Goal: Task Accomplishment & Management: Manage account settings

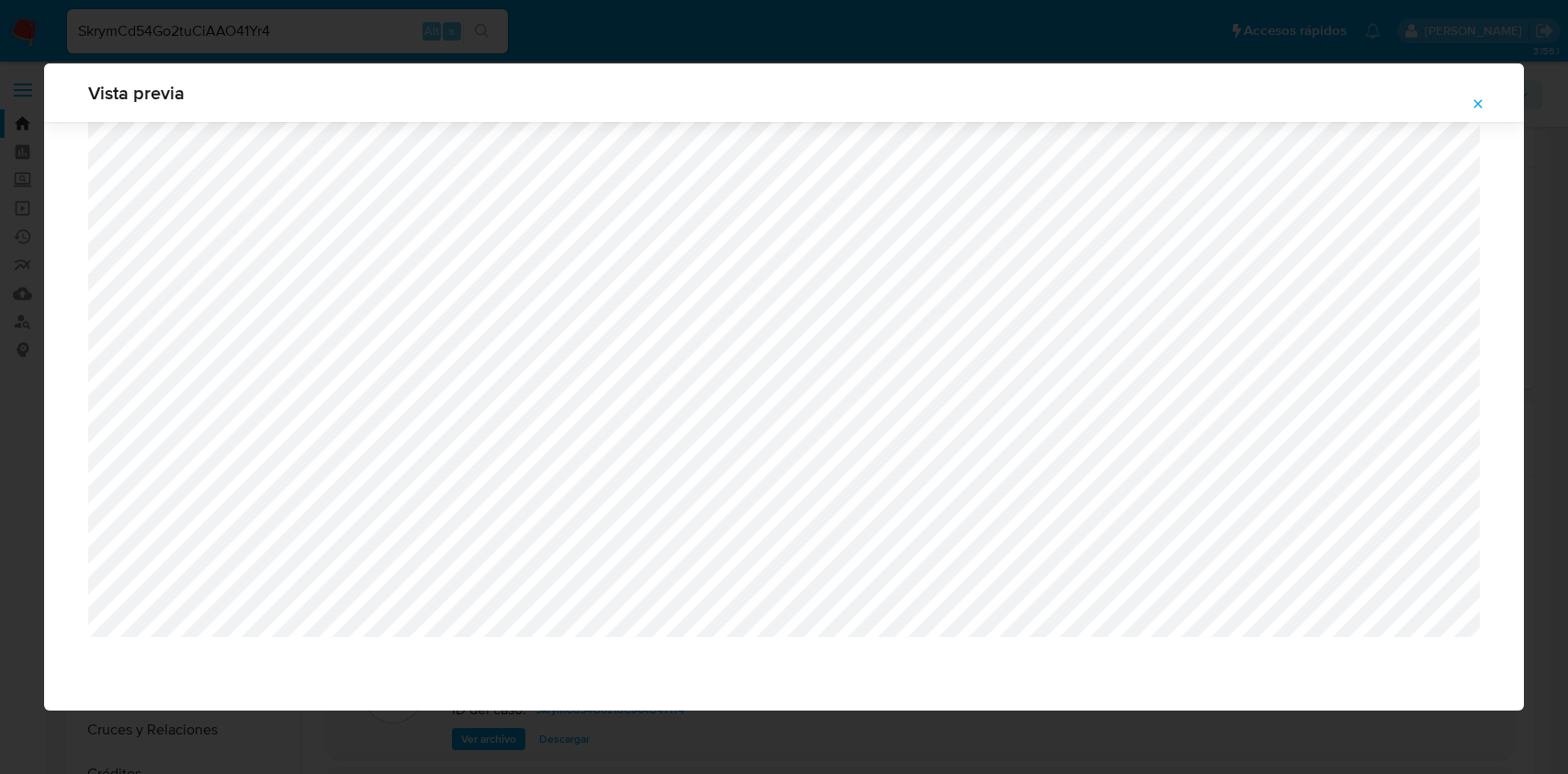
select select "10"
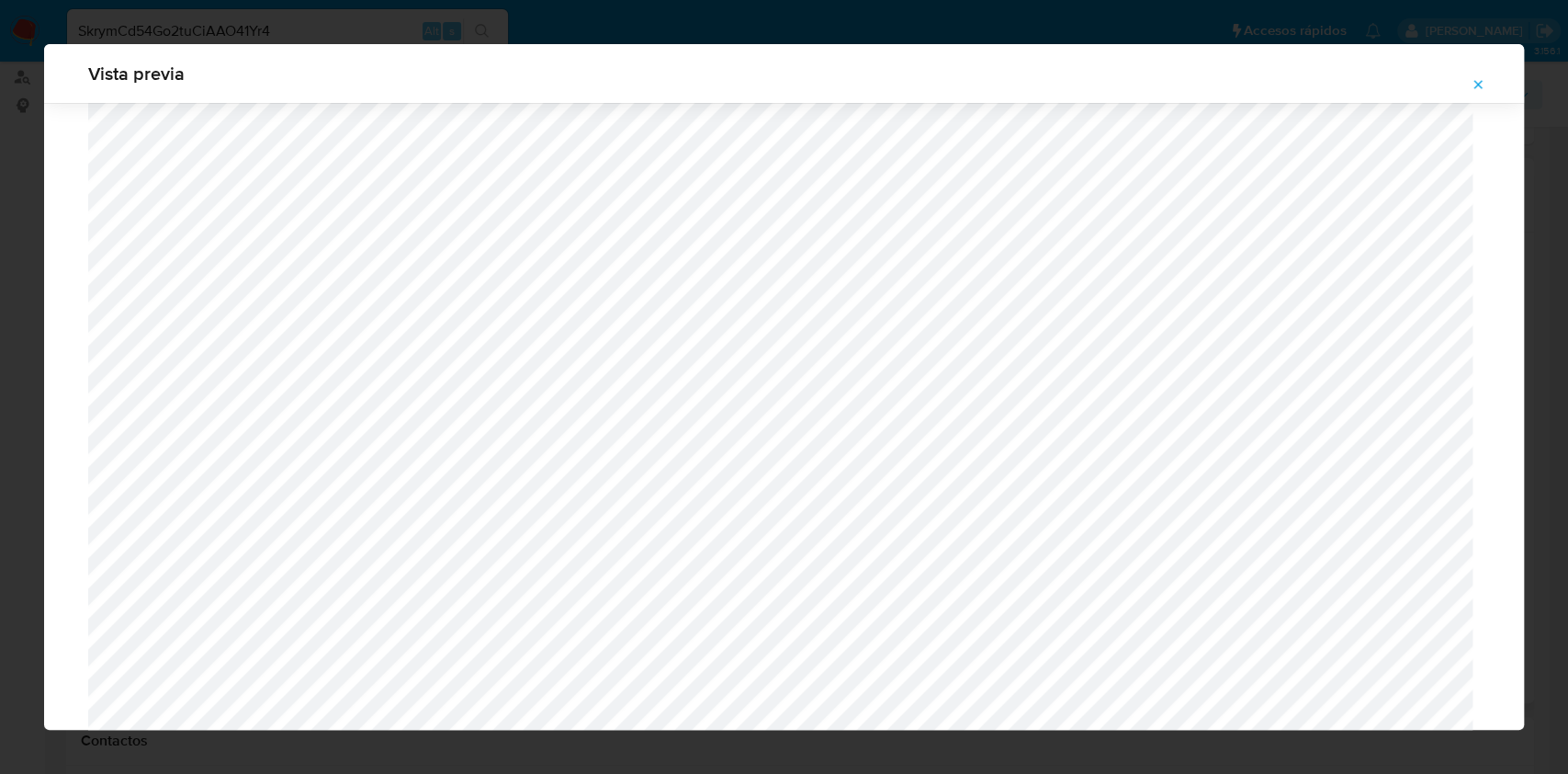
scroll to position [85, 0]
click at [1469, 86] on button "Attachment preview" at bounding box center [1477, 84] width 40 height 29
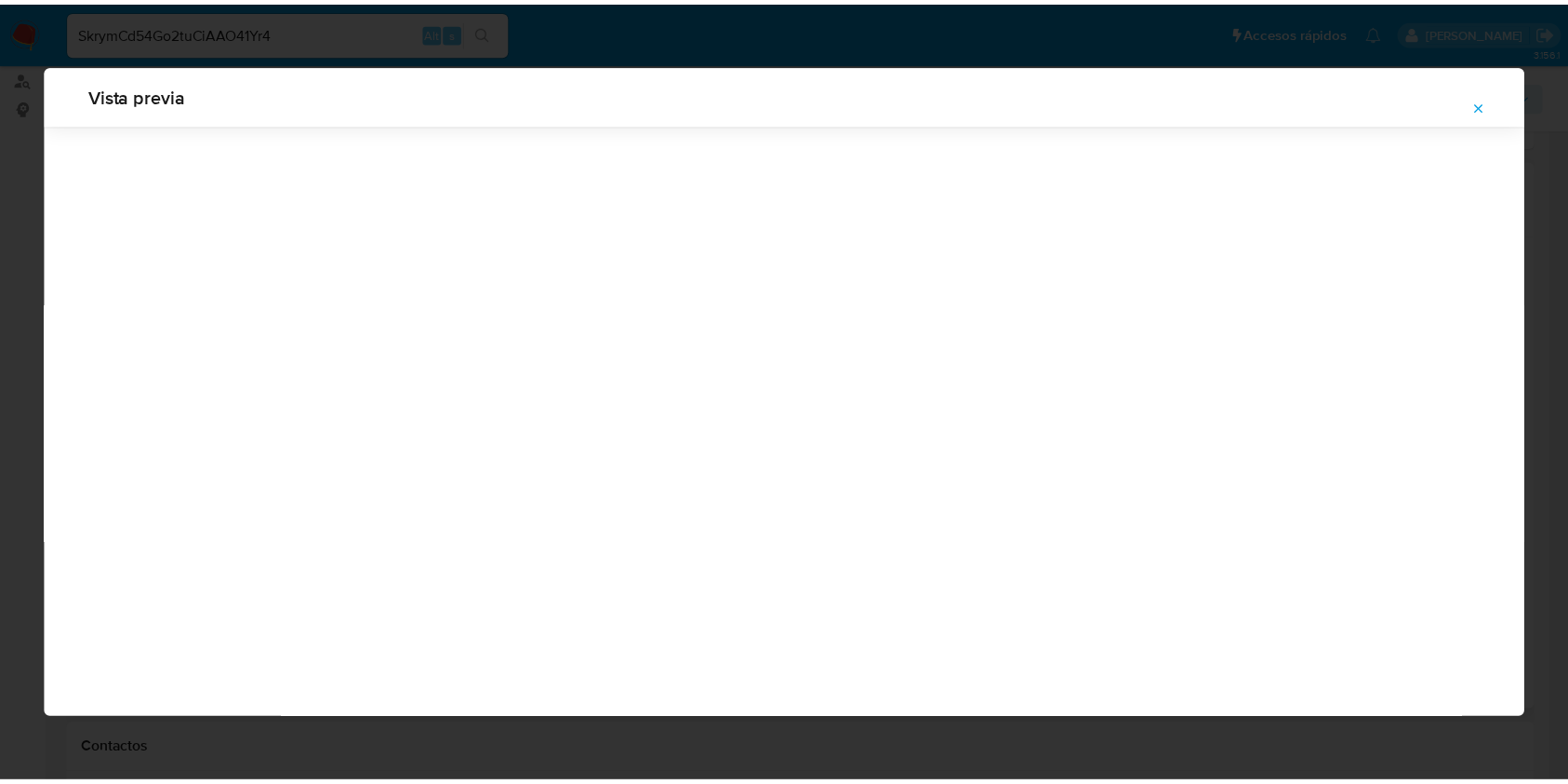
scroll to position [0, 0]
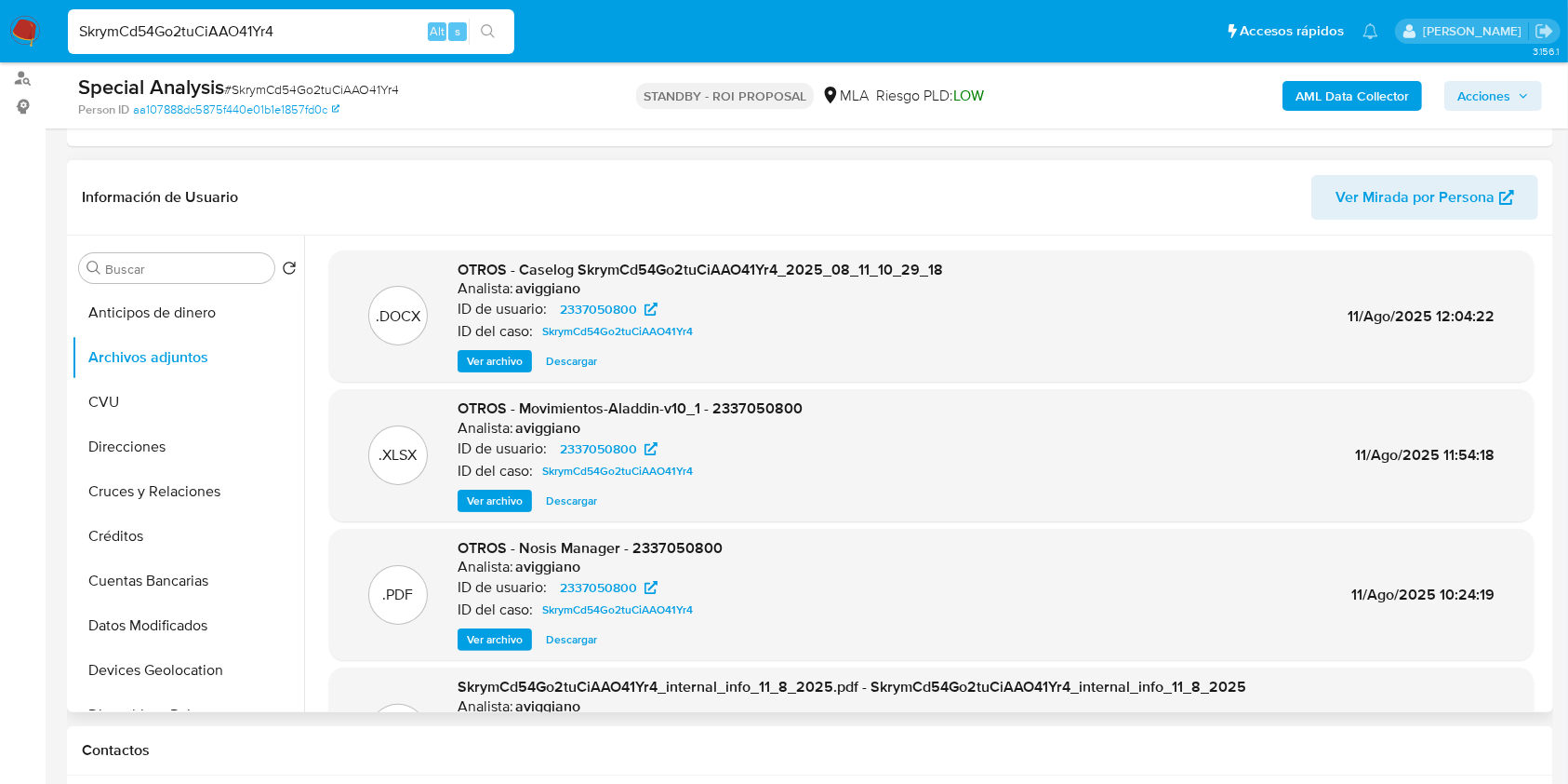
click at [267, 22] on input "SkrymCd54Go2tuCiAAO41Yr4" at bounding box center [291, 31] width 447 height 24
paste input "i4FgfDF9tmthxIFU0noQ4eWh"
type input "i4FgfDF9tmthxIFU0noQ4eWh"
click at [488, 31] on icon "search-icon" at bounding box center [489, 31] width 15 height 15
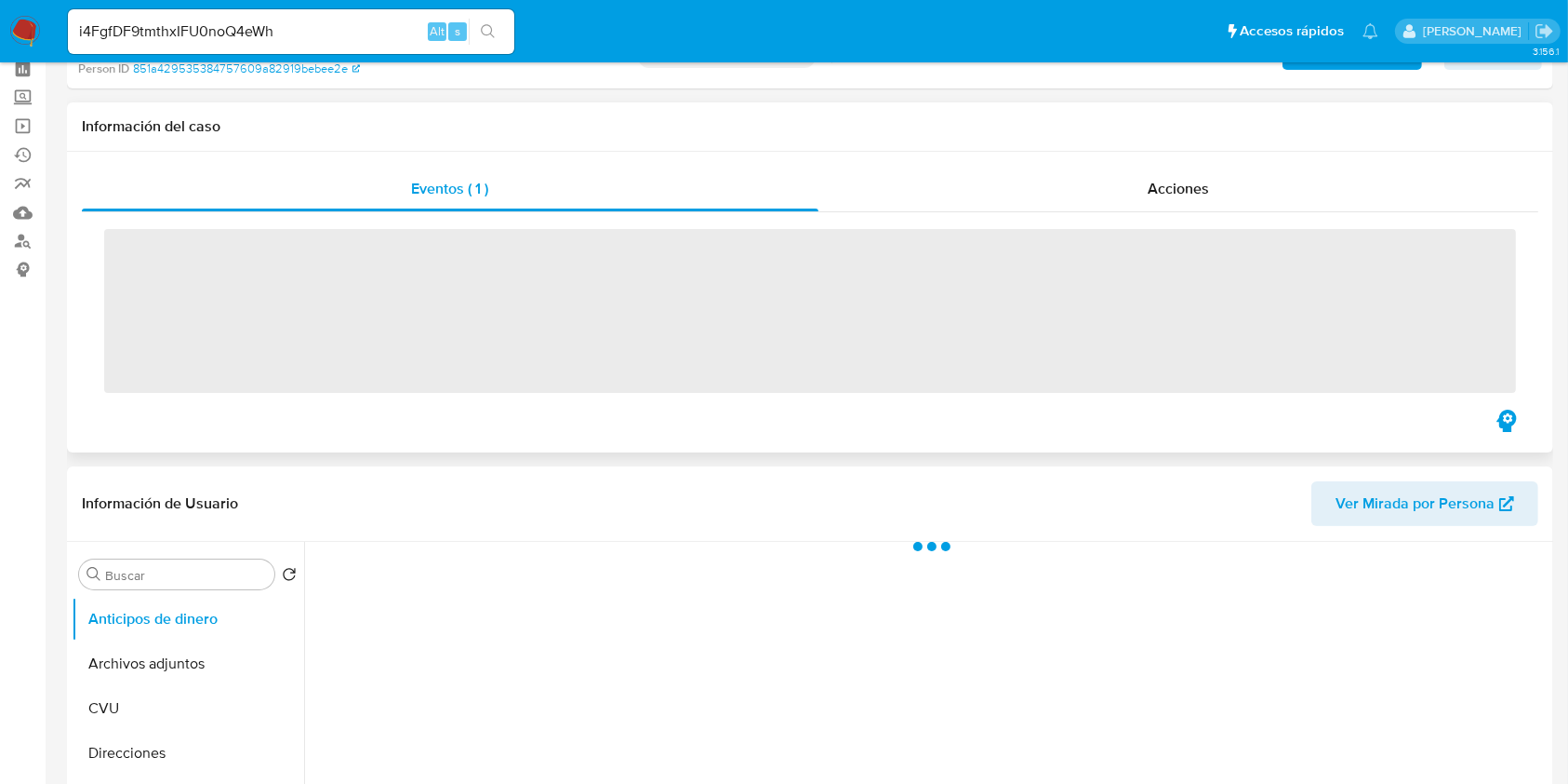
scroll to position [124, 0]
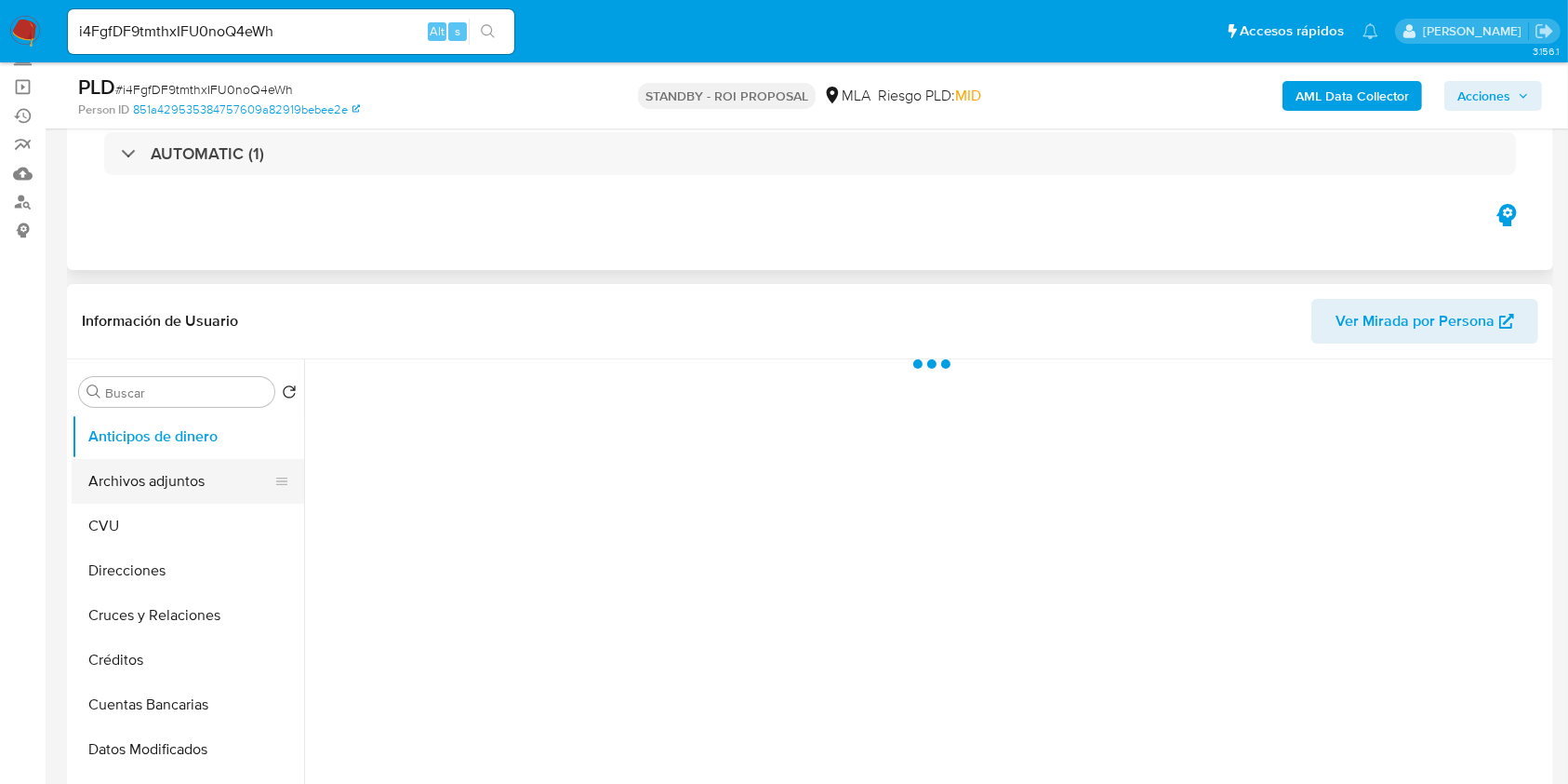
click at [216, 479] on button "Archivos adjuntos" at bounding box center [180, 480] width 218 height 45
select select "10"
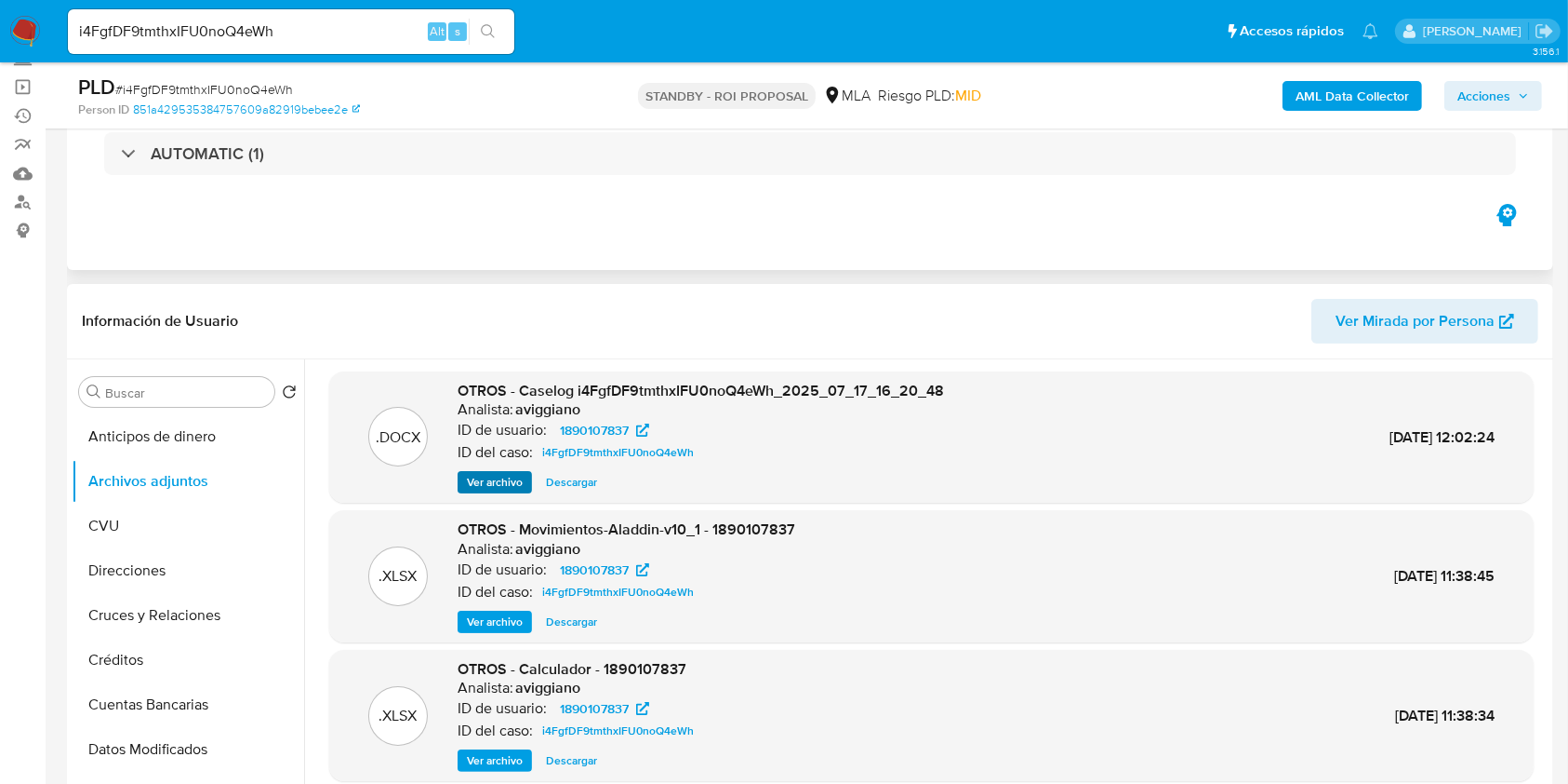
scroll to position [0, 0]
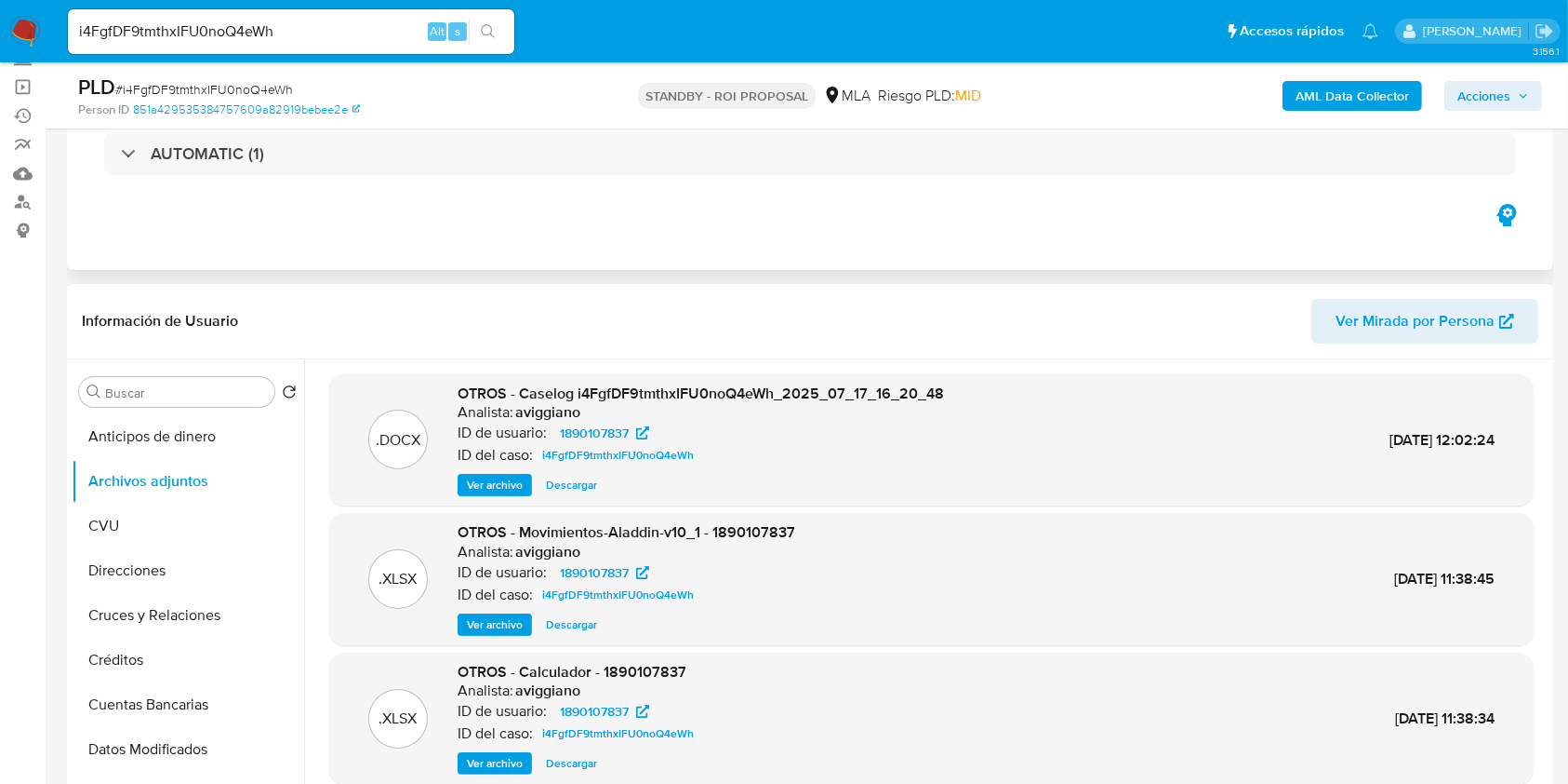
click at [648, 385] on span "OTROS - Caselog i4FgfDF9tmthxIFU0noQ4eWh_2025_07_17_16_20_48" at bounding box center [701, 393] width 487 height 21
click at [648, 386] on span "OTROS - Caselog i4FgfDF9tmthxIFU0noQ4eWh_2025_07_17_16_20_48" at bounding box center [701, 393] width 487 height 21
copy span "i4FgfDF9tmthxIFU0noQ4eWh_2025_07_17_16_20_48"
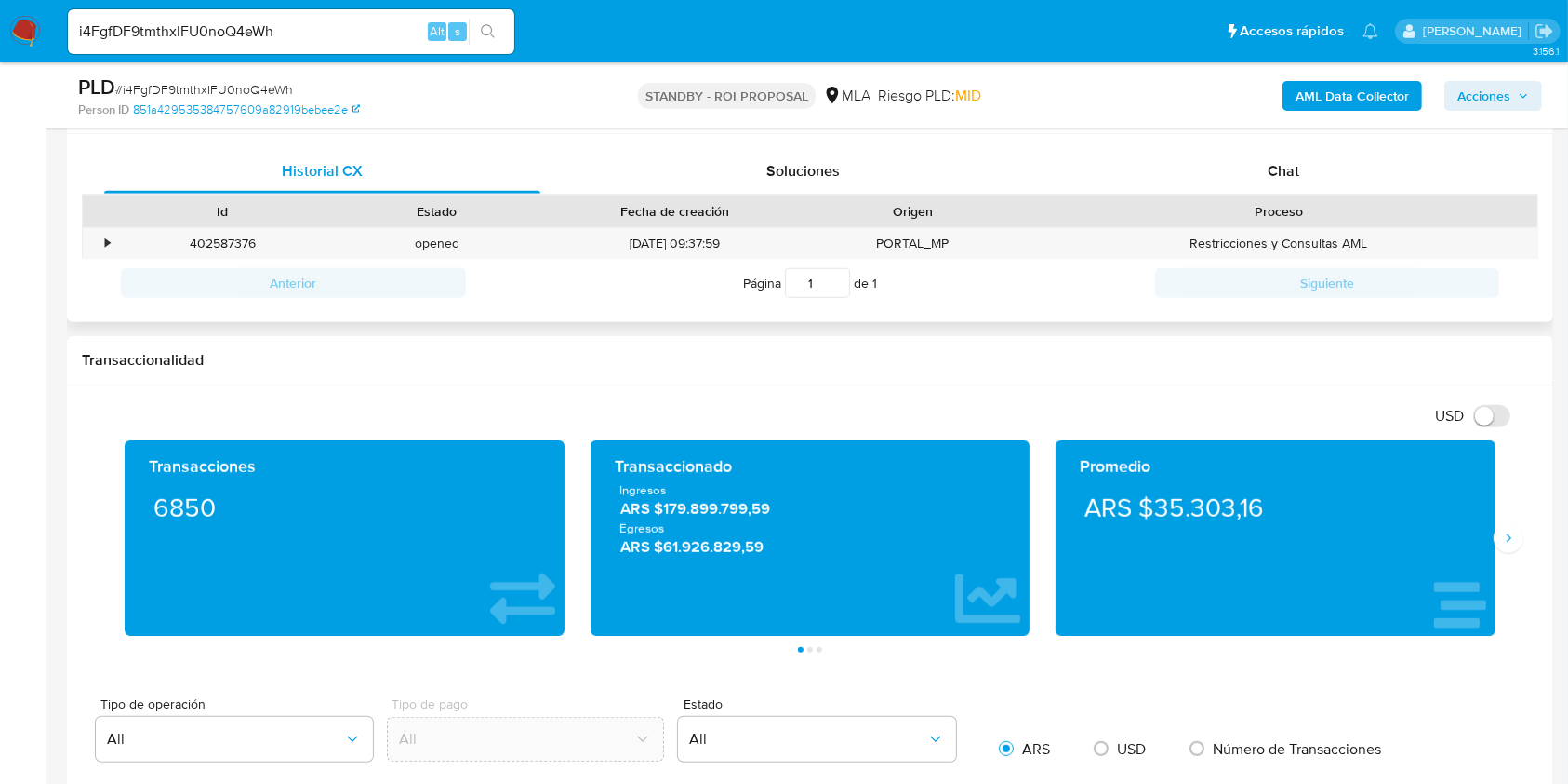
scroll to position [745, 0]
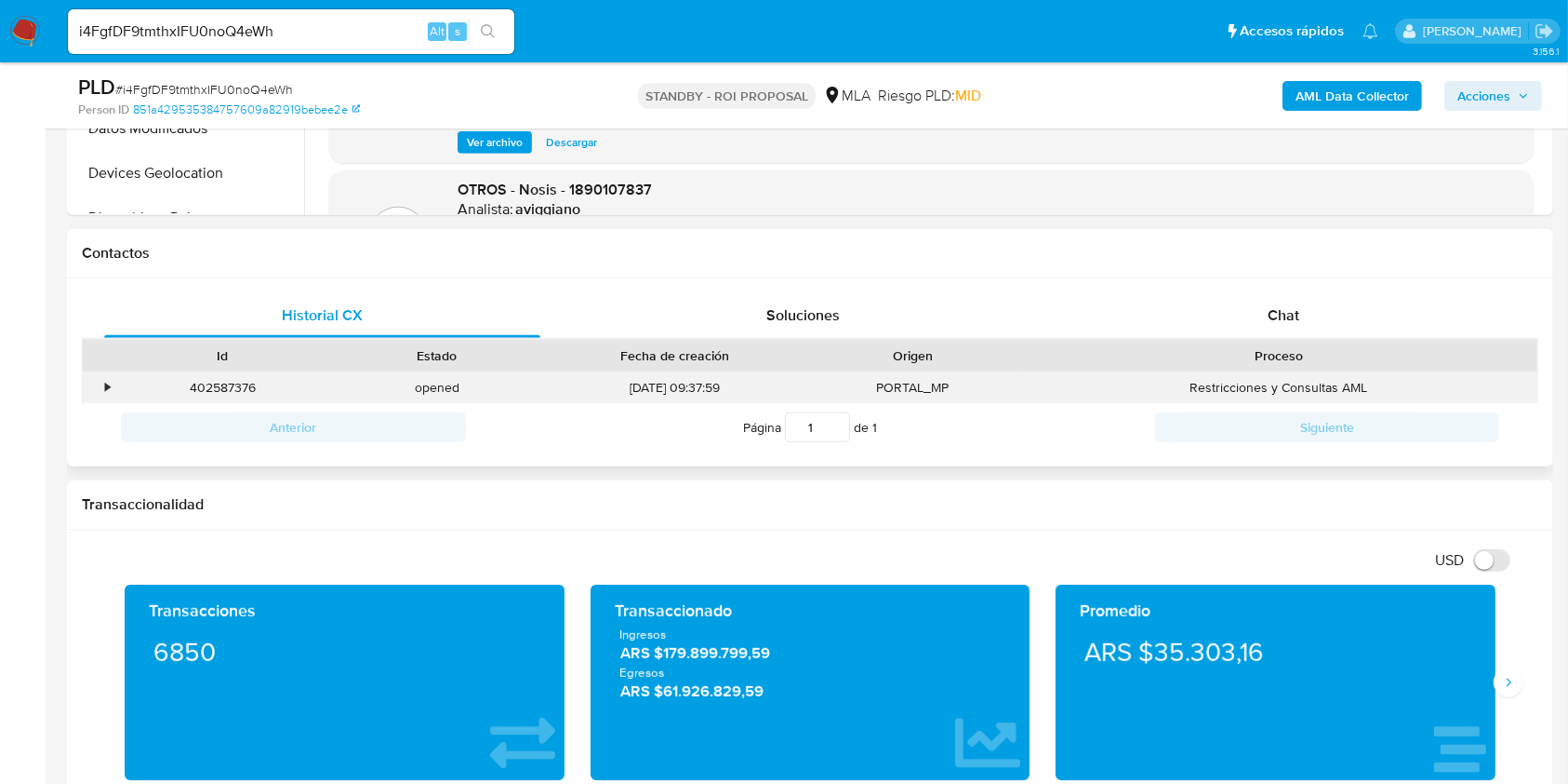
click at [107, 383] on div "•" at bounding box center [107, 387] width 5 height 18
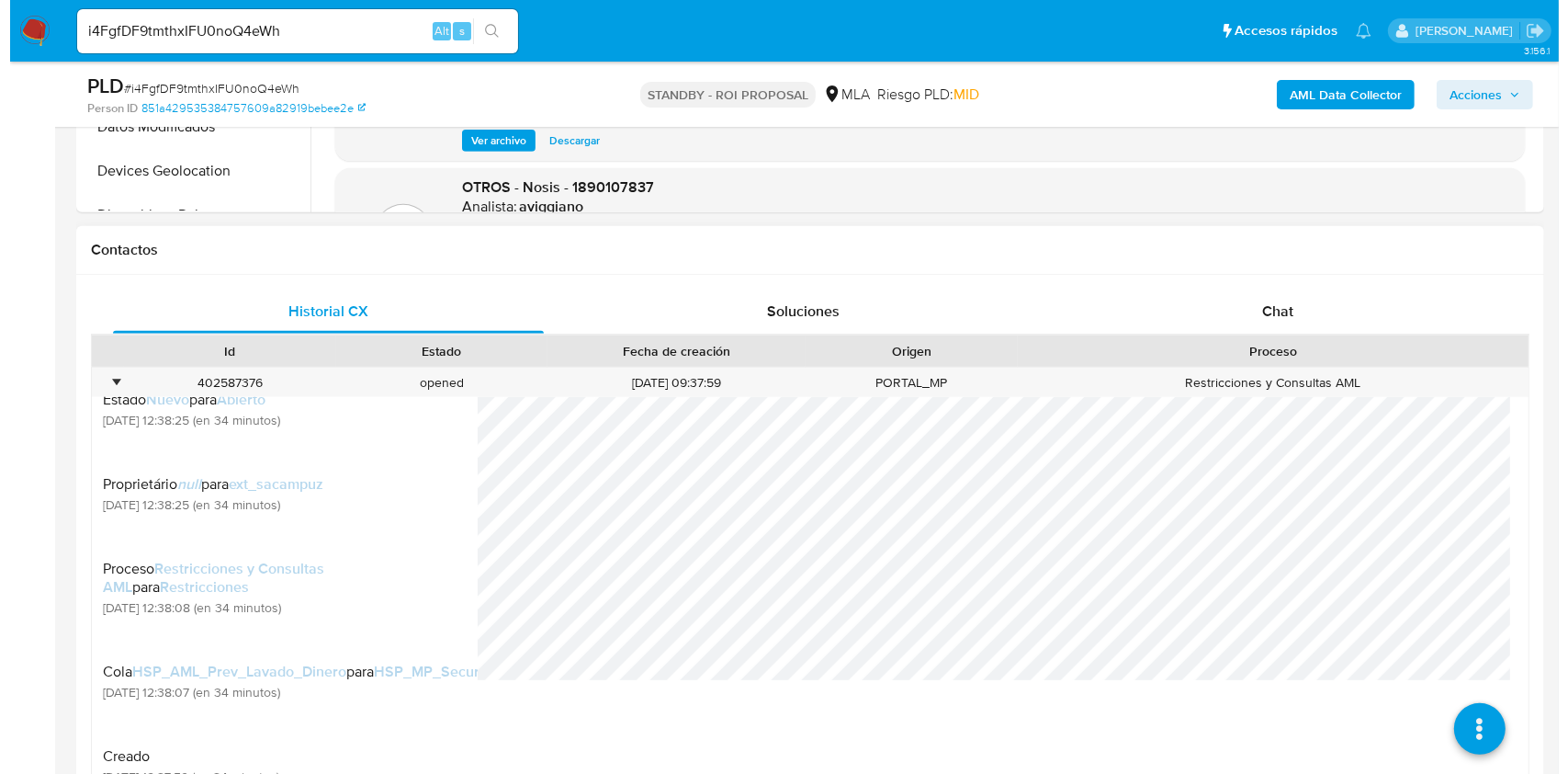
scroll to position [244, 0]
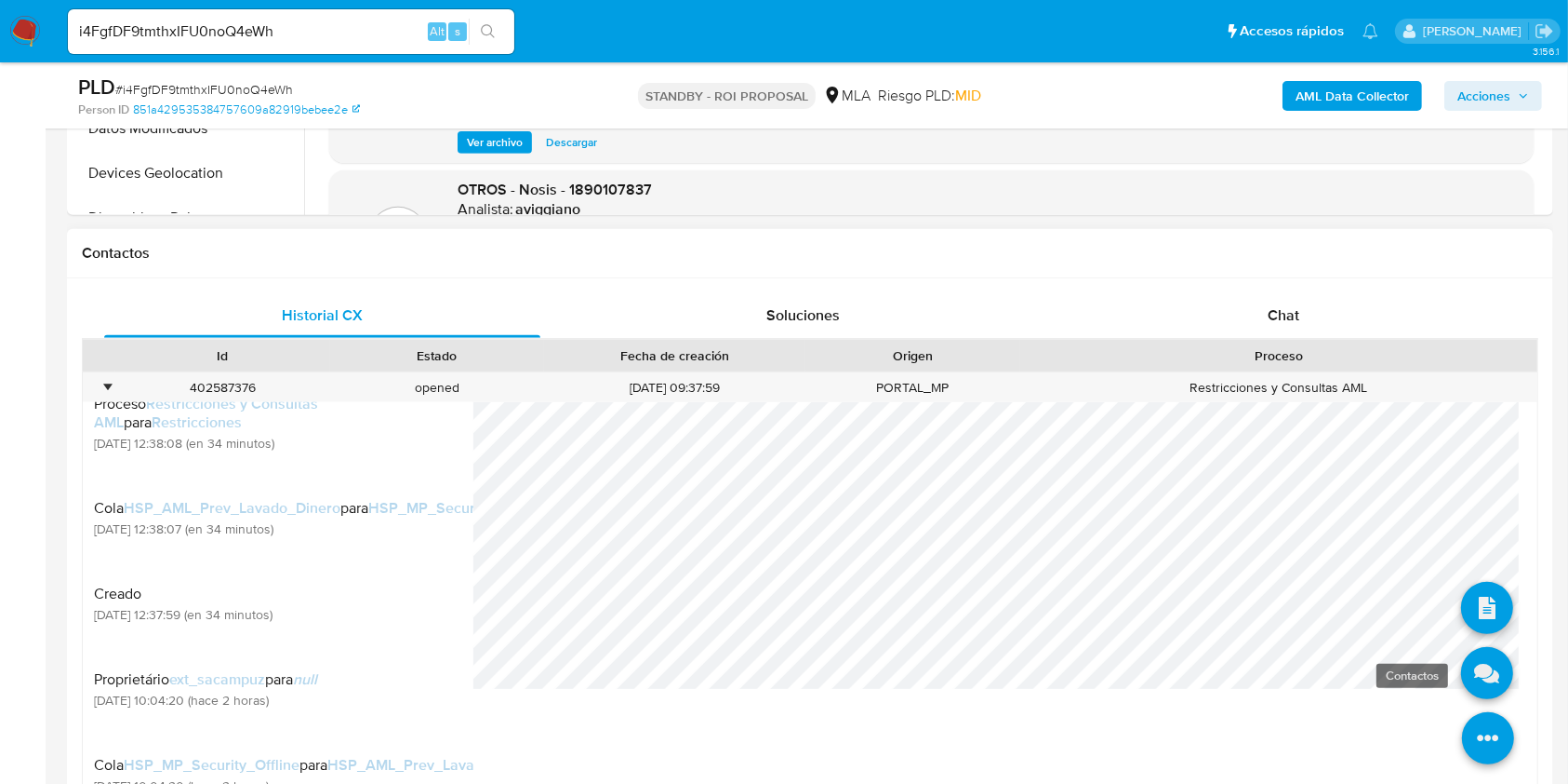
click at [1479, 674] on icon at bounding box center [1487, 673] width 52 height 52
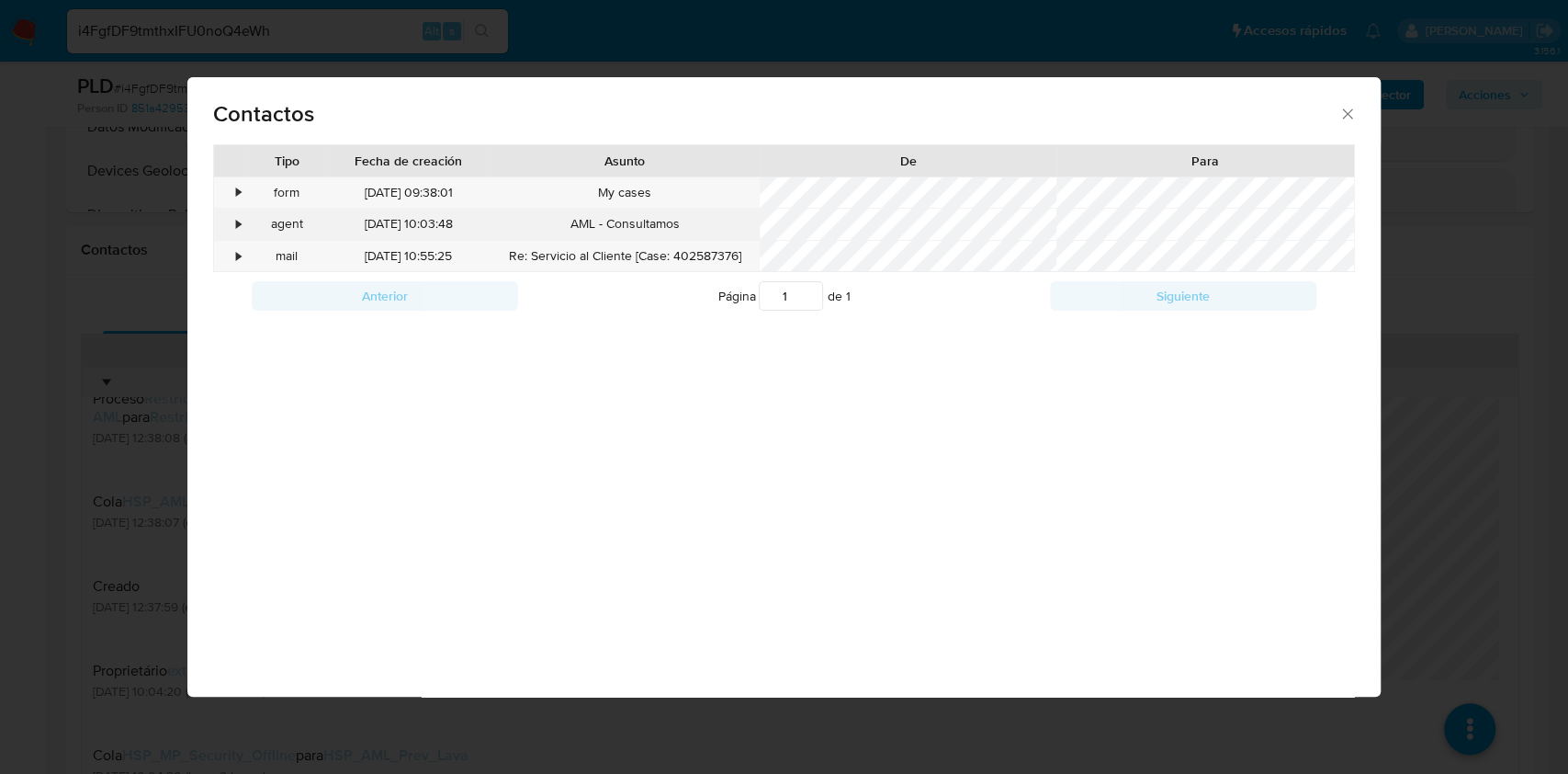
click at [228, 227] on div "•" at bounding box center [230, 224] width 32 height 31
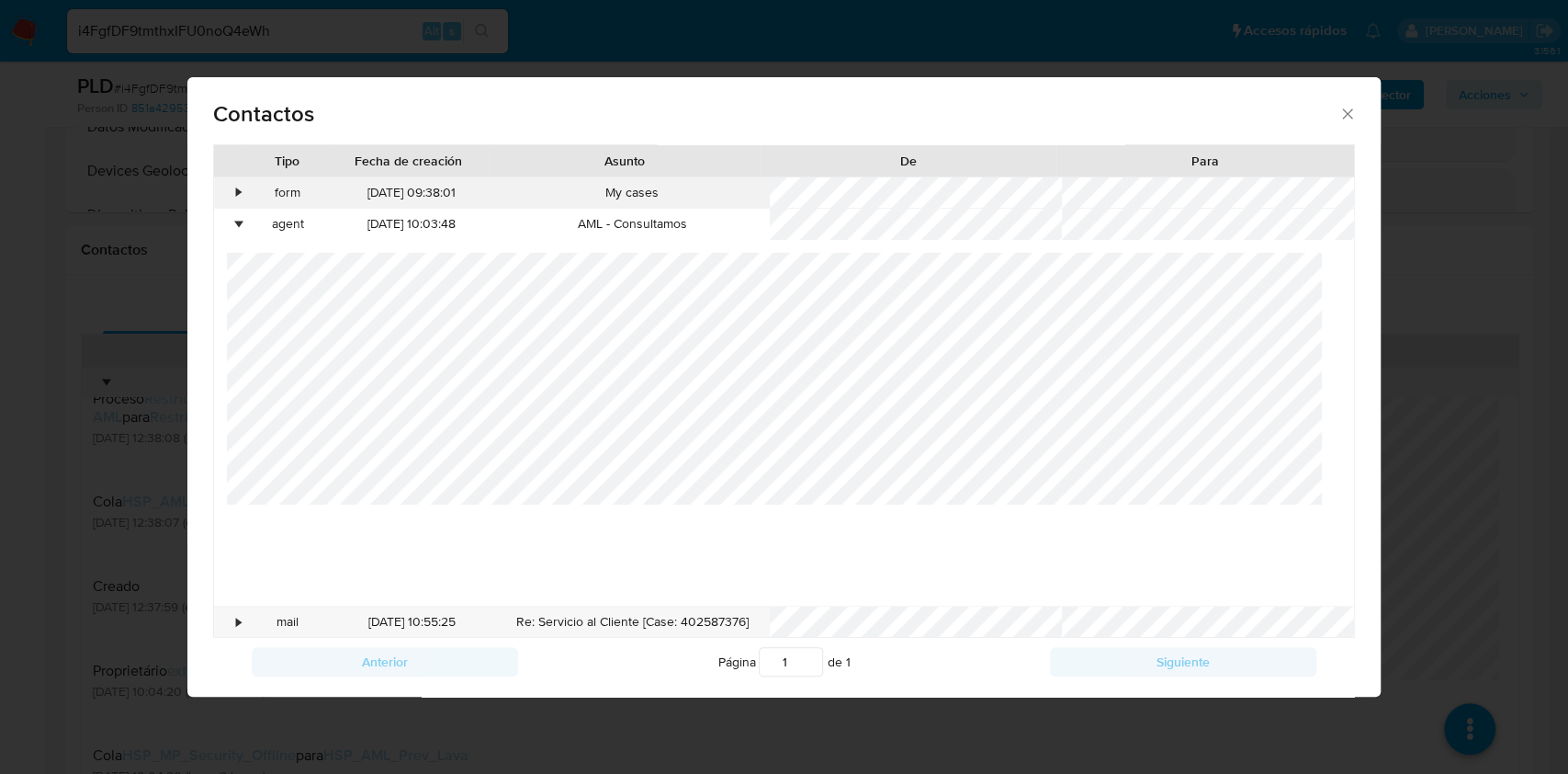
click at [241, 191] on div "•" at bounding box center [230, 193] width 32 height 31
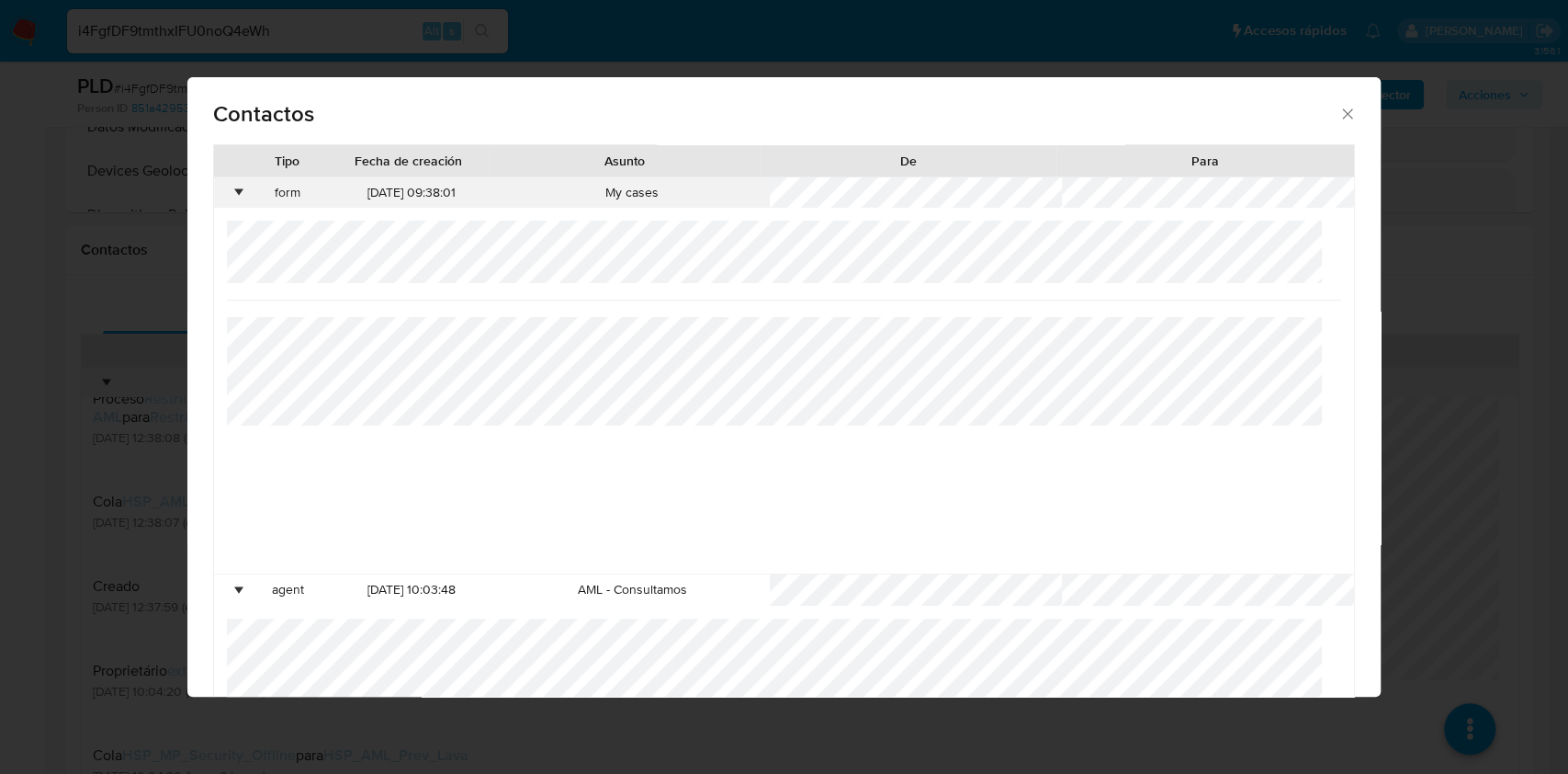
click at [229, 197] on div "•" at bounding box center [230, 193] width 32 height 31
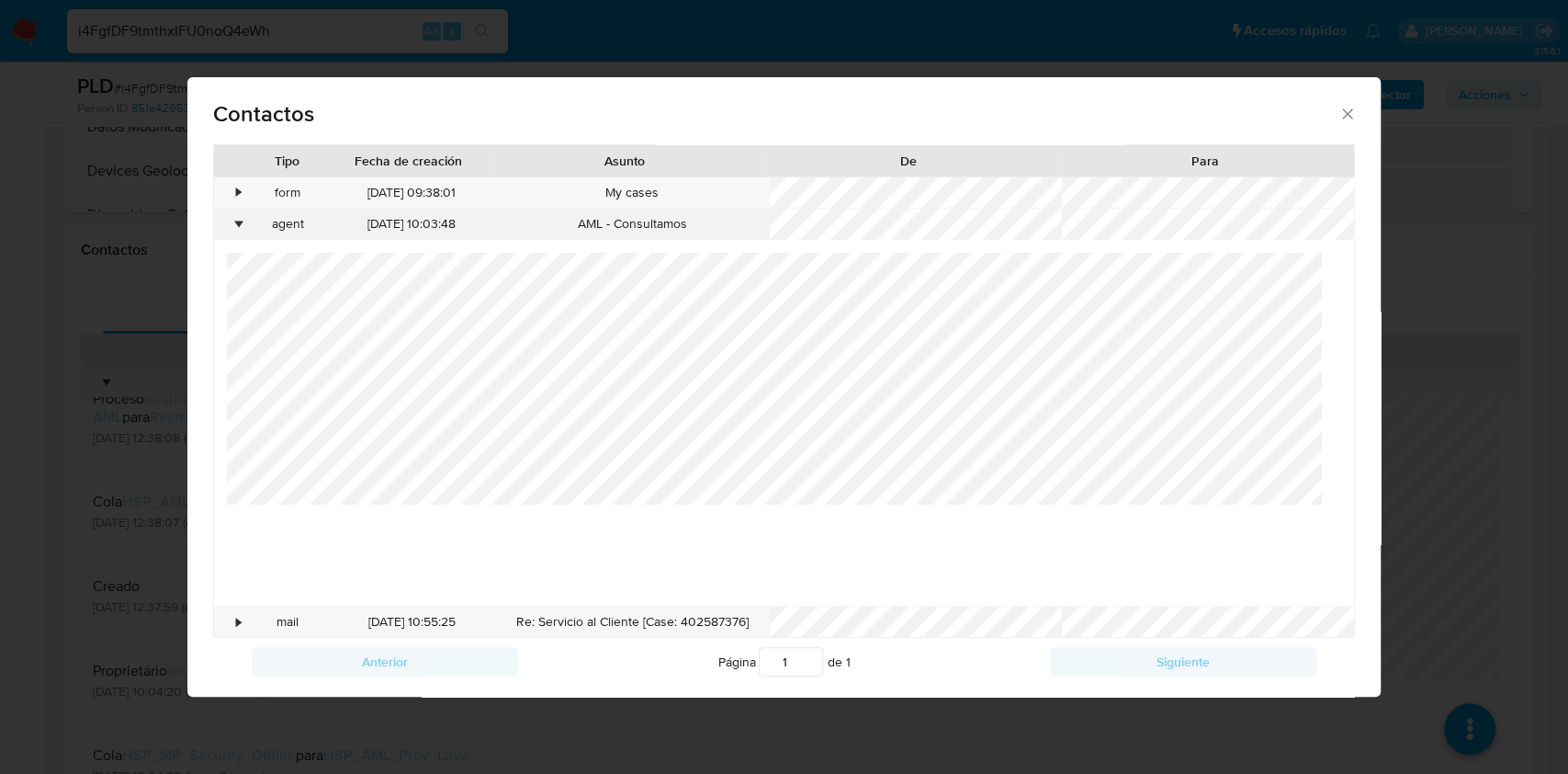
click at [236, 223] on div "•" at bounding box center [238, 224] width 5 height 19
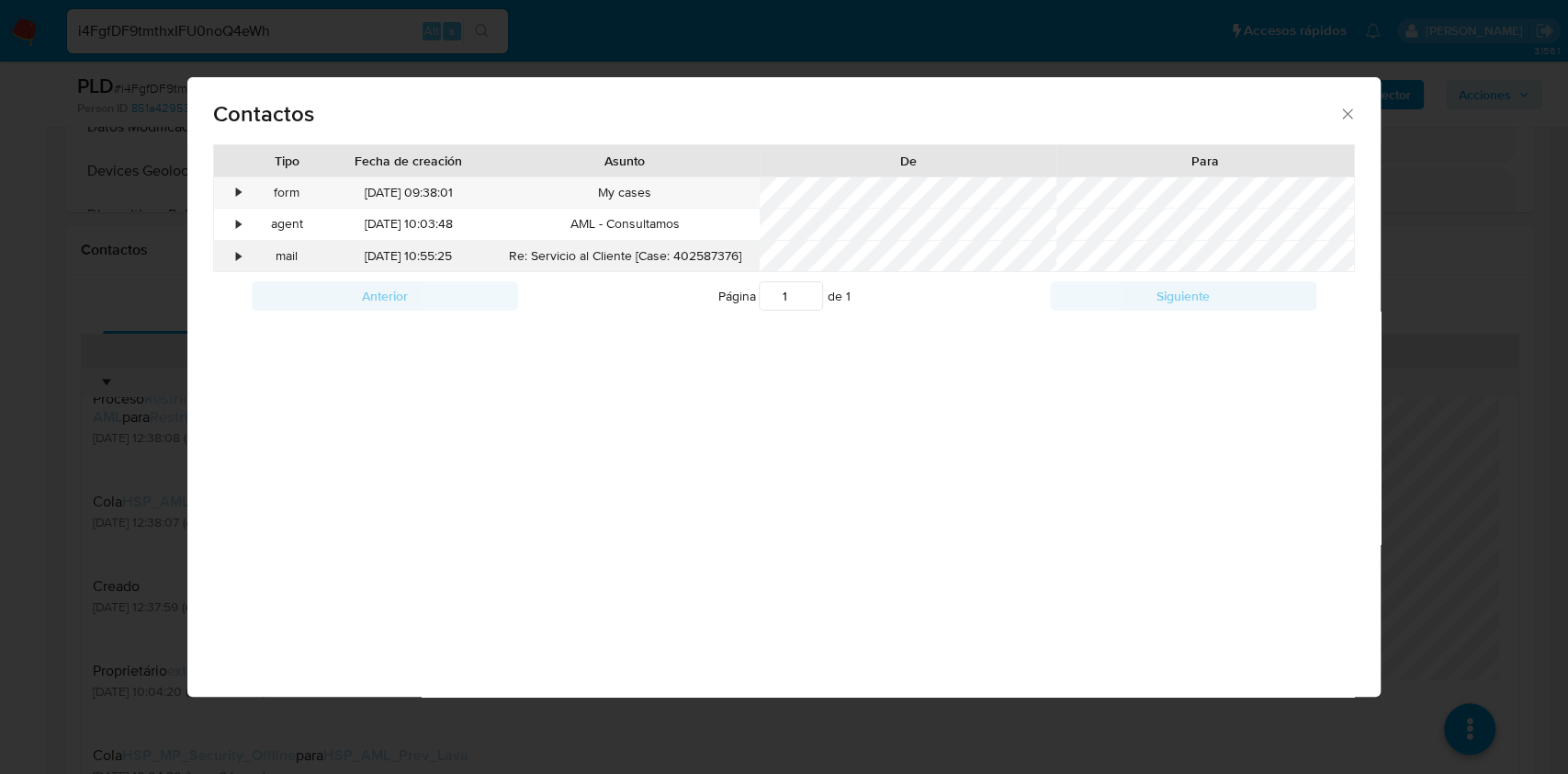
click at [226, 255] on div "•" at bounding box center [230, 255] width 32 height 31
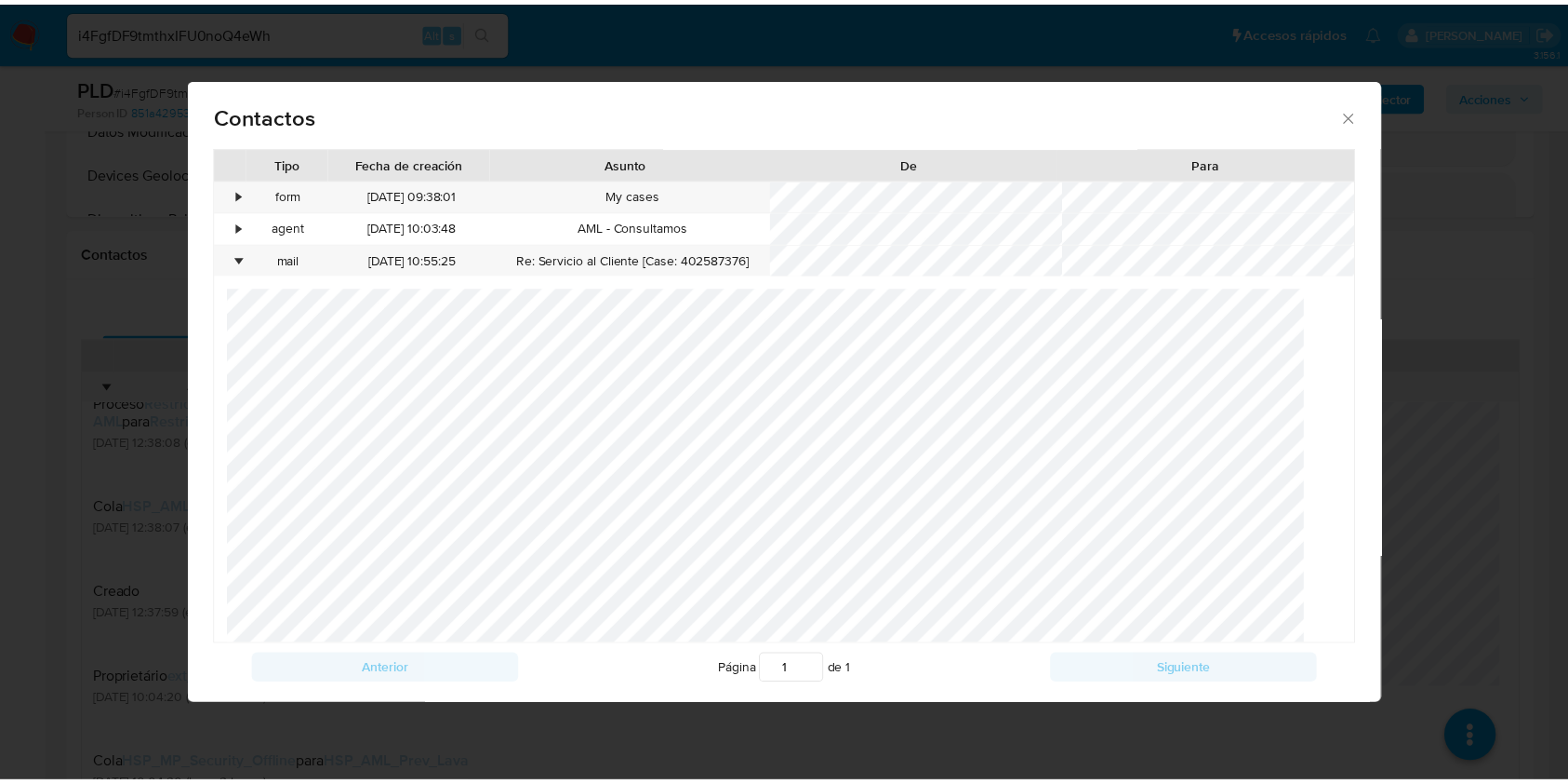
scroll to position [307, 0]
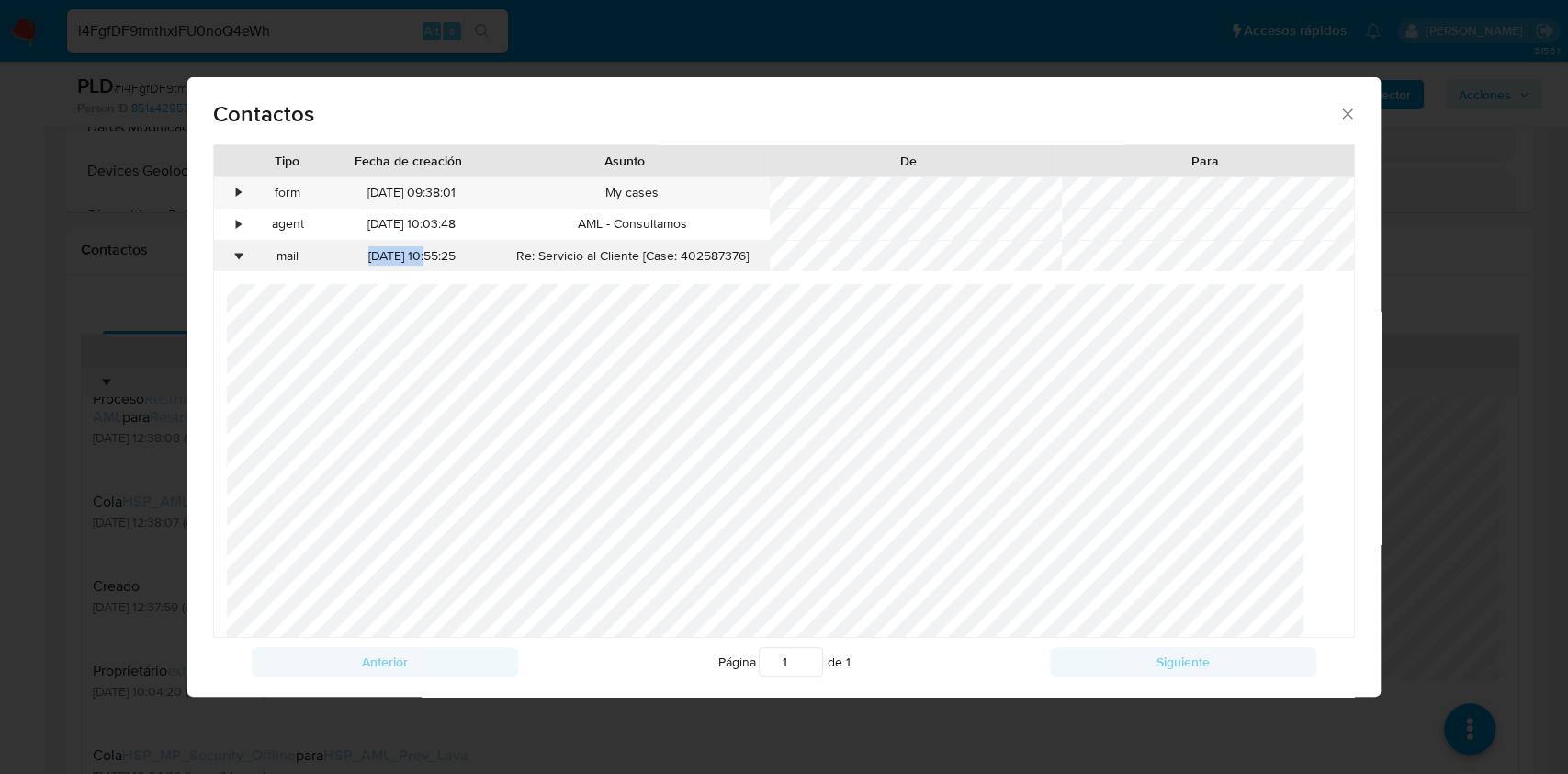
drag, startPoint x: 346, startPoint y: 257, endPoint x: 415, endPoint y: 261, distance: 69.1
click at [415, 261] on div "28/08/2025 10:55:25" at bounding box center [411, 255] width 165 height 31
copy div "[DATE]"
click at [1338, 105] on icon "close" at bounding box center [1347, 115] width 19 height 19
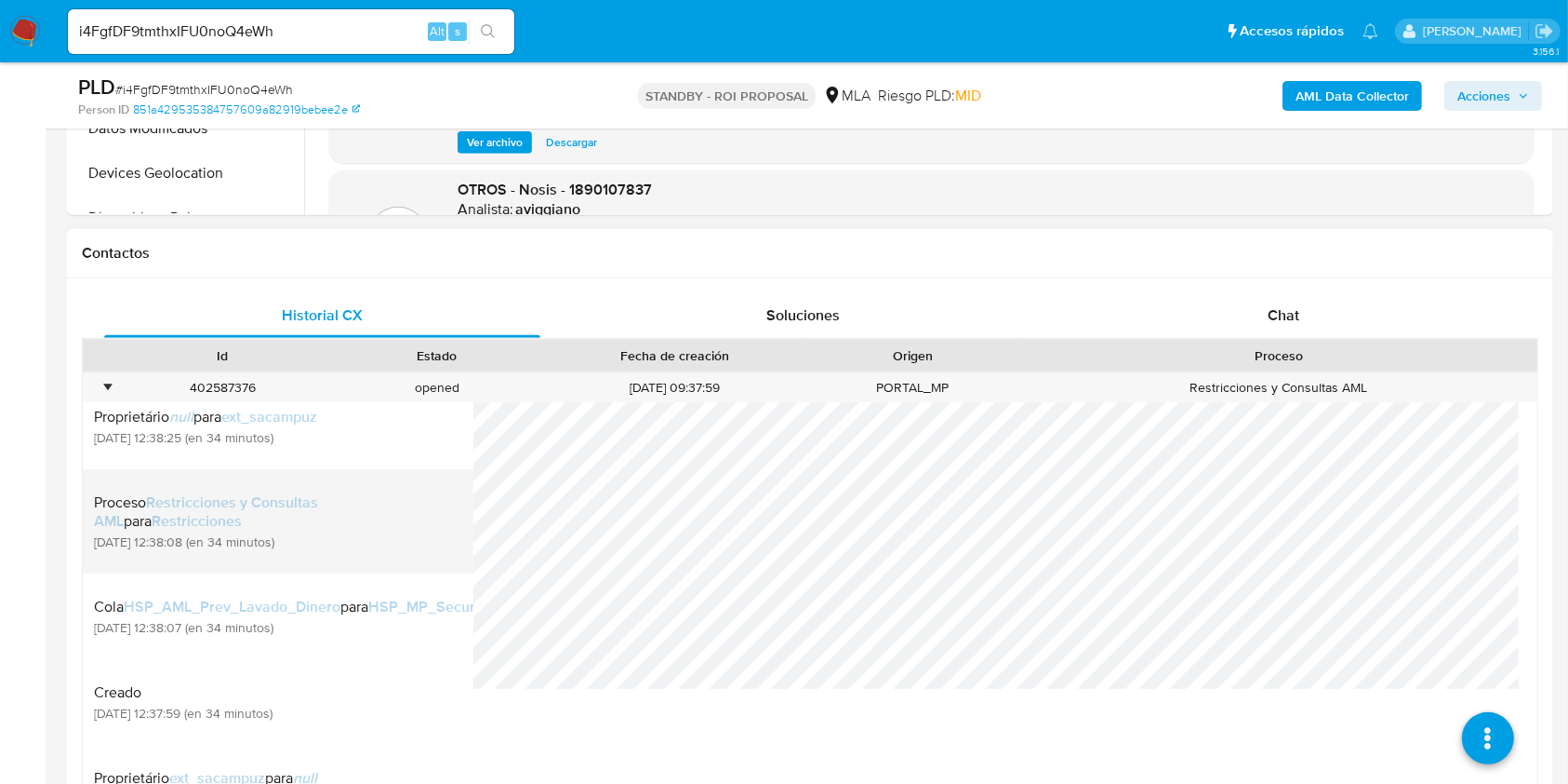
scroll to position [0, 0]
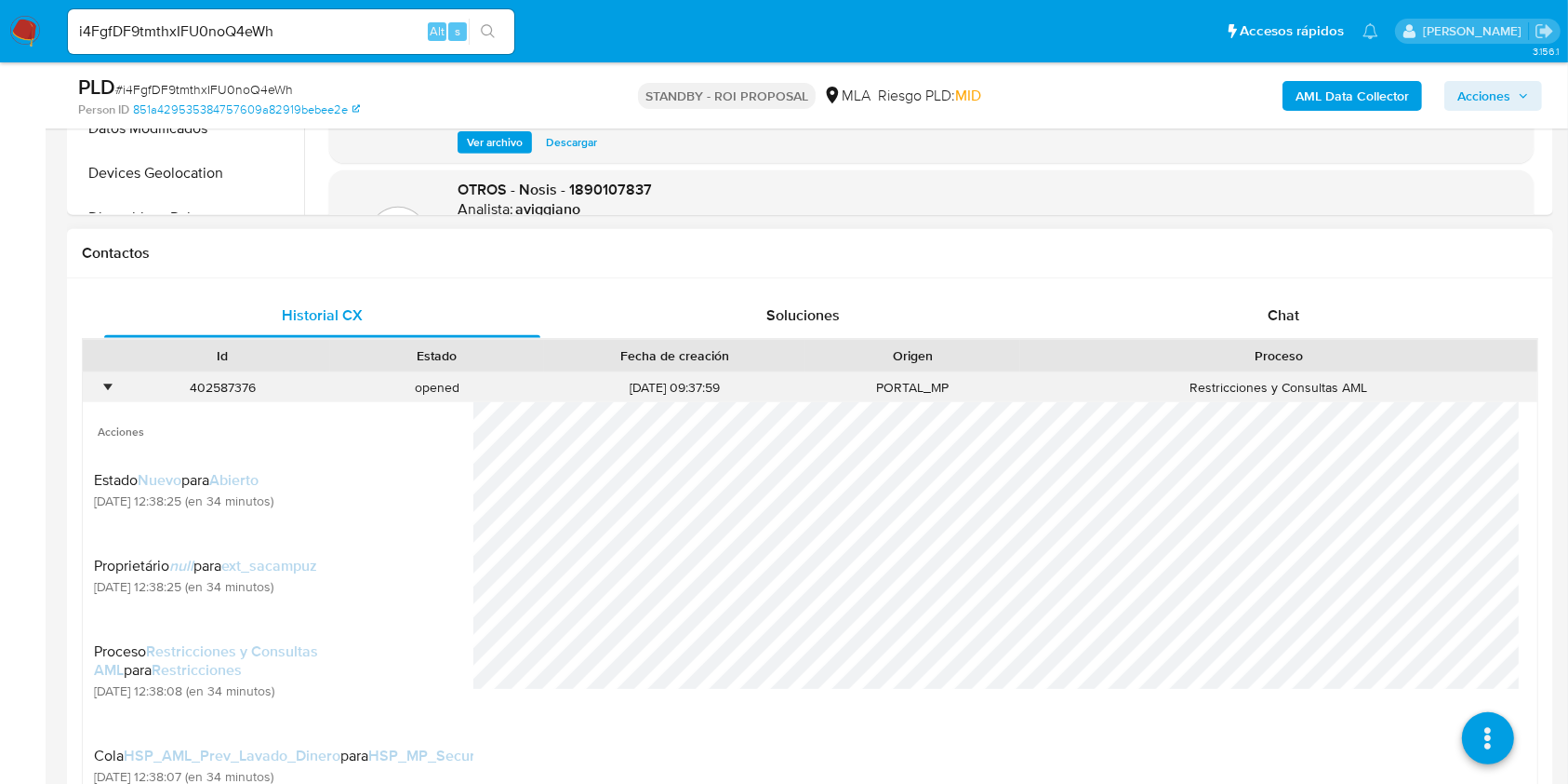
click at [214, 391] on div "402587376" at bounding box center [223, 387] width 215 height 30
copy div "402587376"
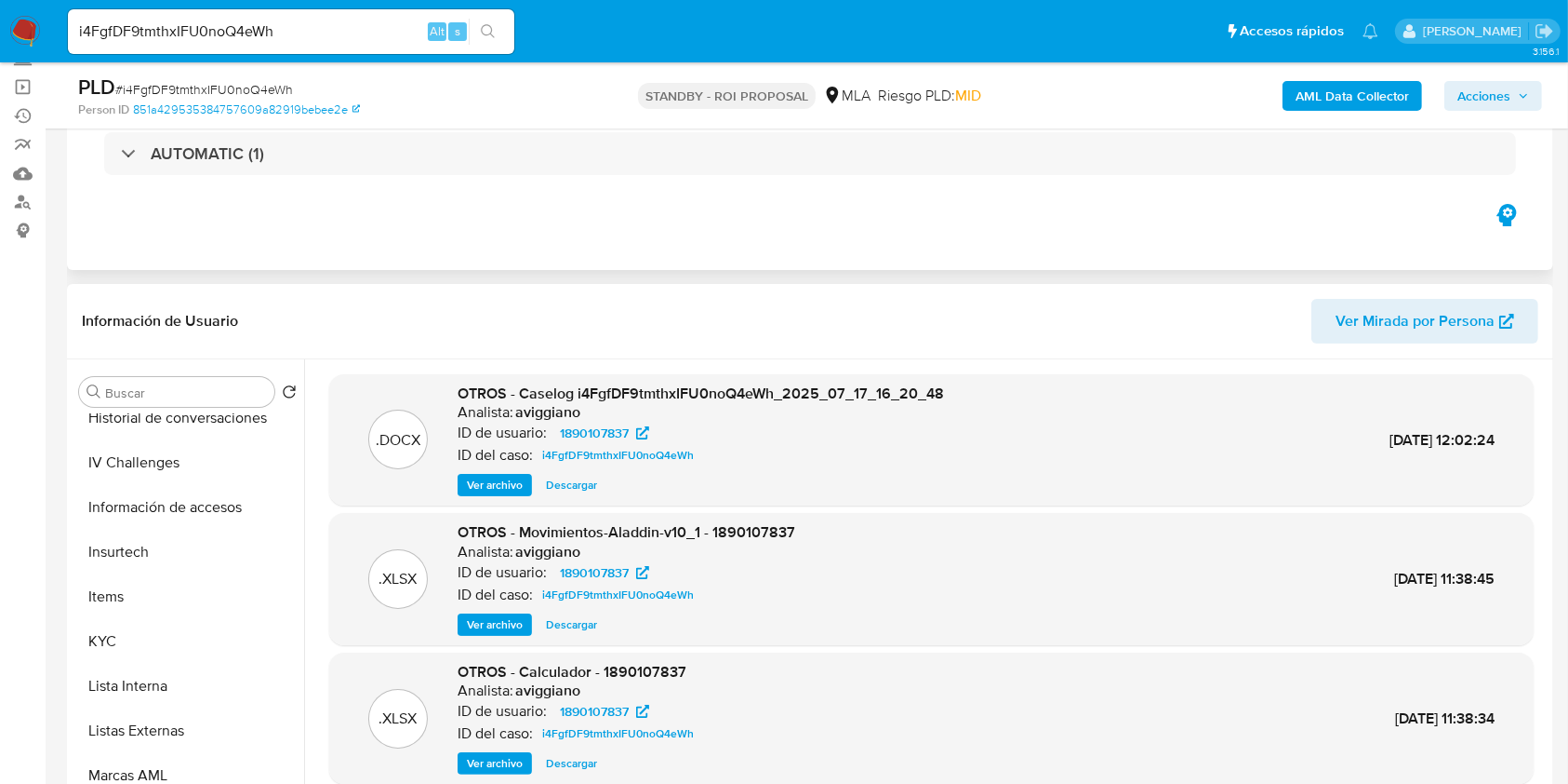
scroll to position [496, 0]
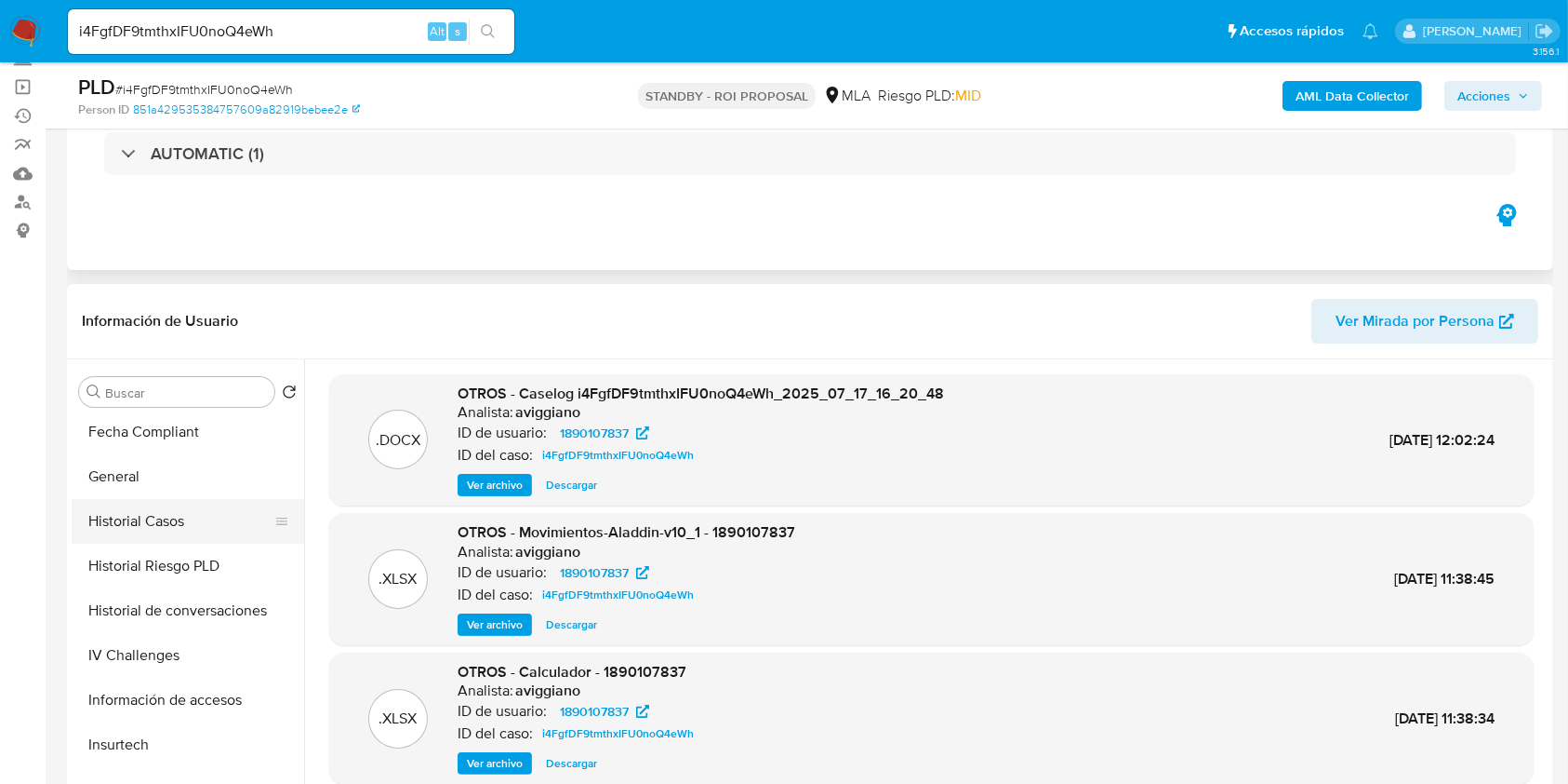
click at [150, 519] on button "Historial Casos" at bounding box center [180, 520] width 218 height 45
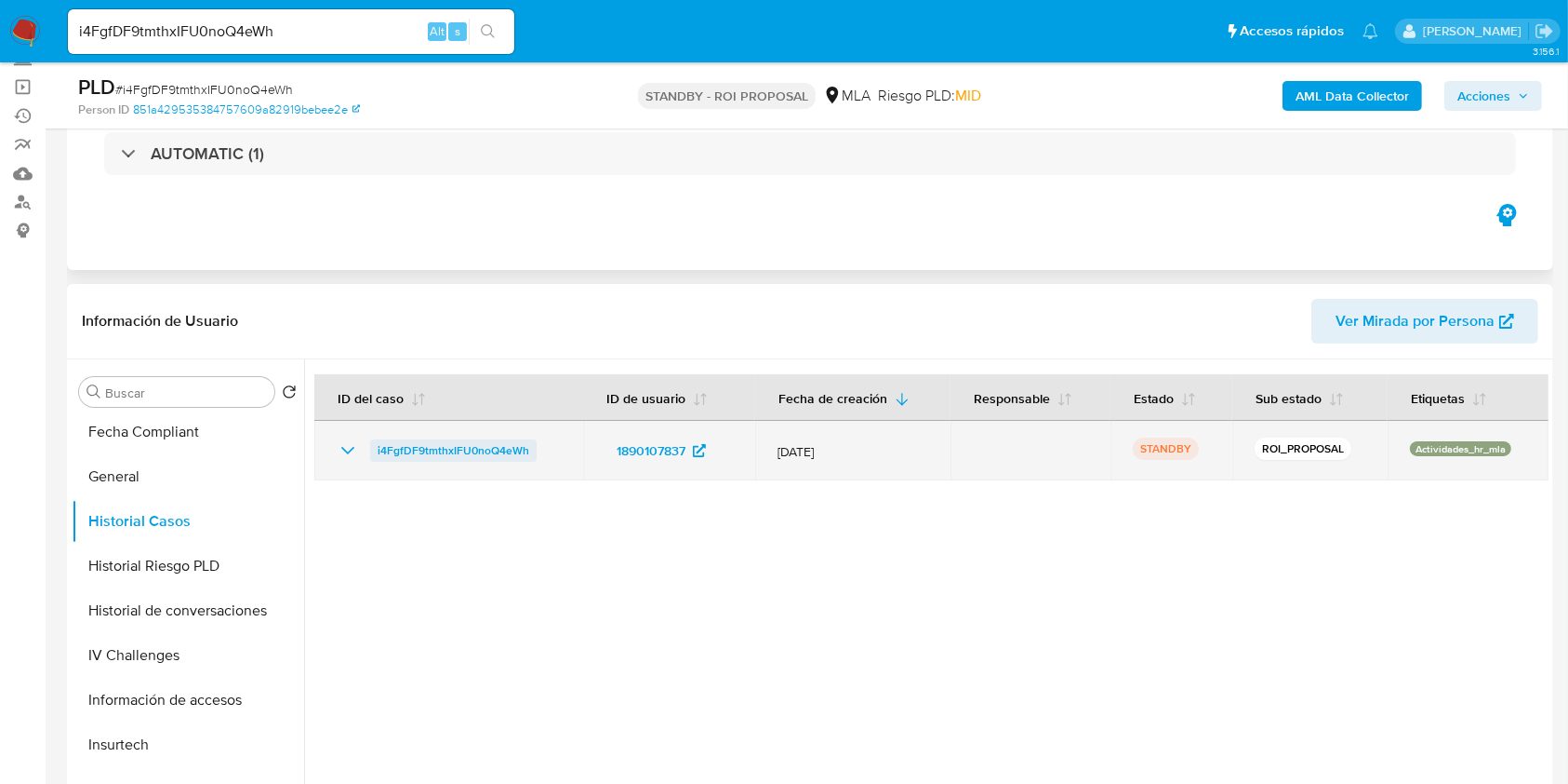
drag, startPoint x: 556, startPoint y: 443, endPoint x: 377, endPoint y: 450, distance: 179.1
click at [377, 450] on div "i4FgfDF9tmthxIFU0noQ4eWh" at bounding box center [449, 450] width 224 height 22
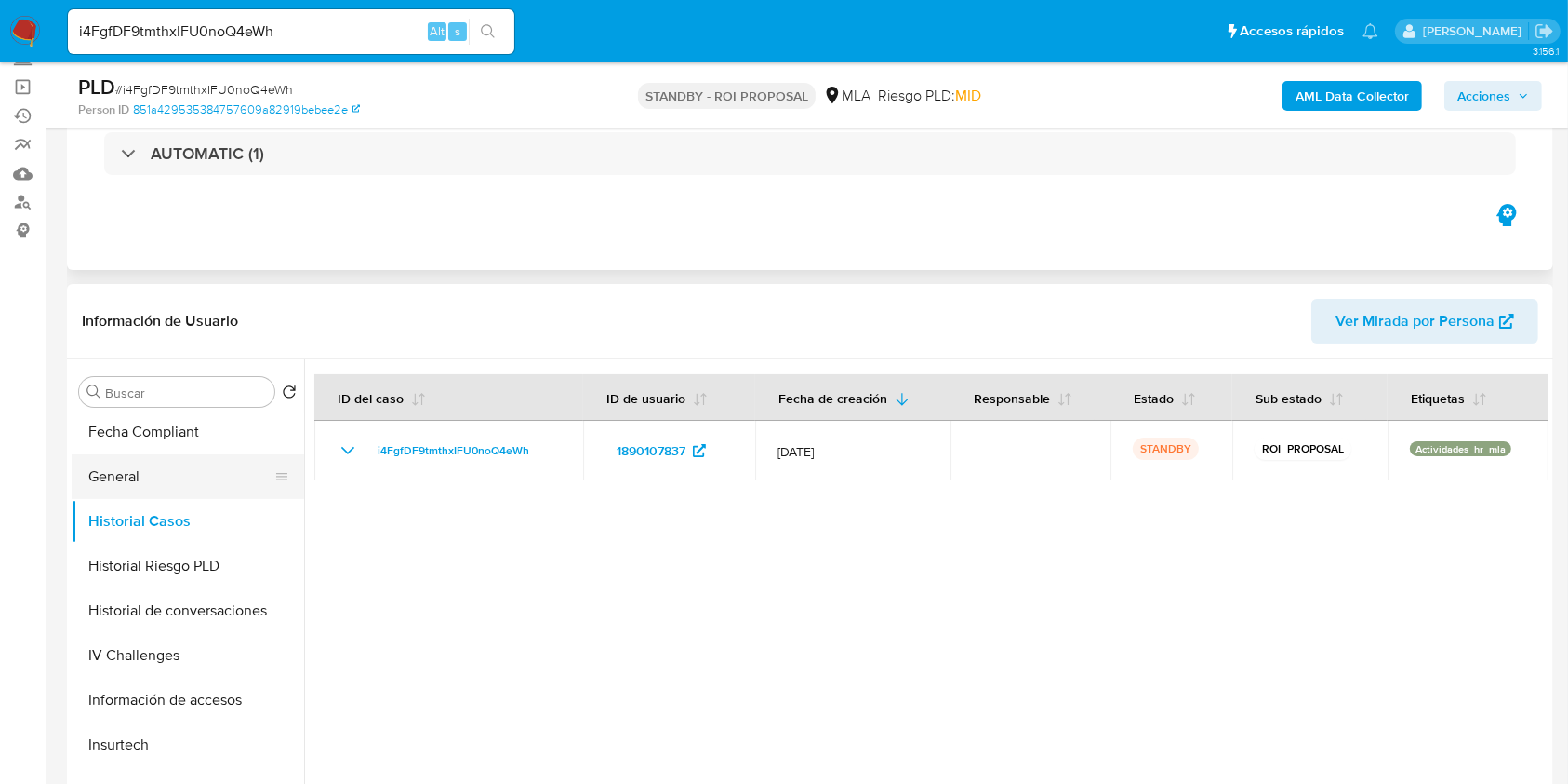
click at [164, 476] on button "General" at bounding box center [180, 476] width 218 height 45
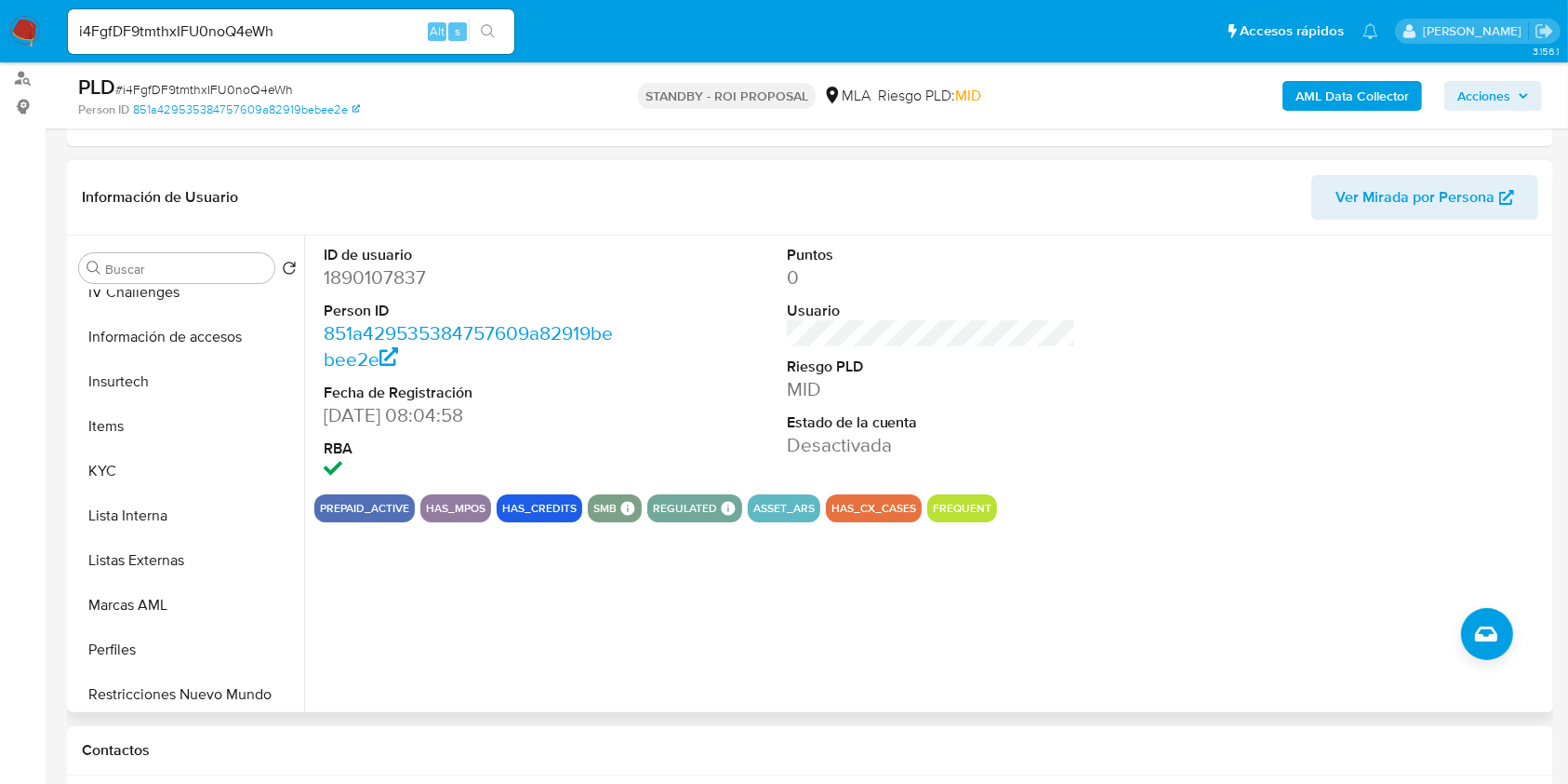
scroll to position [745, 0]
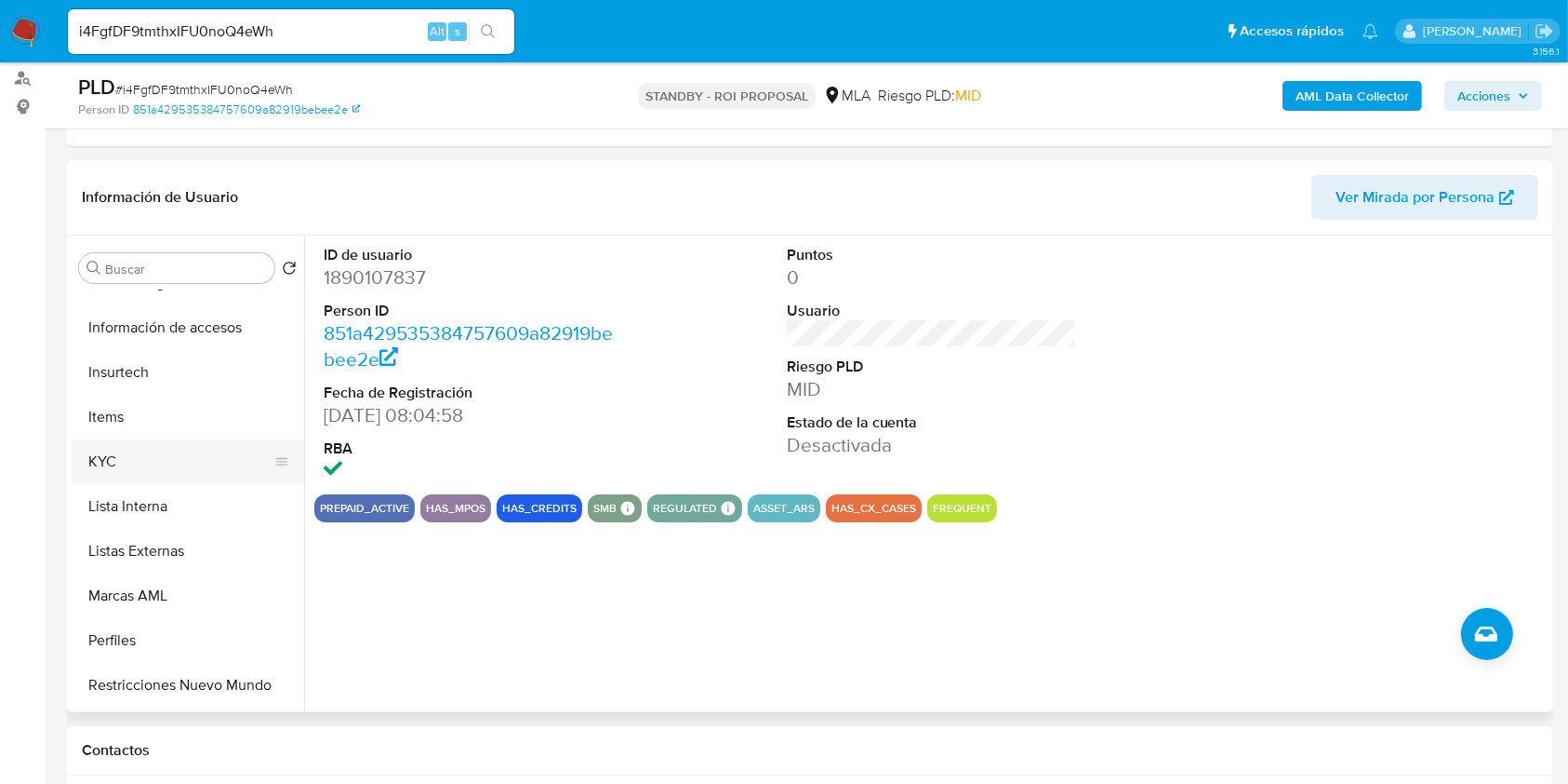
click at [184, 455] on button "KYC" at bounding box center [180, 461] width 218 height 45
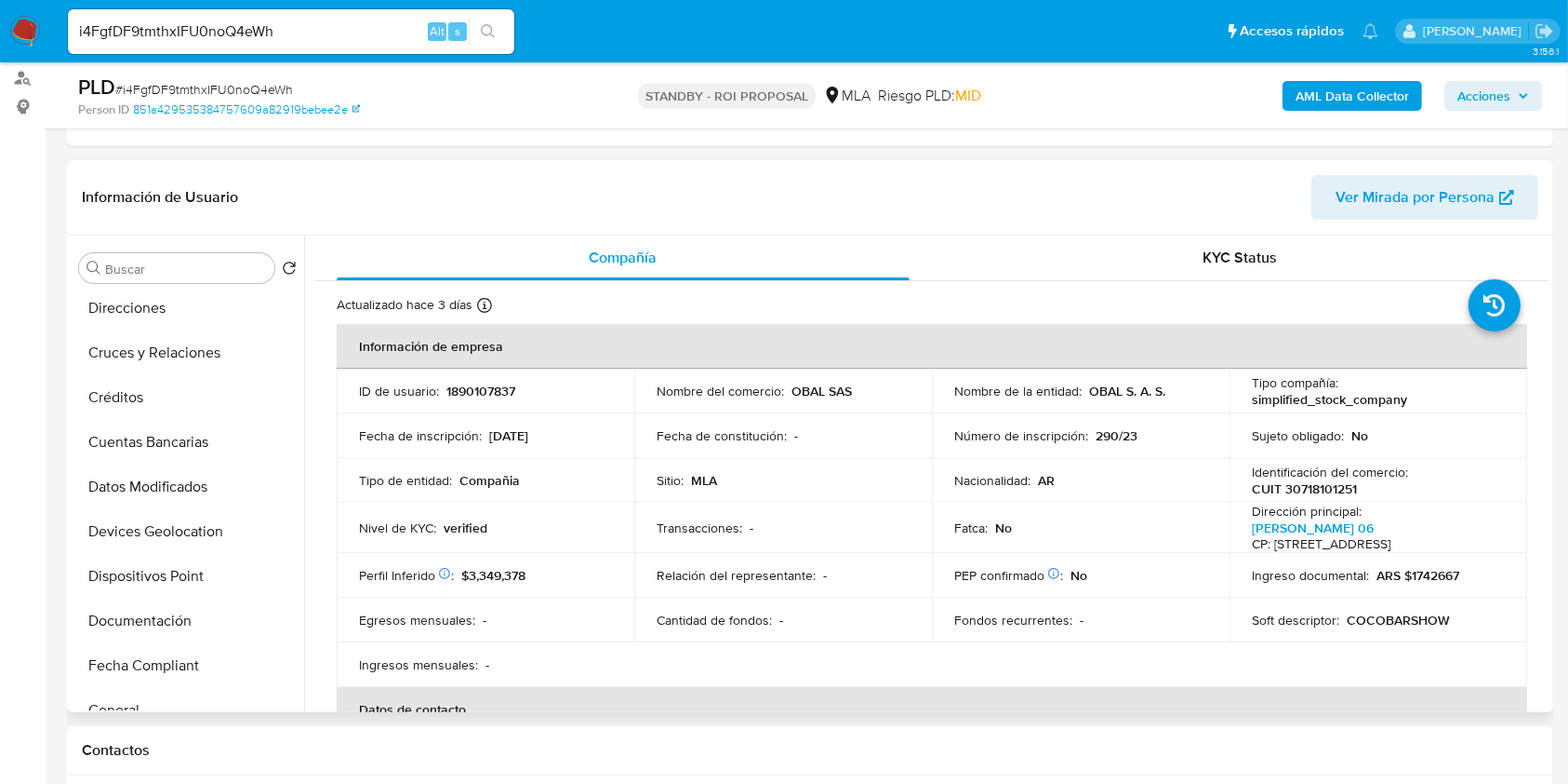
scroll to position [124, 0]
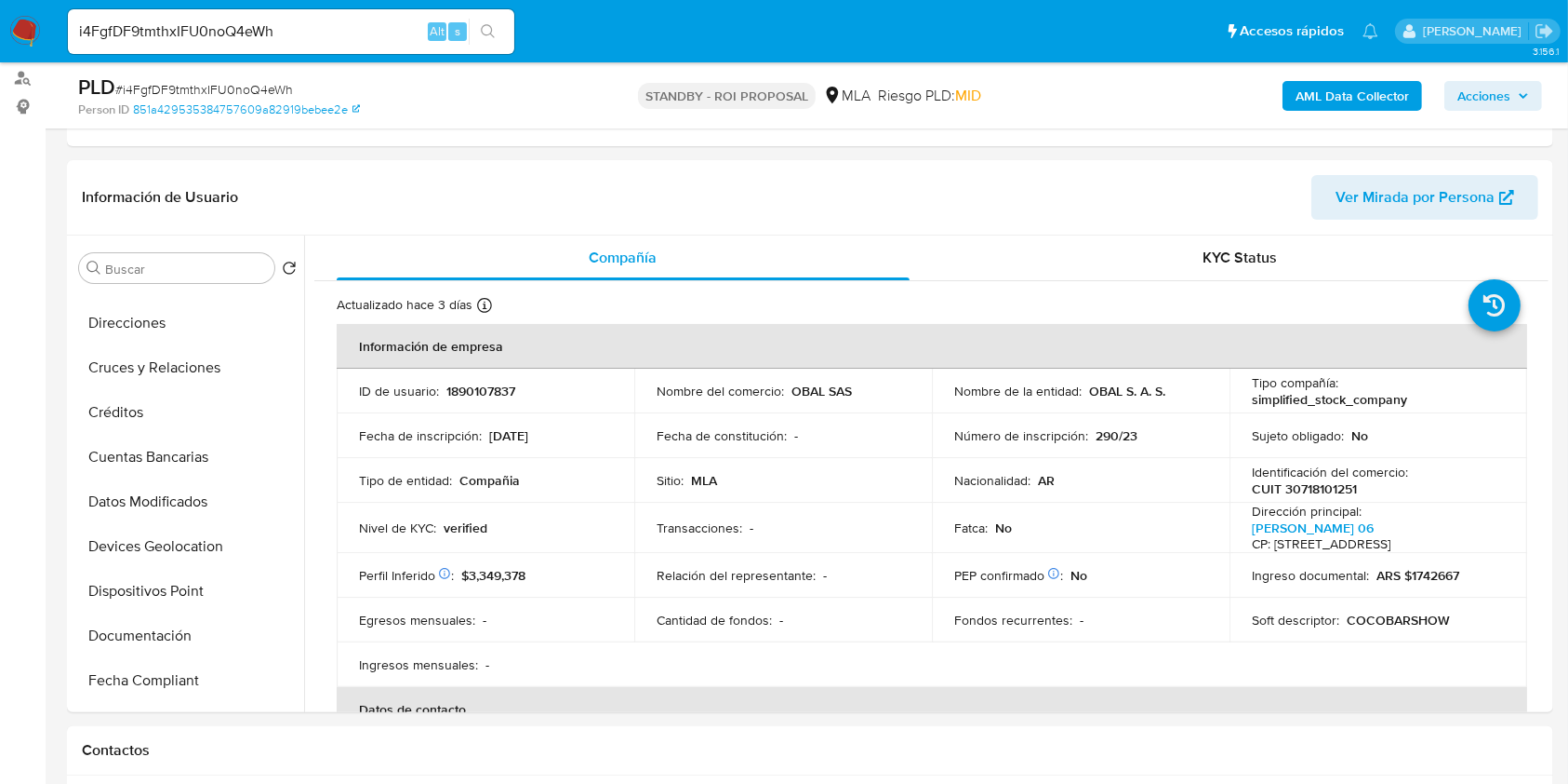
click at [272, 86] on span "# i4FgfDF9tmthxIFU0noQ4eWh" at bounding box center [203, 89] width 178 height 19
click at [271, 86] on span "# i4FgfDF9tmthxIFU0noQ4eWh" at bounding box center [203, 89] width 178 height 19
copy span "i4FgfDF9tmthxIFU0noQ4eWh"
click at [580, 479] on div "Tipo de entidad : Compañia" at bounding box center [486, 480] width 253 height 17
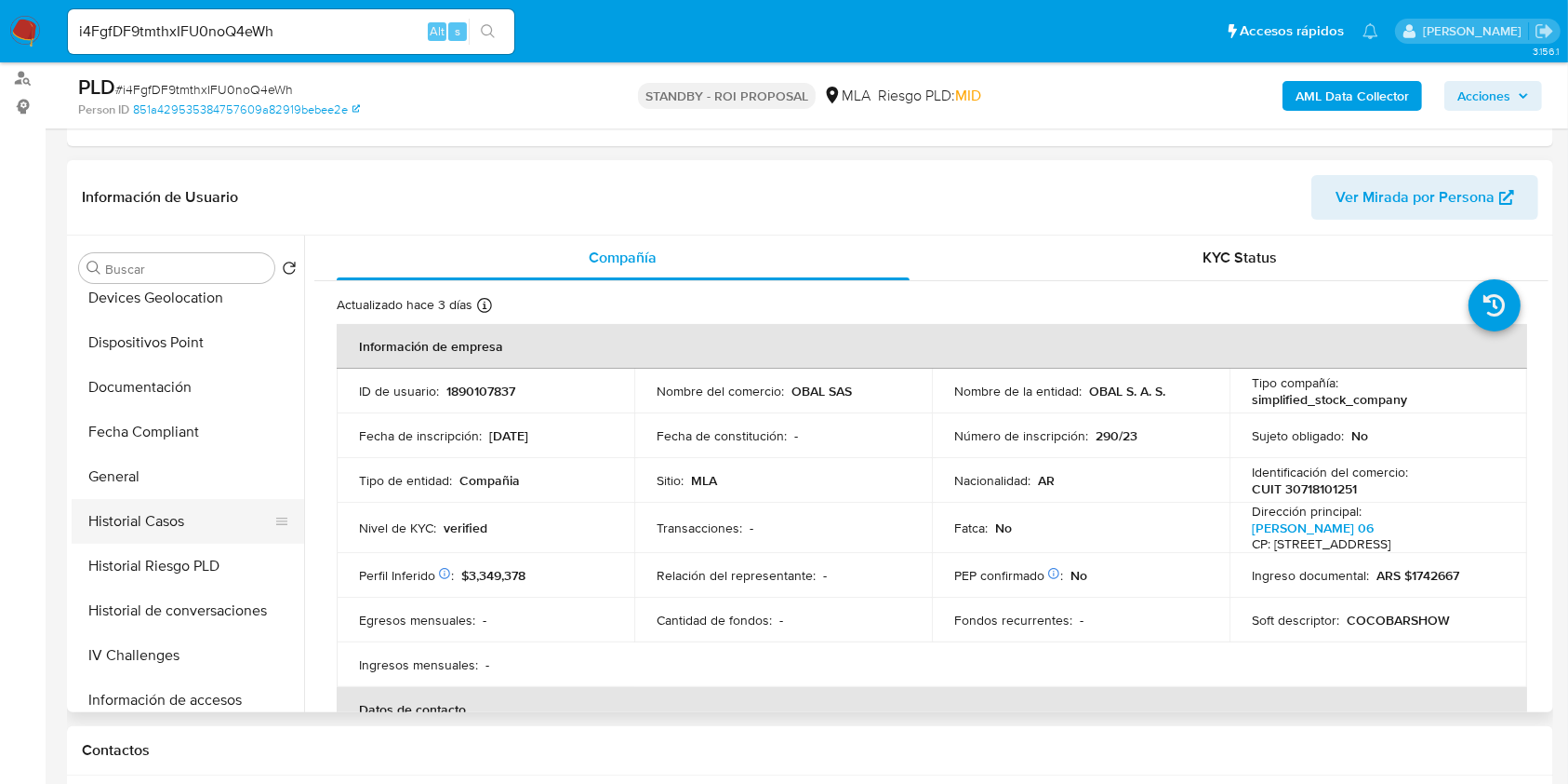
click at [174, 512] on button "Historial Casos" at bounding box center [180, 520] width 218 height 45
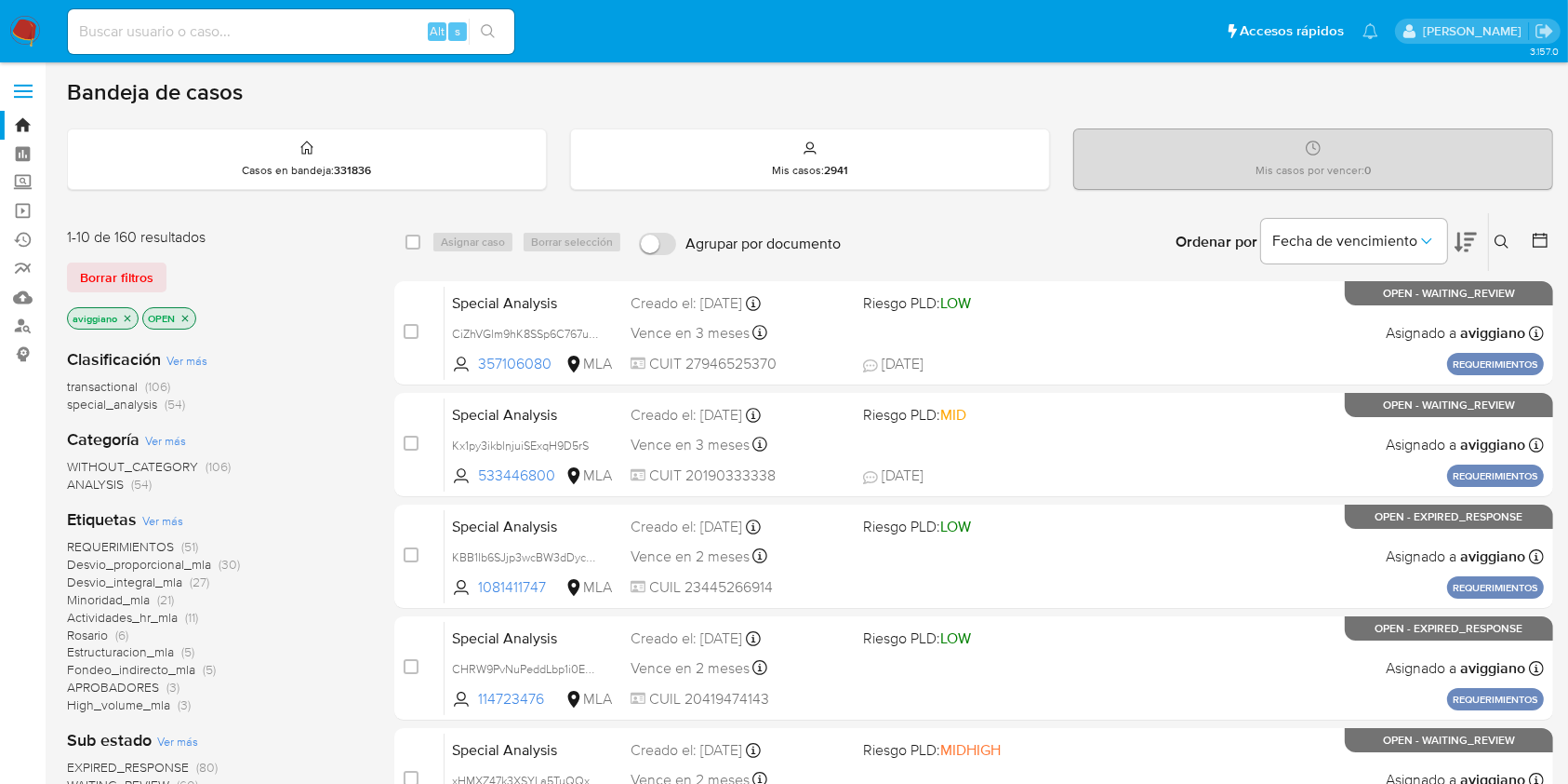
click at [1483, 242] on div "Ordenar por Fecha de vencimiento" at bounding box center [1325, 242] width 327 height 58
click at [1497, 243] on icon at bounding box center [1502, 243] width 15 height 15
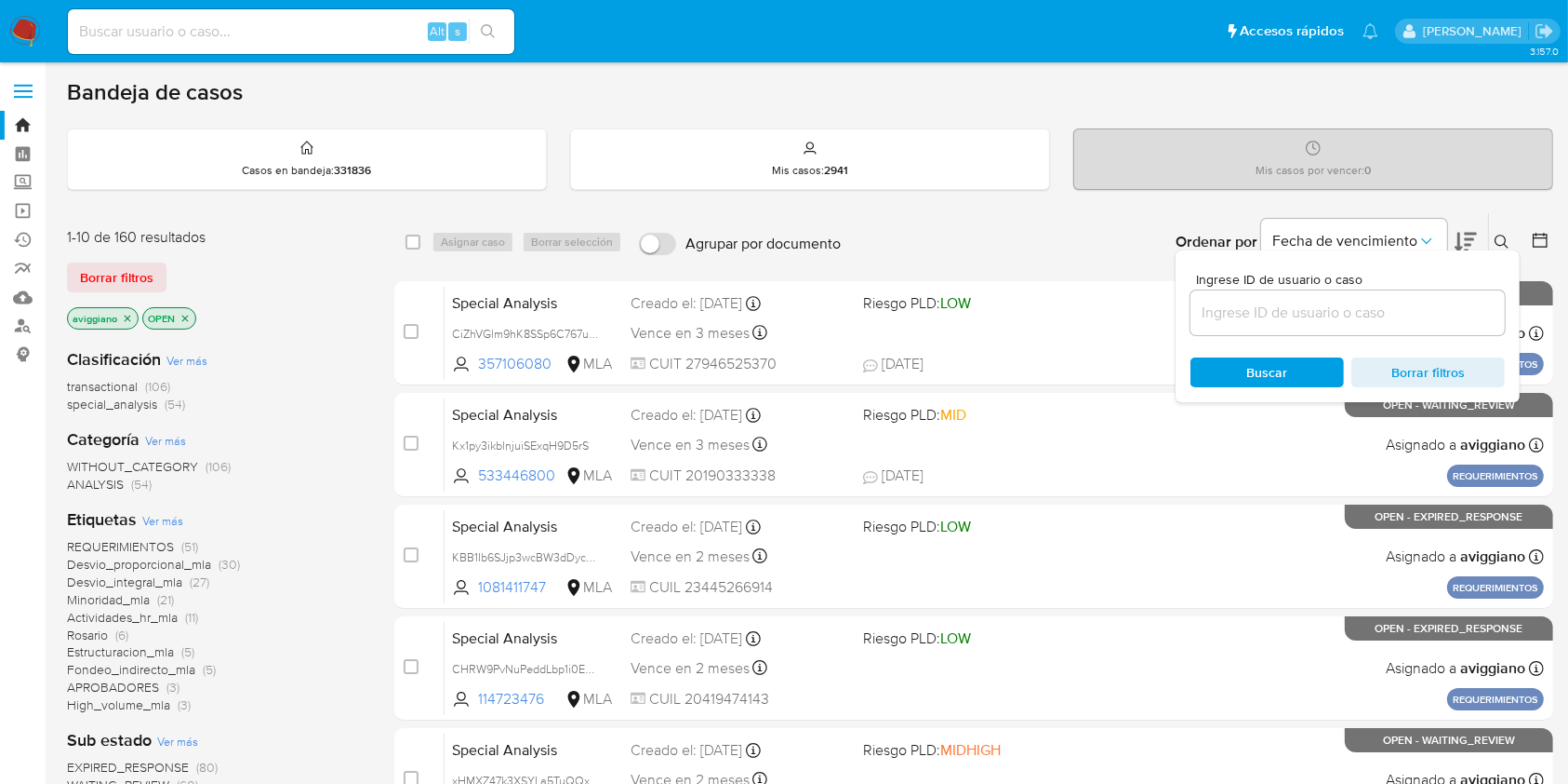
click at [1332, 308] on input at bounding box center [1347, 312] width 315 height 24
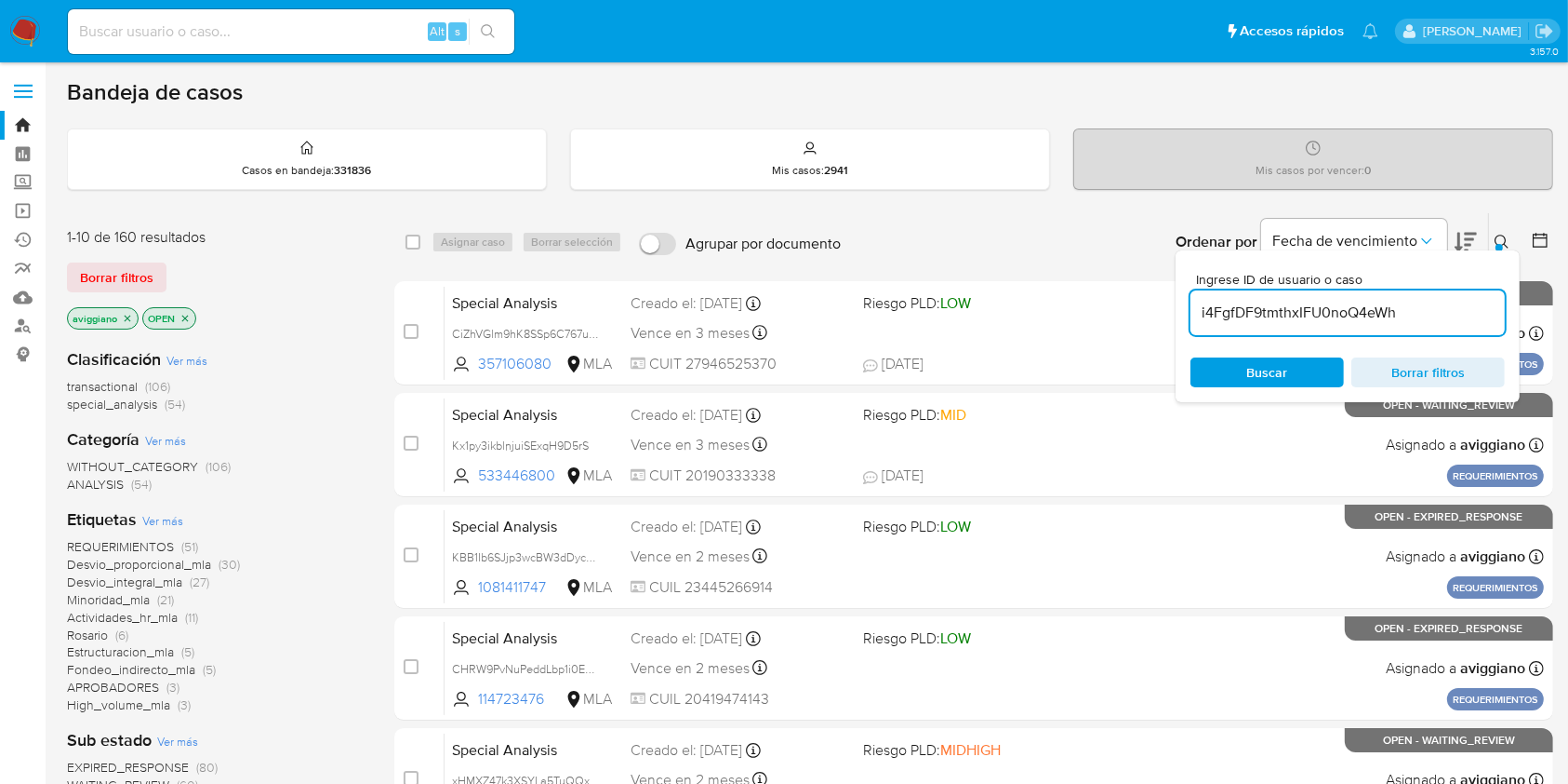
type input "i4FgfDF9tmthxIFU0noQ4eWh"
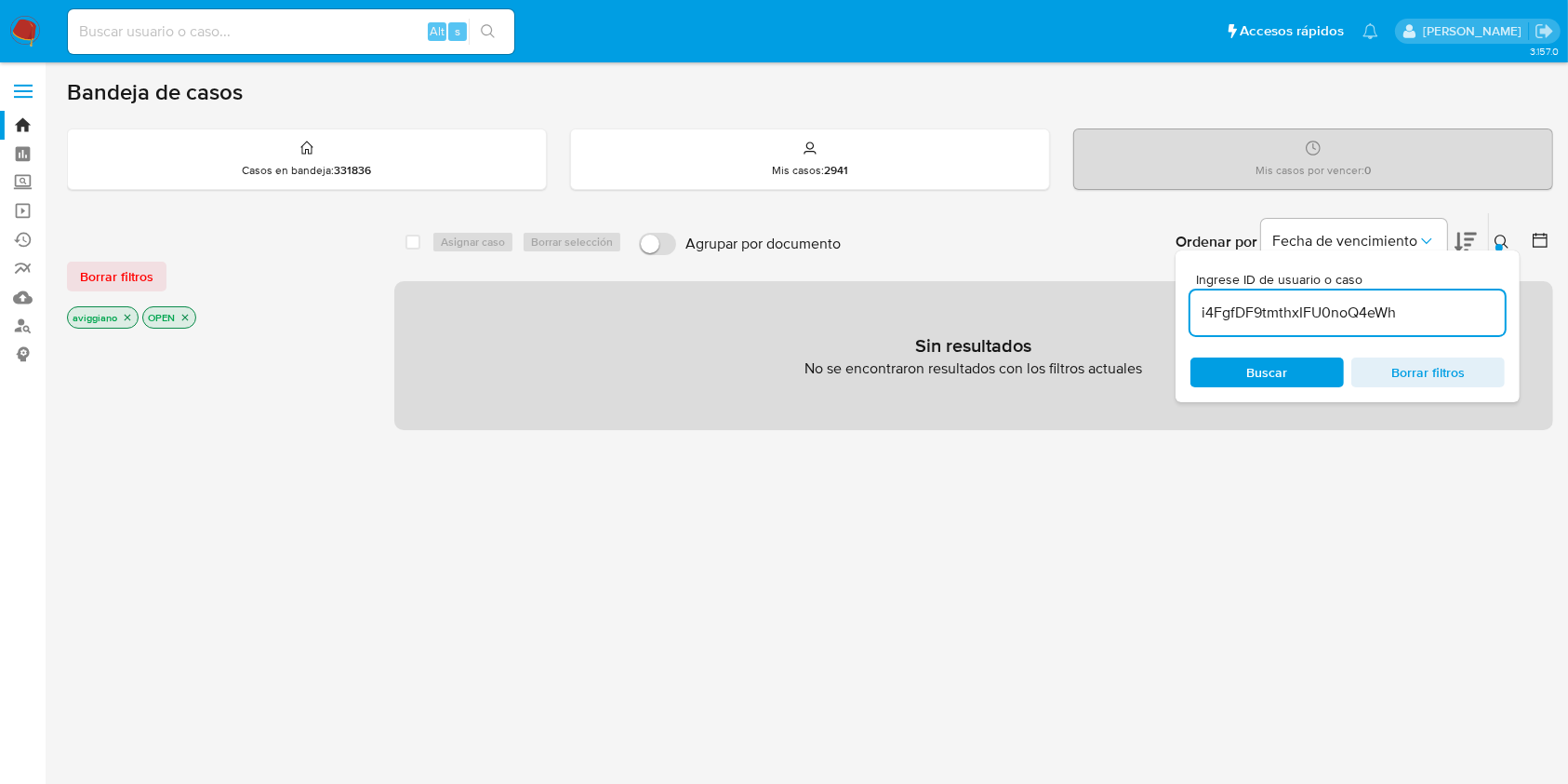
click at [123, 315] on icon "close-filter" at bounding box center [127, 318] width 11 height 11
click at [111, 312] on icon "close-filter" at bounding box center [110, 318] width 11 height 11
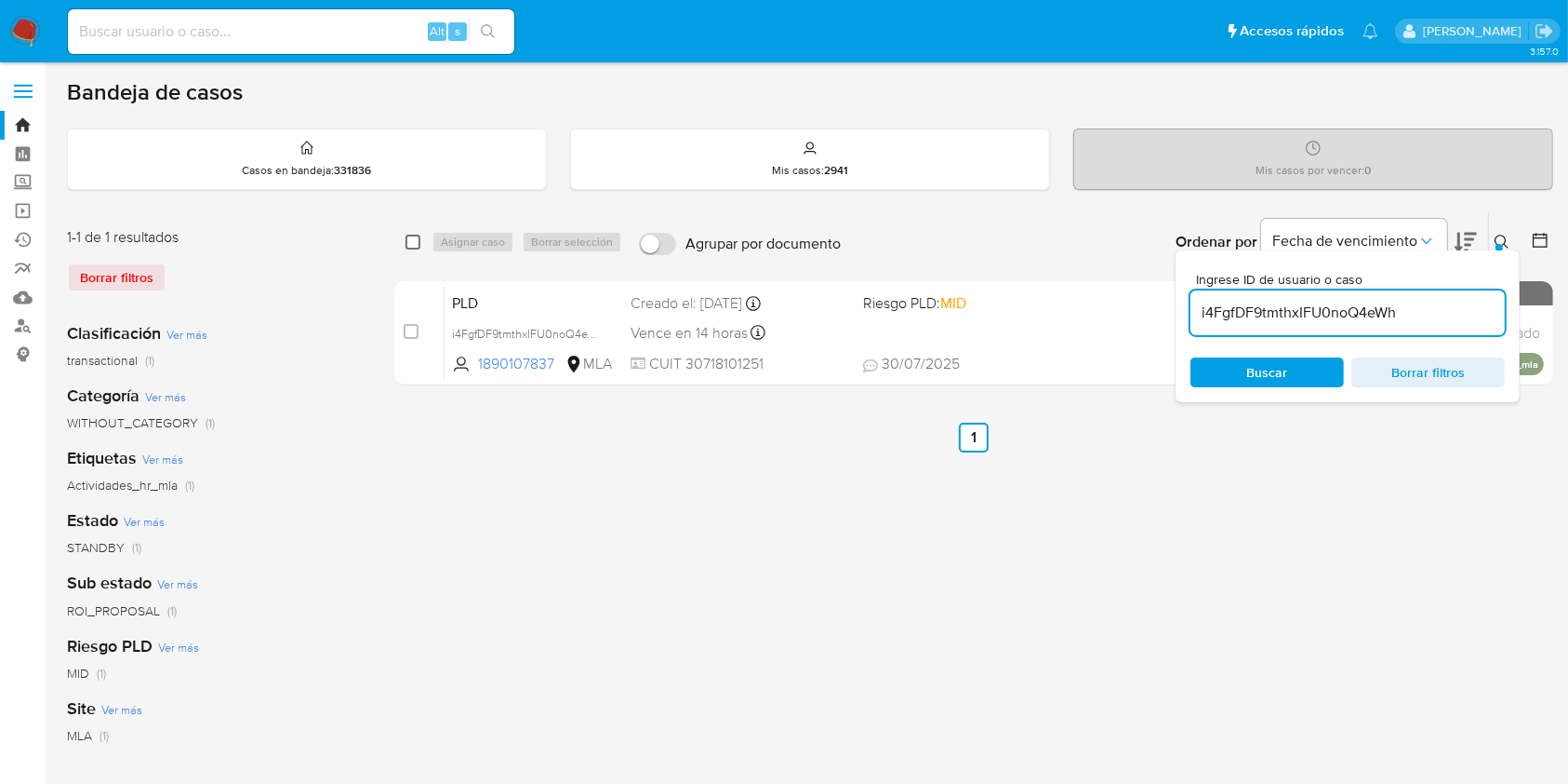
click at [411, 242] on input "checkbox" at bounding box center [414, 243] width 15 height 15
checkbox input "true"
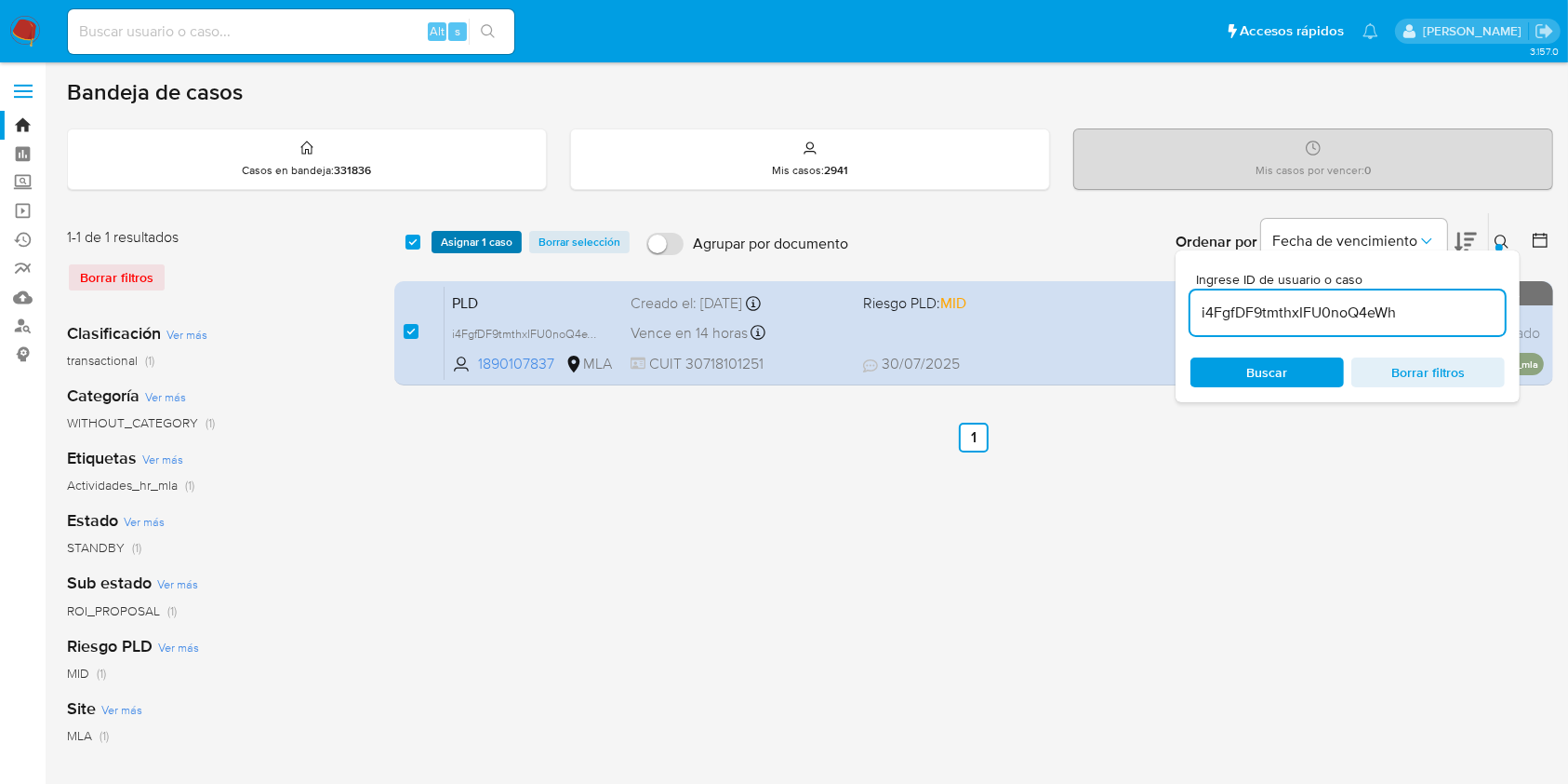
click at [461, 235] on span "Asignar 1 caso" at bounding box center [476, 243] width 71 height 19
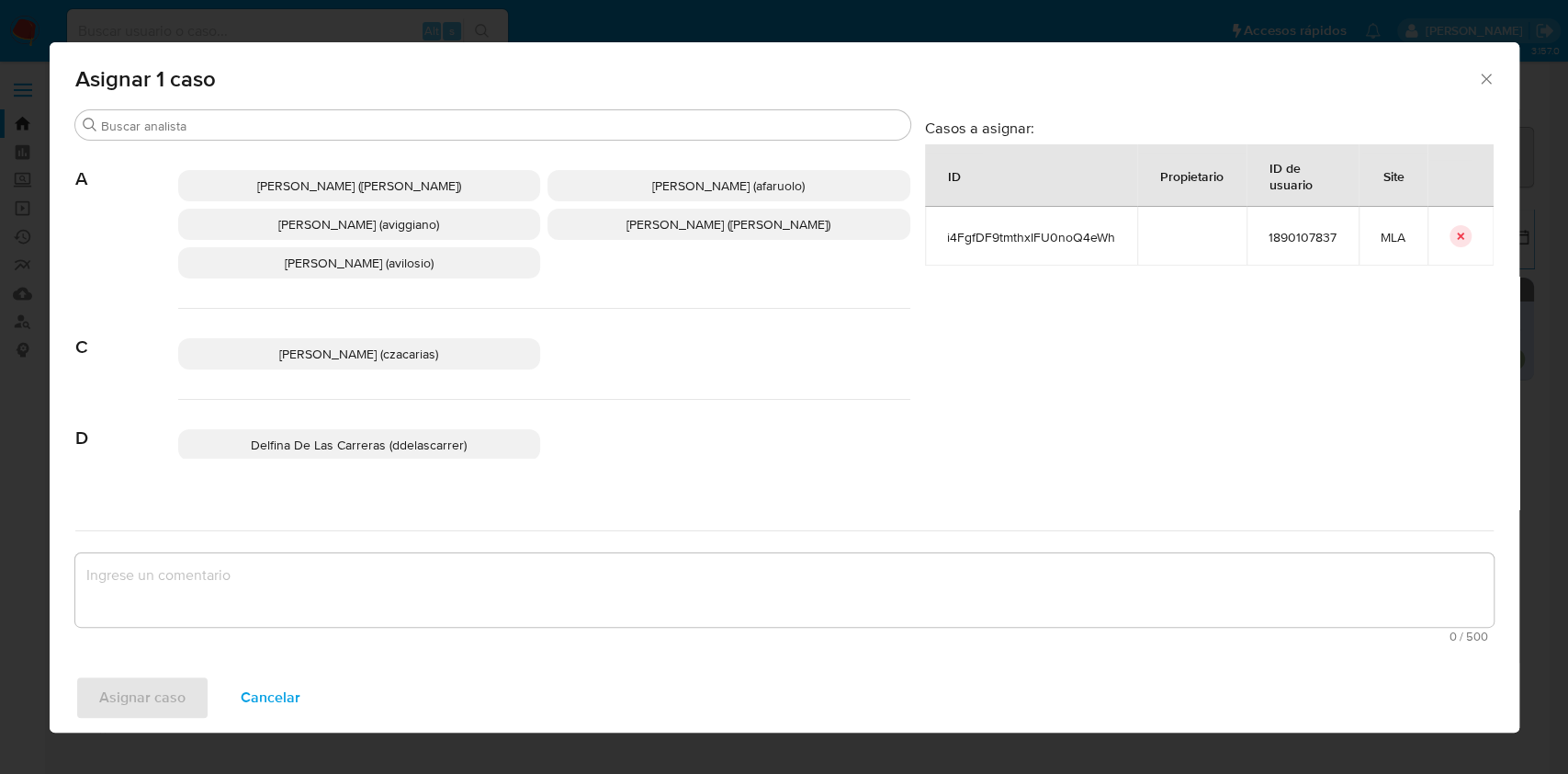
click at [421, 232] on span "Agustina Belen Viggiano (aviggiano)" at bounding box center [358, 224] width 161 height 19
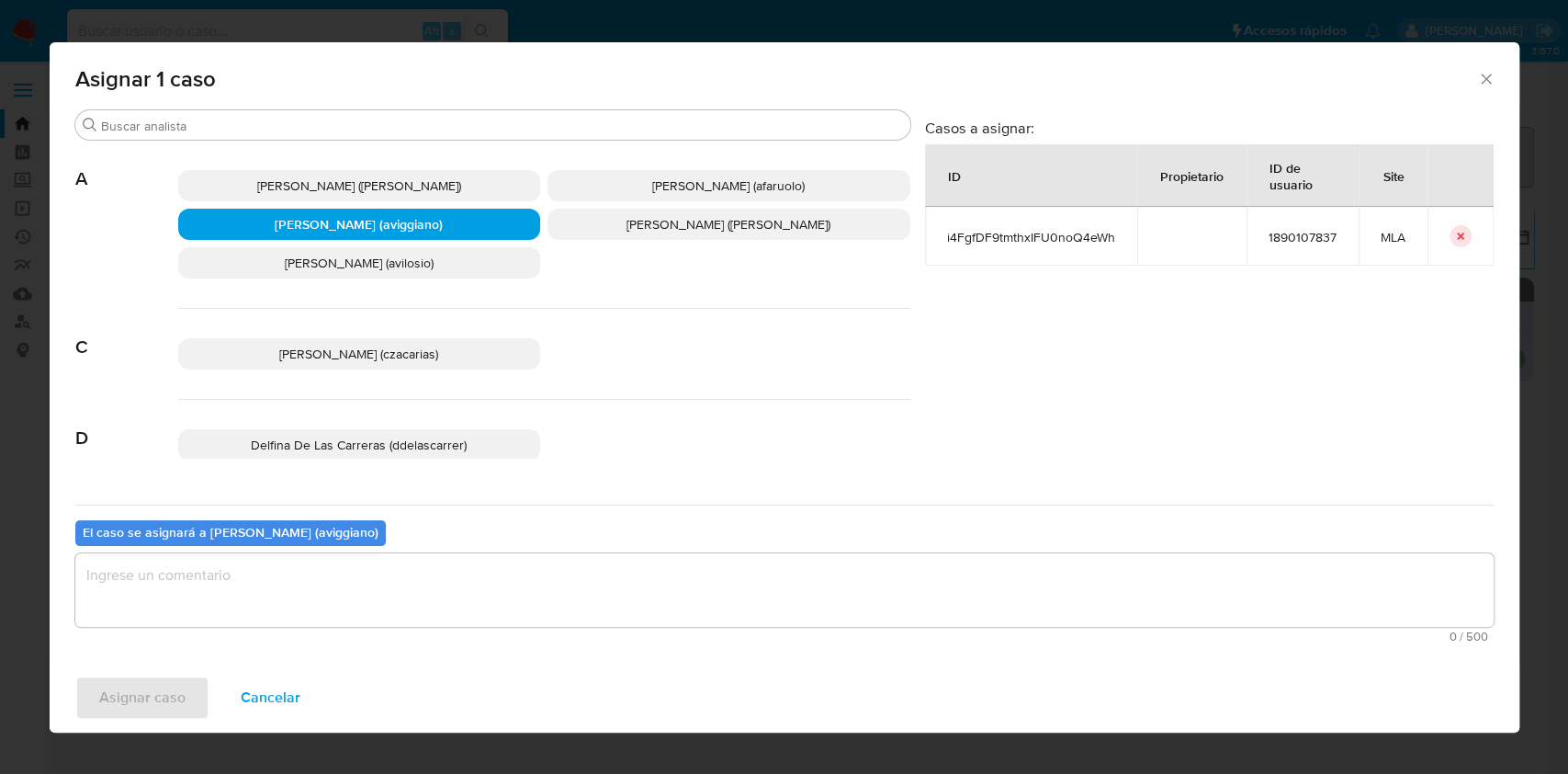
click at [294, 577] on textarea "assign-modal" at bounding box center [784, 590] width 1418 height 73
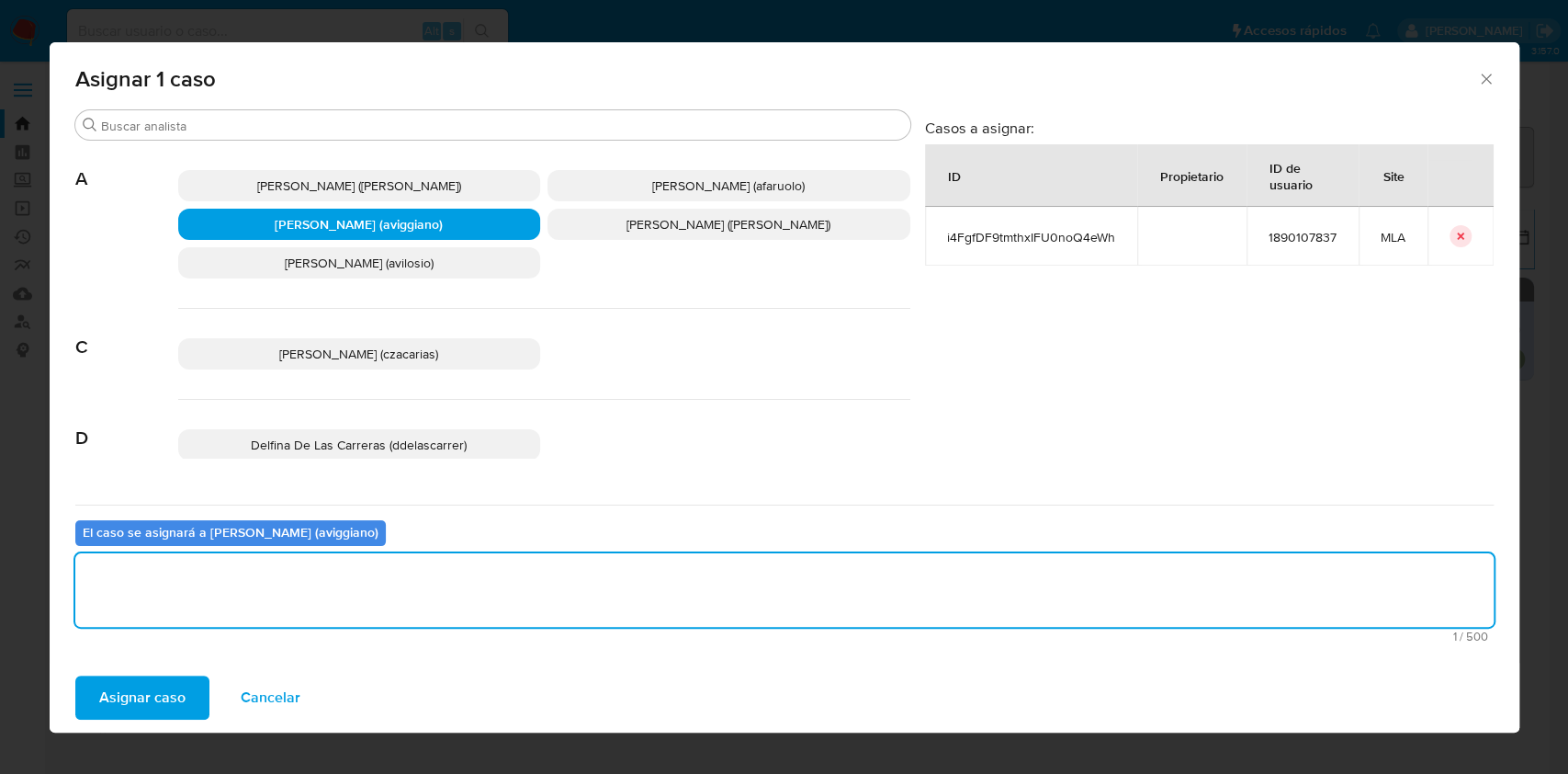
click at [188, 690] on button "Asignar caso" at bounding box center [142, 697] width 134 height 44
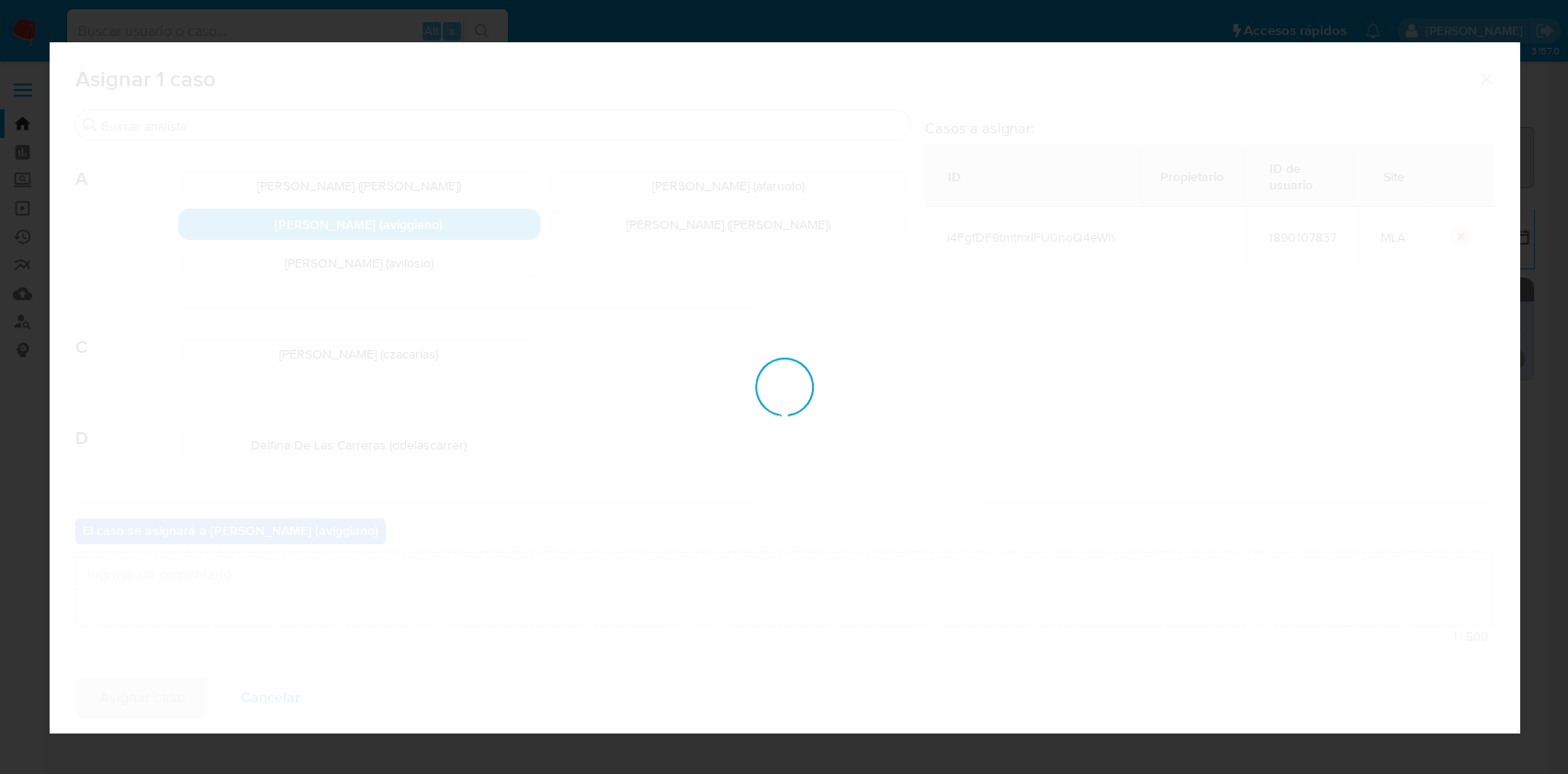
checkbox input "false"
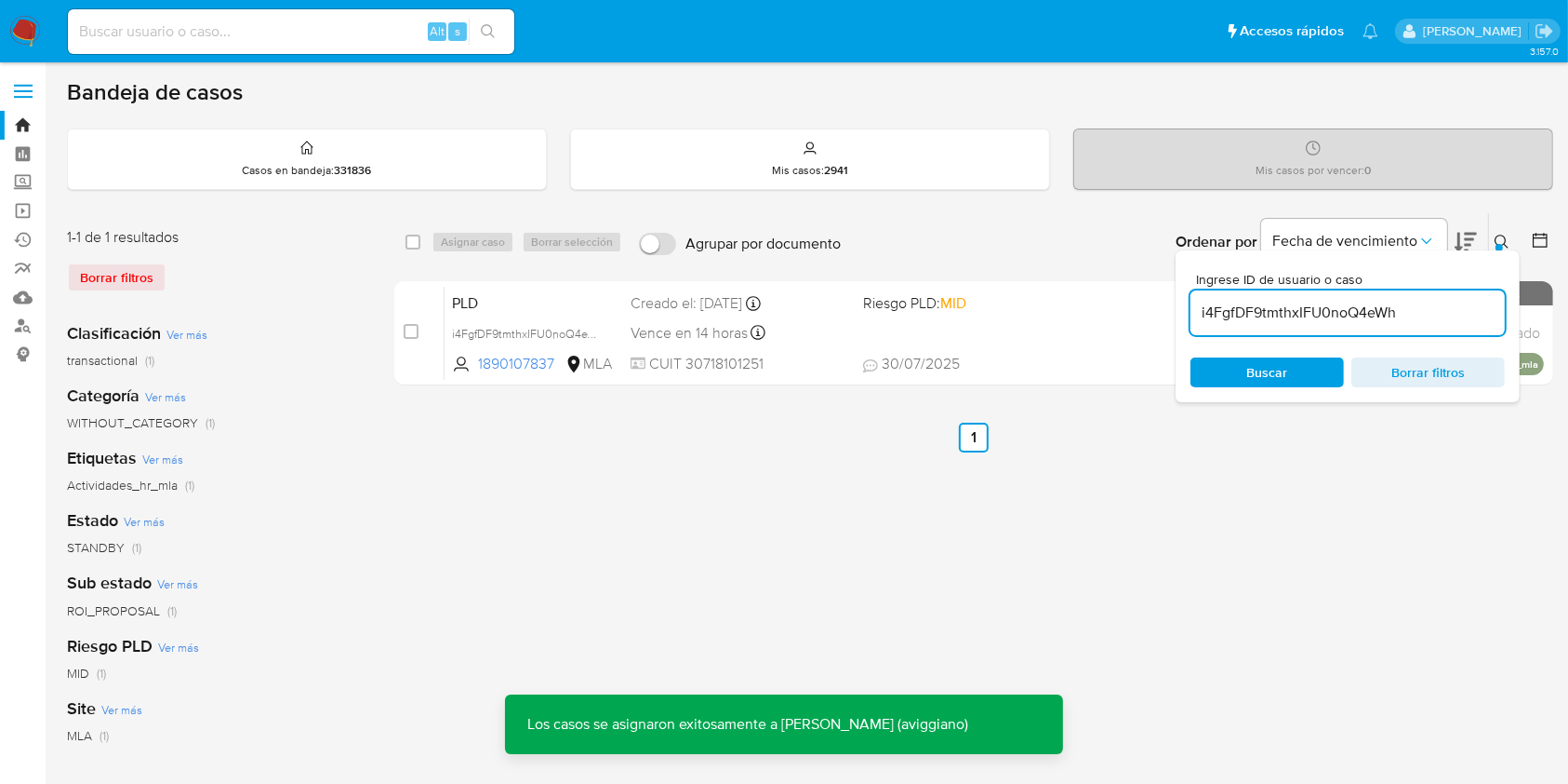
click at [963, 330] on div "PLD i4FgfDF9tmthxIFU0noQ4eWh 1890107837 MLA Riesgo PLD: MID Creado el: 12/07/20…" at bounding box center [995, 332] width 1099 height 94
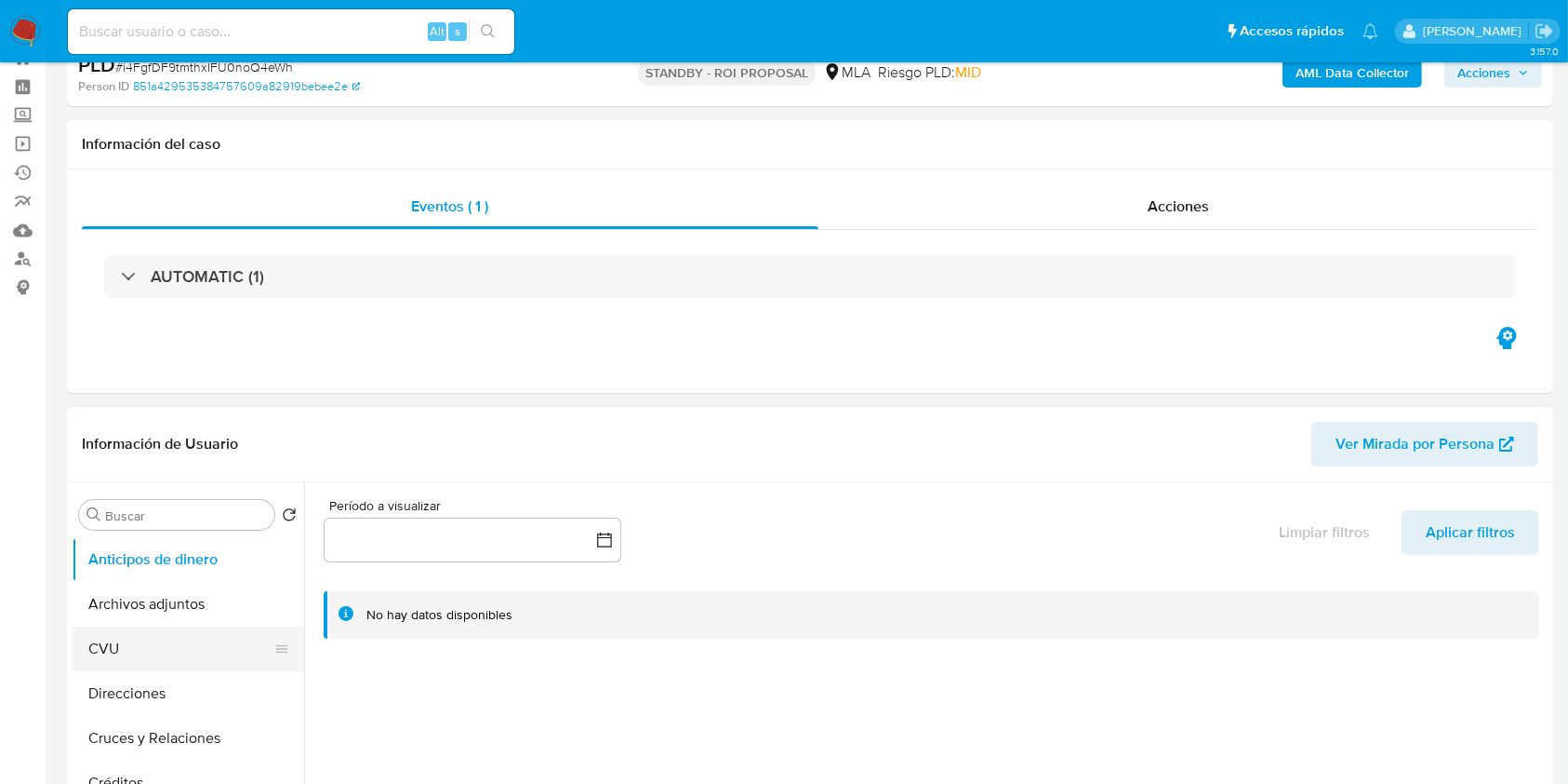
select select "10"
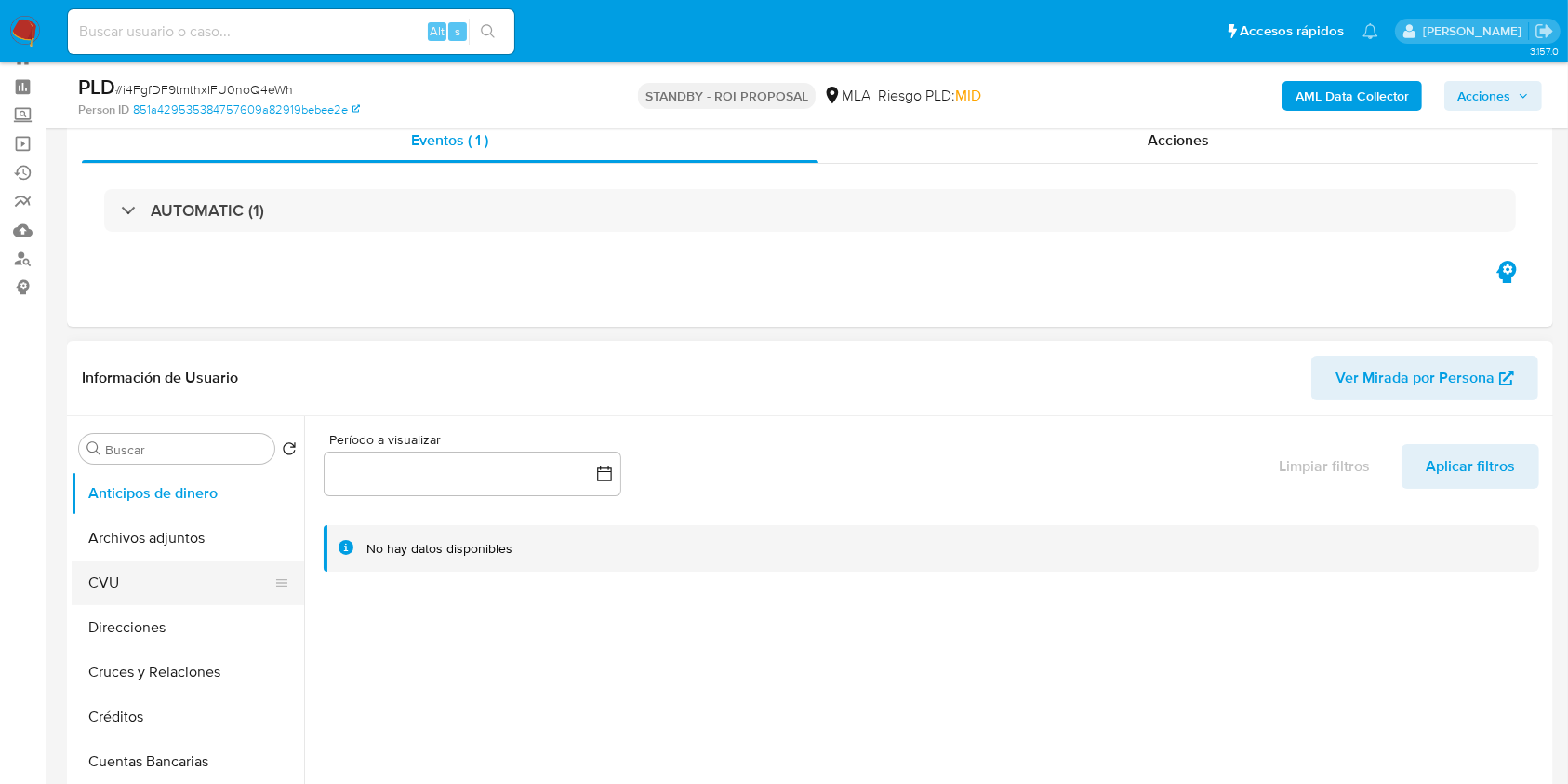
scroll to position [124, 0]
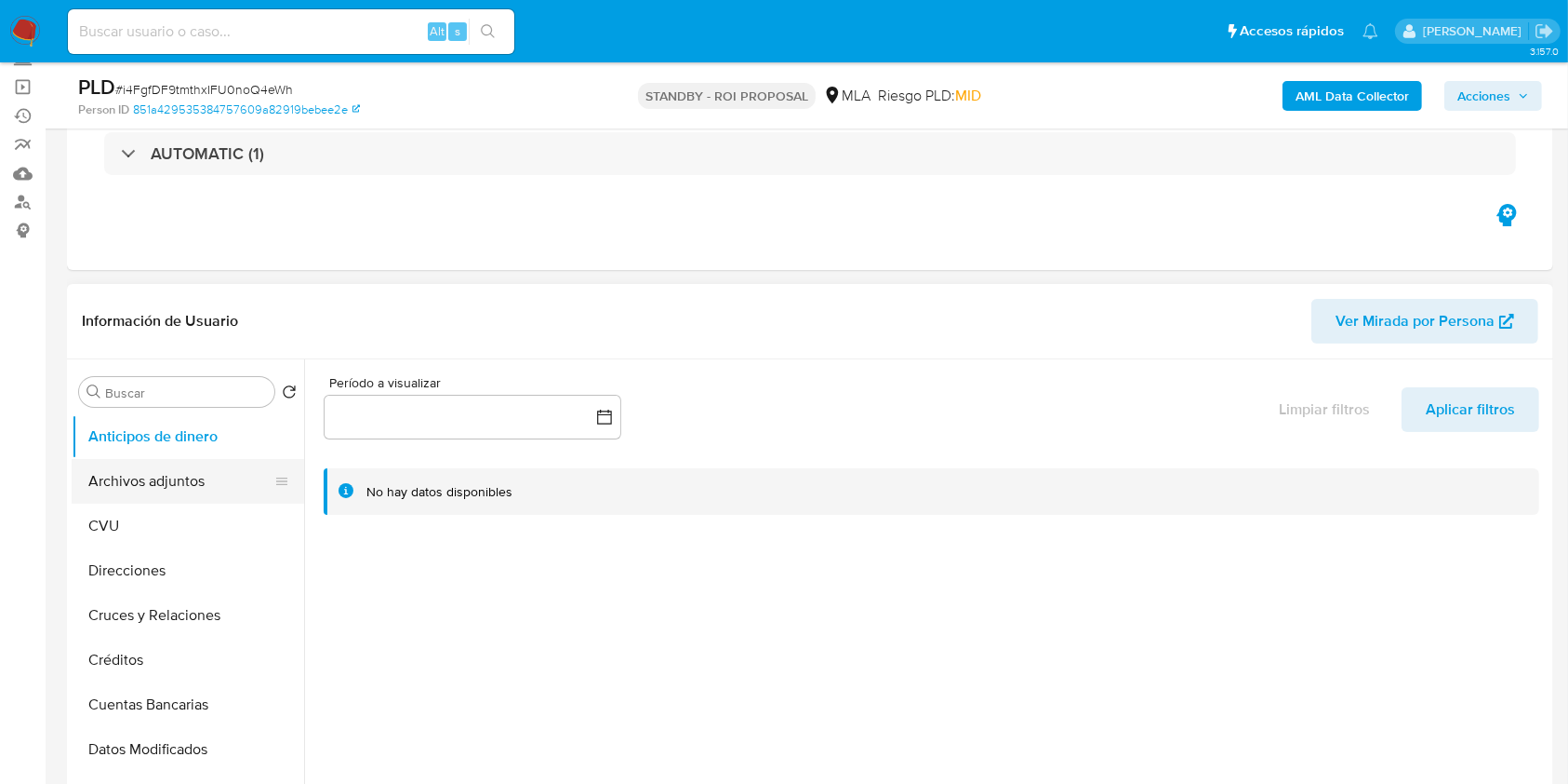
click at [171, 492] on button "Archivos adjuntos" at bounding box center [180, 480] width 218 height 45
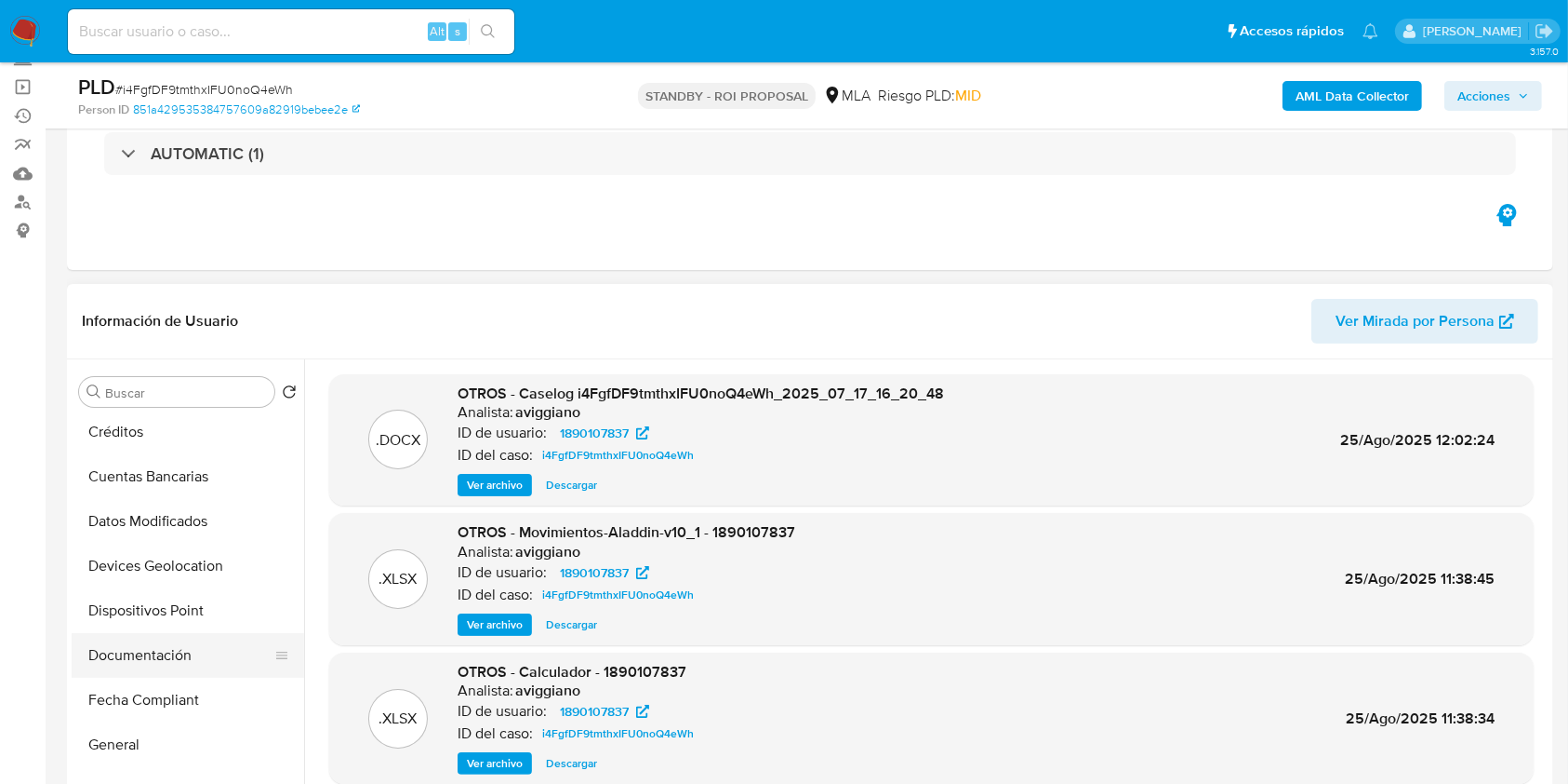
scroll to position [372, 0]
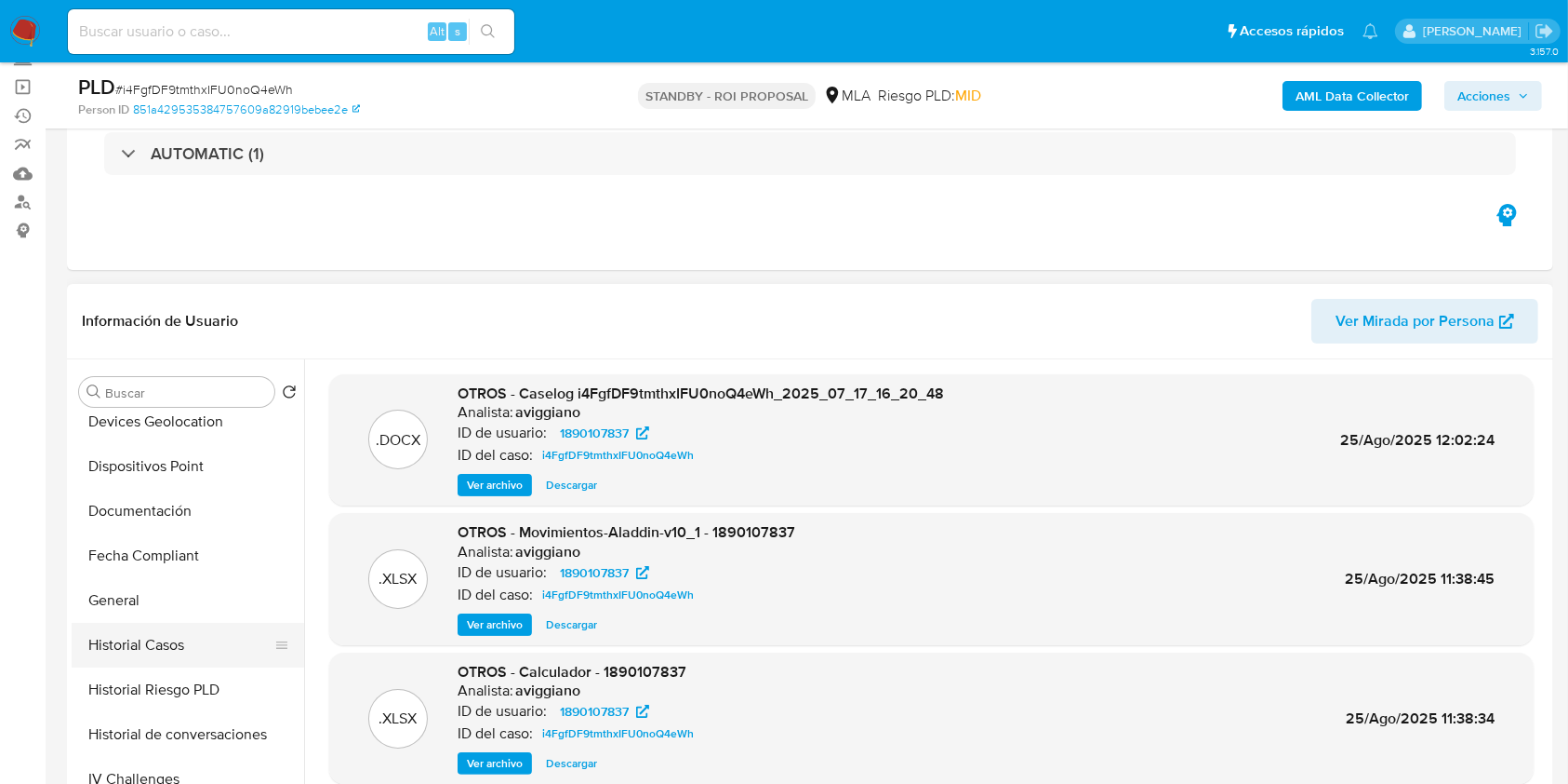
click at [177, 629] on button "Historial Casos" at bounding box center [180, 644] width 218 height 45
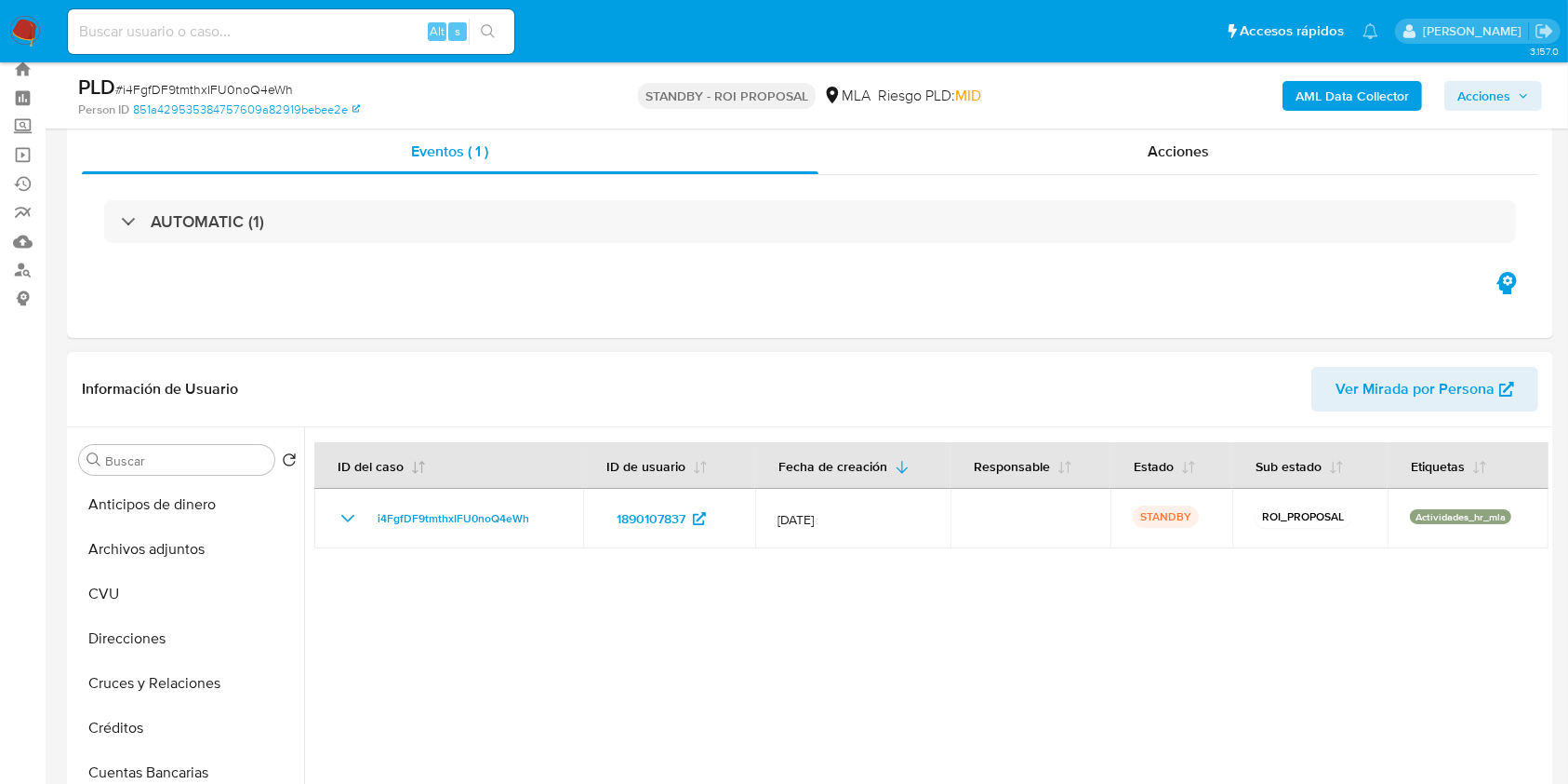
scroll to position [0, 0]
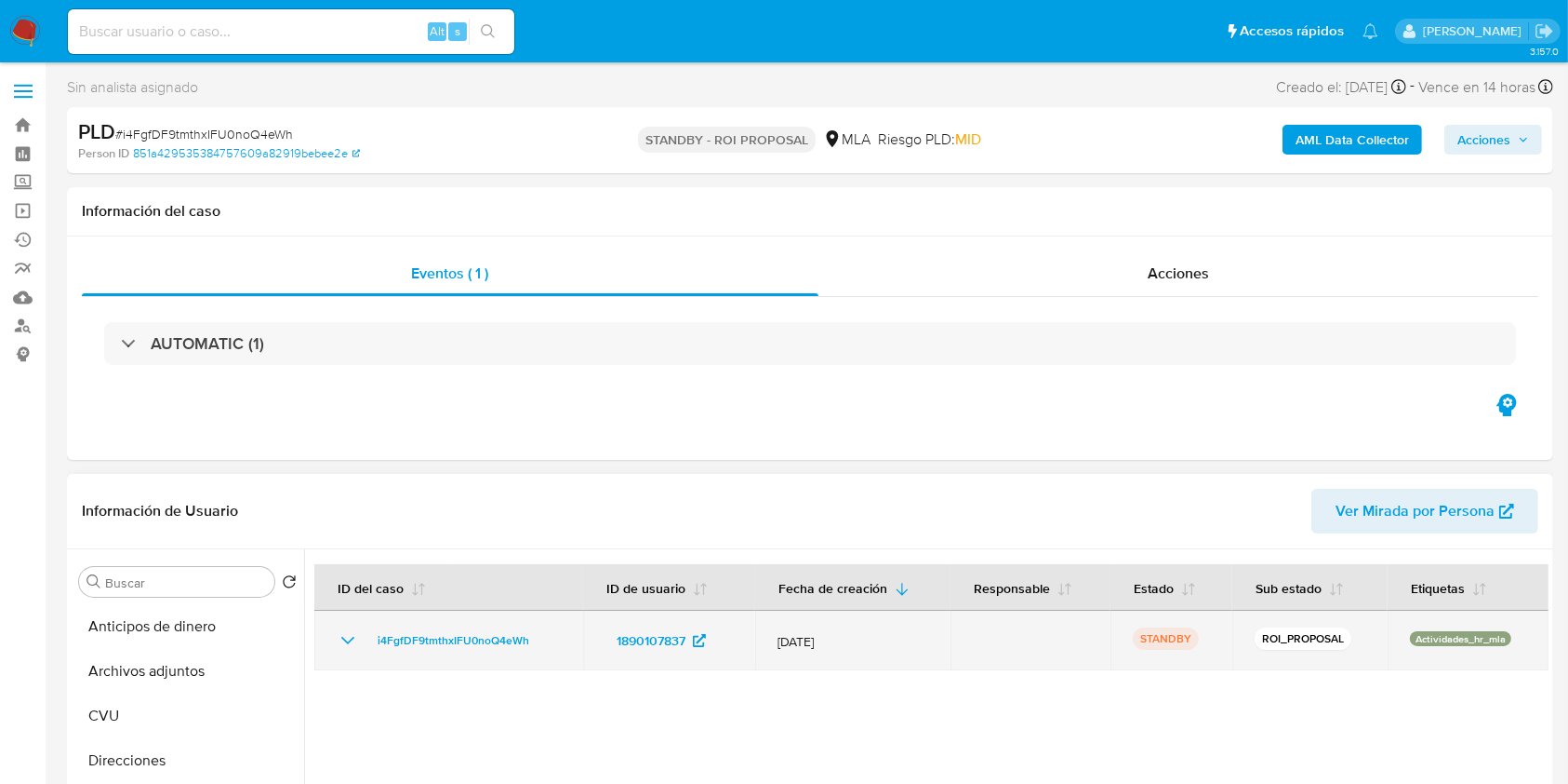
drag, startPoint x: 552, startPoint y: 634, endPoint x: 365, endPoint y: 633, distance: 187.0
click at [365, 633] on div "i4FgfDF9tmthxIFU0noQ4eWh" at bounding box center [449, 639] width 224 height 22
drag, startPoint x: 437, startPoint y: 629, endPoint x: 376, endPoint y: 663, distance: 69.8
click at [376, 663] on td "i4FgfDF9tmthxIFU0noQ4eWh" at bounding box center [449, 640] width 269 height 60
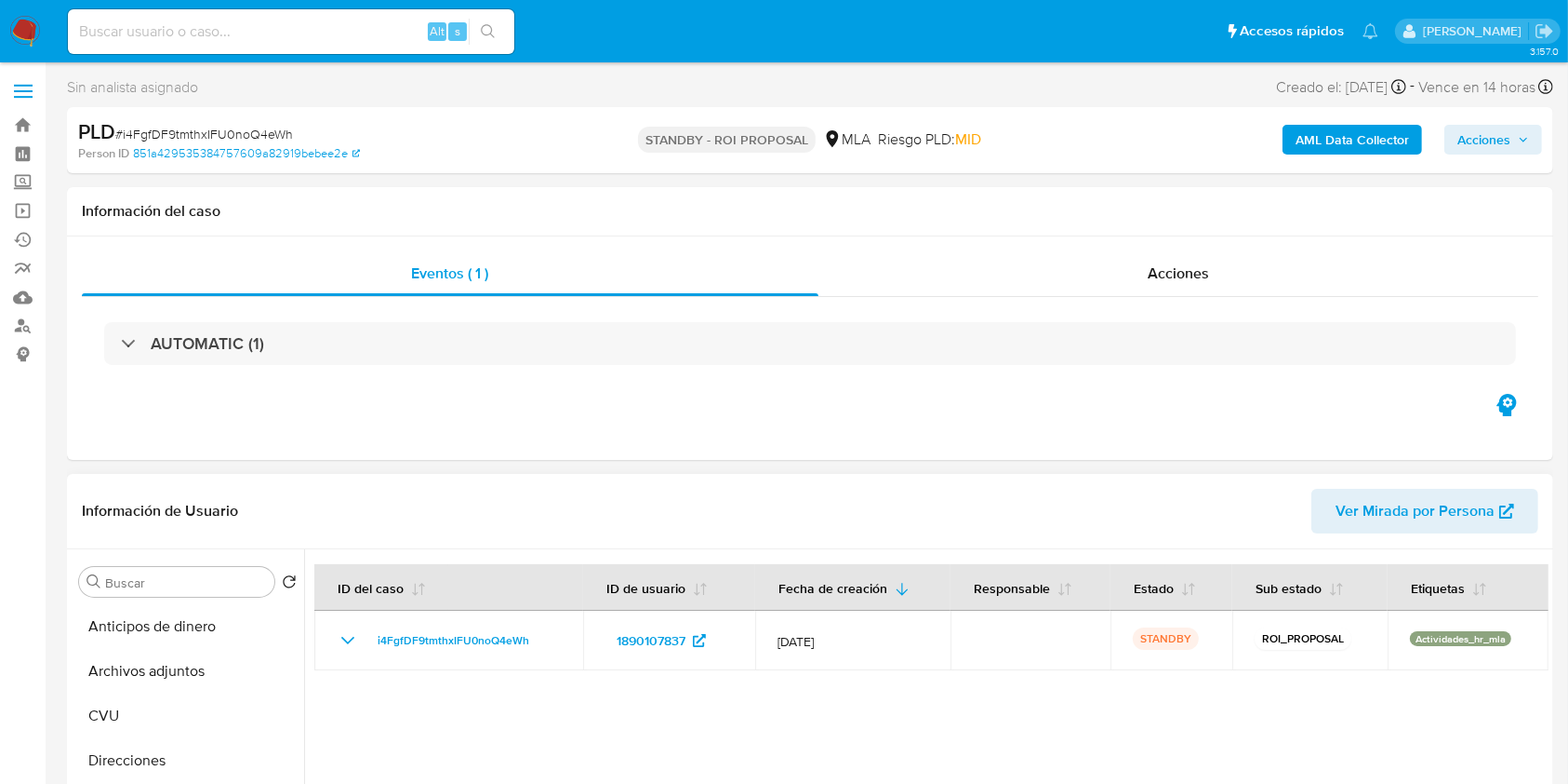
drag, startPoint x: 416, startPoint y: 639, endPoint x: 500, endPoint y: 697, distance: 102.1
click at [500, 697] on div at bounding box center [926, 787] width 1245 height 477
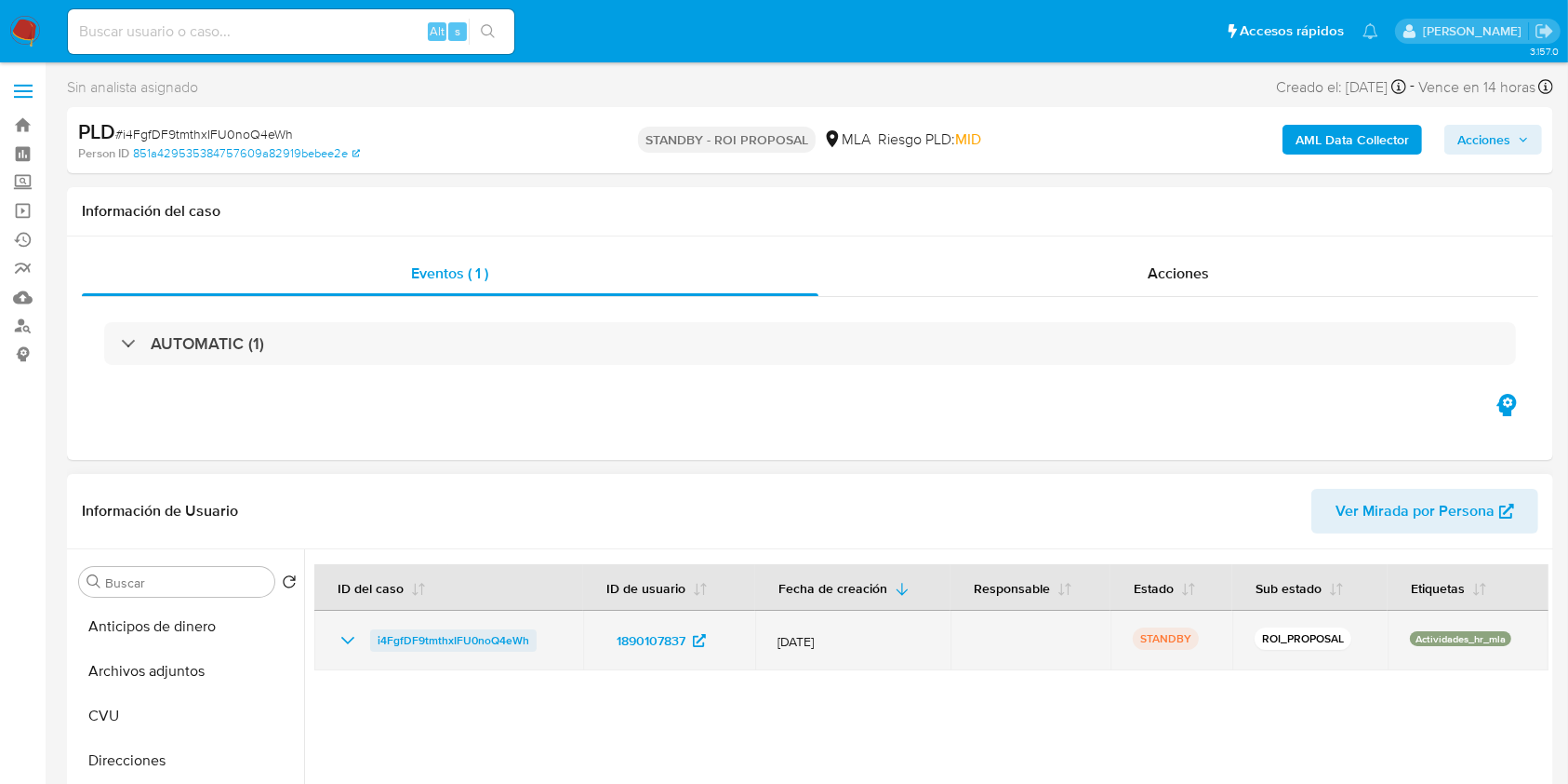
drag, startPoint x: 539, startPoint y: 630, endPoint x: 373, endPoint y: 640, distance: 166.3
click at [373, 640] on div "i4FgfDF9tmthxIFU0noQ4eWh" at bounding box center [449, 639] width 224 height 22
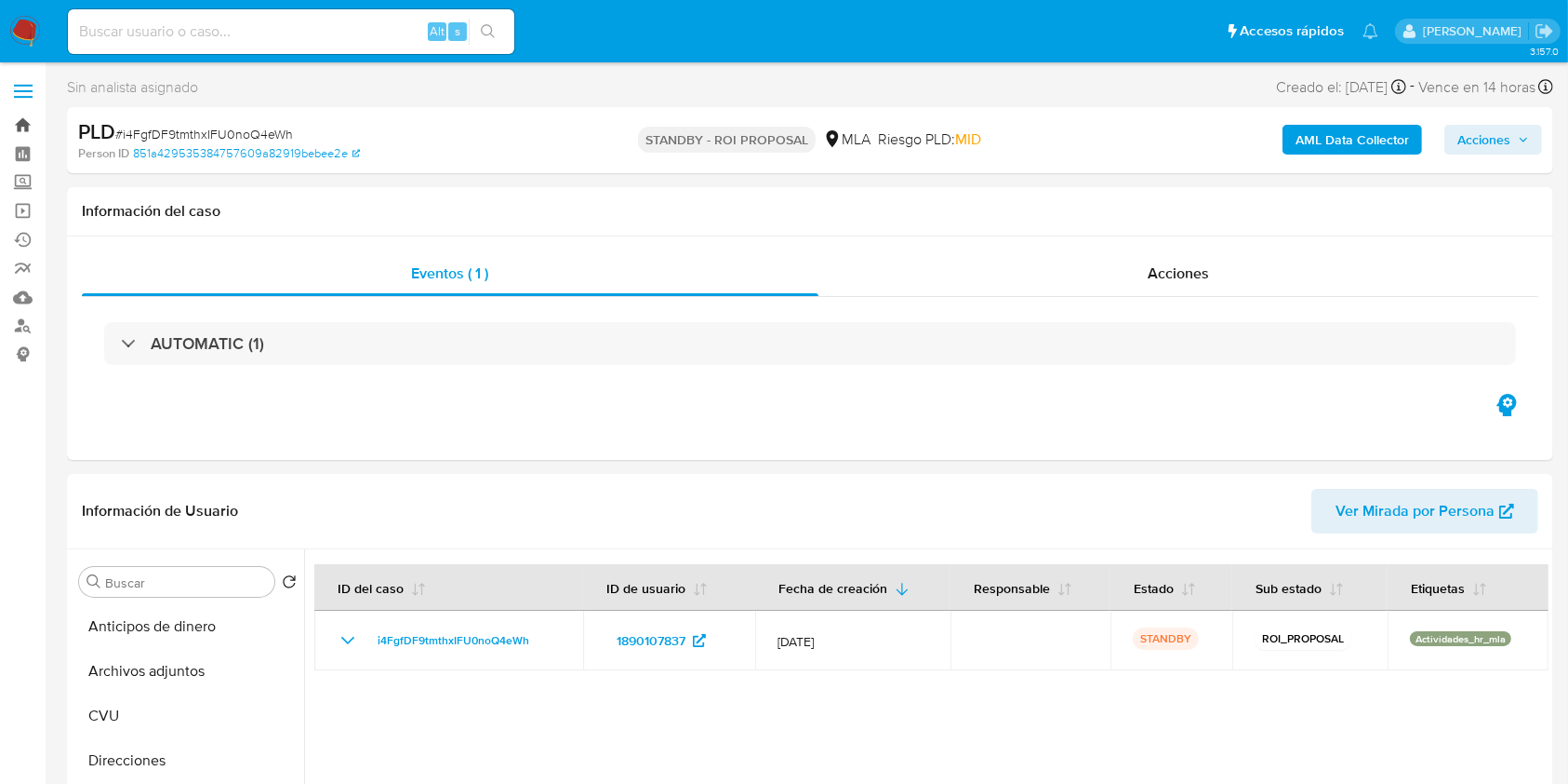
click at [30, 121] on link "Bandeja" at bounding box center [110, 125] width 222 height 29
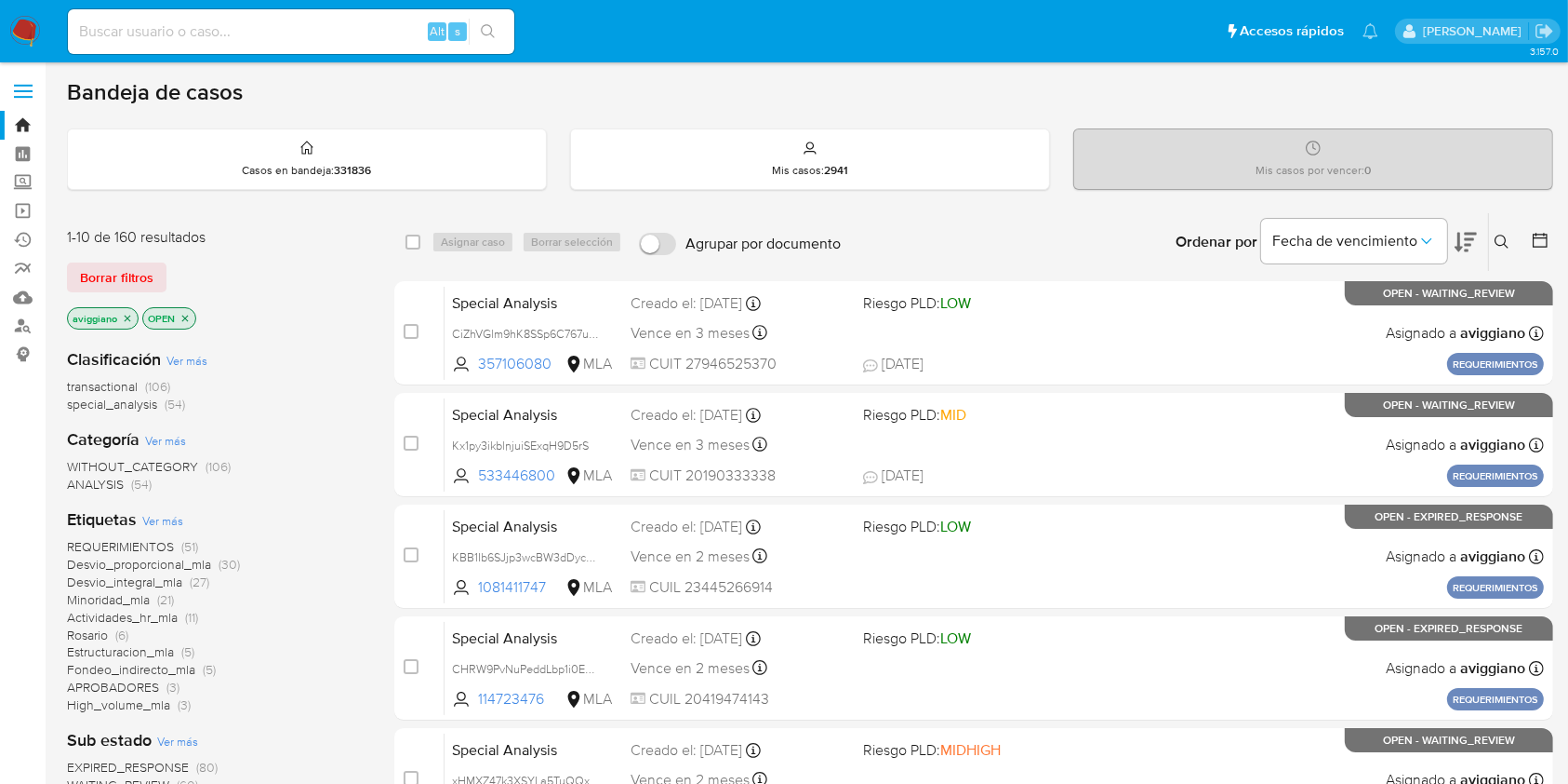
click at [1511, 242] on button at bounding box center [1504, 242] width 30 height 22
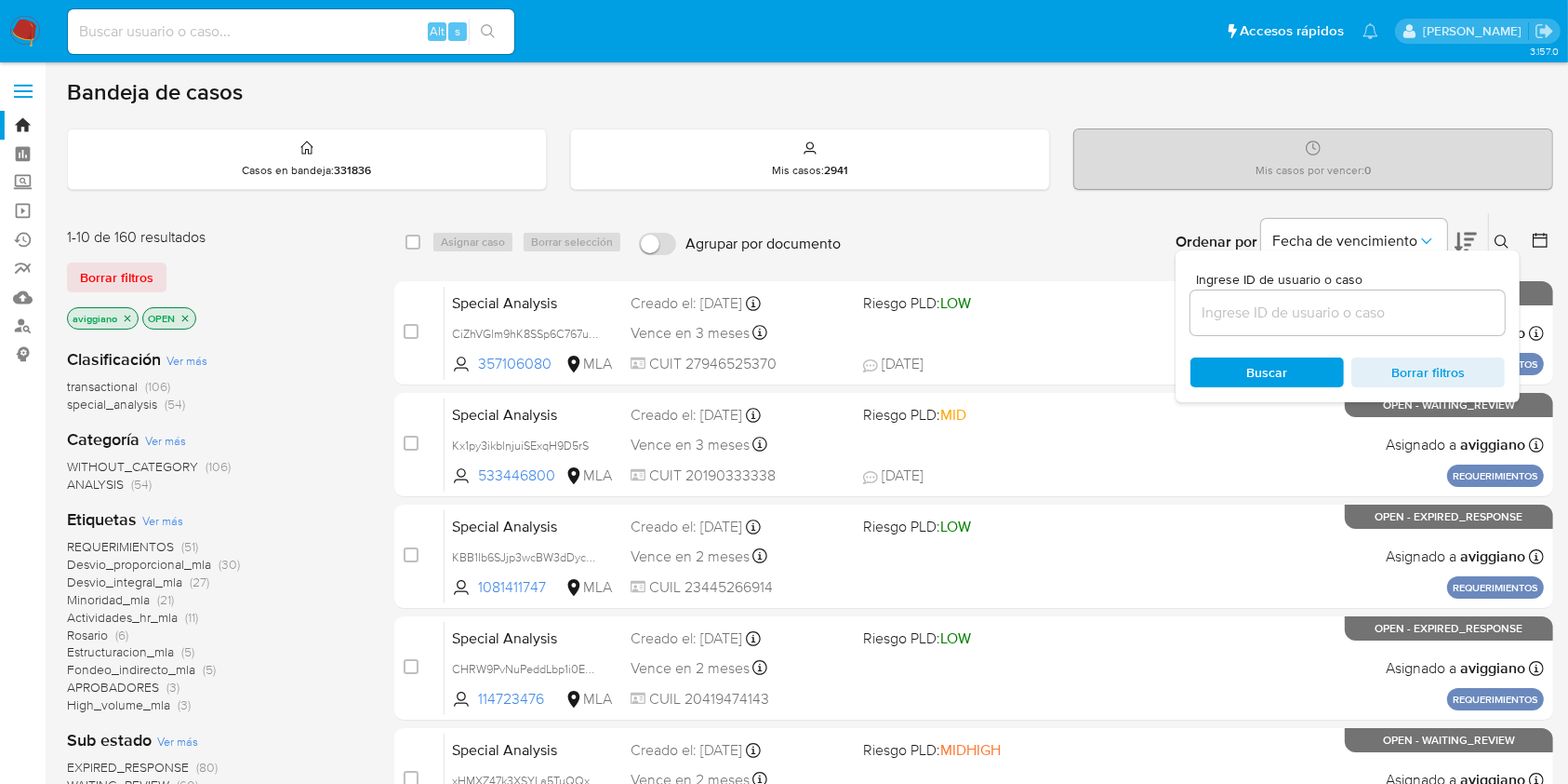
click at [1409, 332] on div at bounding box center [1347, 312] width 315 height 45
click at [1405, 311] on input at bounding box center [1347, 312] width 315 height 24
paste input "i4FgfDF9tmthxIFU0noQ4eWh"
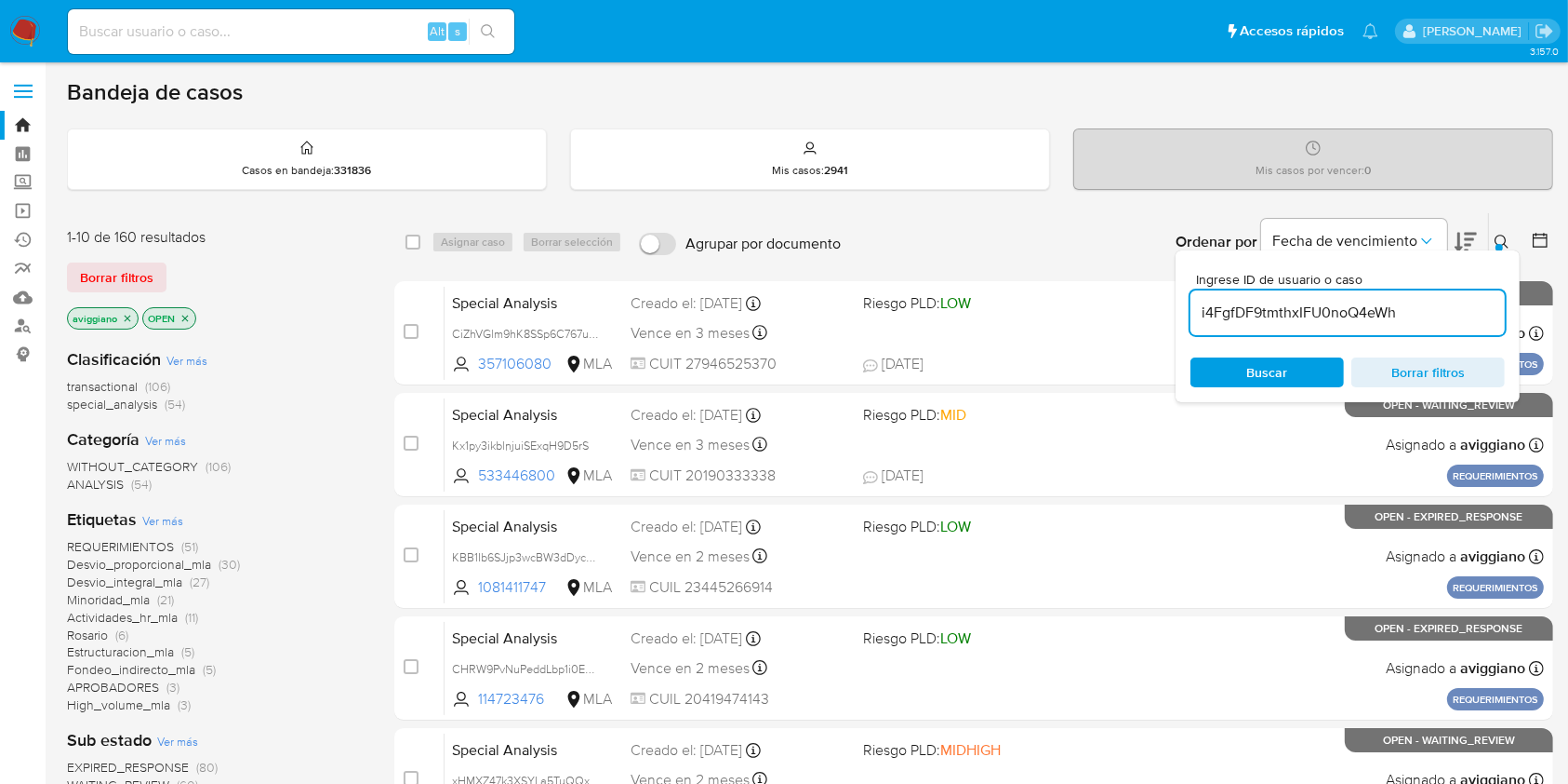
type input "i4FgfDF9tmthxIFU0noQ4eWh"
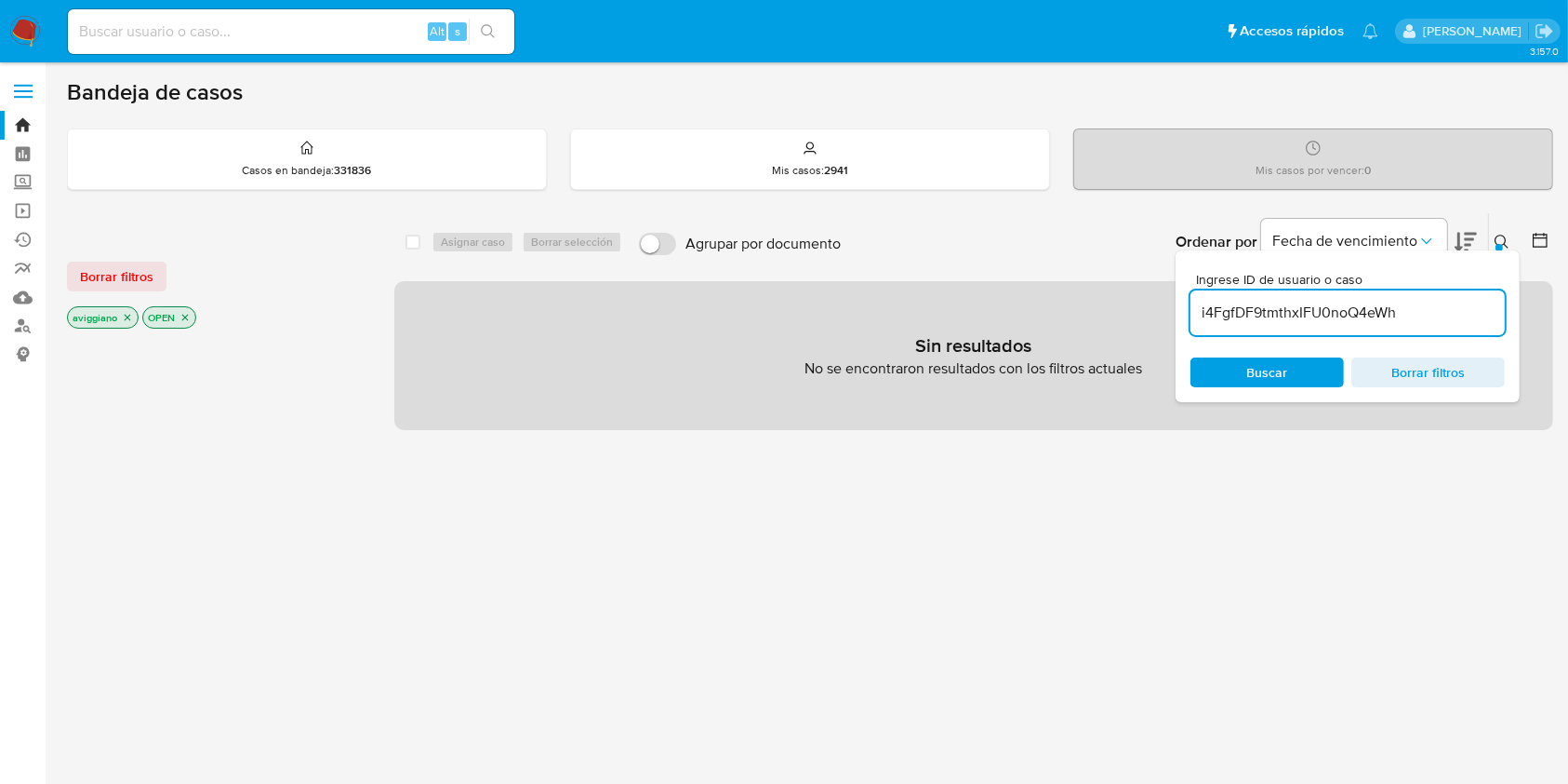
click at [126, 312] on icon "close-filter" at bounding box center [127, 318] width 11 height 11
click at [112, 315] on icon "close-filter" at bounding box center [110, 318] width 11 height 11
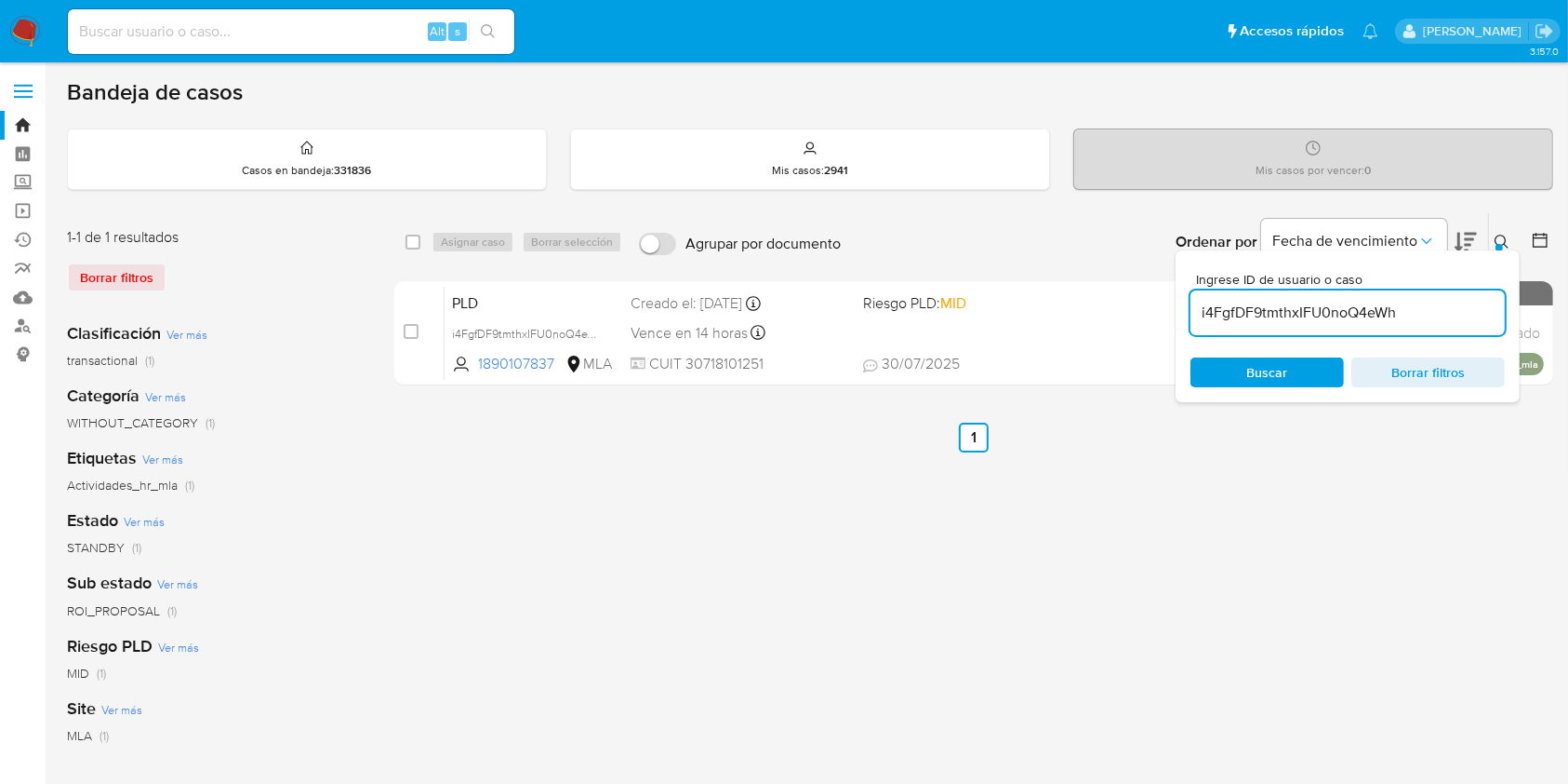
click at [425, 235] on div "select-all-cases-checkbox" at bounding box center [416, 242] width 22 height 22
click at [417, 236] on input "checkbox" at bounding box center [414, 243] width 15 height 15
checkbox input "true"
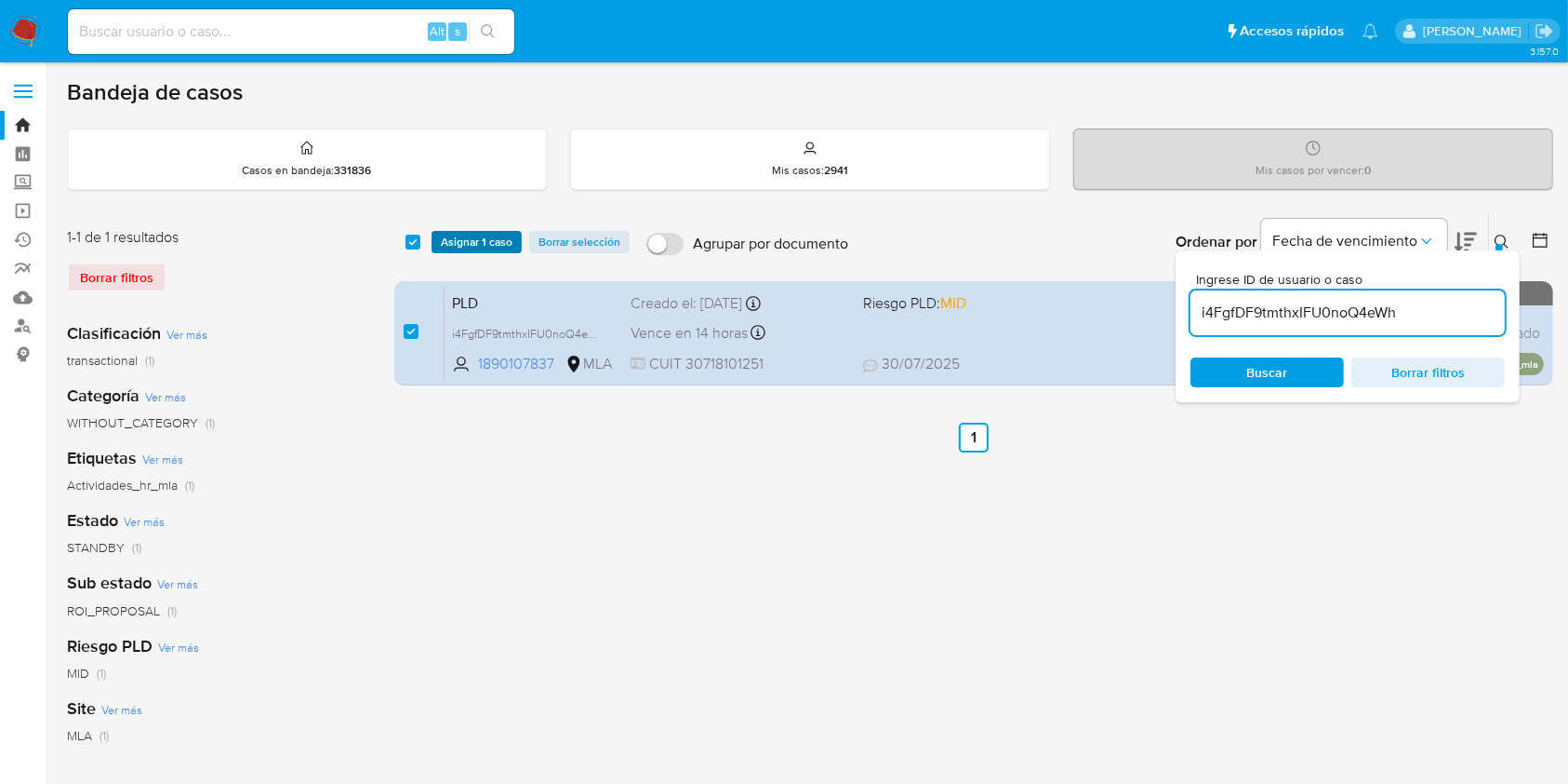
click at [455, 235] on span "Asignar 1 caso" at bounding box center [476, 243] width 71 height 19
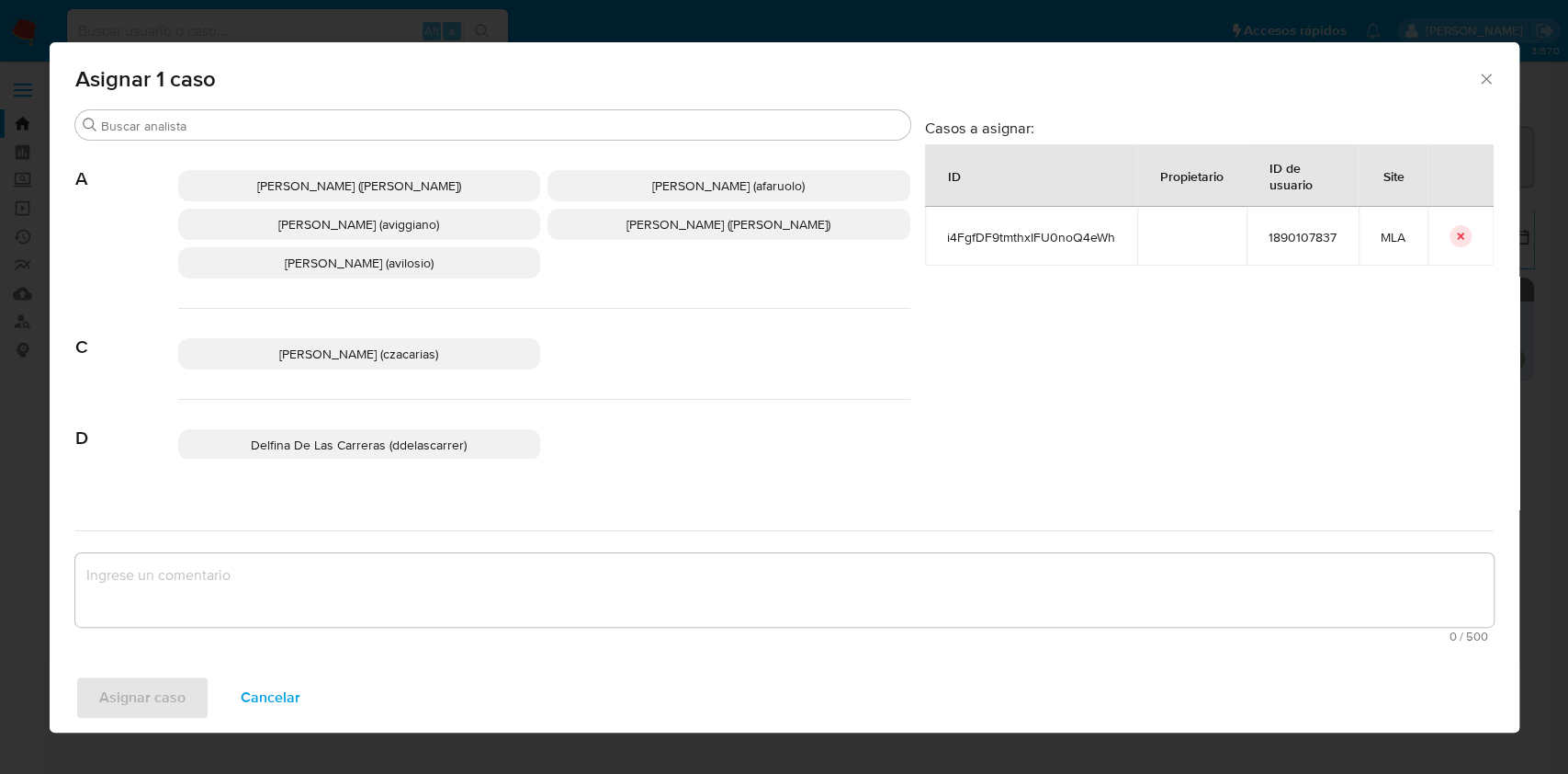
click at [392, 232] on span "Agustina Belen Viggiano (aviggiano)" at bounding box center [358, 224] width 161 height 19
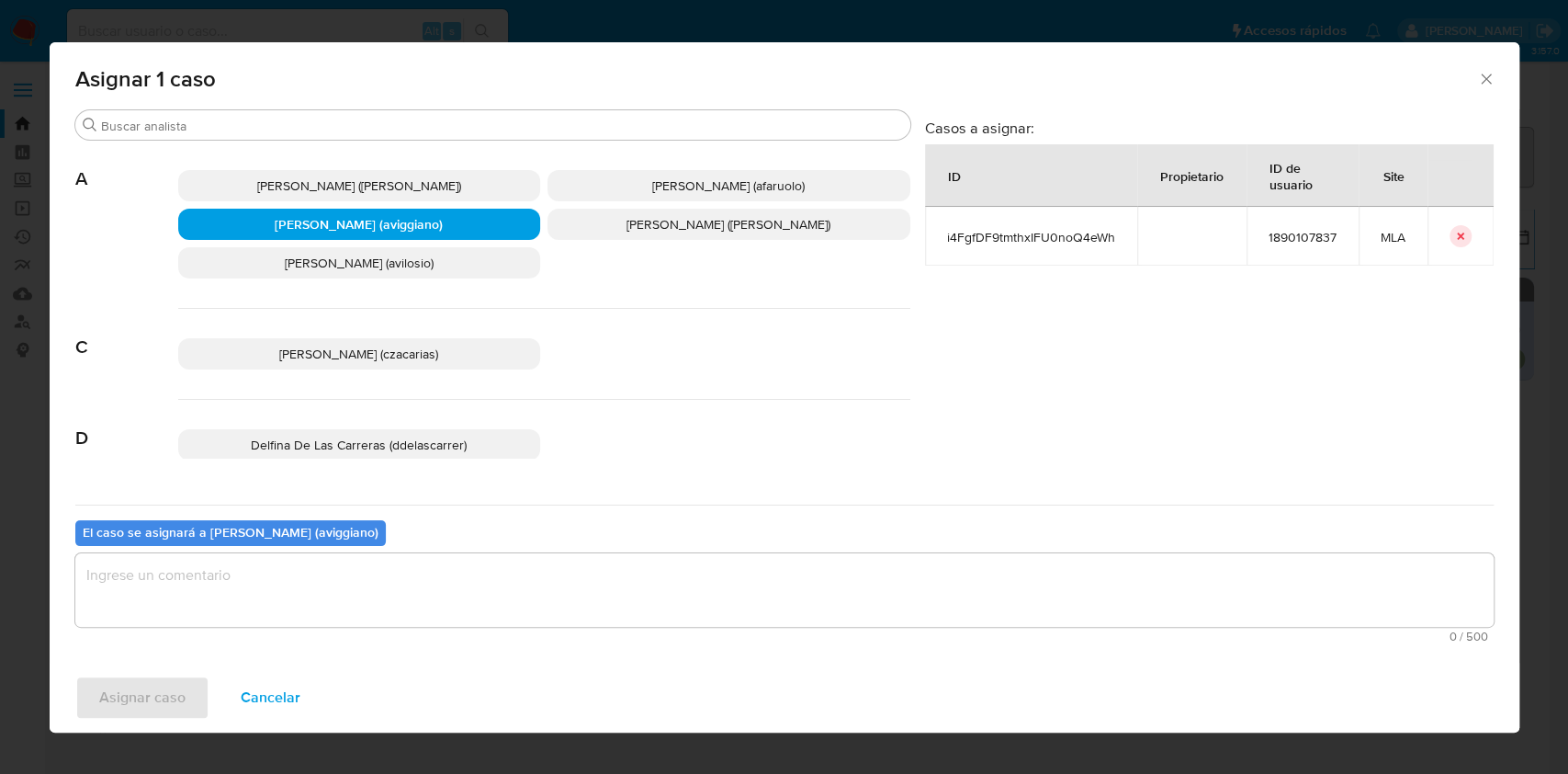
click at [317, 586] on textarea "assign-modal" at bounding box center [784, 590] width 1418 height 73
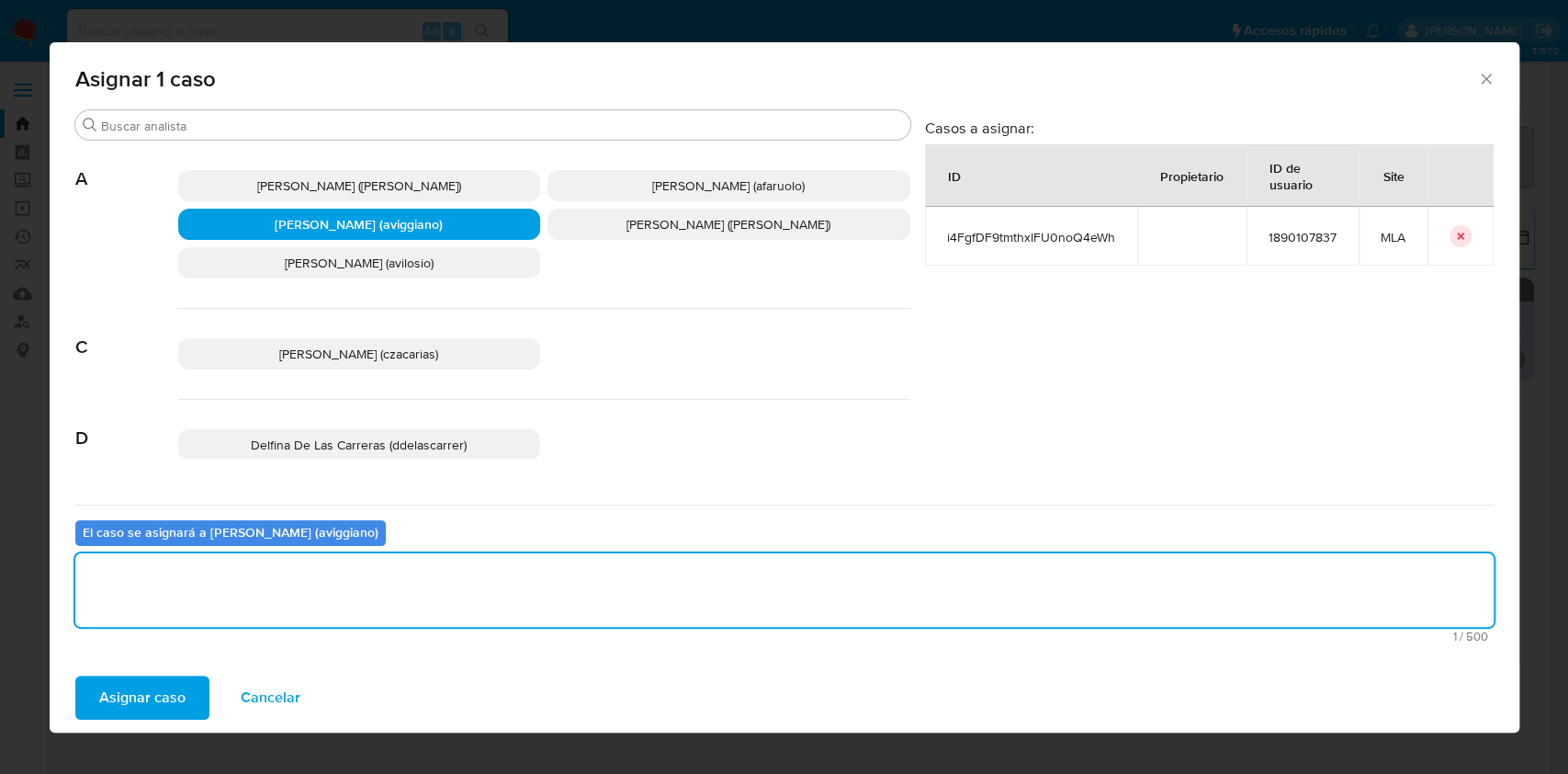
click at [149, 699] on span "Asignar caso" at bounding box center [143, 697] width 86 height 40
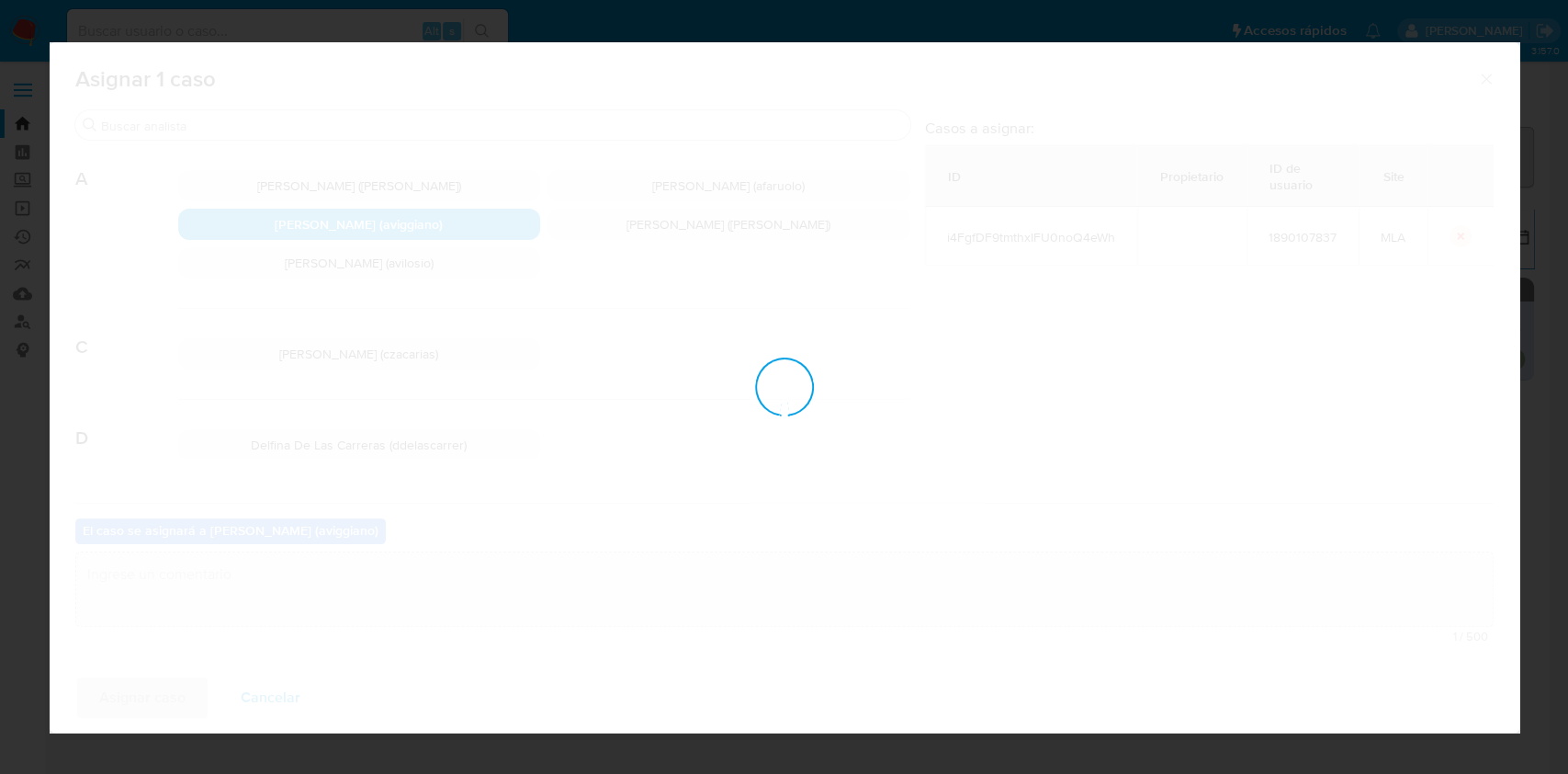
checkbox input "false"
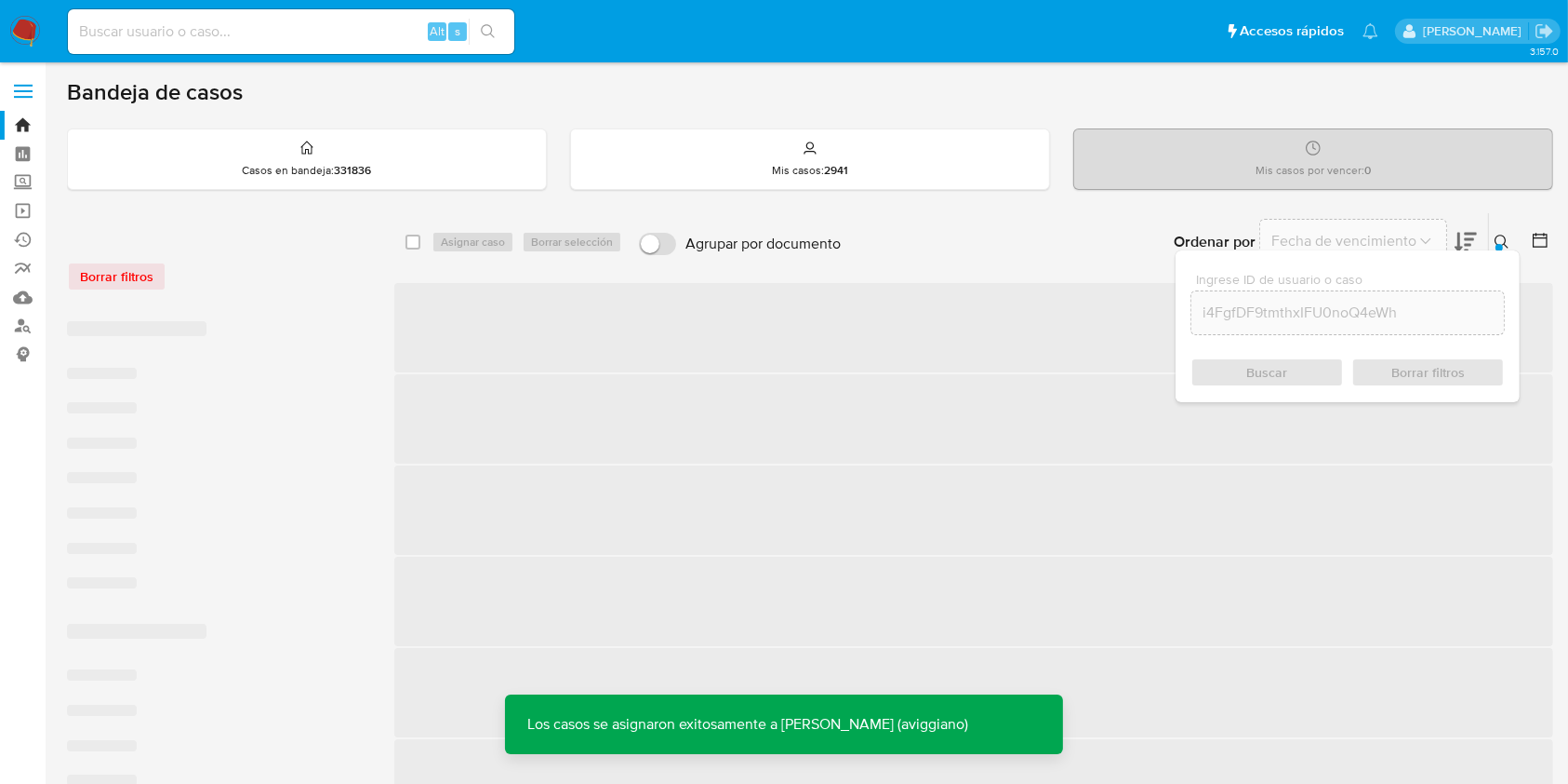
click at [717, 344] on span "‌" at bounding box center [974, 327] width 1159 height 89
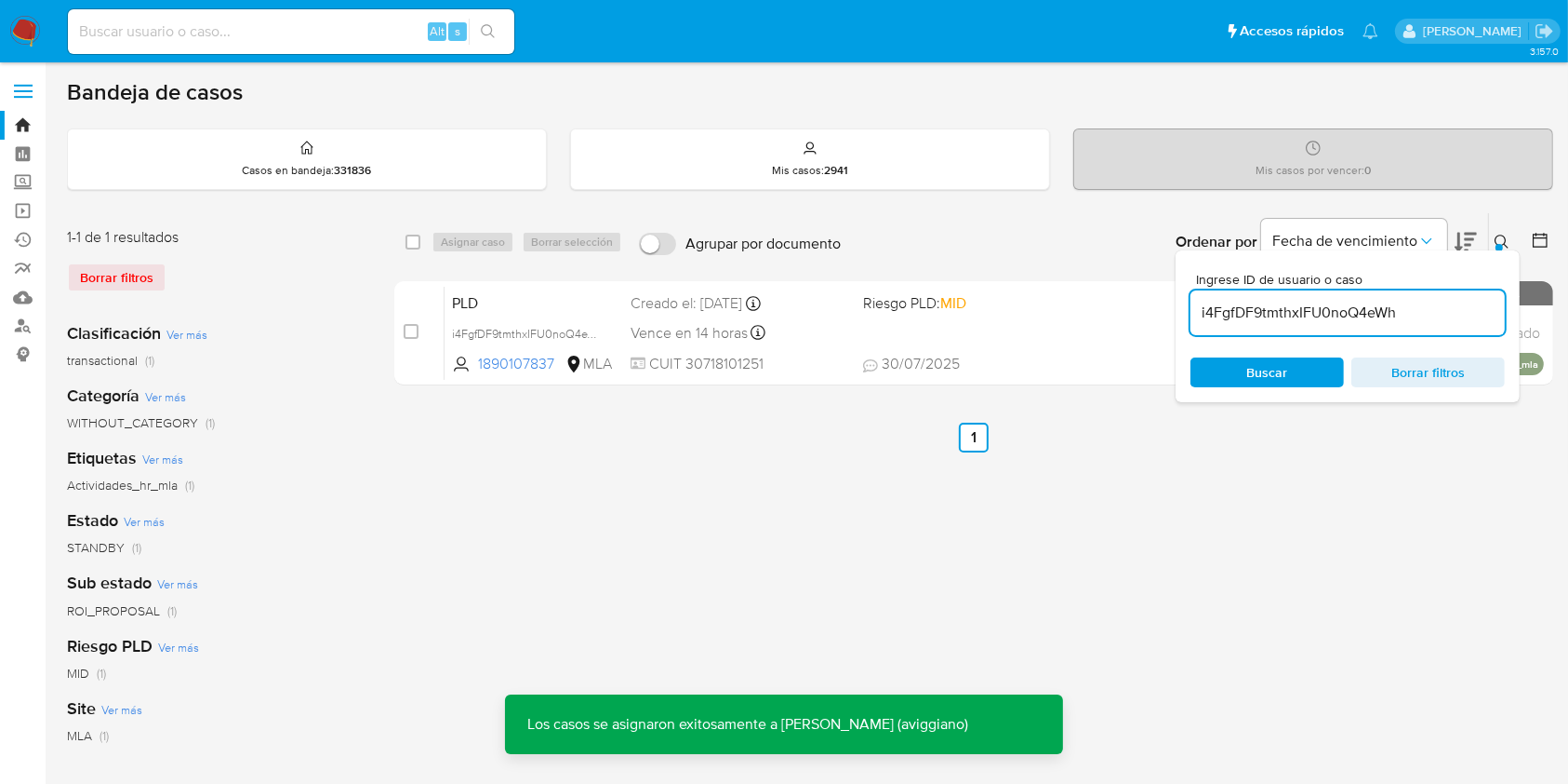
click at [717, 344] on div "PLD i4FgfDF9tmthxIFU0noQ4eWh 1890107837 MLA Riesgo PLD: MID Creado el: 12/07/20…" at bounding box center [995, 332] width 1099 height 94
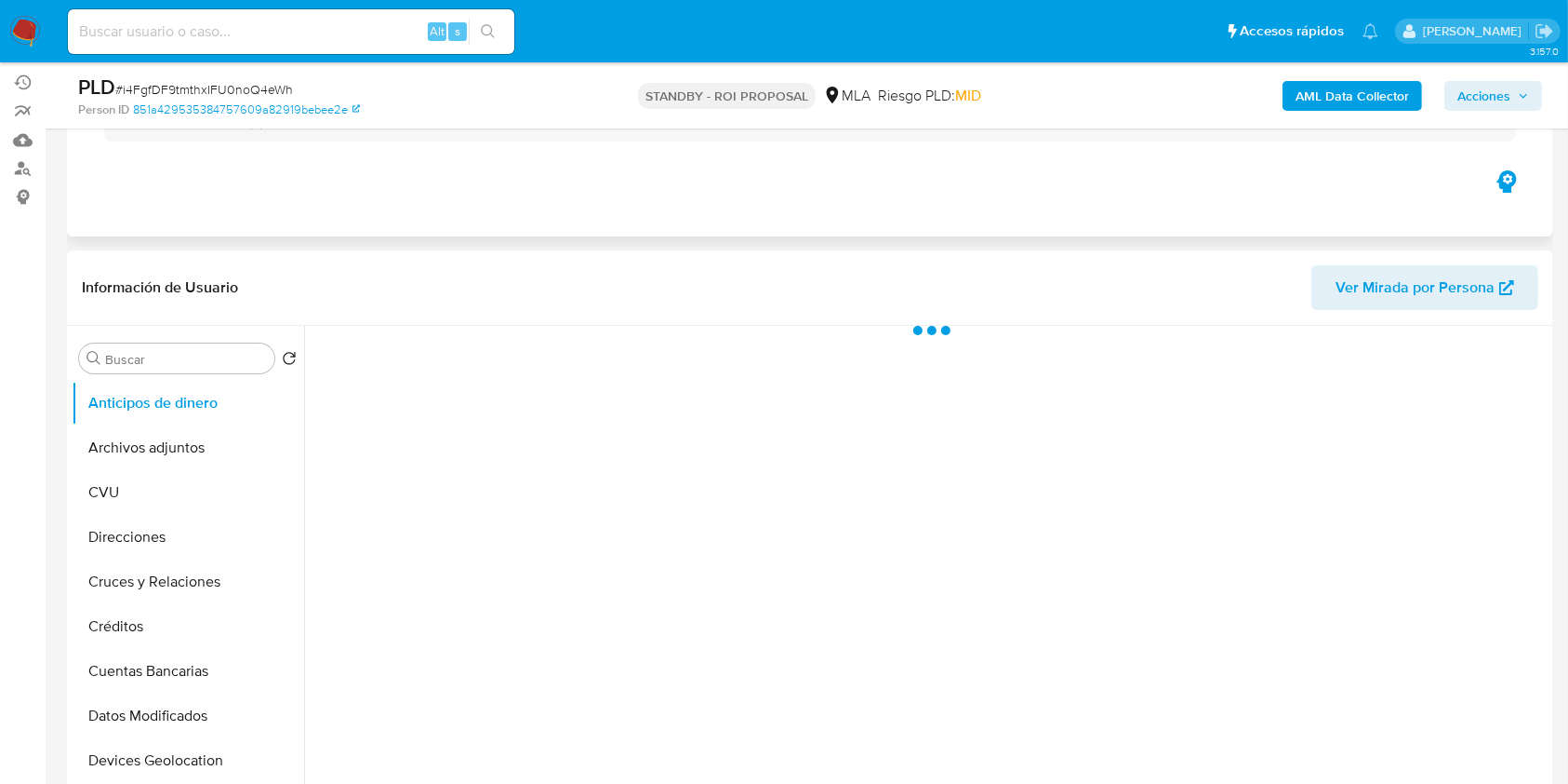
scroll to position [247, 0]
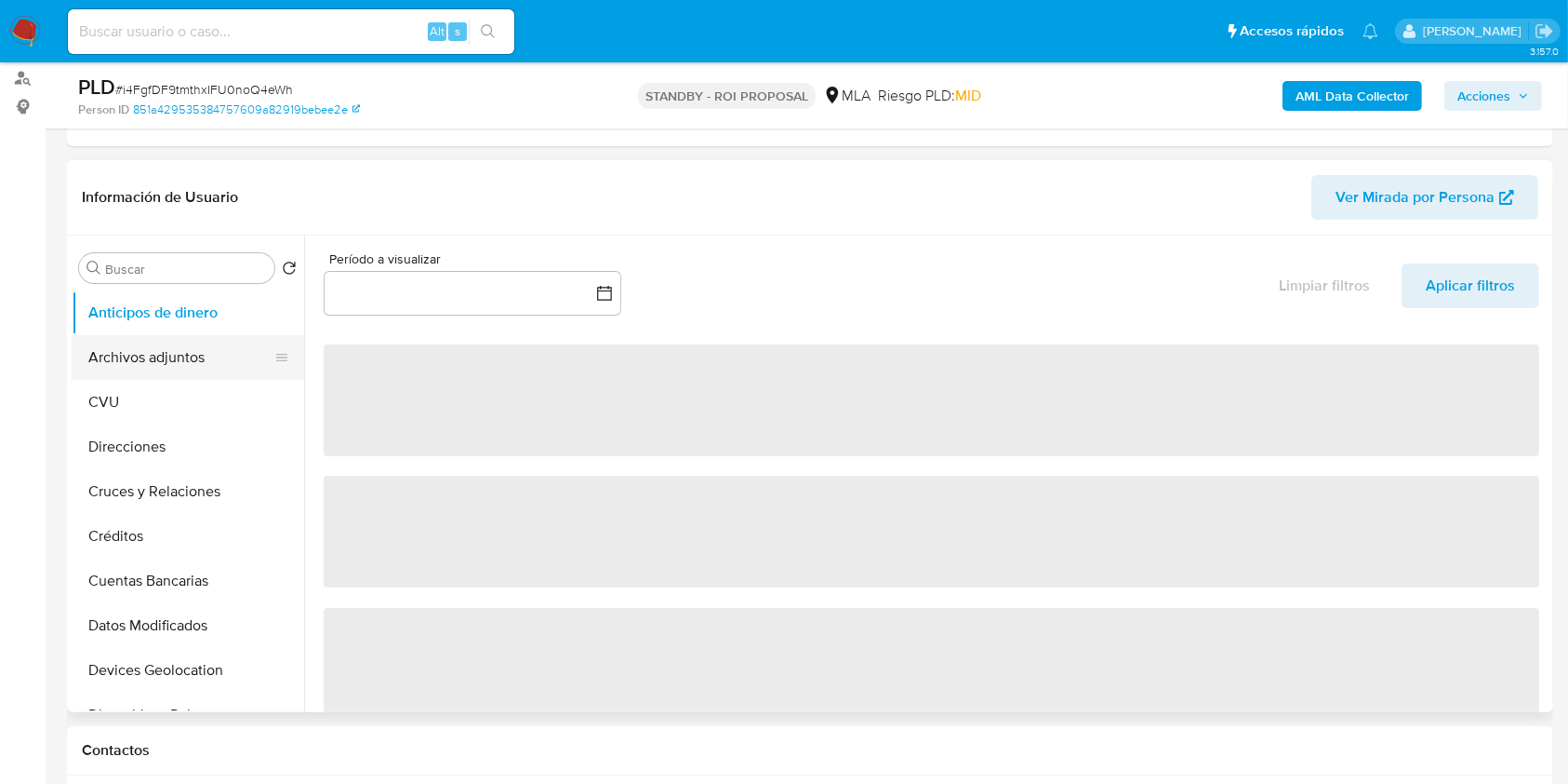
click at [222, 364] on button "Archivos adjuntos" at bounding box center [180, 357] width 218 height 45
select select "10"
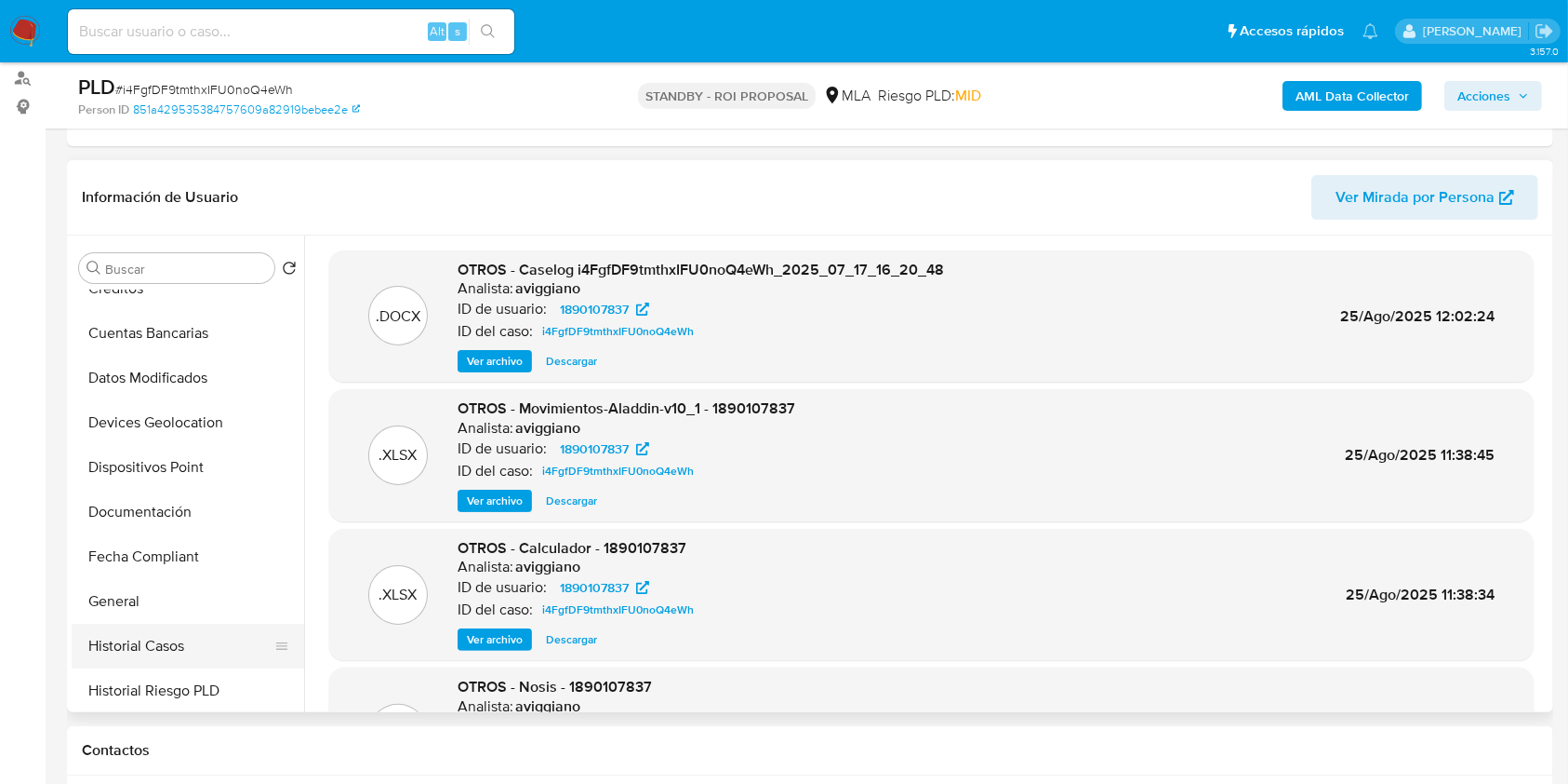
click at [153, 656] on button "Historial Casos" at bounding box center [180, 645] width 218 height 45
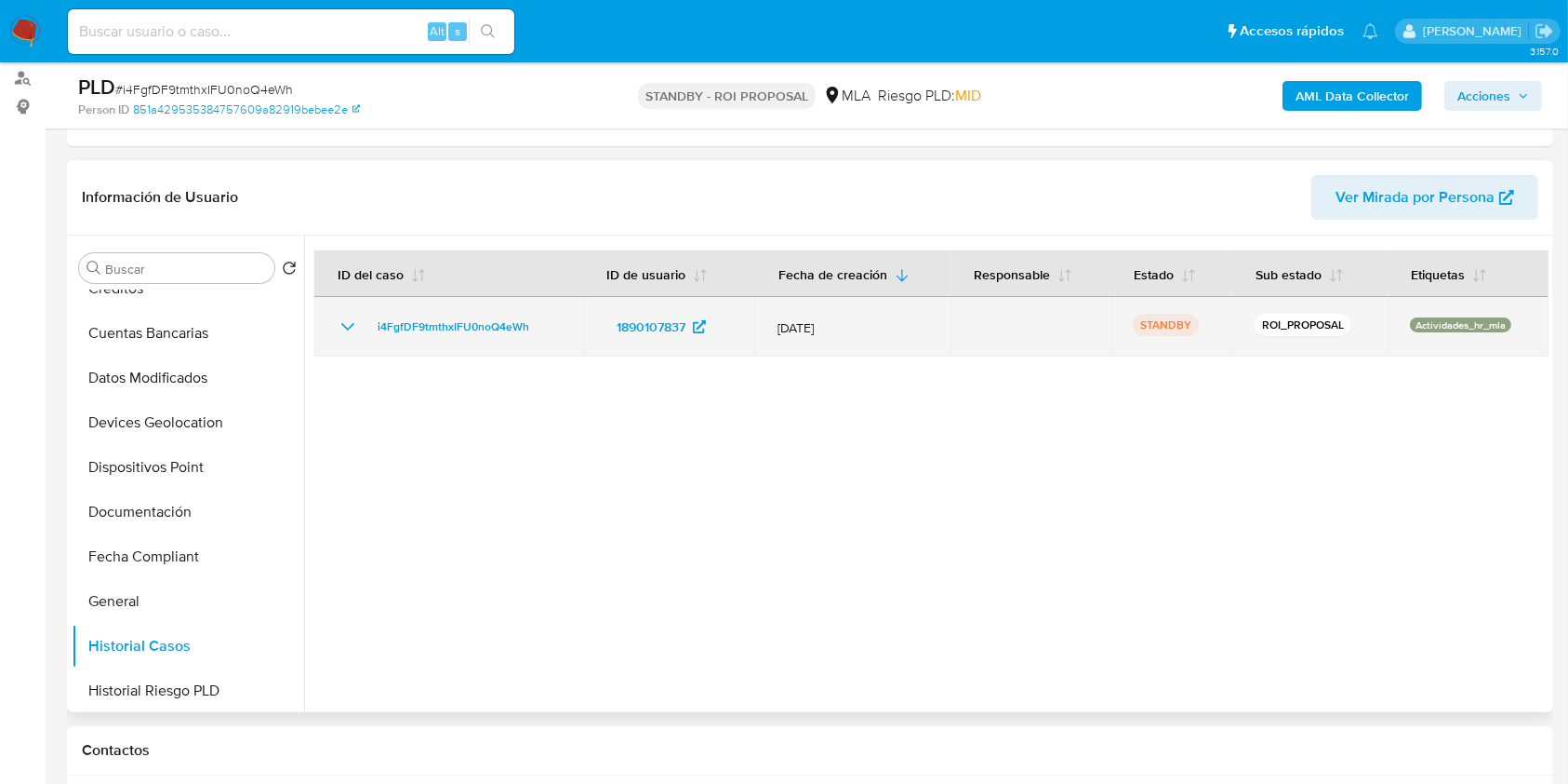
drag, startPoint x: 555, startPoint y: 317, endPoint x: 361, endPoint y: 311, distance: 194.1
click at [361, 311] on td "i4FgfDF9tmthxIFU0noQ4eWh" at bounding box center [449, 326] width 269 height 60
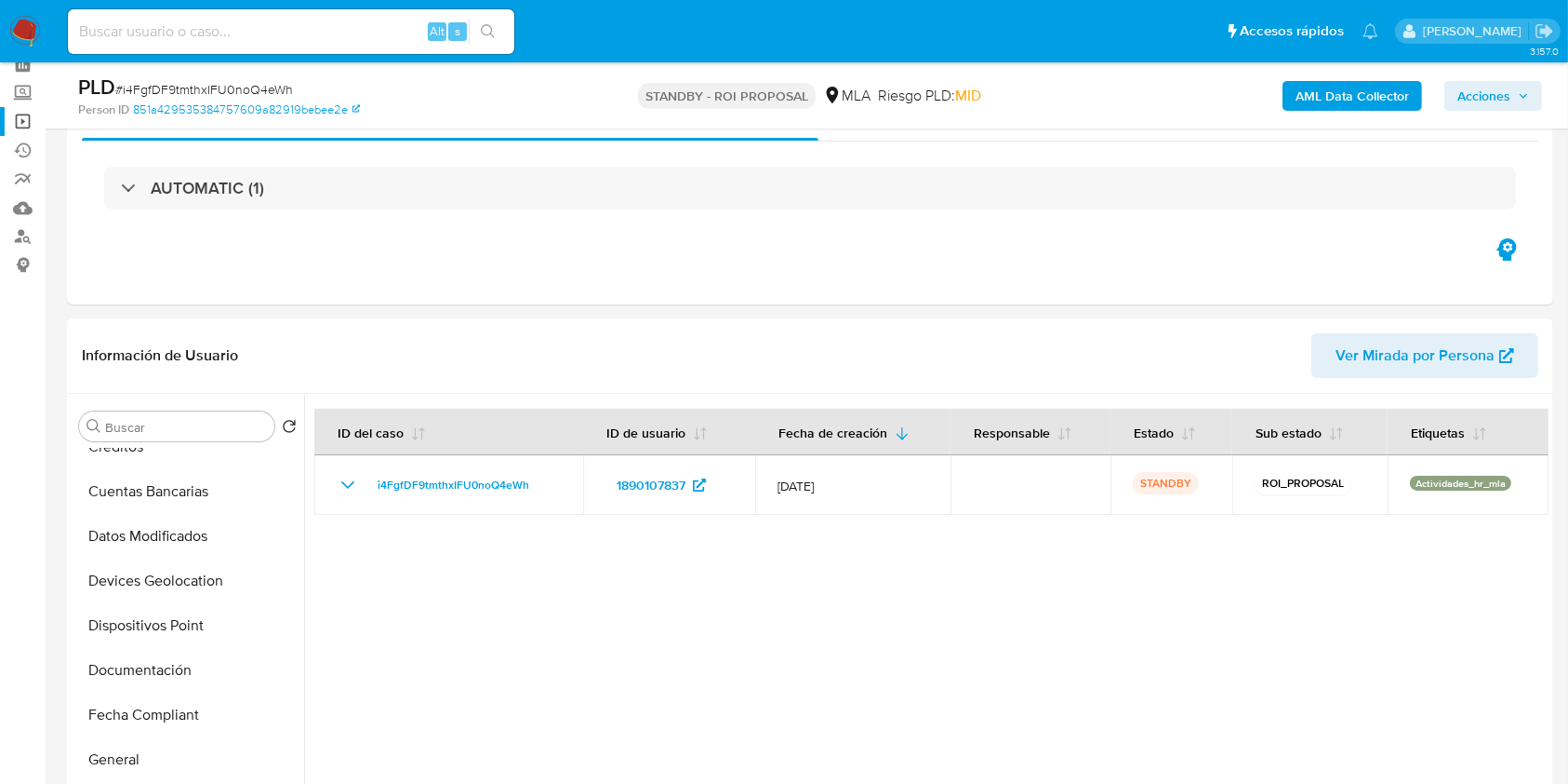
scroll to position [0, 0]
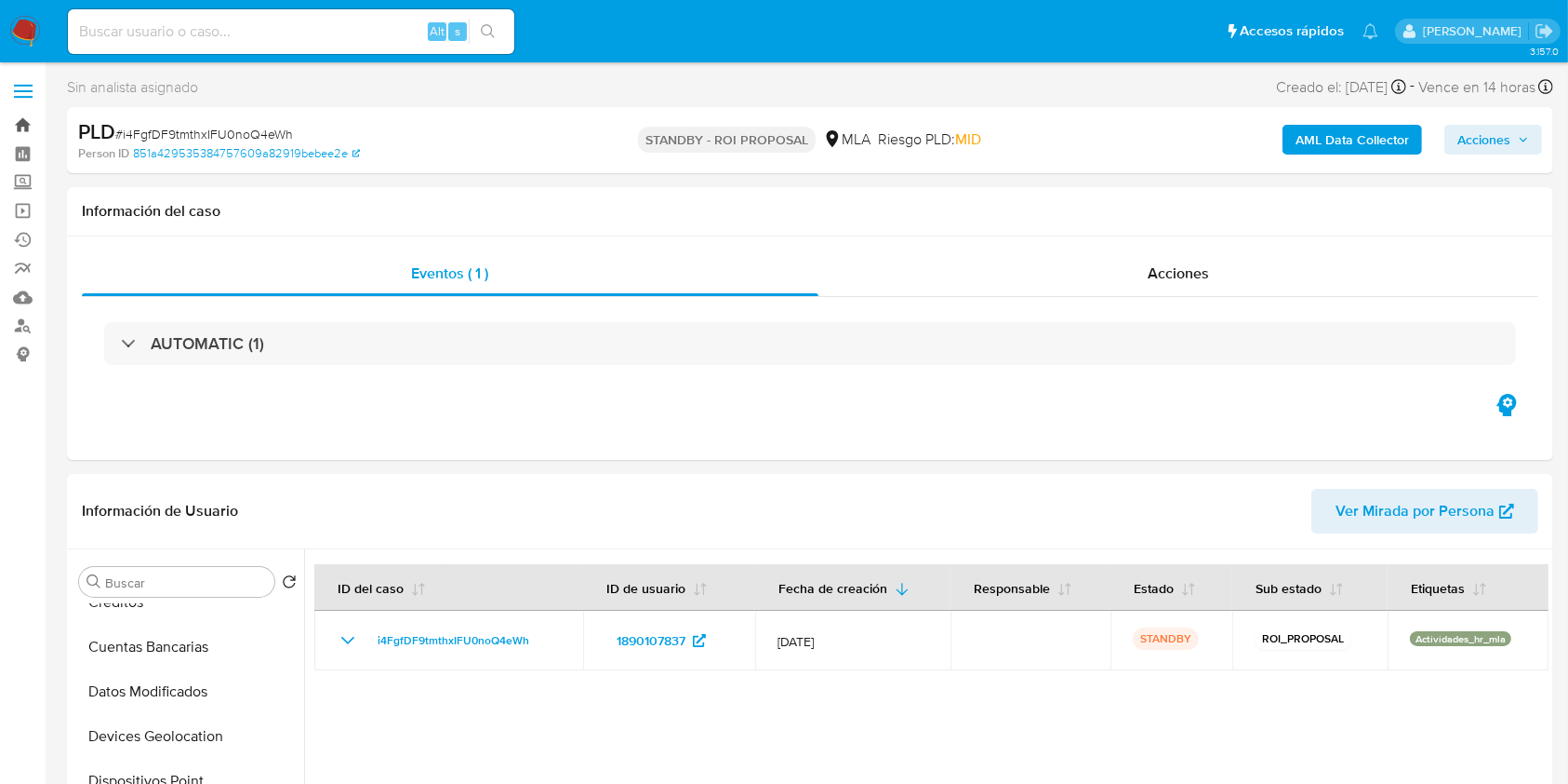
click at [15, 121] on link "Bandeja" at bounding box center [110, 125] width 222 height 29
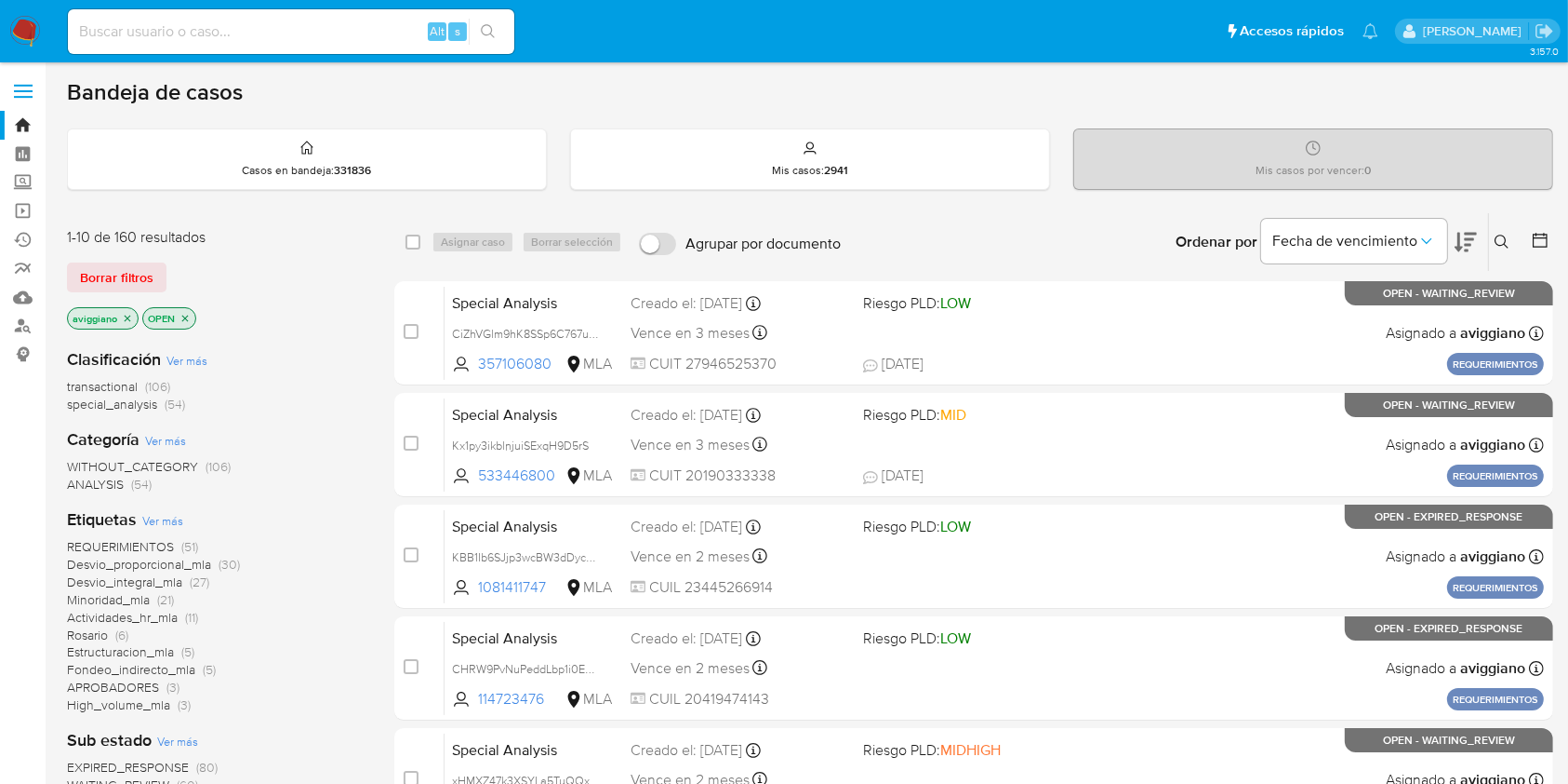
click at [1494, 238] on button at bounding box center [1504, 242] width 30 height 22
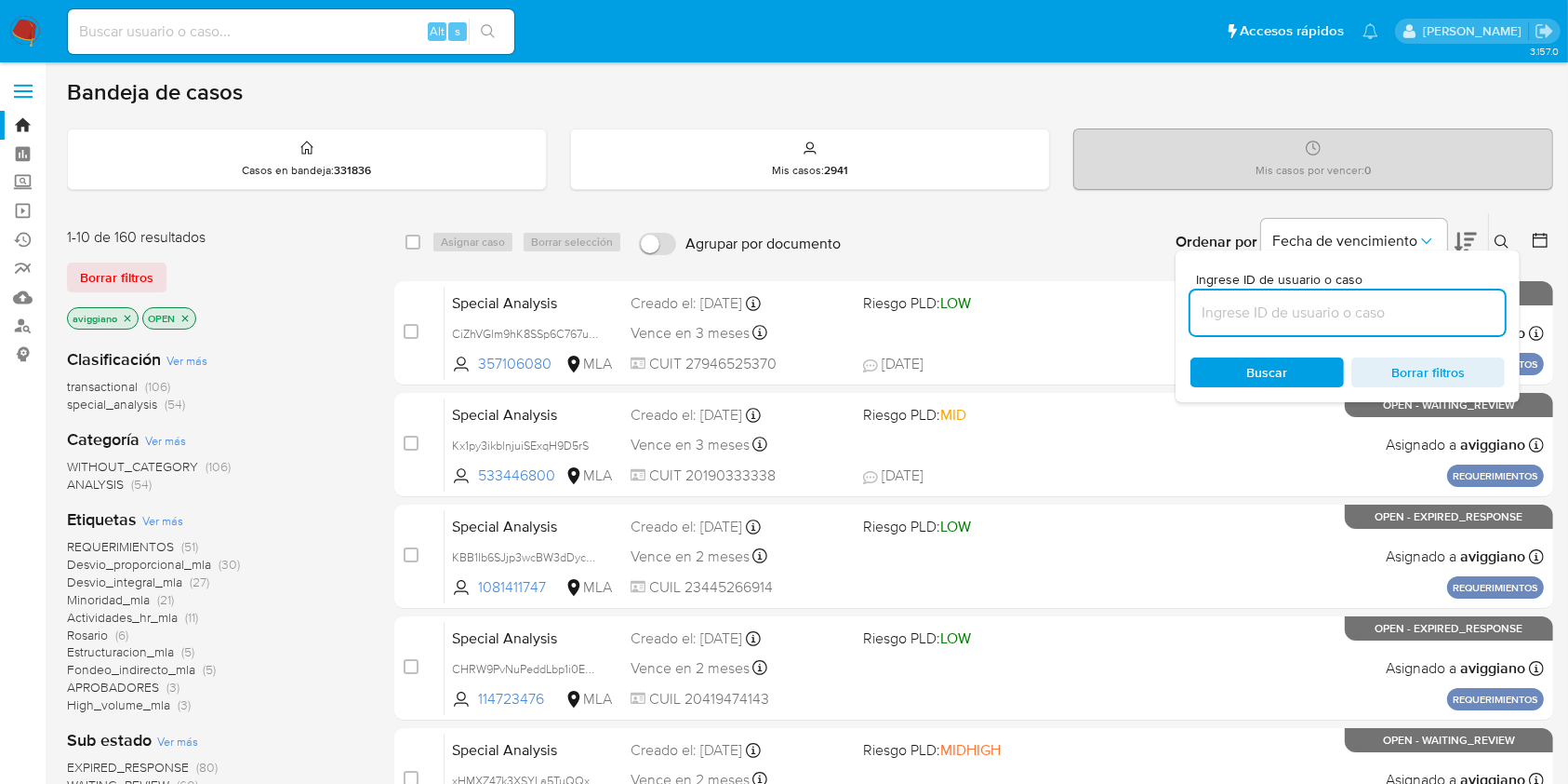
click at [1399, 308] on input at bounding box center [1347, 312] width 315 height 24
type input "i4FgfDF9tmthxIFU0noQ4eWh"
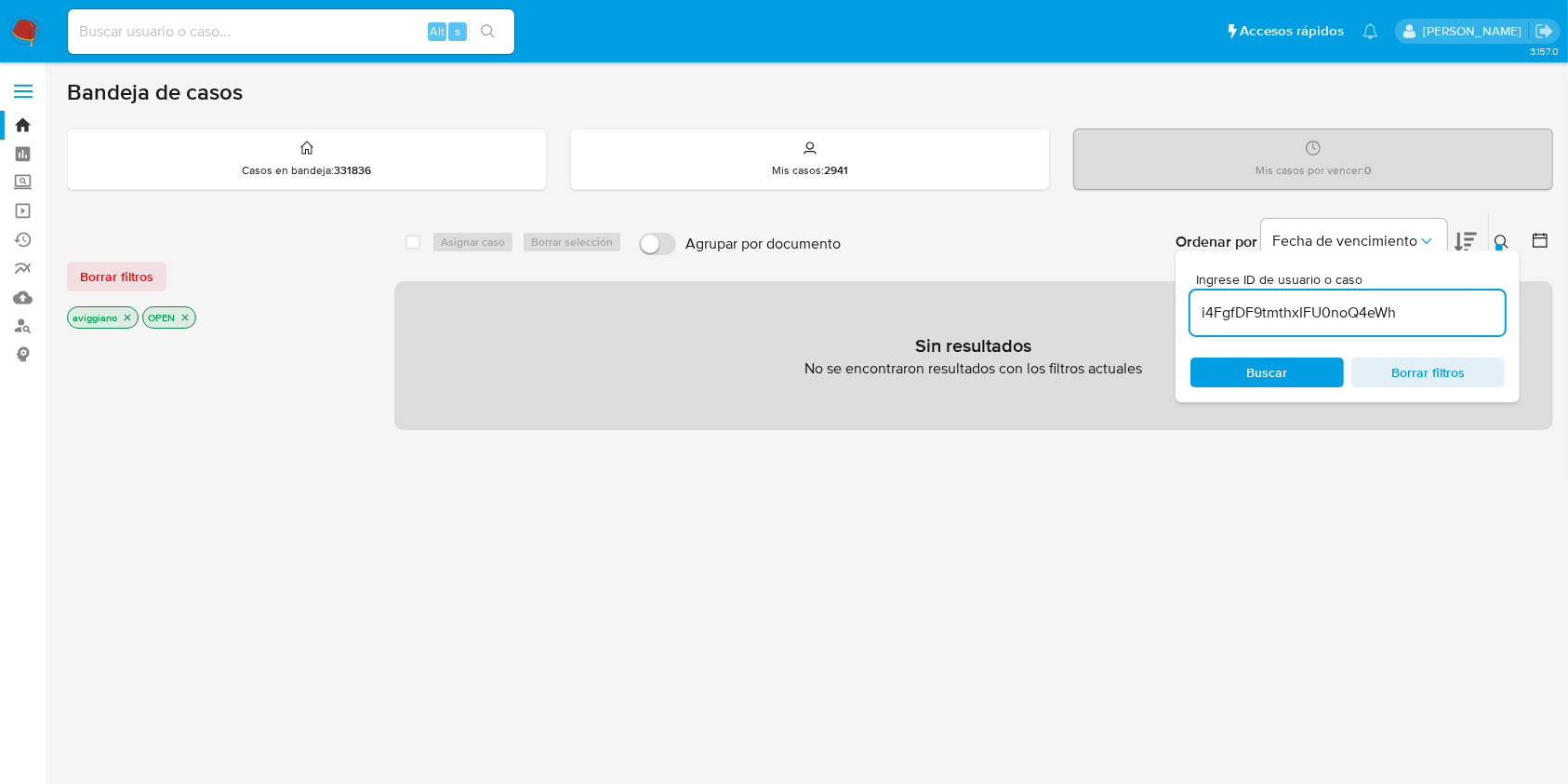
click at [125, 317] on icon "close-filter" at bounding box center [127, 318] width 11 height 11
click at [103, 317] on p "OPEN" at bounding box center [93, 318] width 52 height 21
click at [109, 318] on icon "close-filter" at bounding box center [110, 318] width 11 height 11
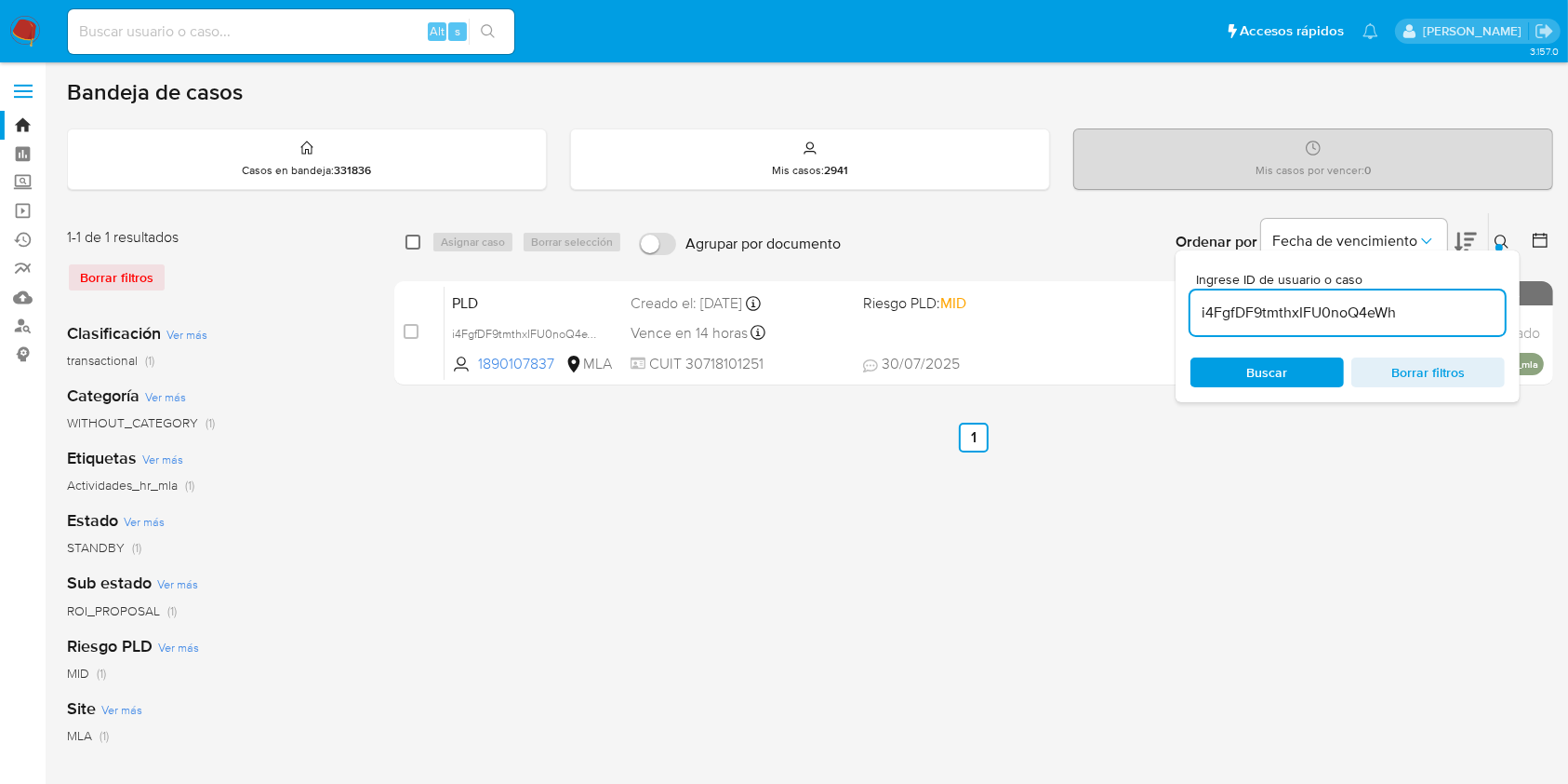
click at [410, 242] on input "checkbox" at bounding box center [414, 243] width 15 height 15
checkbox input "true"
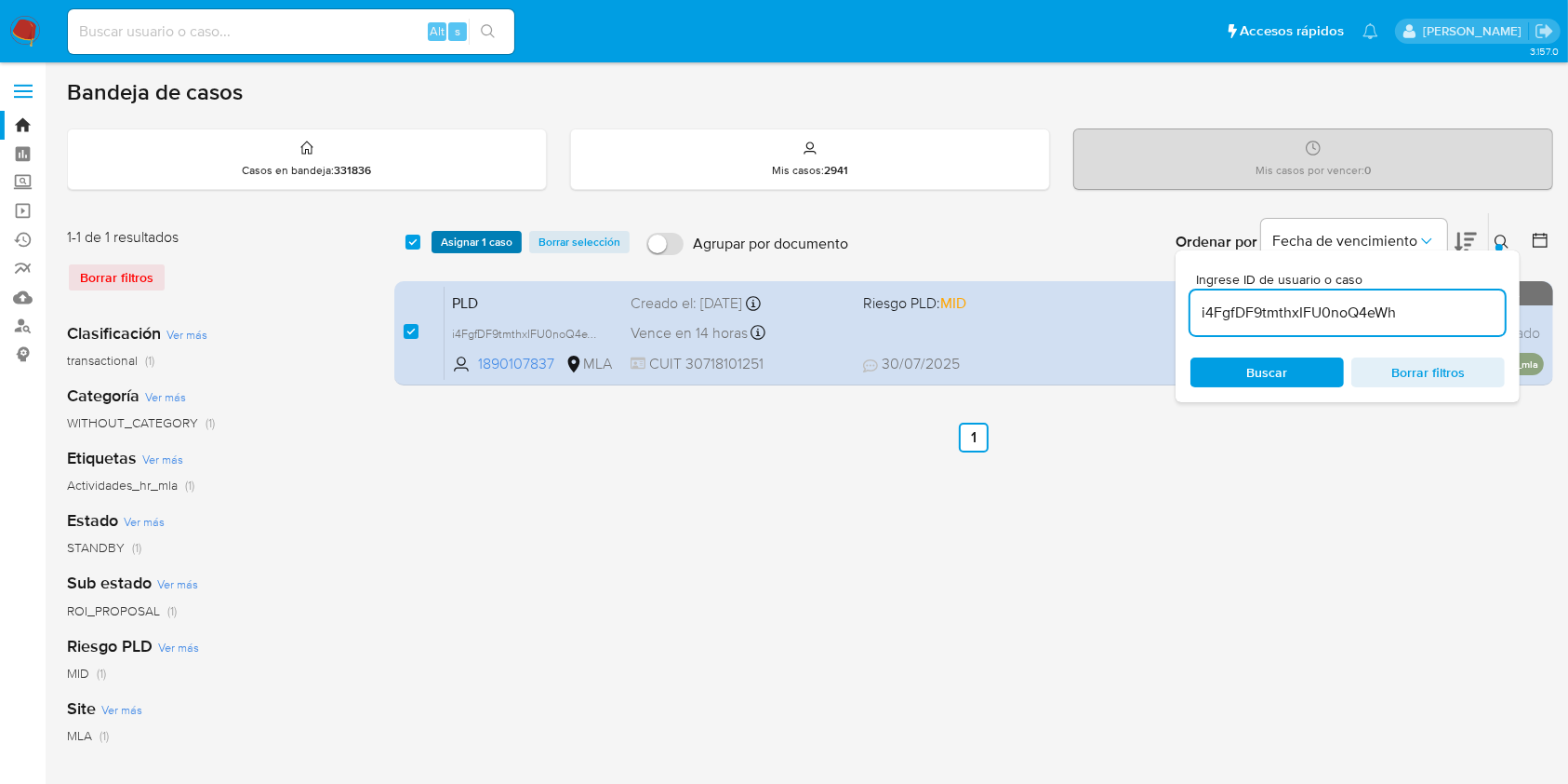
click at [461, 242] on span "Asignar 1 caso" at bounding box center [476, 243] width 71 height 19
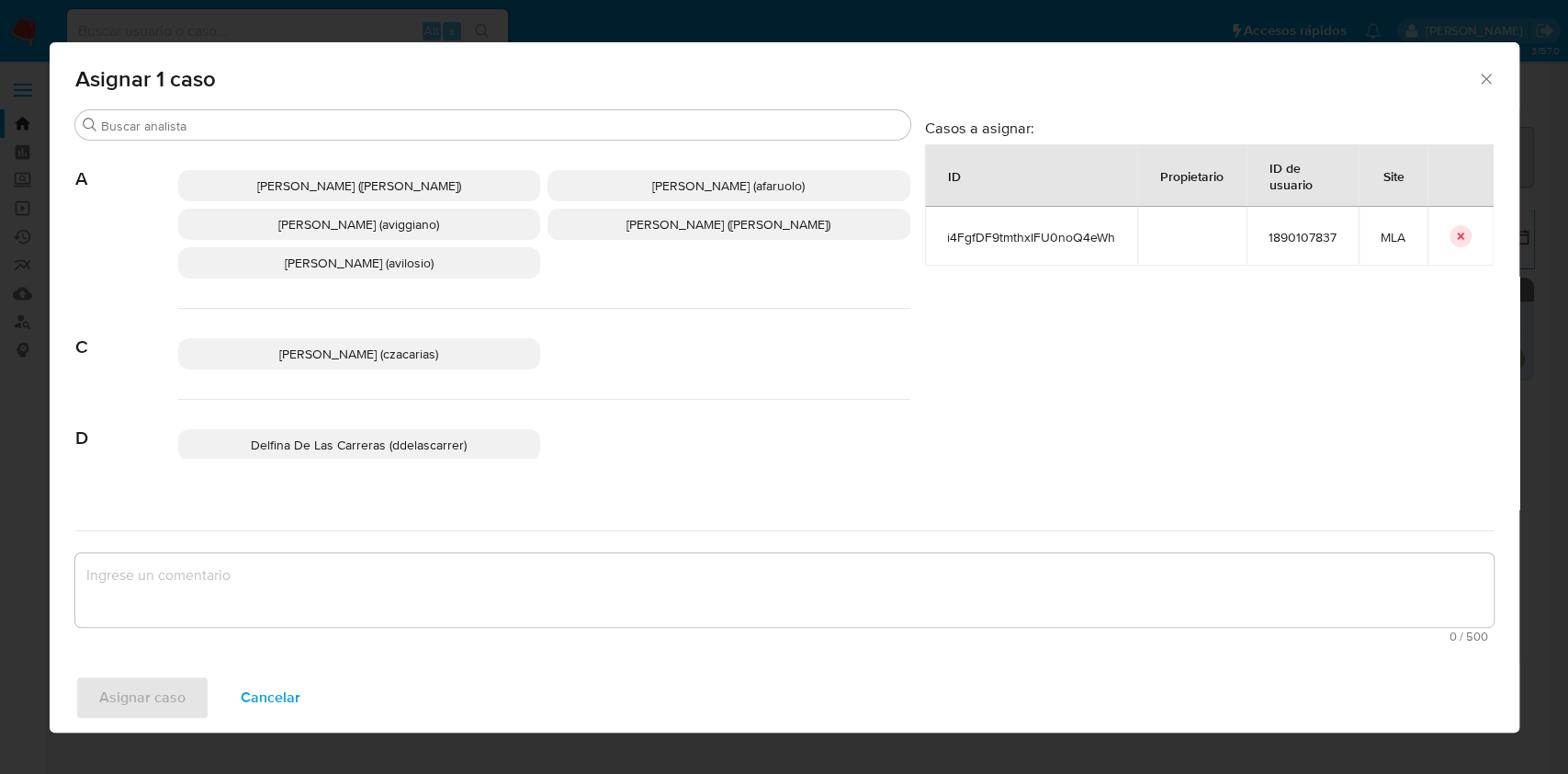
click at [367, 224] on span "Agustina Belen Viggiano (aviggiano)" at bounding box center [358, 224] width 161 height 19
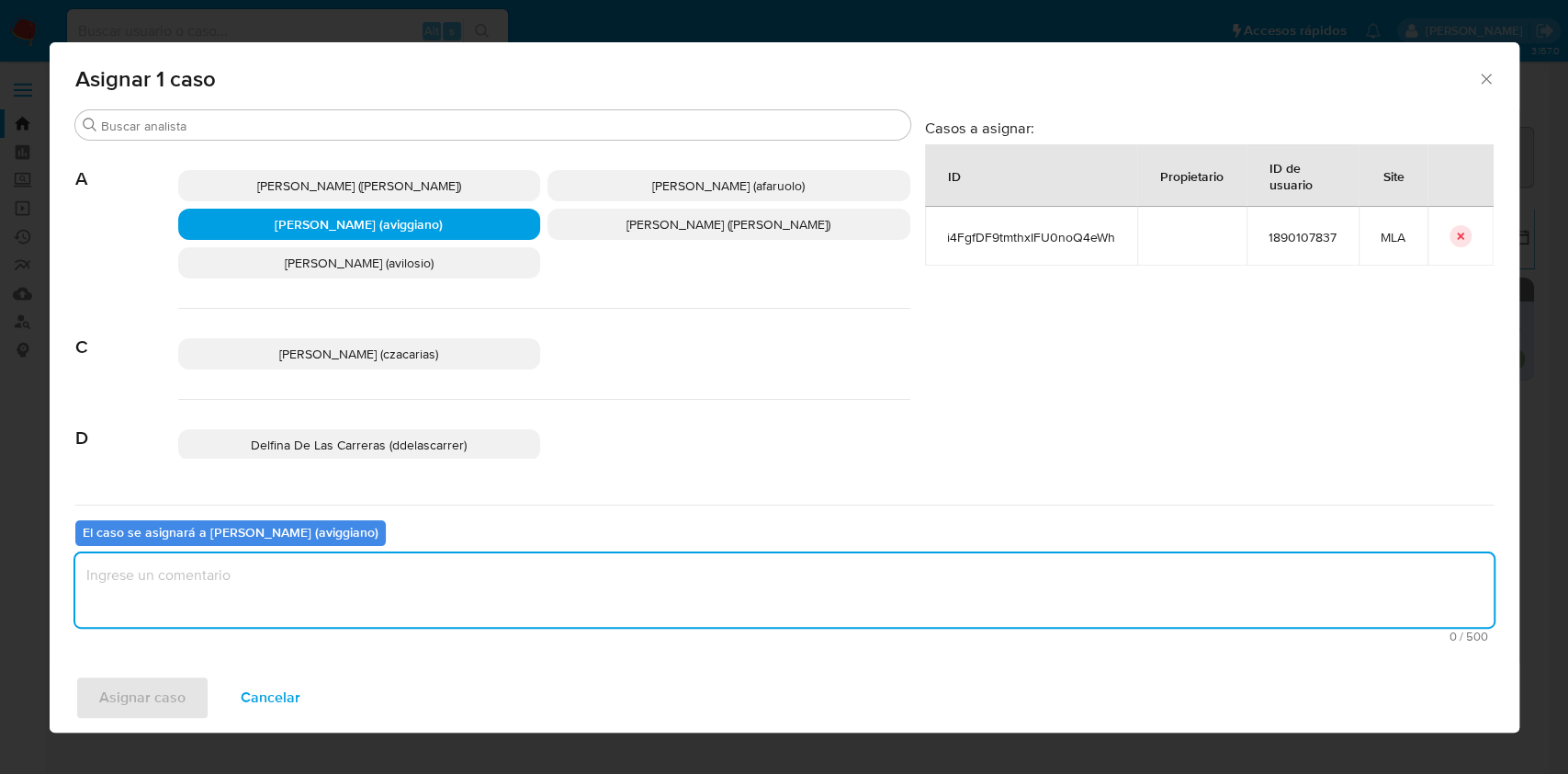
drag, startPoint x: 286, startPoint y: 555, endPoint x: 185, endPoint y: 597, distance: 109.4
click at [284, 556] on textarea "assign-modal" at bounding box center [784, 590] width 1418 height 73
click at [143, 685] on span "Asignar caso" at bounding box center [143, 697] width 86 height 40
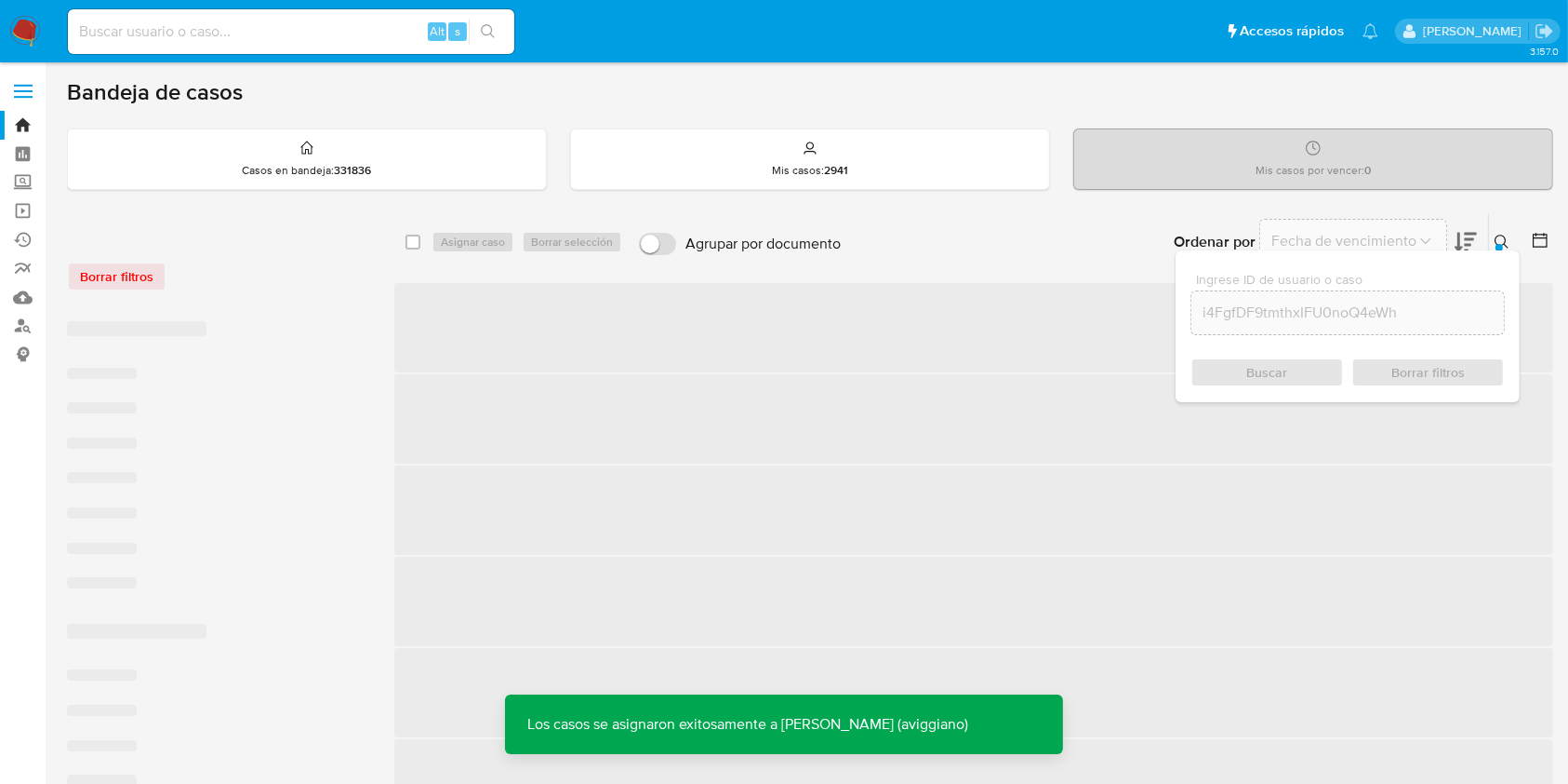
drag, startPoint x: 145, startPoint y: 694, endPoint x: 893, endPoint y: 234, distance: 878.1
click at [893, 234] on div "Ordenar por Fecha de vencimiento No es posible ordenar los resultados mientras …" at bounding box center [1202, 242] width 704 height 58
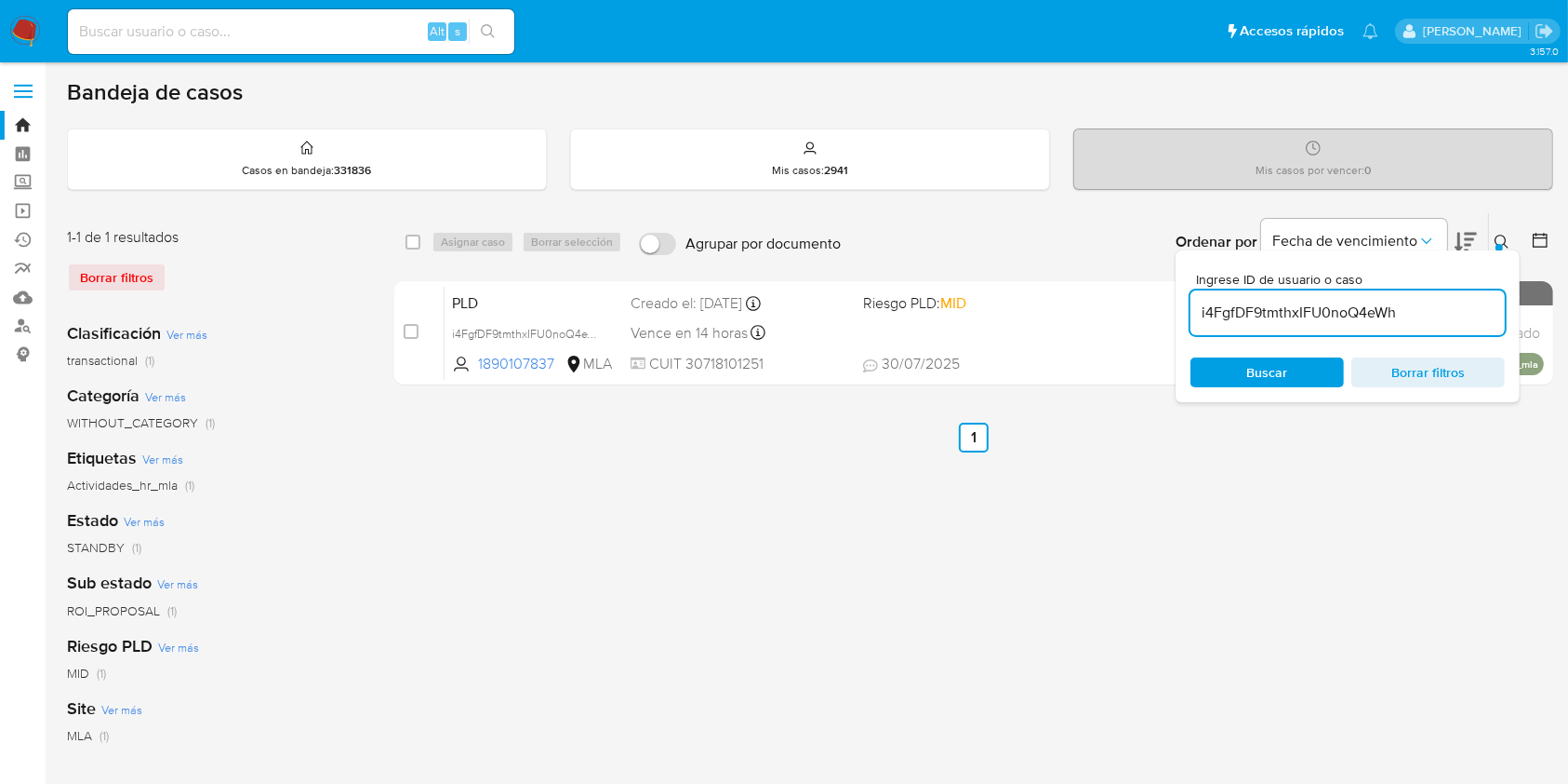
click at [1127, 491] on div "select-all-cases-checkbox Asignar caso Borrar selección Agrupar por documento O…" at bounding box center [974, 620] width 1159 height 817
click at [1422, 229] on button "Fecha de vencimiento" at bounding box center [1355, 241] width 186 height 45
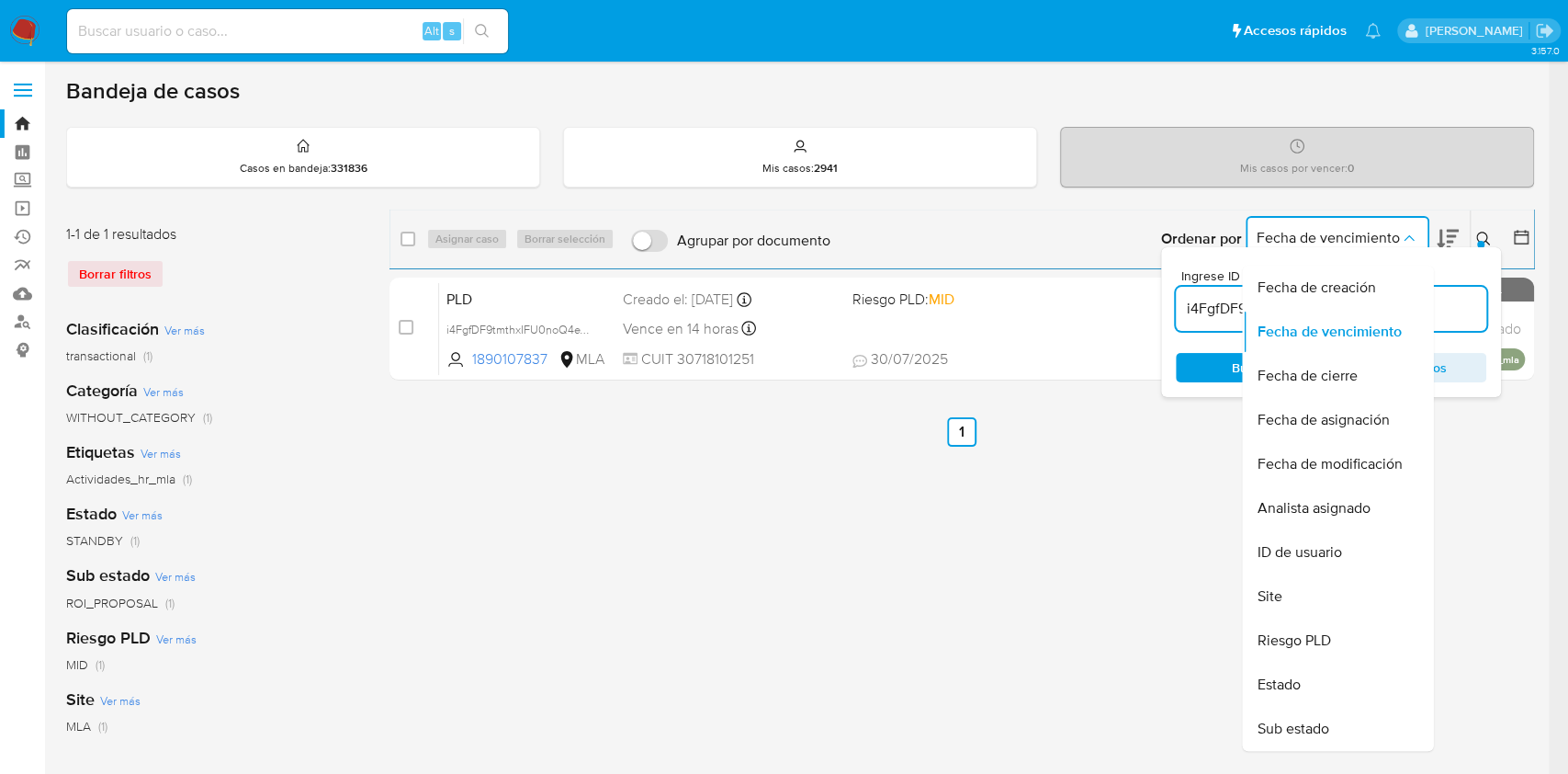
click at [1495, 234] on button at bounding box center [1485, 239] width 30 height 22
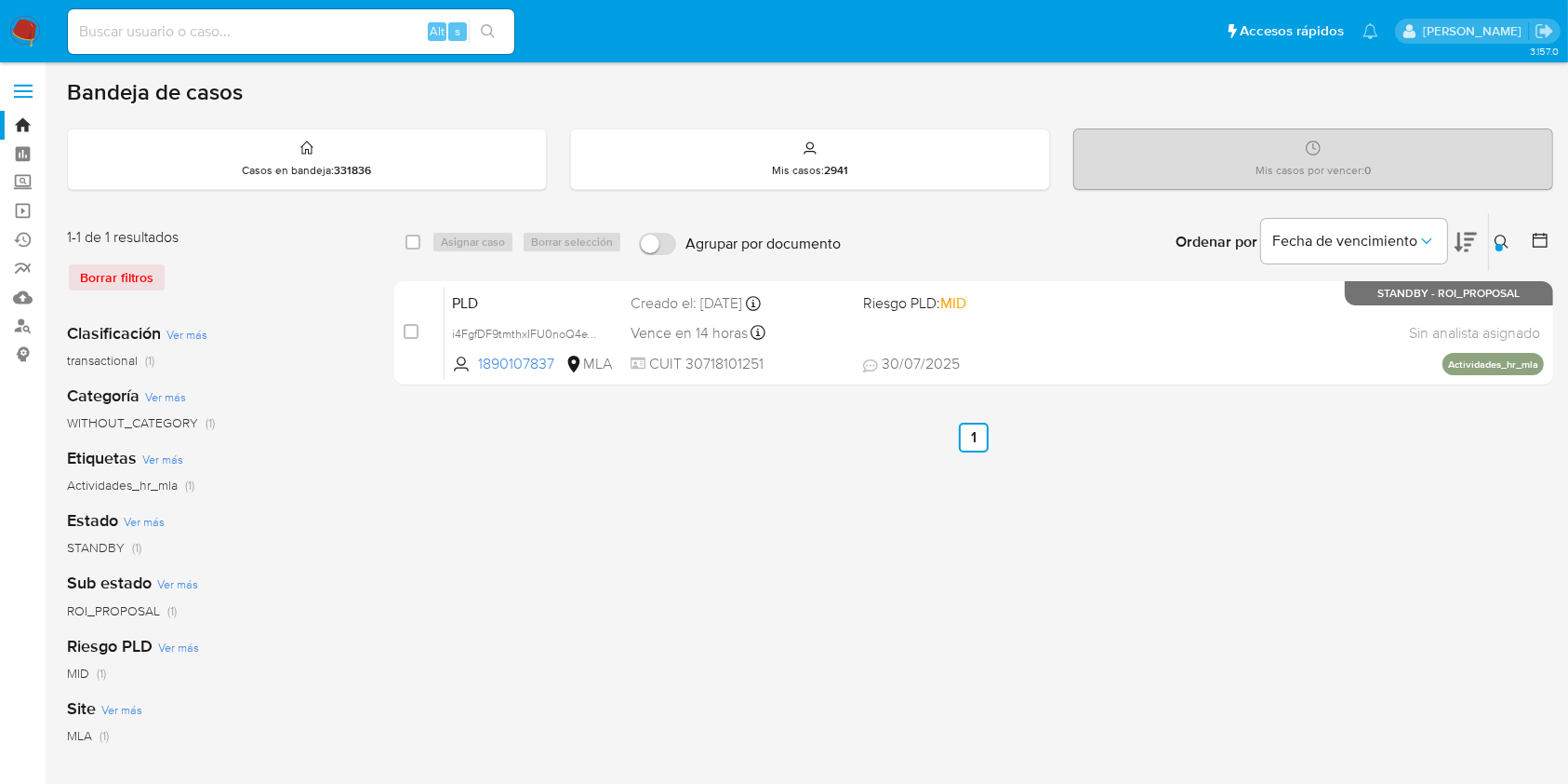
click at [1511, 241] on button at bounding box center [1504, 242] width 30 height 22
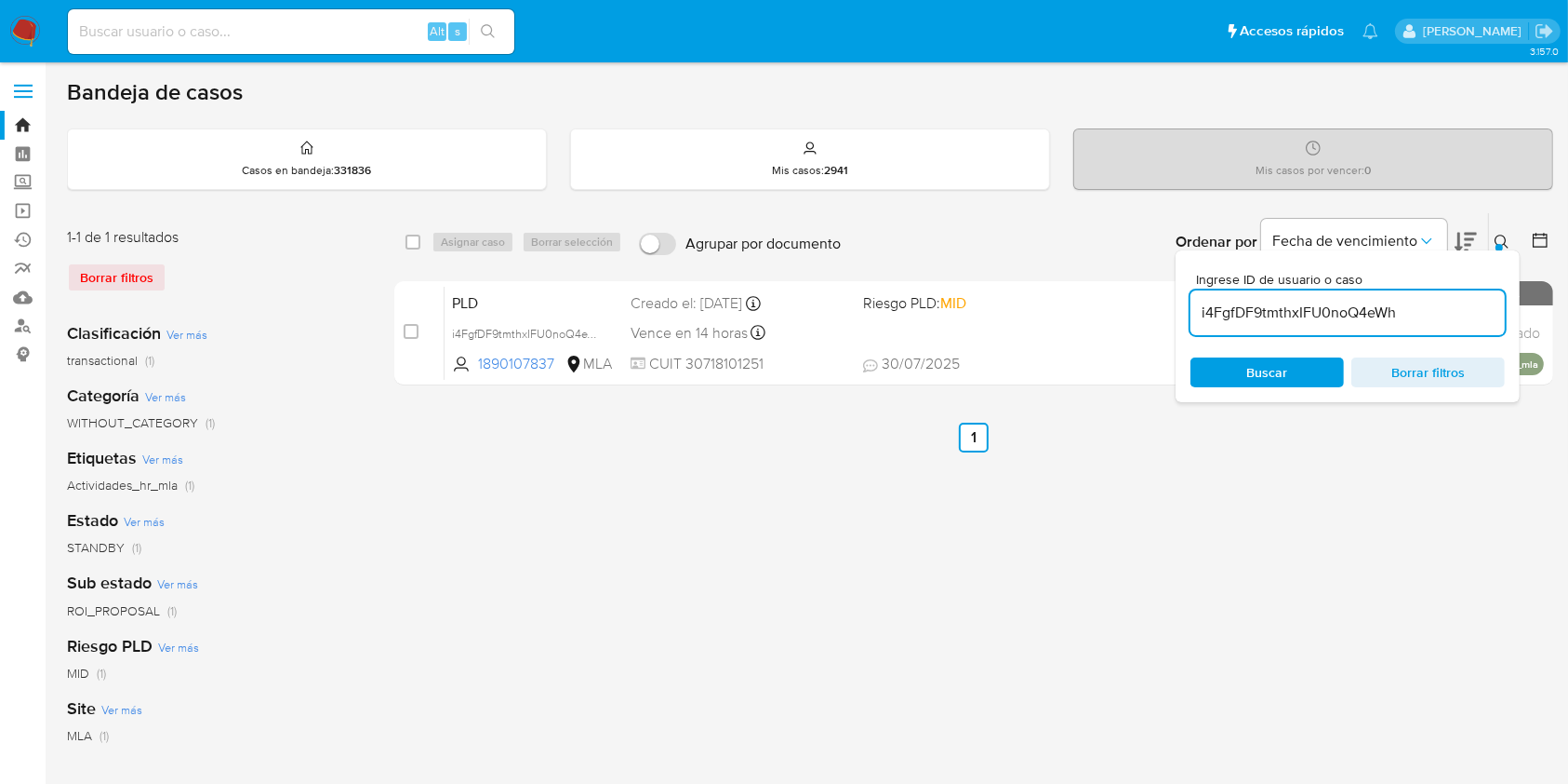
click at [416, 233] on div "select-all-cases-checkbox" at bounding box center [414, 243] width 15 height 19
click at [420, 241] on div "select-all-cases-checkbox" at bounding box center [416, 242] width 22 height 22
click at [413, 241] on input "checkbox" at bounding box center [414, 243] width 15 height 15
checkbox input "true"
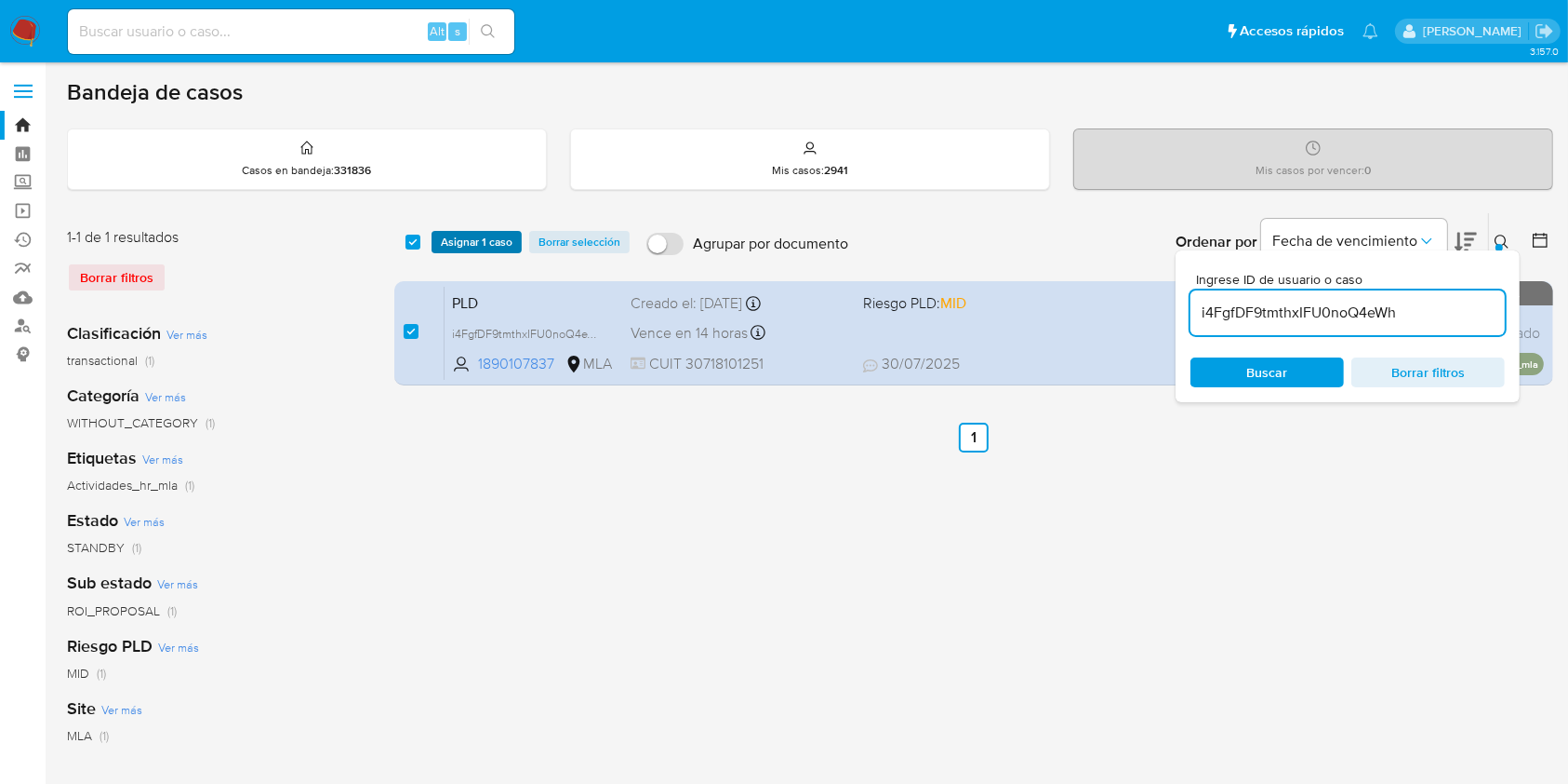
click at [447, 242] on span "Asignar 1 caso" at bounding box center [476, 243] width 71 height 19
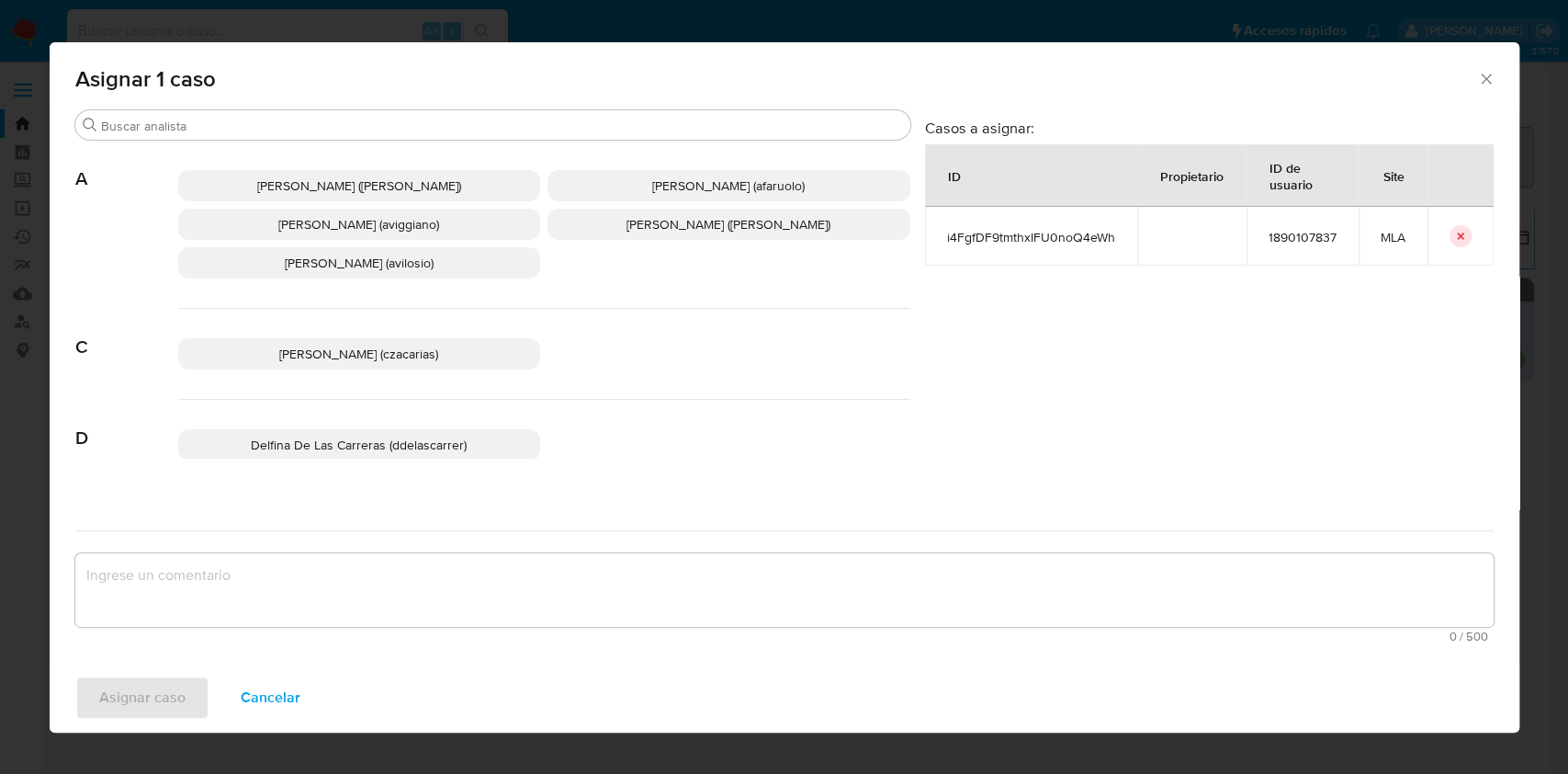
click at [439, 232] on span "Agustina Belen Viggiano (aviggiano)" at bounding box center [358, 224] width 161 height 19
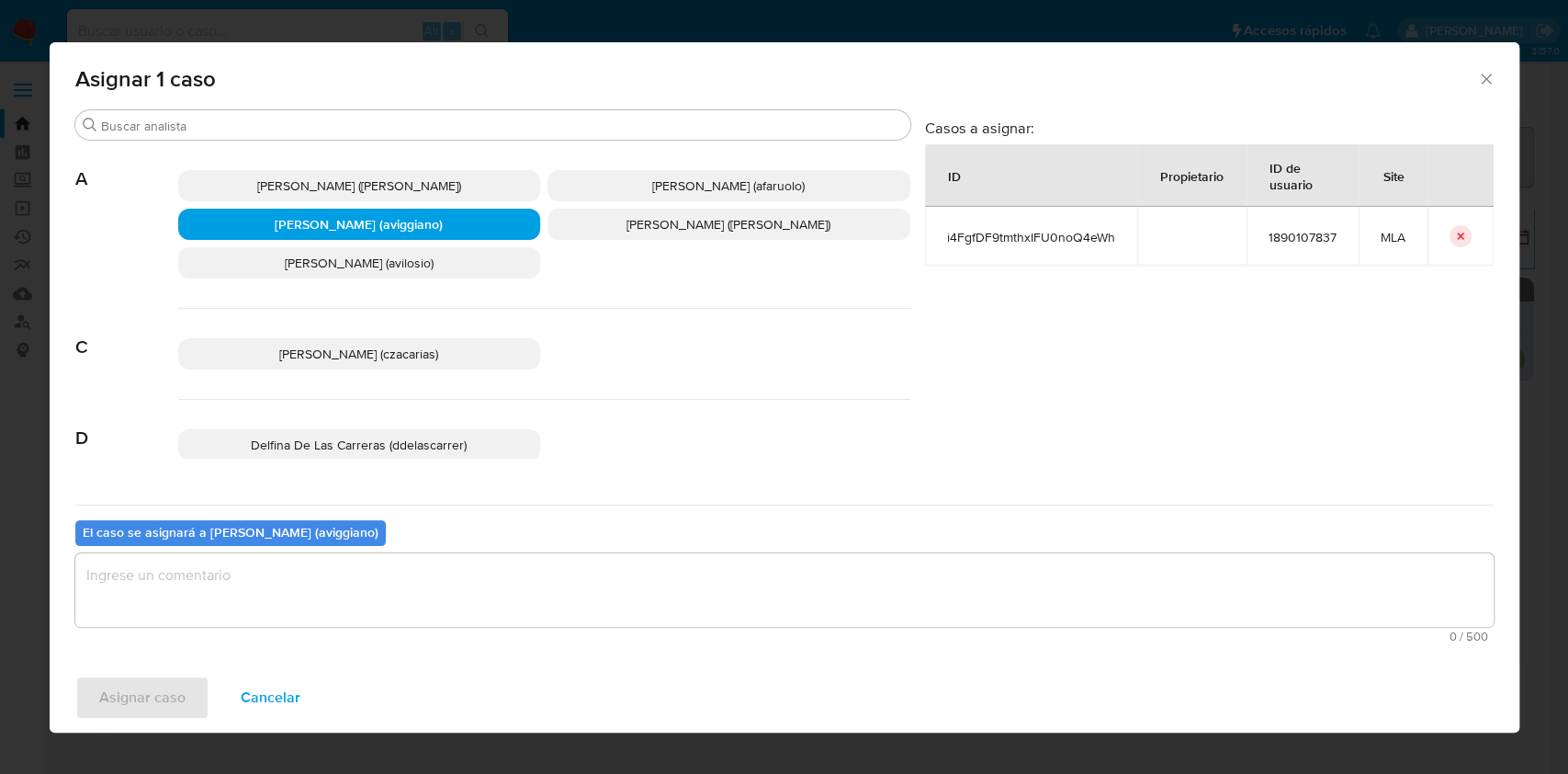
click at [368, 577] on textarea "assign-modal" at bounding box center [784, 590] width 1418 height 73
click at [160, 689] on span "Asignar caso" at bounding box center [143, 697] width 86 height 40
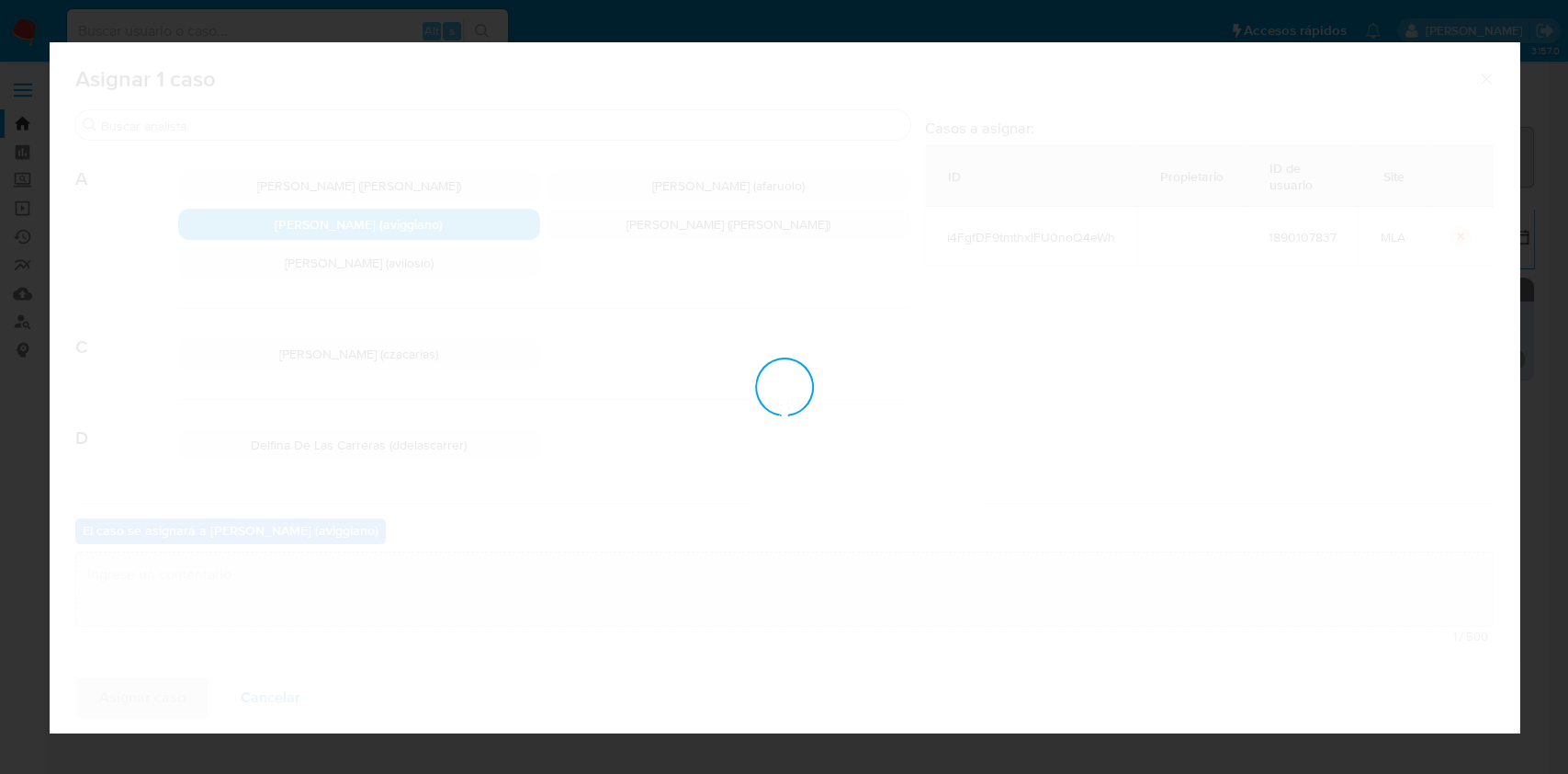
checkbox input "false"
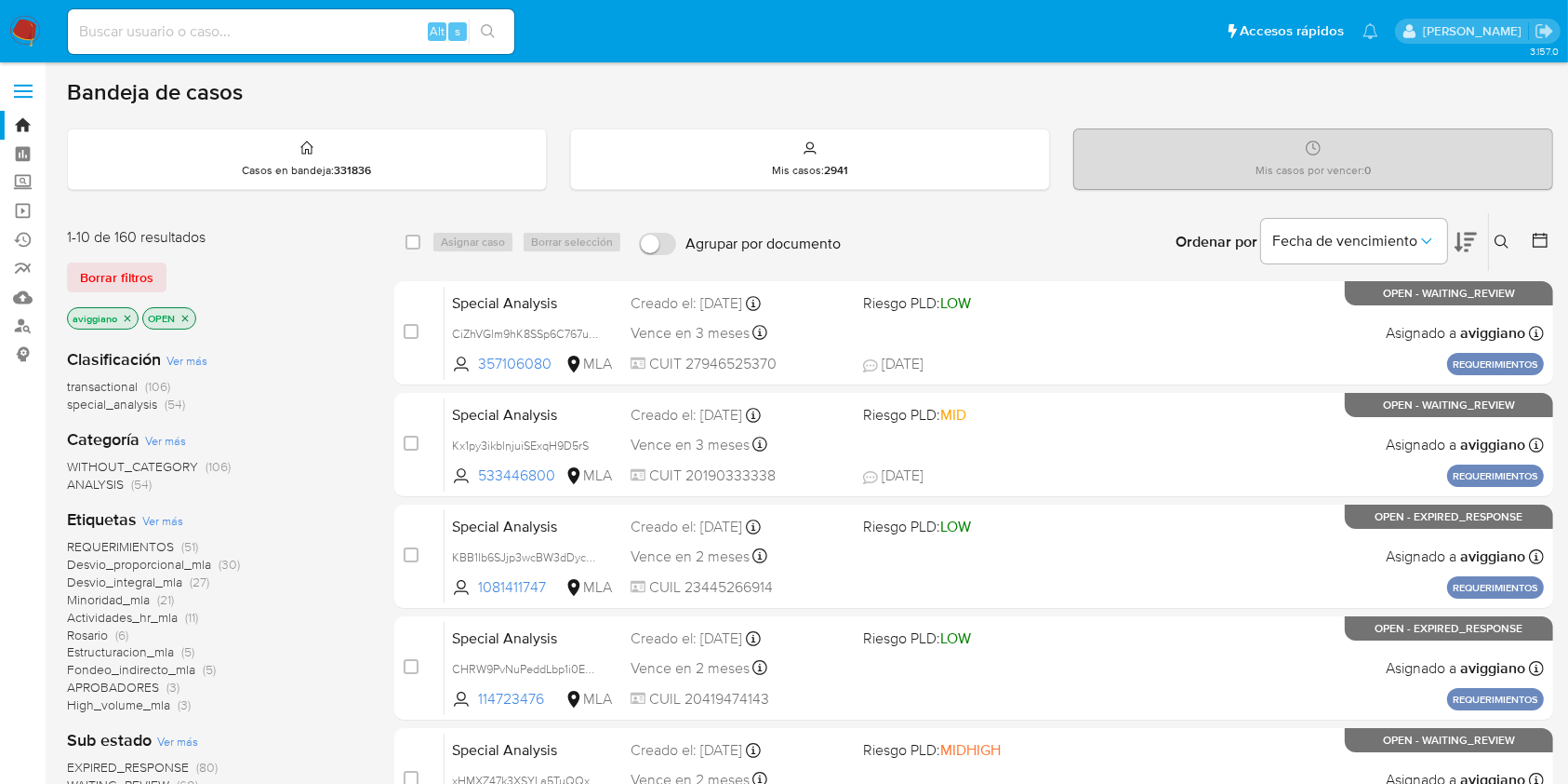
click at [1503, 242] on icon at bounding box center [1502, 243] width 15 height 15
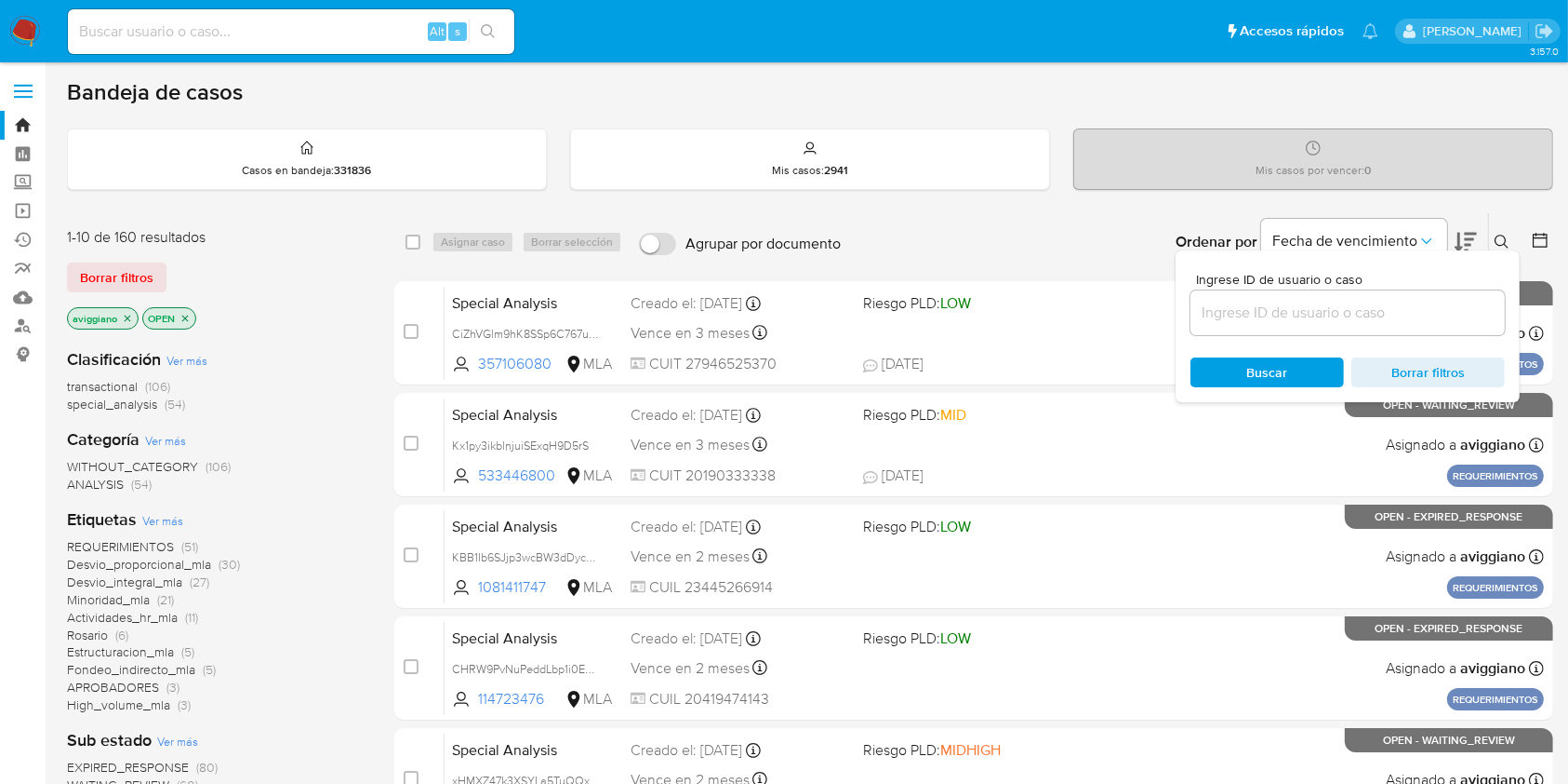
click at [1451, 325] on div at bounding box center [1347, 312] width 315 height 45
click at [1451, 319] on input at bounding box center [1347, 312] width 315 height 24
paste input "i4FgfDF9tmthxIFU0noQ4eWh"
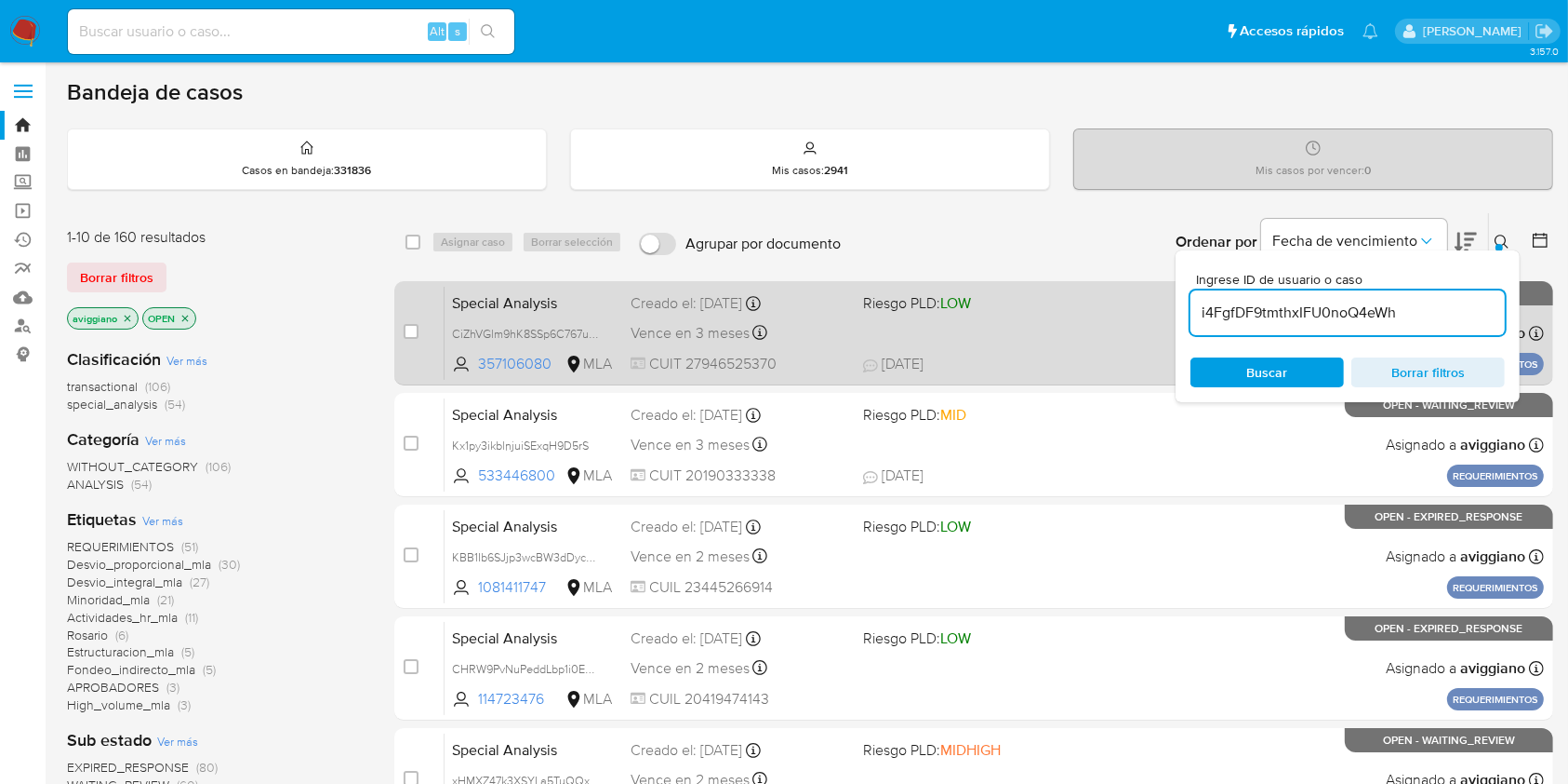
type input "i4FgfDF9tmthxIFU0noQ4eWh"
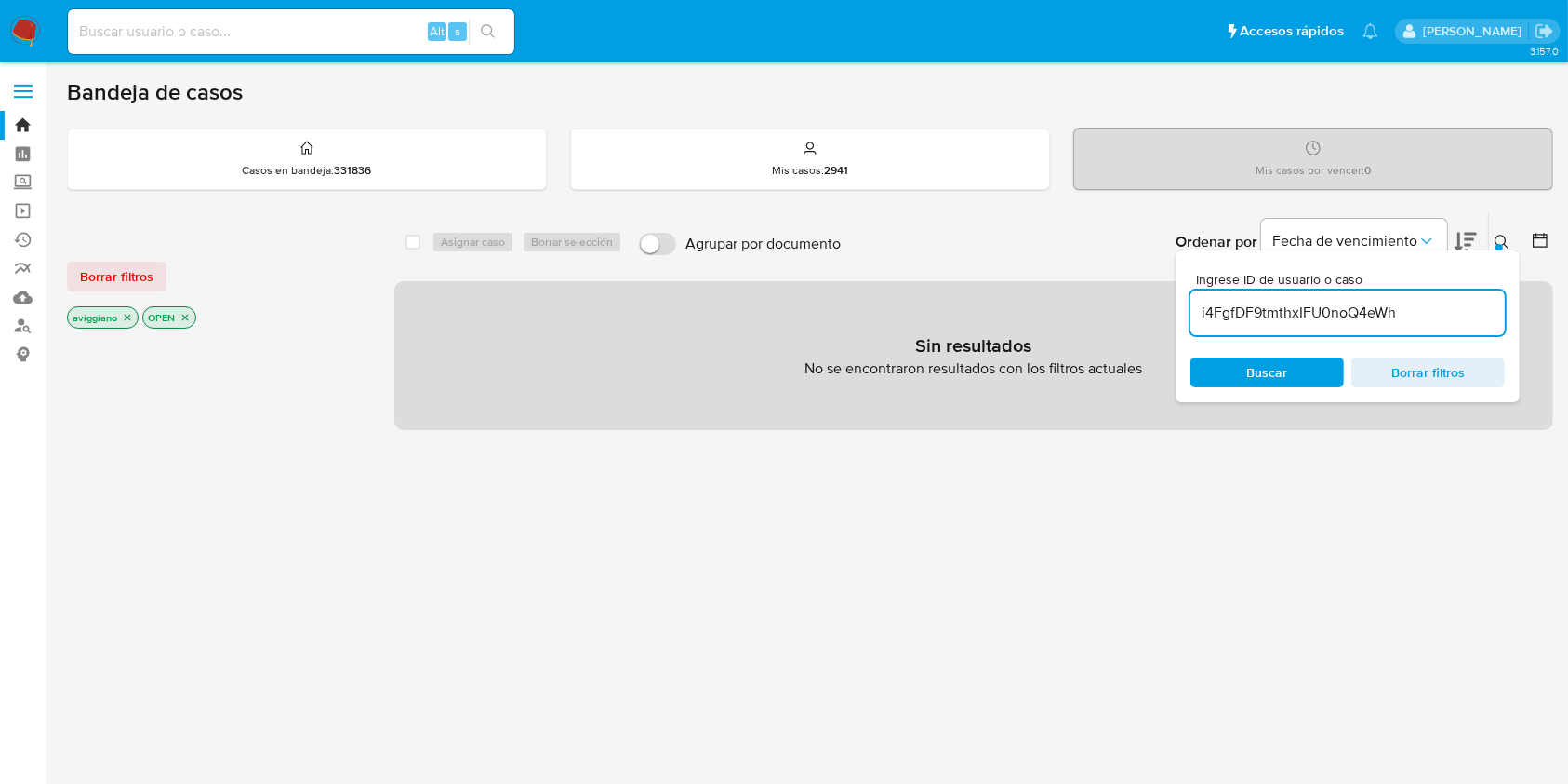
click at [119, 308] on p "aviggiano" at bounding box center [102, 318] width 69 height 21
click at [122, 315] on icon "close-filter" at bounding box center [127, 318] width 11 height 11
click at [109, 319] on icon "close-filter" at bounding box center [110, 318] width 11 height 11
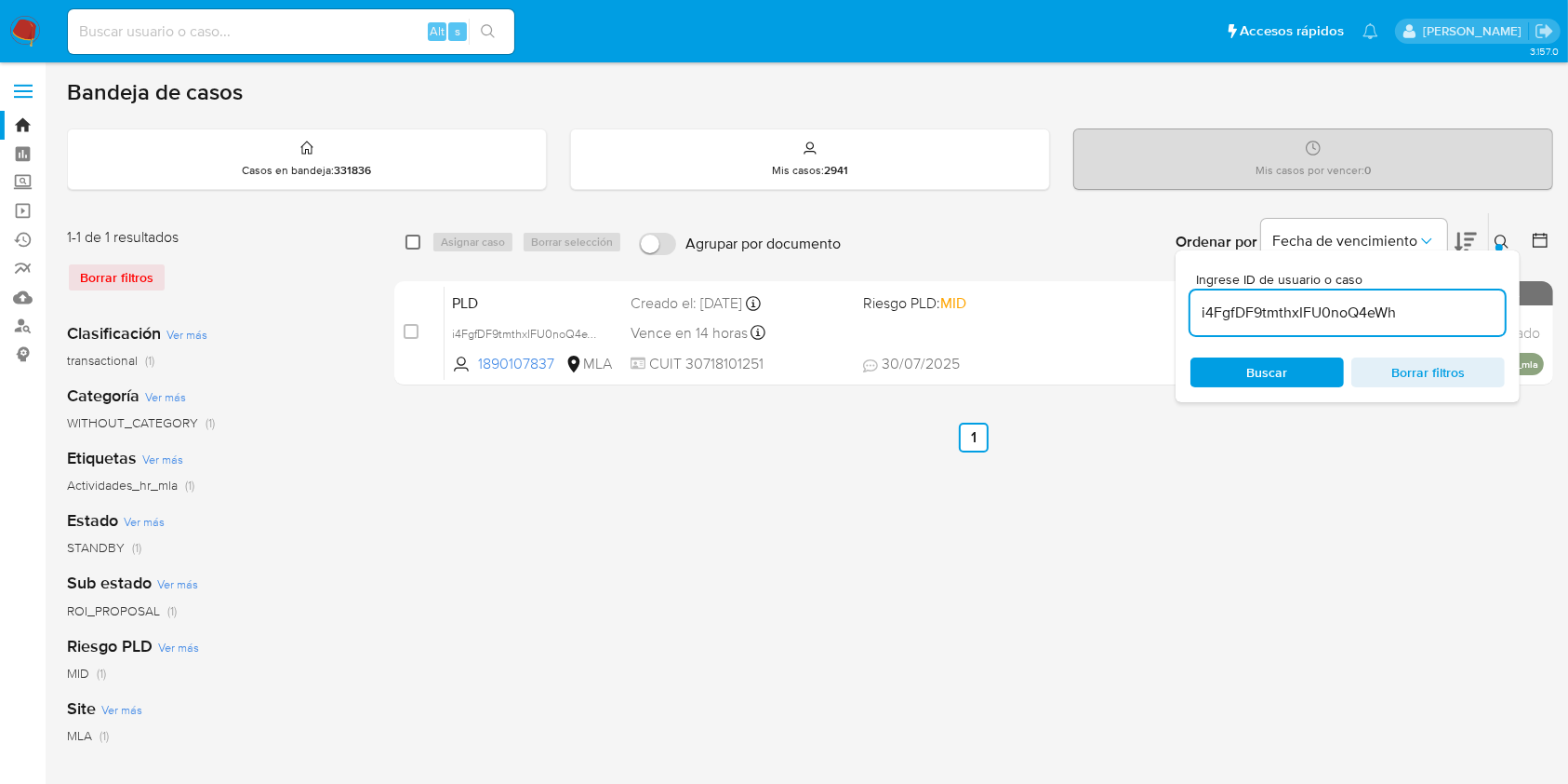
click at [410, 246] on input "checkbox" at bounding box center [414, 243] width 15 height 15
checkbox input "true"
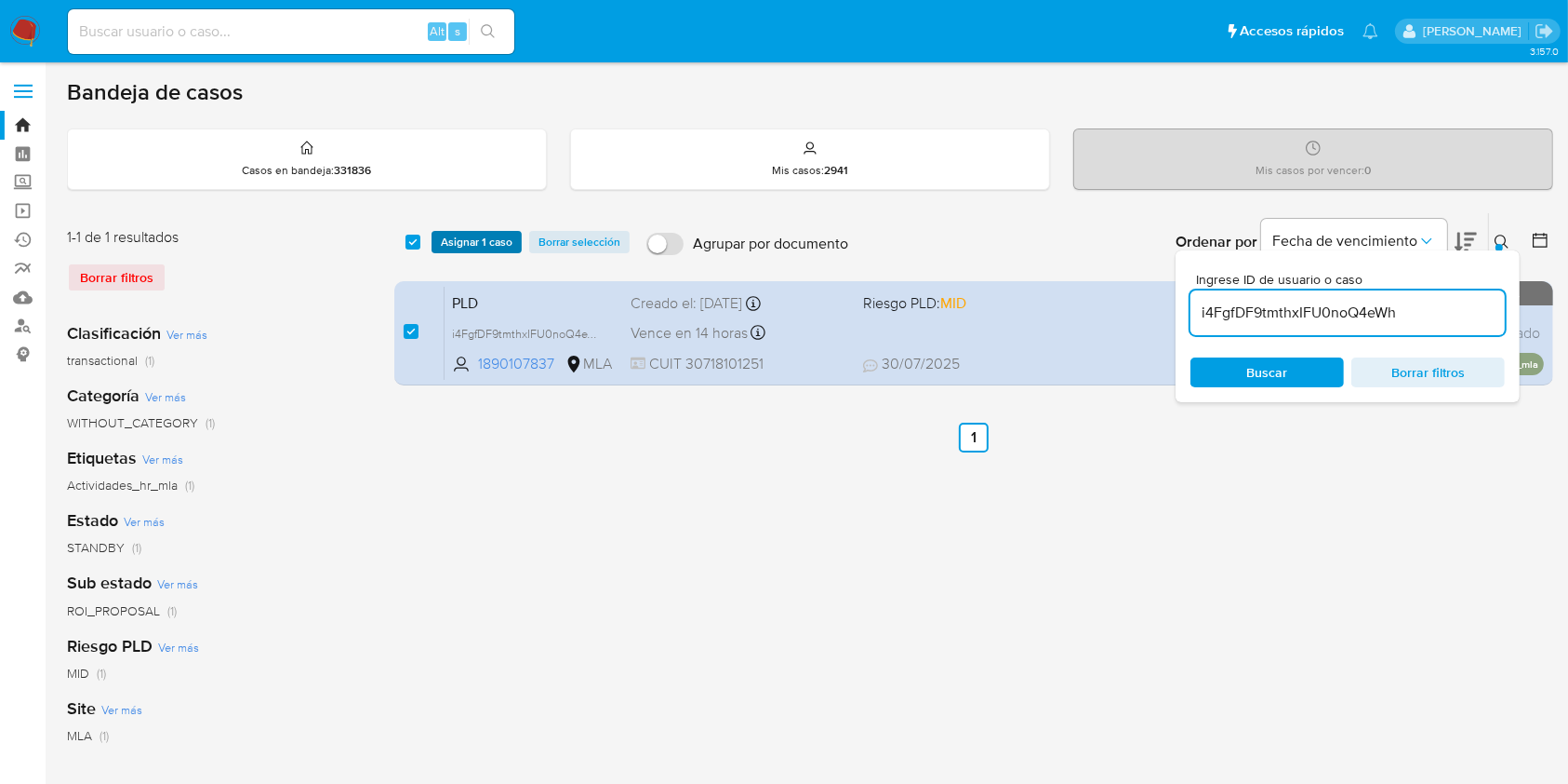
click at [479, 246] on span "Asignar 1 caso" at bounding box center [476, 243] width 71 height 19
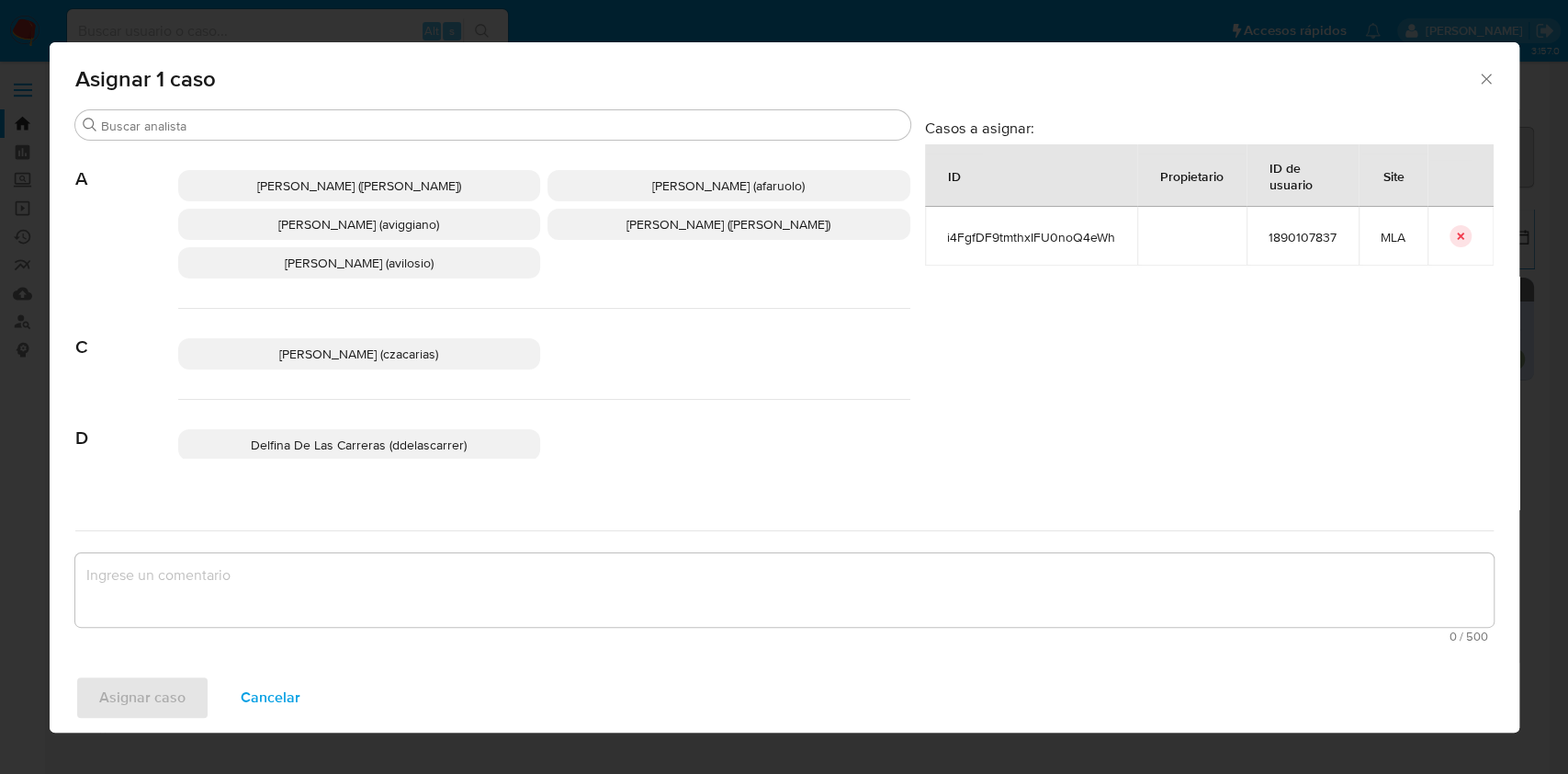
drag, startPoint x: 305, startPoint y: 205, endPoint x: 302, endPoint y: 223, distance: 18.2
click at [306, 205] on div "Abril Karina Medzovich (amedzovich) Agostina Dinora Faruolo (afaruolo) Agustina…" at bounding box center [545, 224] width 732 height 168
click at [301, 227] on span "[PERSON_NAME] (aviggiano)" at bounding box center [358, 224] width 161 height 19
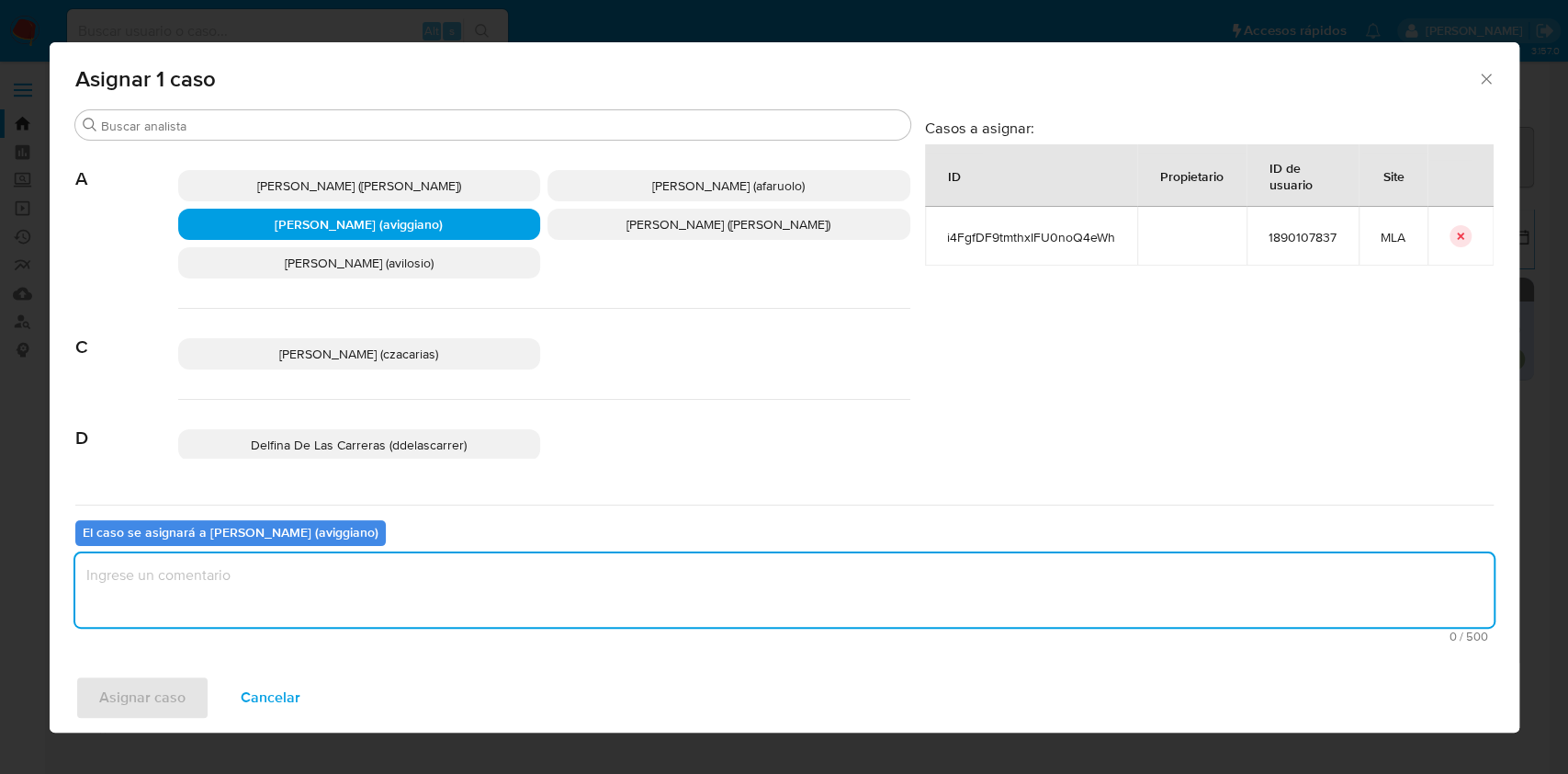
drag, startPoint x: 201, startPoint y: 572, endPoint x: 126, endPoint y: 692, distance: 141.5
click at [197, 582] on textarea "assign-modal" at bounding box center [784, 590] width 1418 height 73
click at [88, 739] on div "Asignar 1 caso Buscar A [PERSON_NAME] ([PERSON_NAME]) [PERSON_NAME] (afaruolo) …" at bounding box center [784, 387] width 1568 height 774
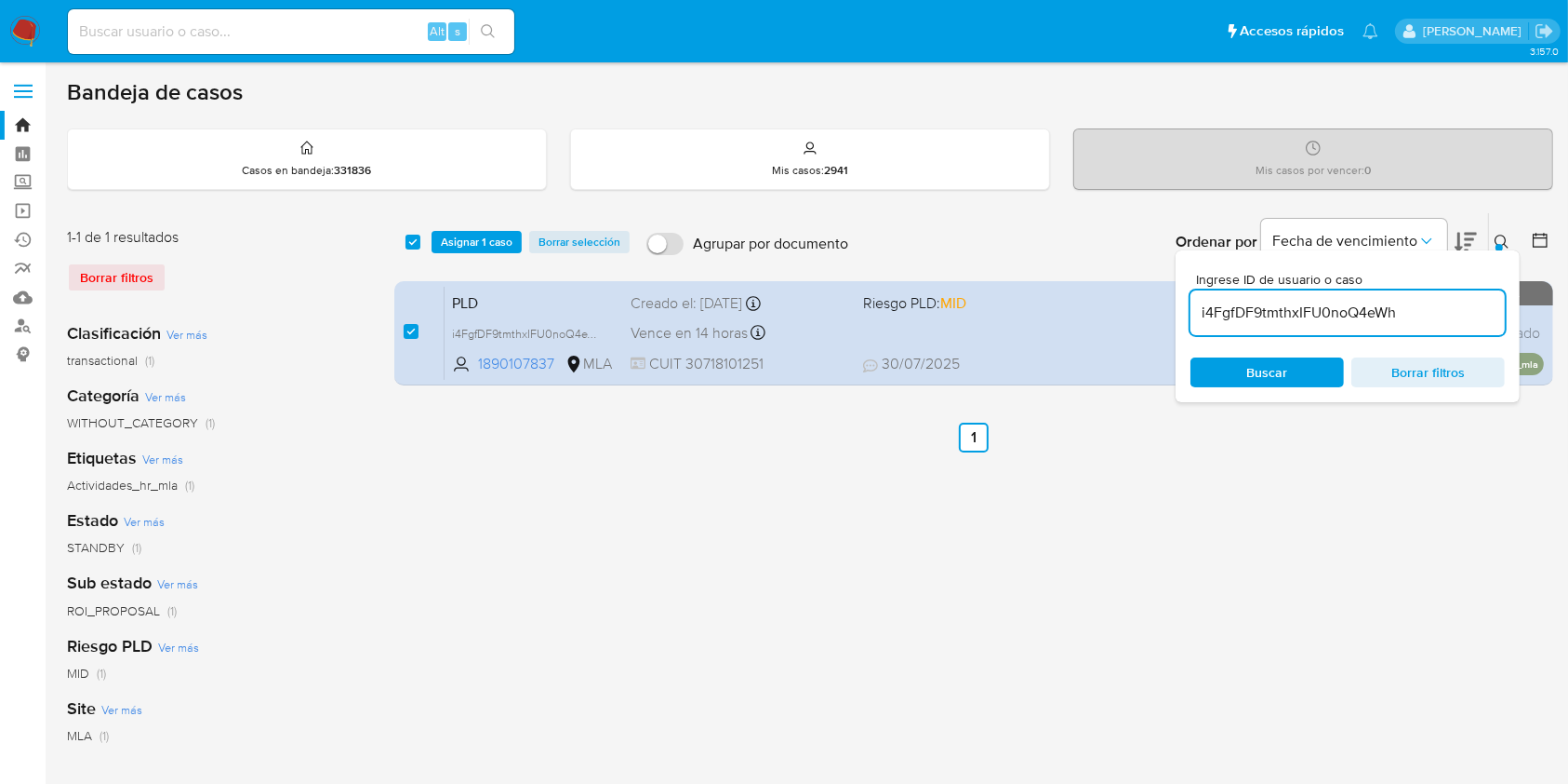
click at [117, 715] on span "Ver más" at bounding box center [122, 710] width 41 height 17
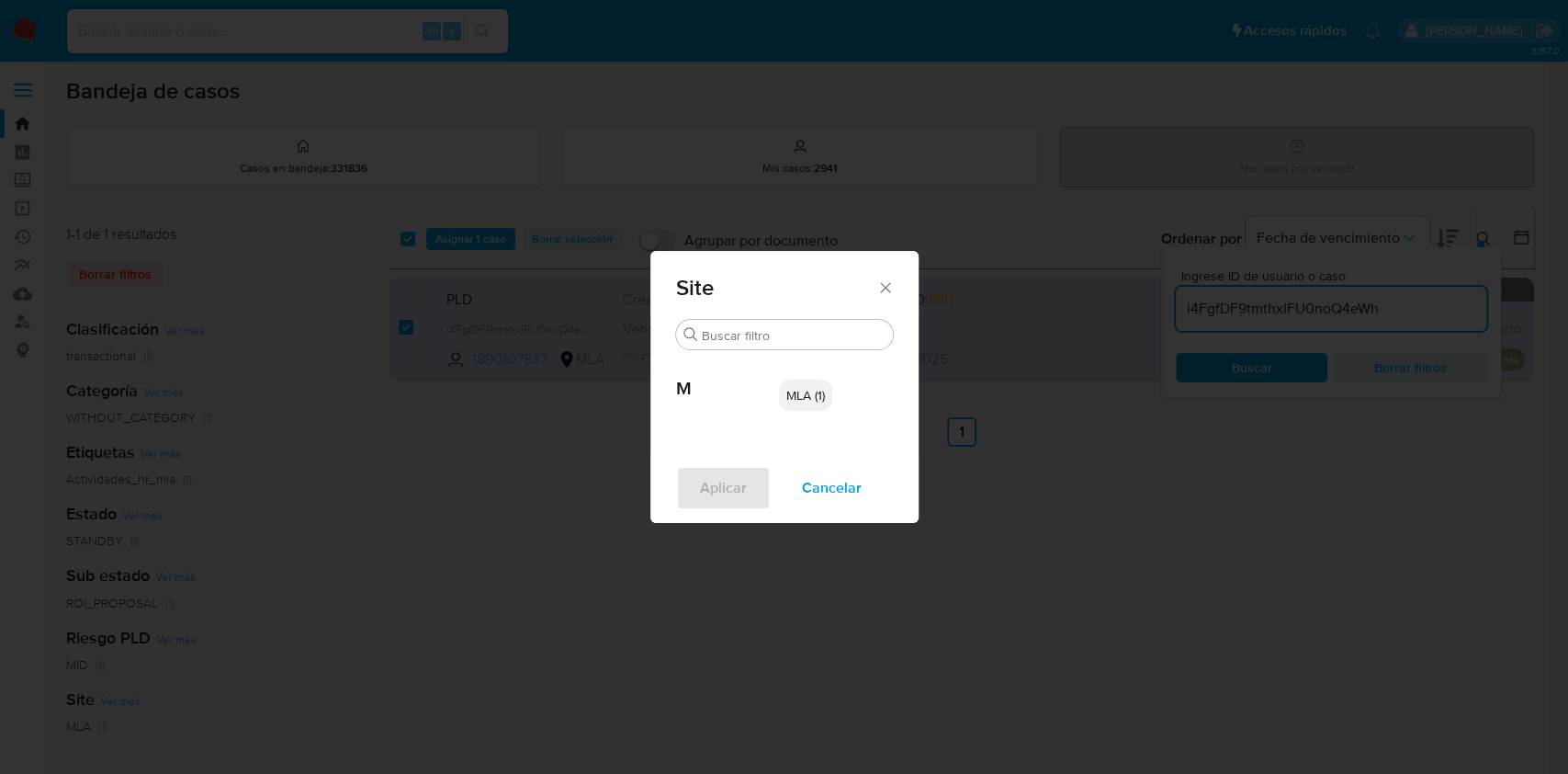
click at [890, 278] on icon "Cerrar" at bounding box center [885, 287] width 19 height 19
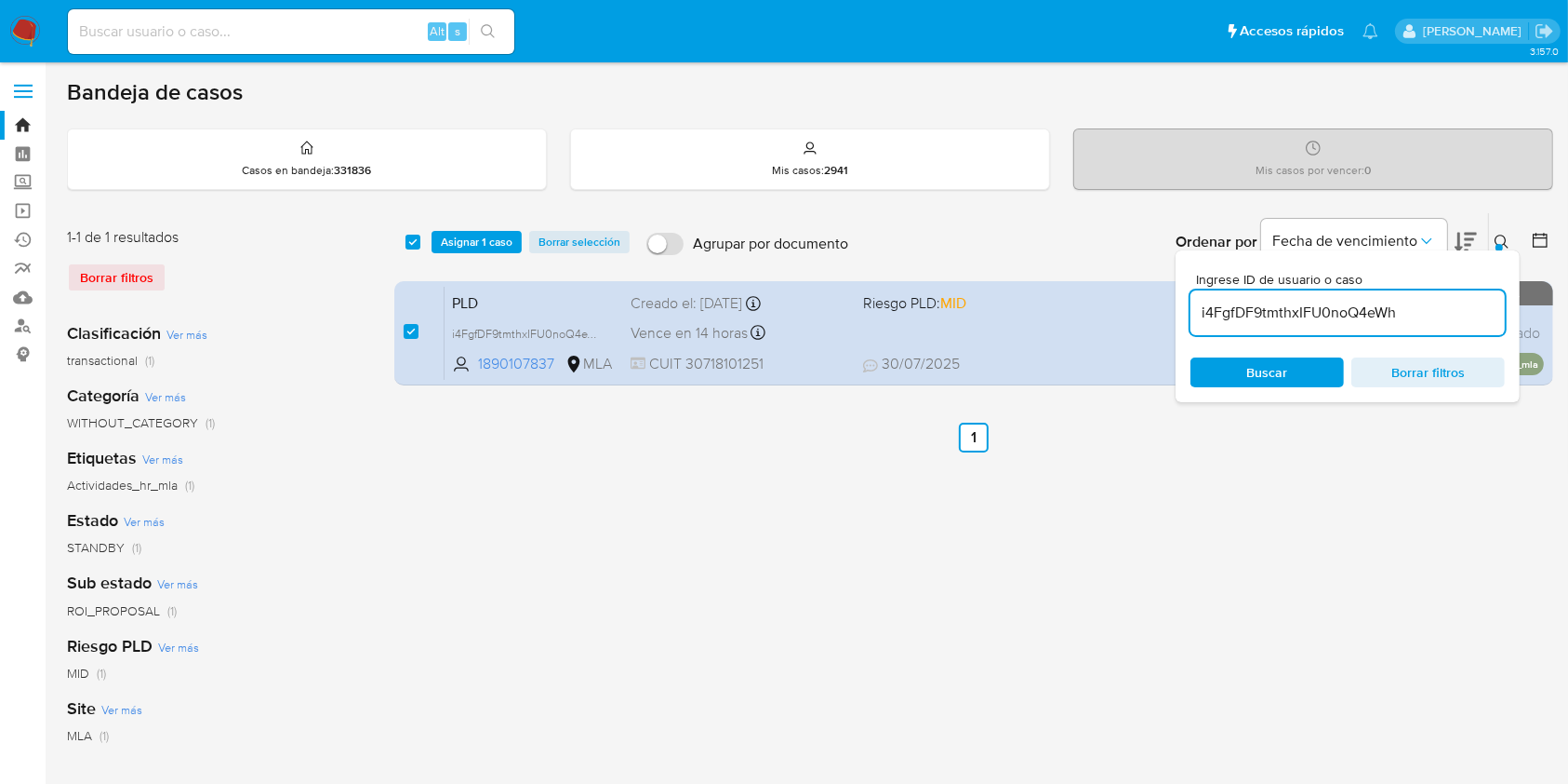
click at [478, 223] on div "select-all-cases-checkbox Asignar 1 caso Borrar selección Agrupar por documento…" at bounding box center [974, 242] width 1159 height 58
click at [464, 241] on span "Asignar 1 caso" at bounding box center [476, 243] width 71 height 19
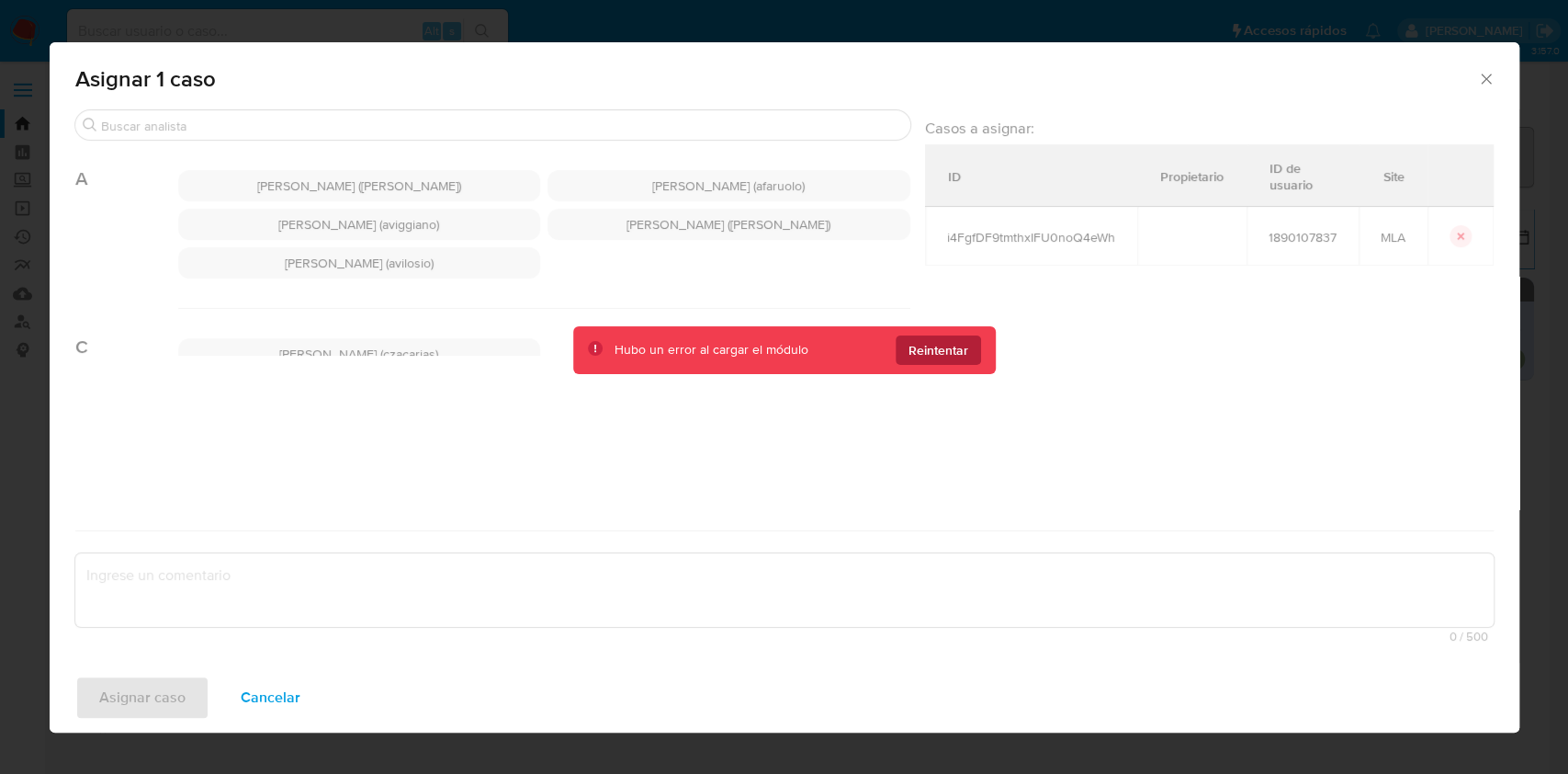
drag, startPoint x: 879, startPoint y: 338, endPoint x: 915, endPoint y: 351, distance: 38.3
click at [883, 338] on div "Hubo un error al cargar el módulo Reintentar" at bounding box center [784, 349] width 423 height 48
click at [915, 352] on span "Reintentar" at bounding box center [938, 349] width 60 height 29
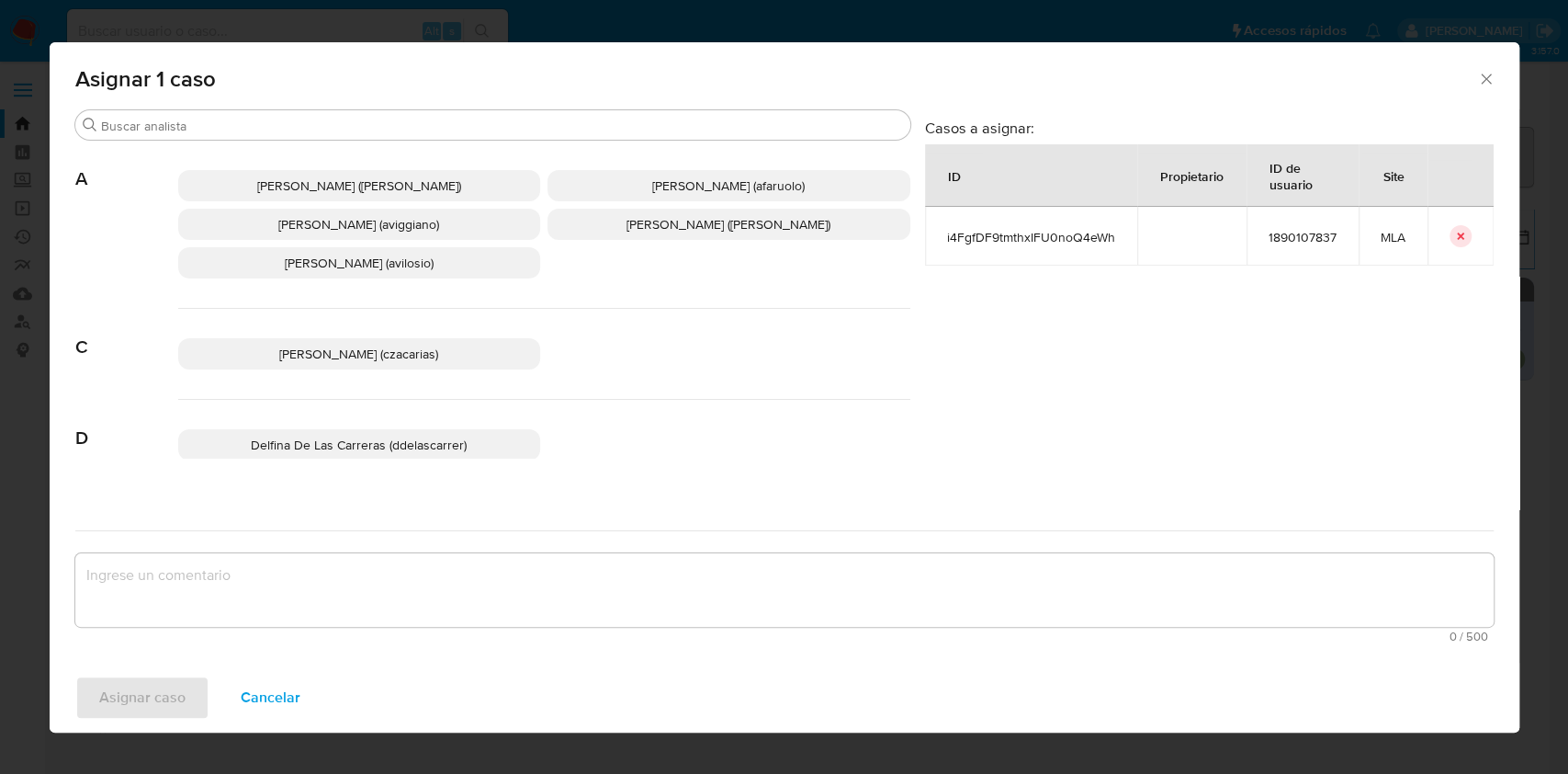
click at [1483, 77] on icon "Cerrar ventana" at bounding box center [1486, 79] width 19 height 19
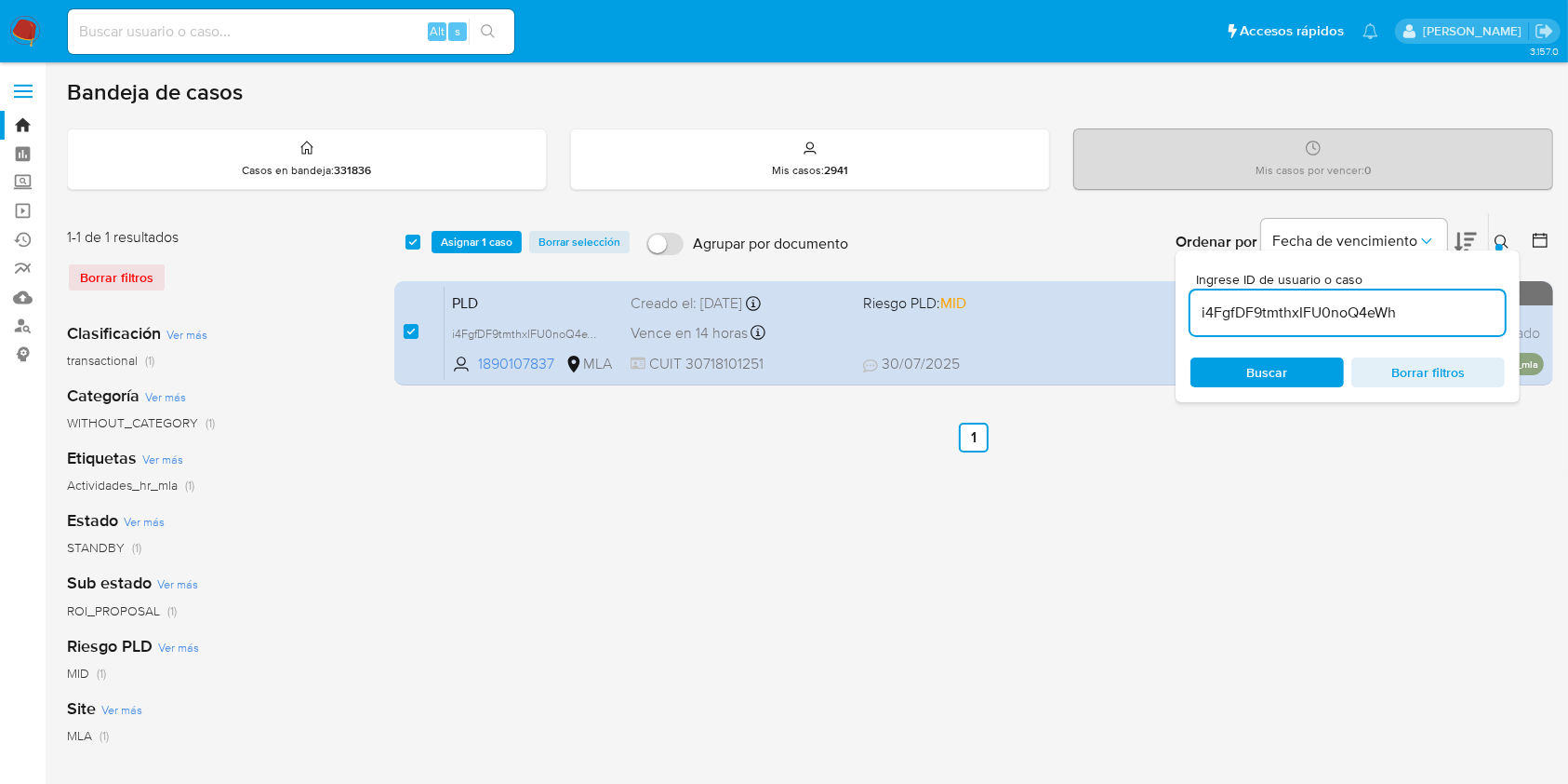
click at [462, 243] on span "Asignar 1 caso" at bounding box center [476, 243] width 71 height 19
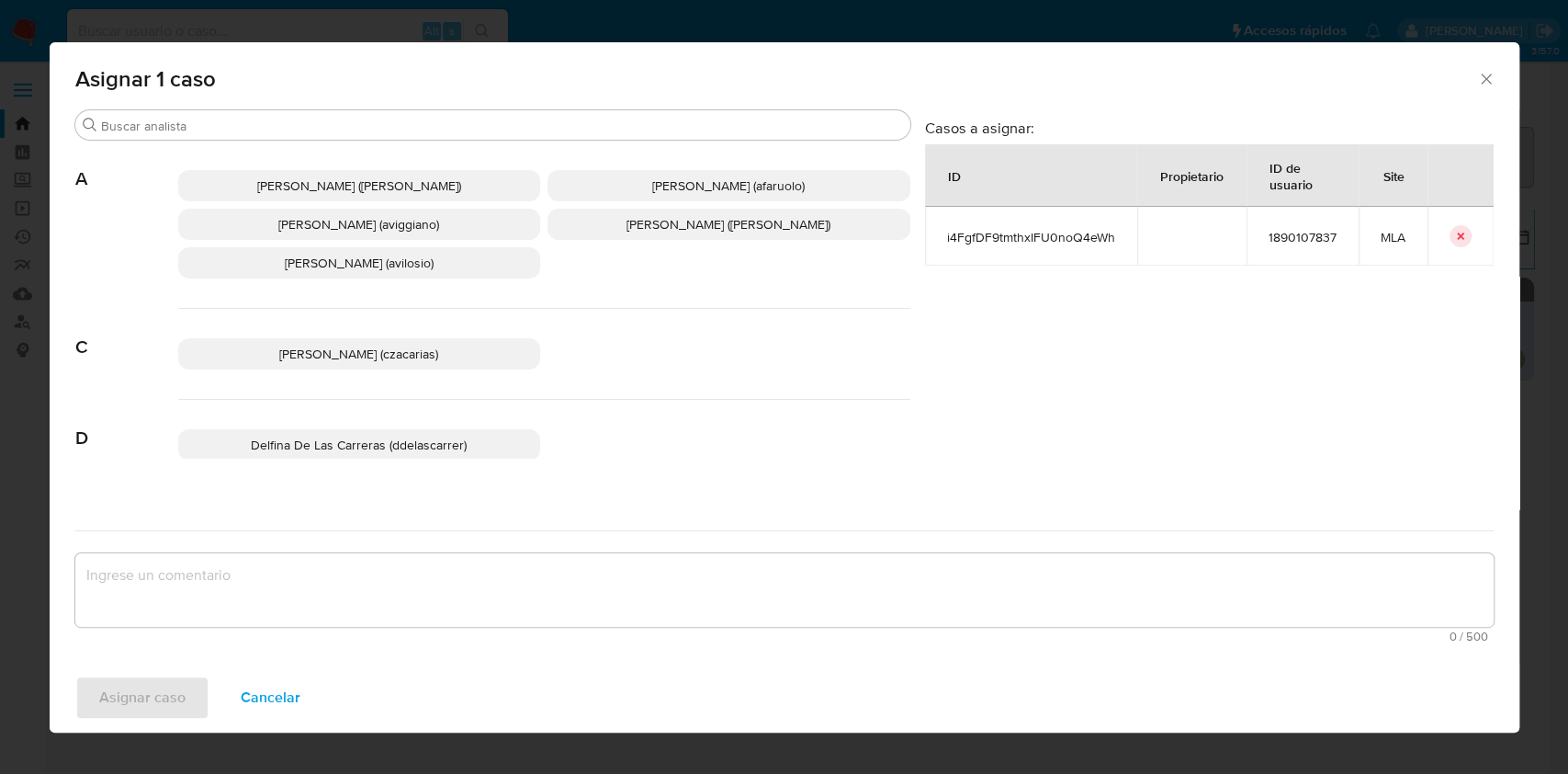
click at [342, 232] on span "[PERSON_NAME] (aviggiano)" at bounding box center [358, 224] width 161 height 19
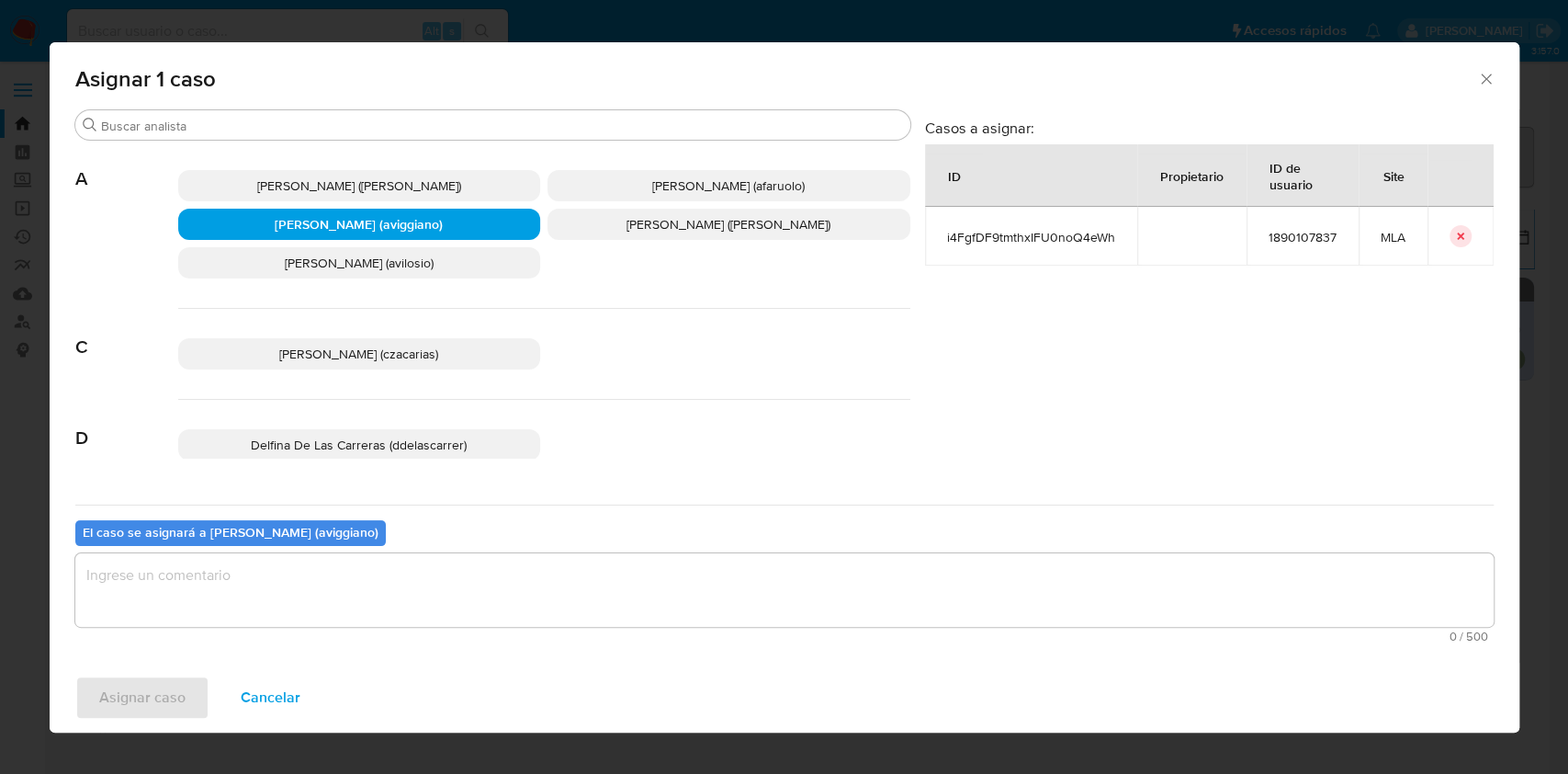
click at [257, 592] on textarea "assign-modal" at bounding box center [784, 590] width 1418 height 73
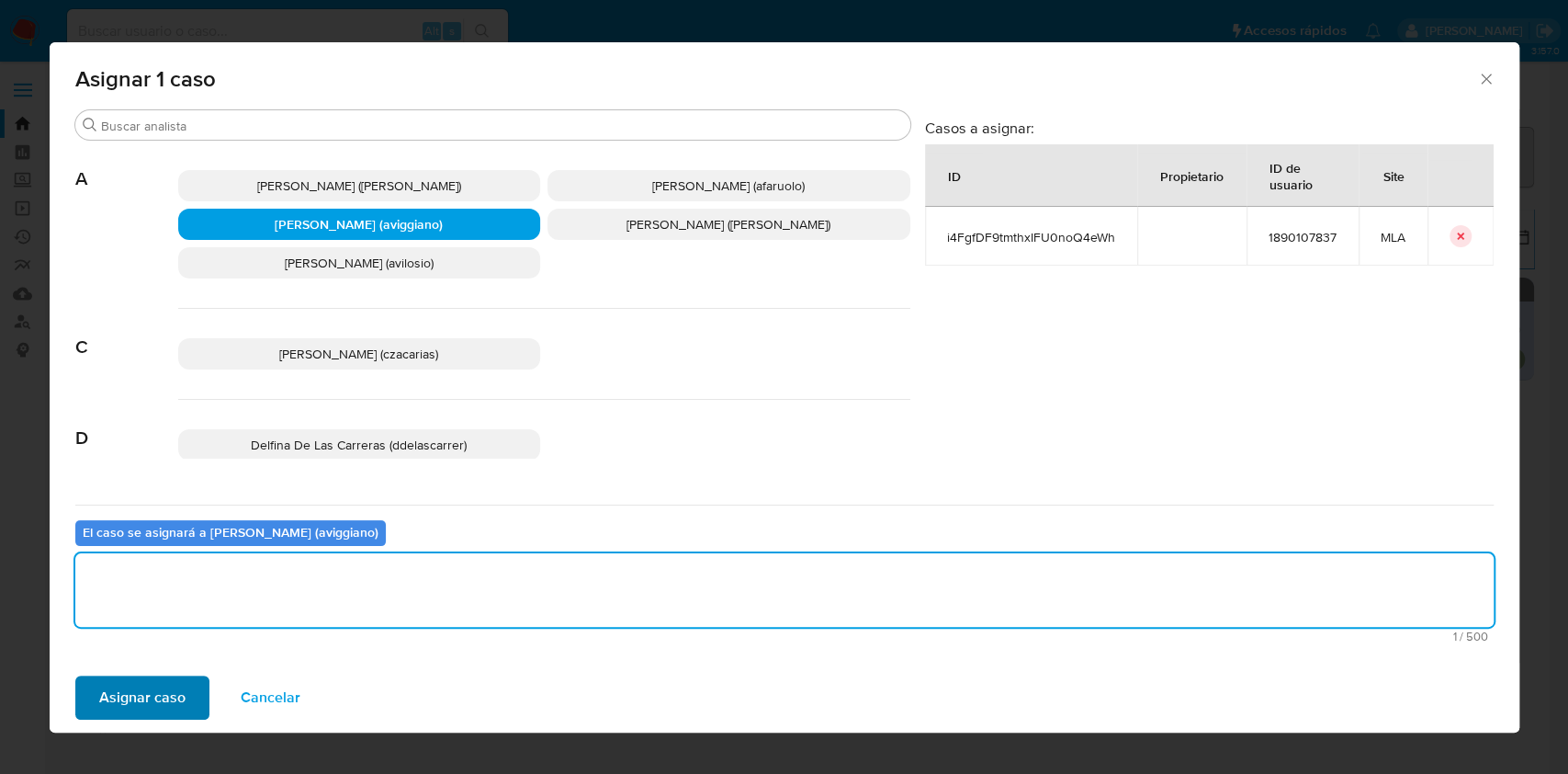
drag, startPoint x: 173, startPoint y: 659, endPoint x: 161, endPoint y: 682, distance: 25.9
click at [173, 661] on div "Asignar 1 caso Buscar A [PERSON_NAME] ([PERSON_NAME]) [PERSON_NAME] (afaruolo) …" at bounding box center [784, 387] width 1469 height 690
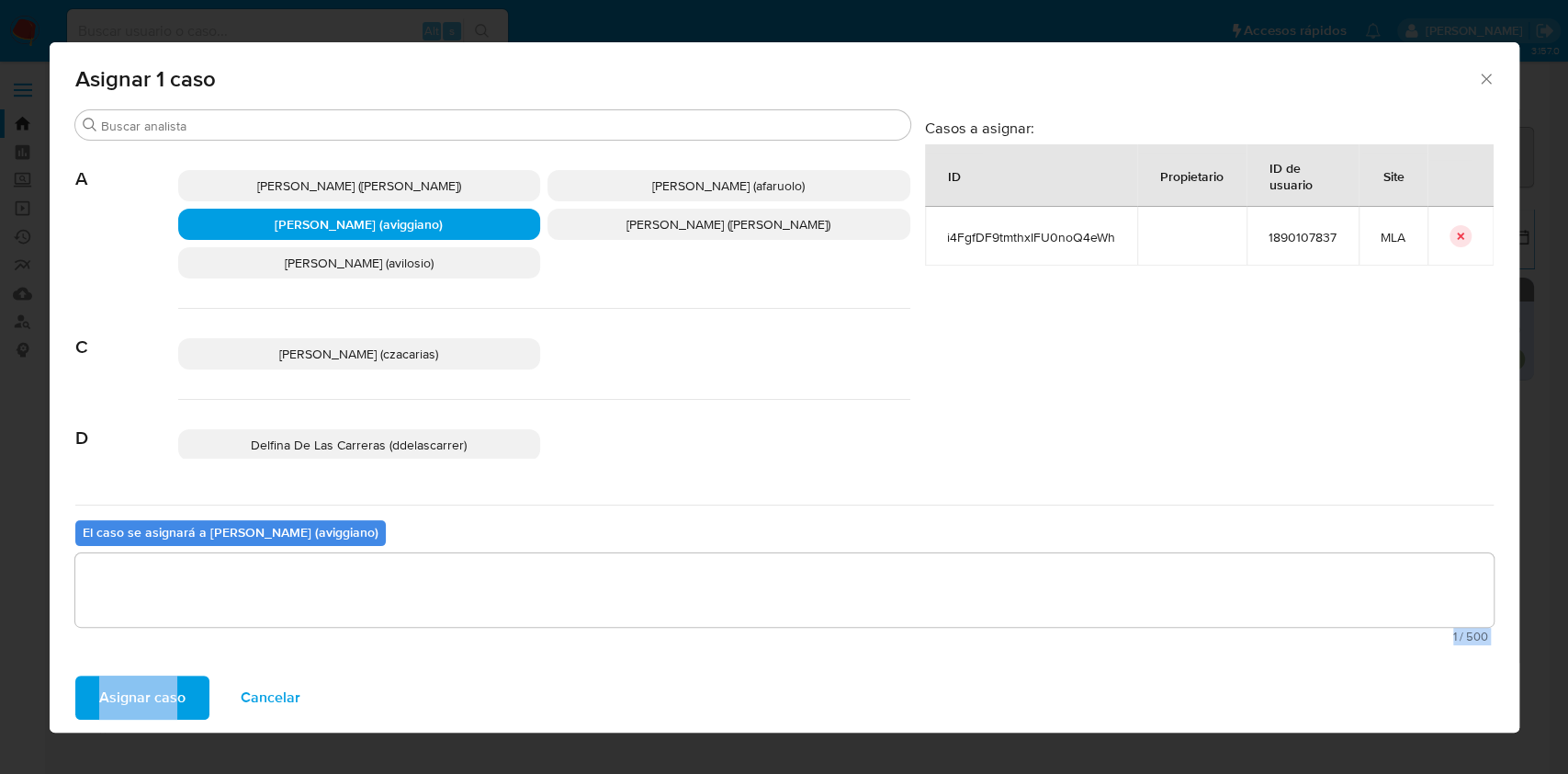
click at [161, 683] on span "Asignar caso" at bounding box center [143, 697] width 86 height 40
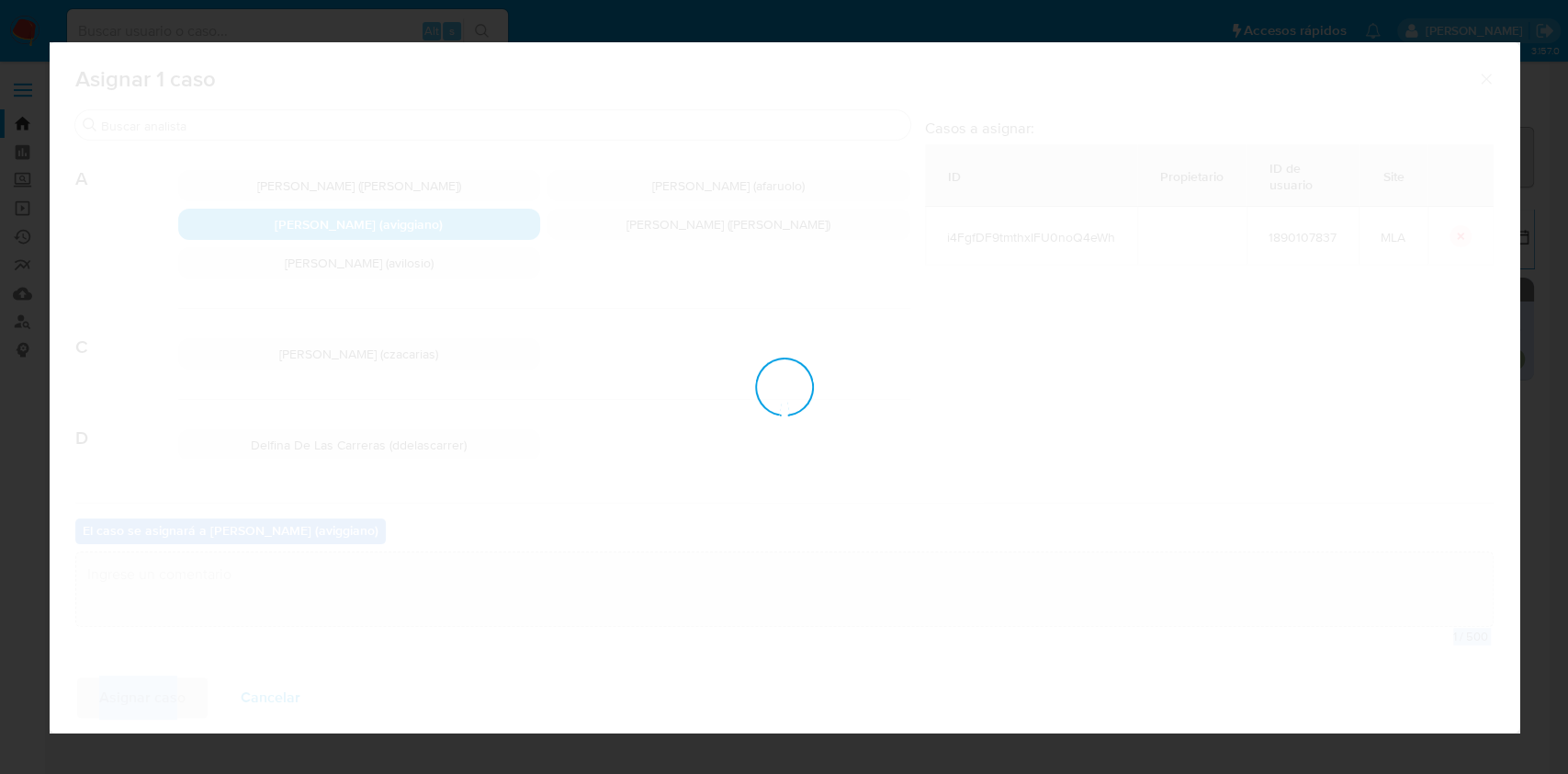
checkbox input "false"
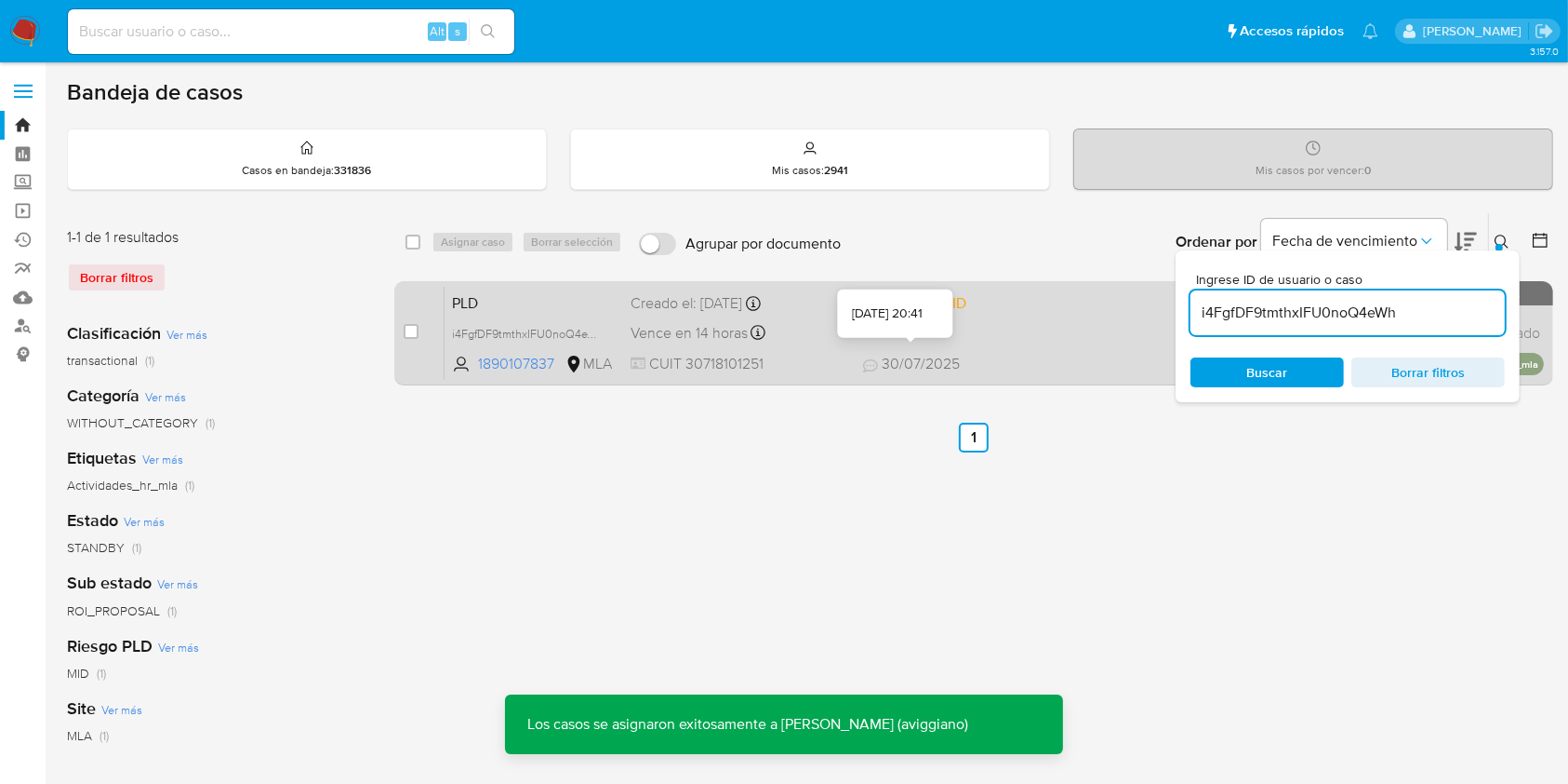
click at [946, 355] on span "30/07/2025" at bounding box center [912, 364] width 97 height 21
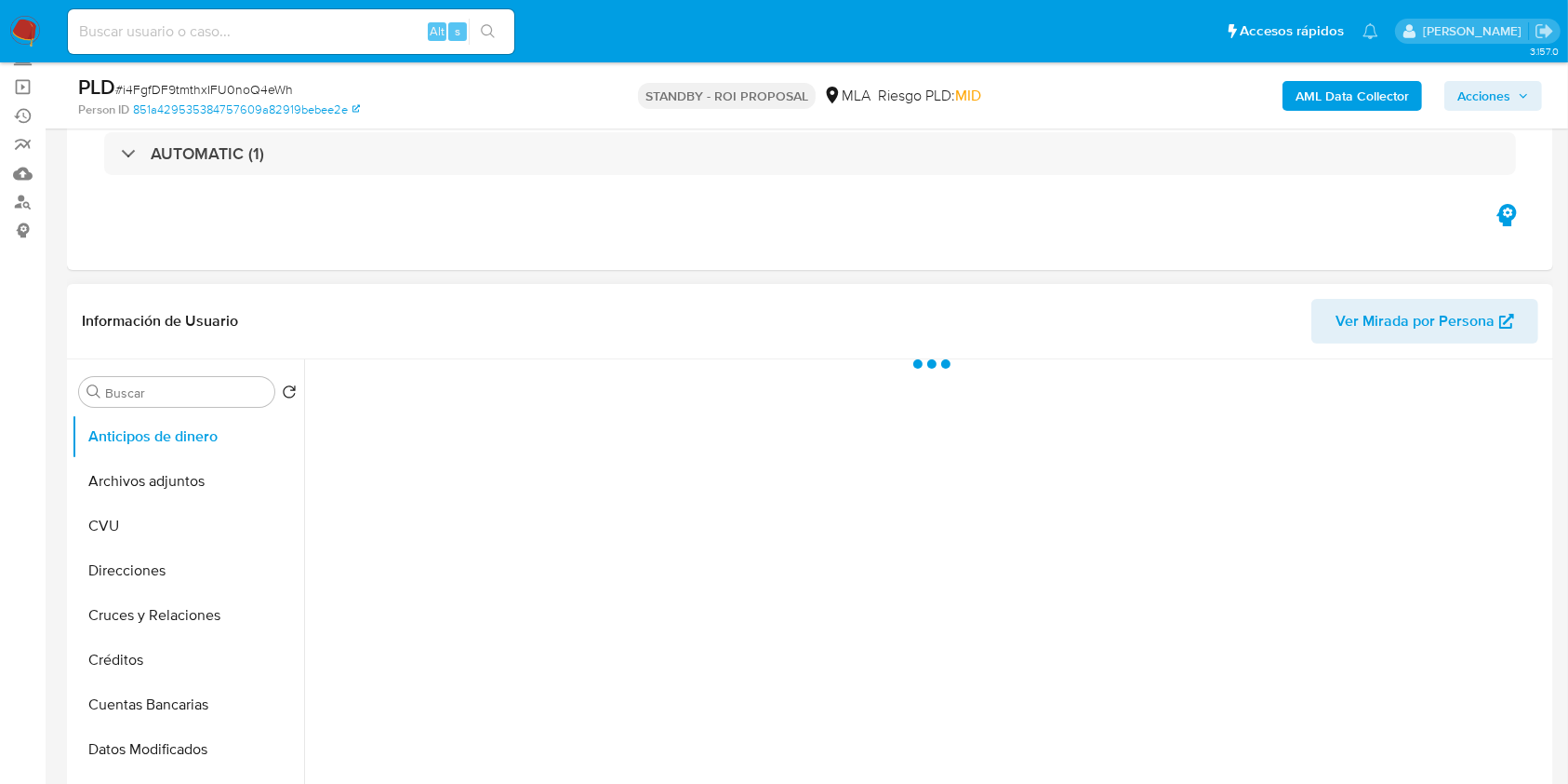
scroll to position [372, 0]
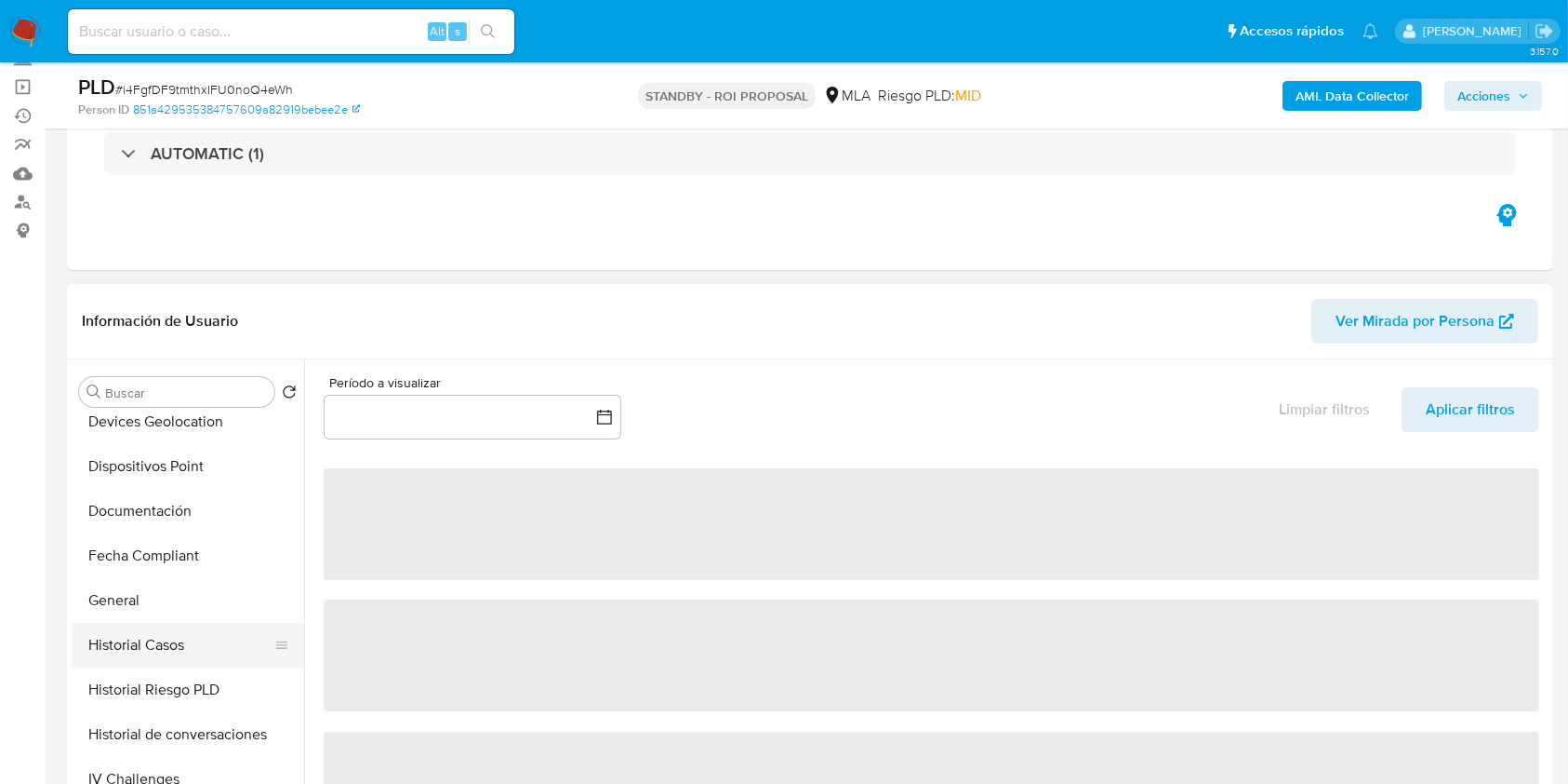
click at [195, 654] on button "Historial Casos" at bounding box center [180, 644] width 218 height 45
select select "10"
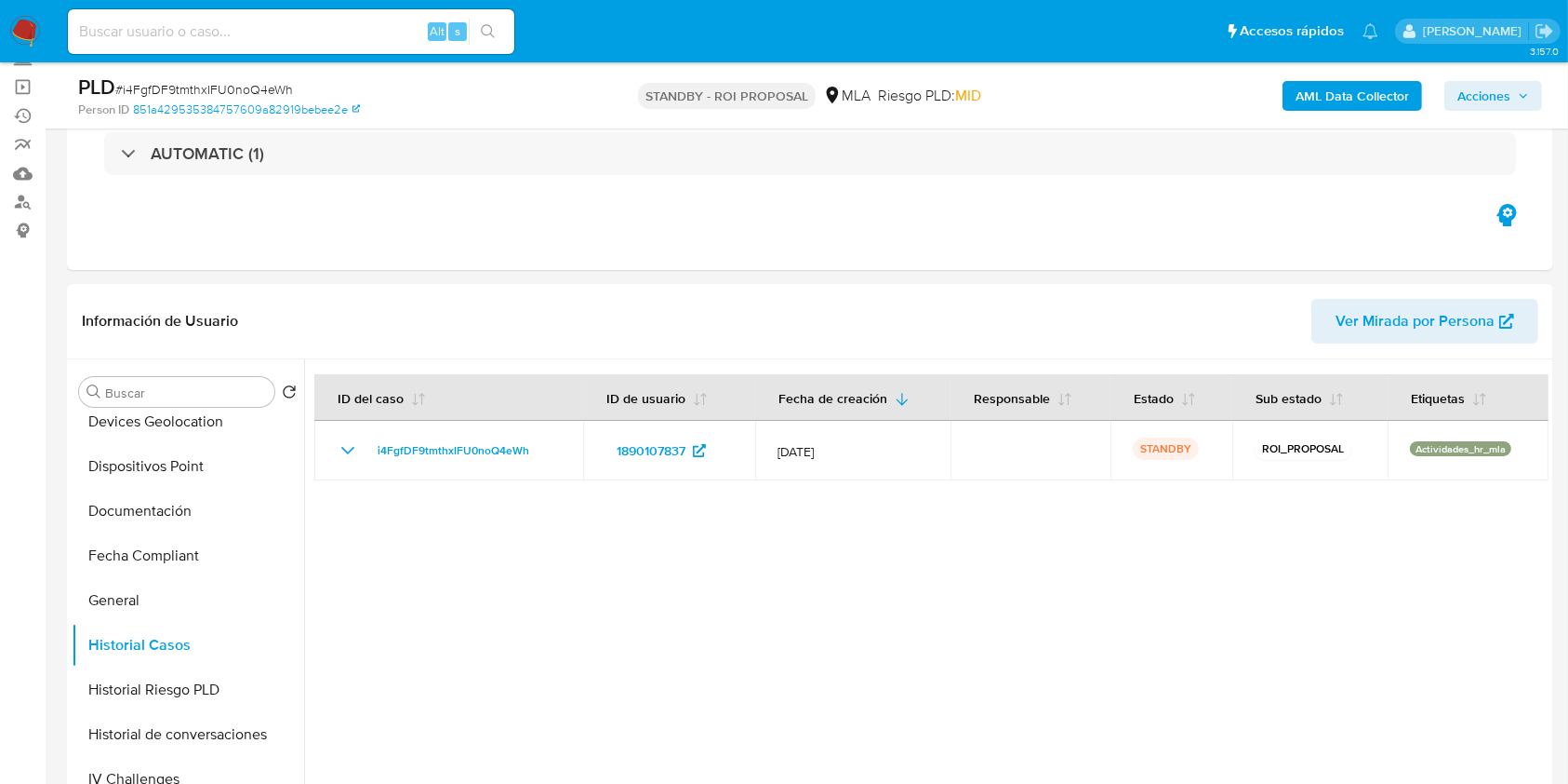
click at [1502, 90] on span "Acciones" at bounding box center [1484, 95] width 53 height 29
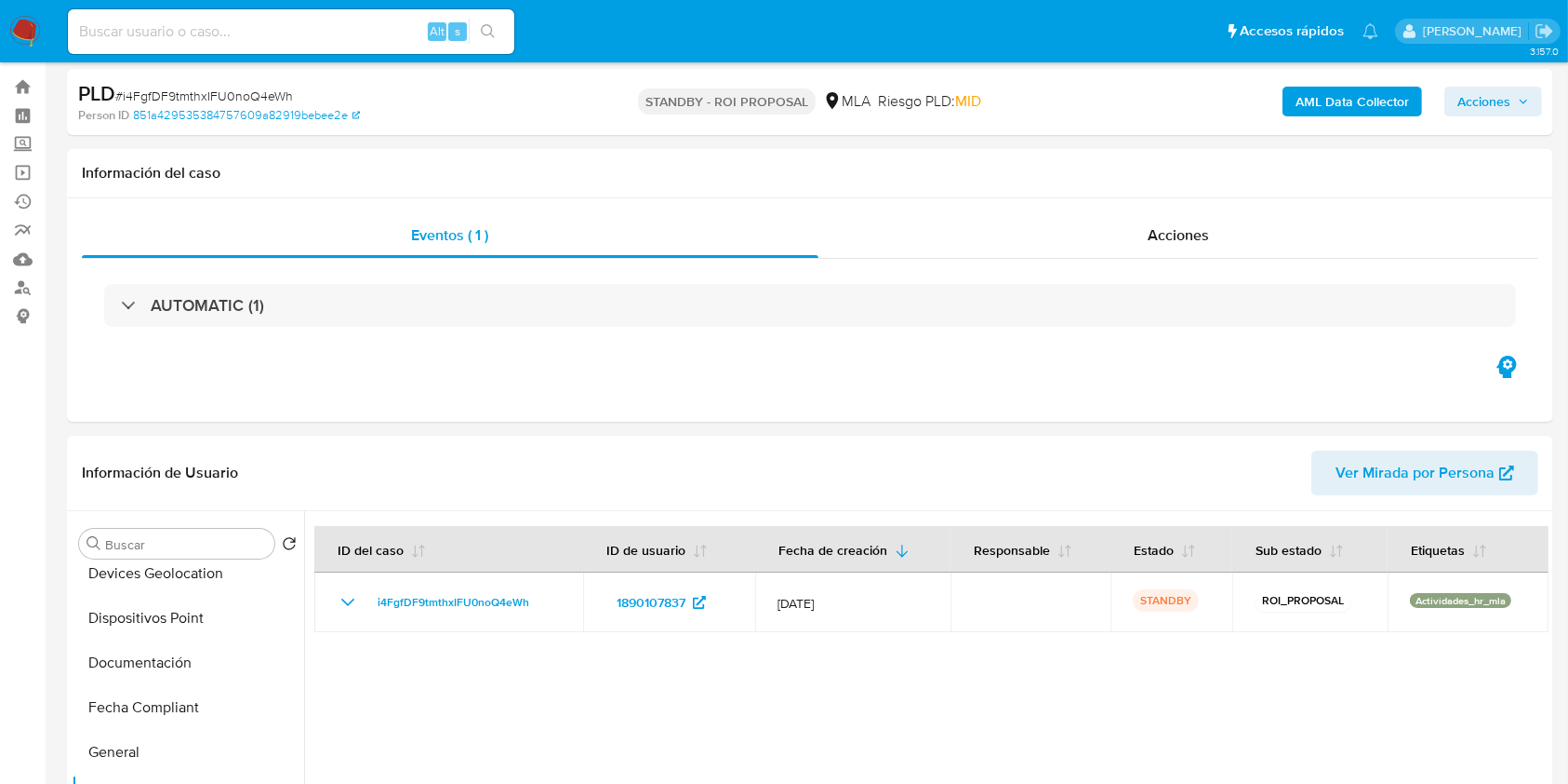
scroll to position [0, 0]
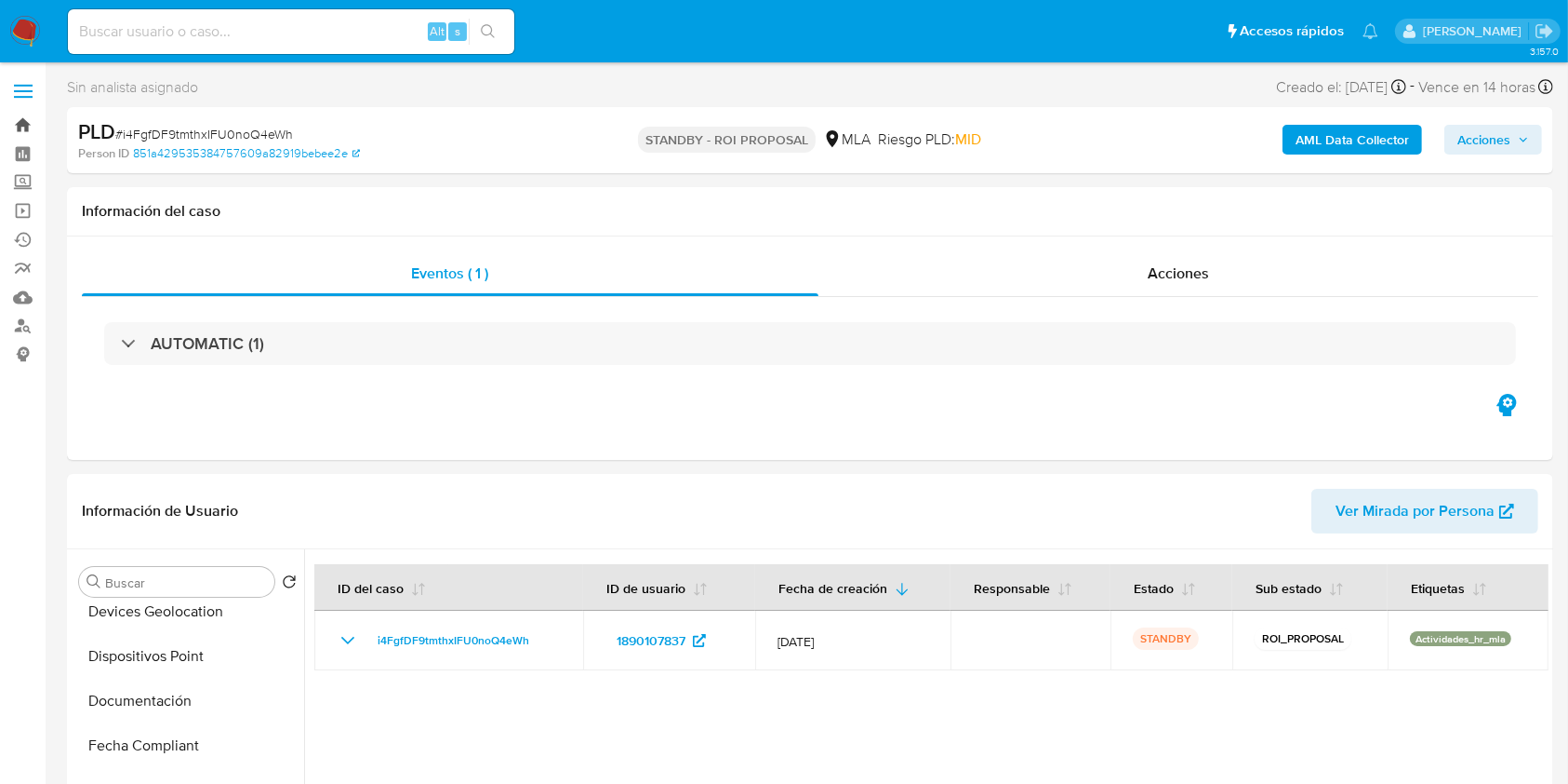
click at [22, 130] on link "Bandeja" at bounding box center [110, 125] width 222 height 29
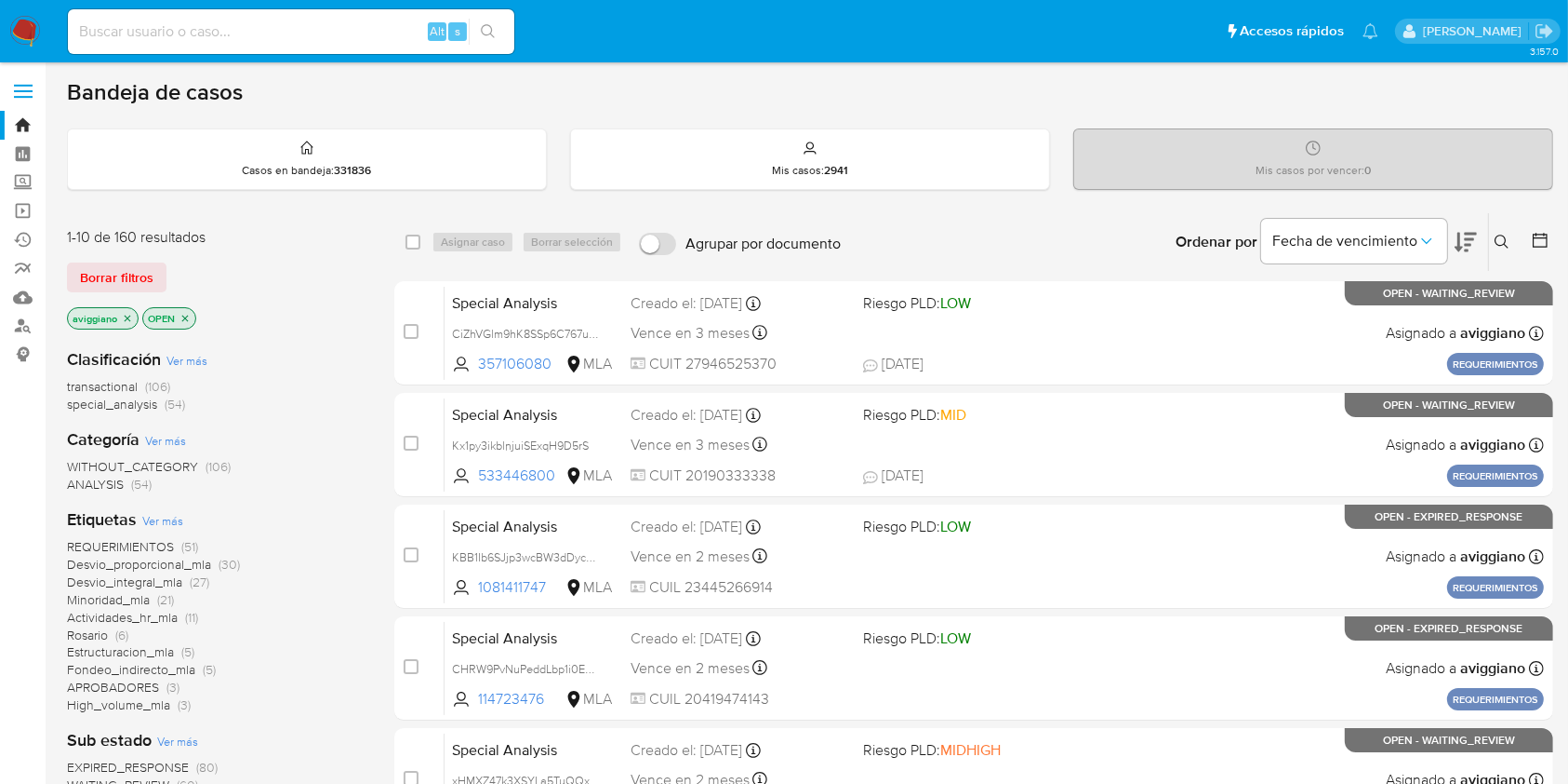
click at [123, 313] on icon "close-filter" at bounding box center [127, 319] width 11 height 11
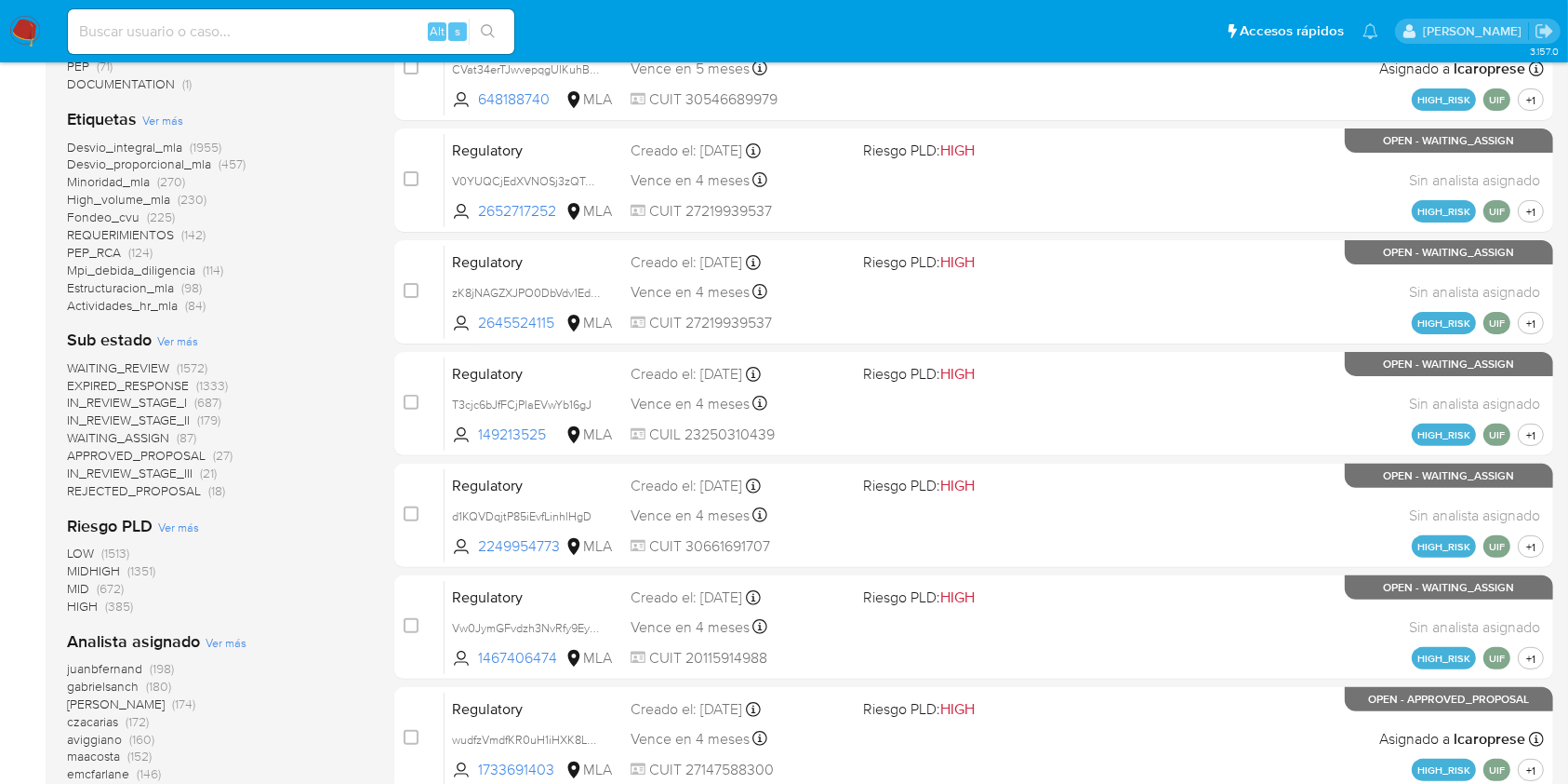
scroll to position [620, 0]
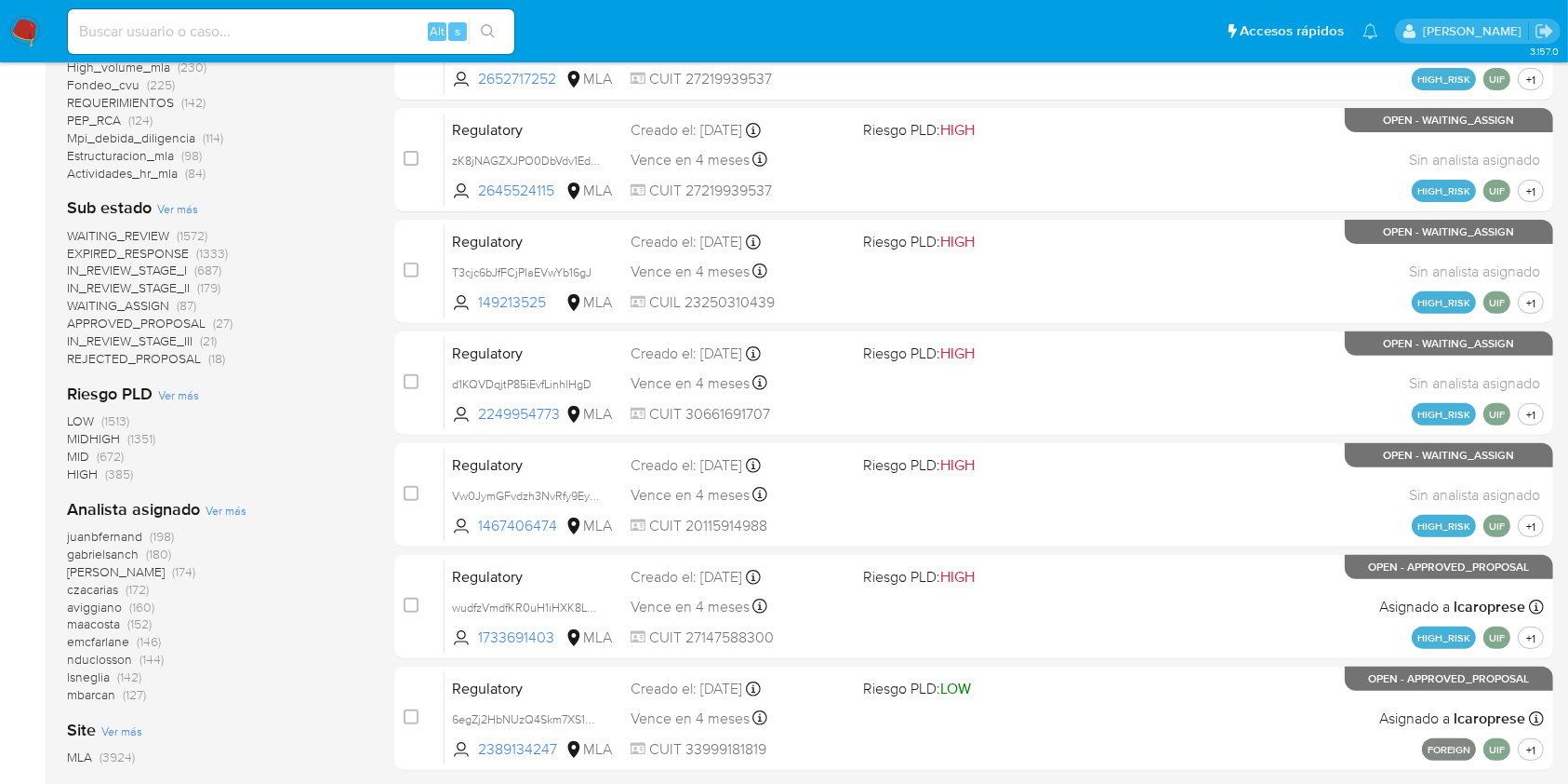
click at [108, 609] on span "aviggiano" at bounding box center [94, 607] width 55 height 19
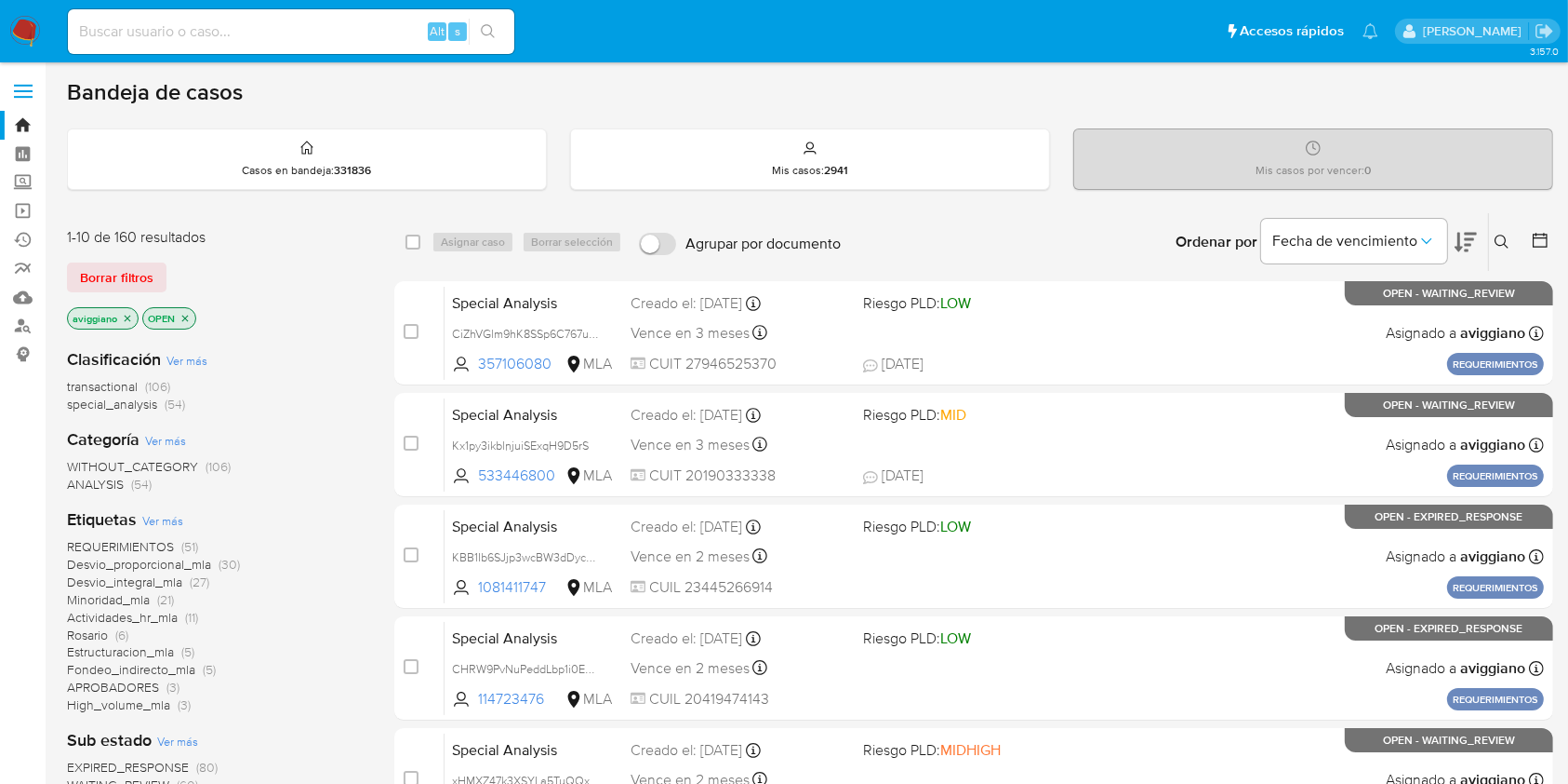
click at [245, 21] on input at bounding box center [291, 31] width 447 height 24
paste input "vMbexg8gDVfa2ym0JyZHTTSG"
type input "vMbexg8gDVfa2ym0JyZHTTSG"
click at [494, 41] on button "search-icon" at bounding box center [488, 31] width 38 height 26
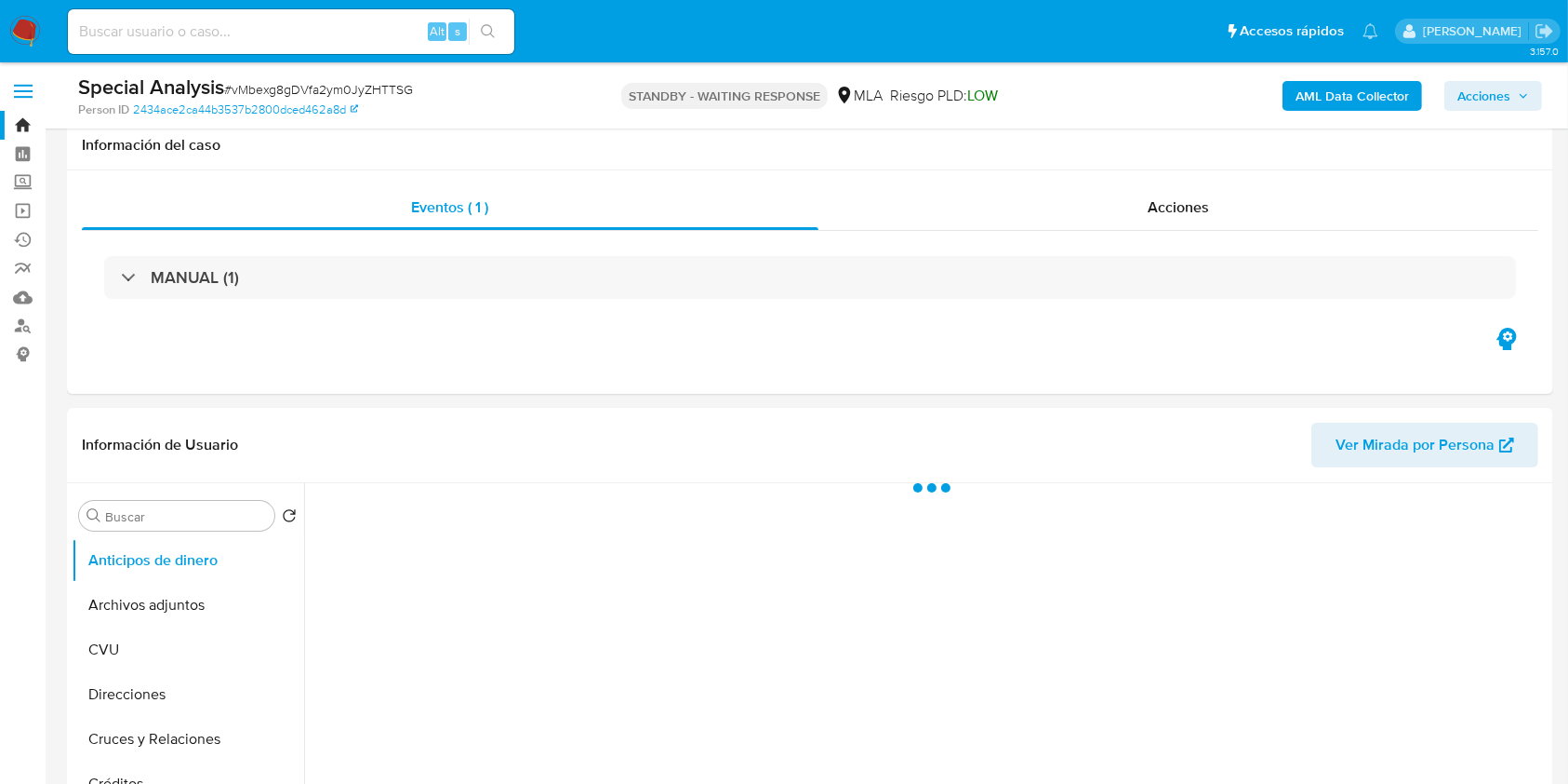
scroll to position [372, 0]
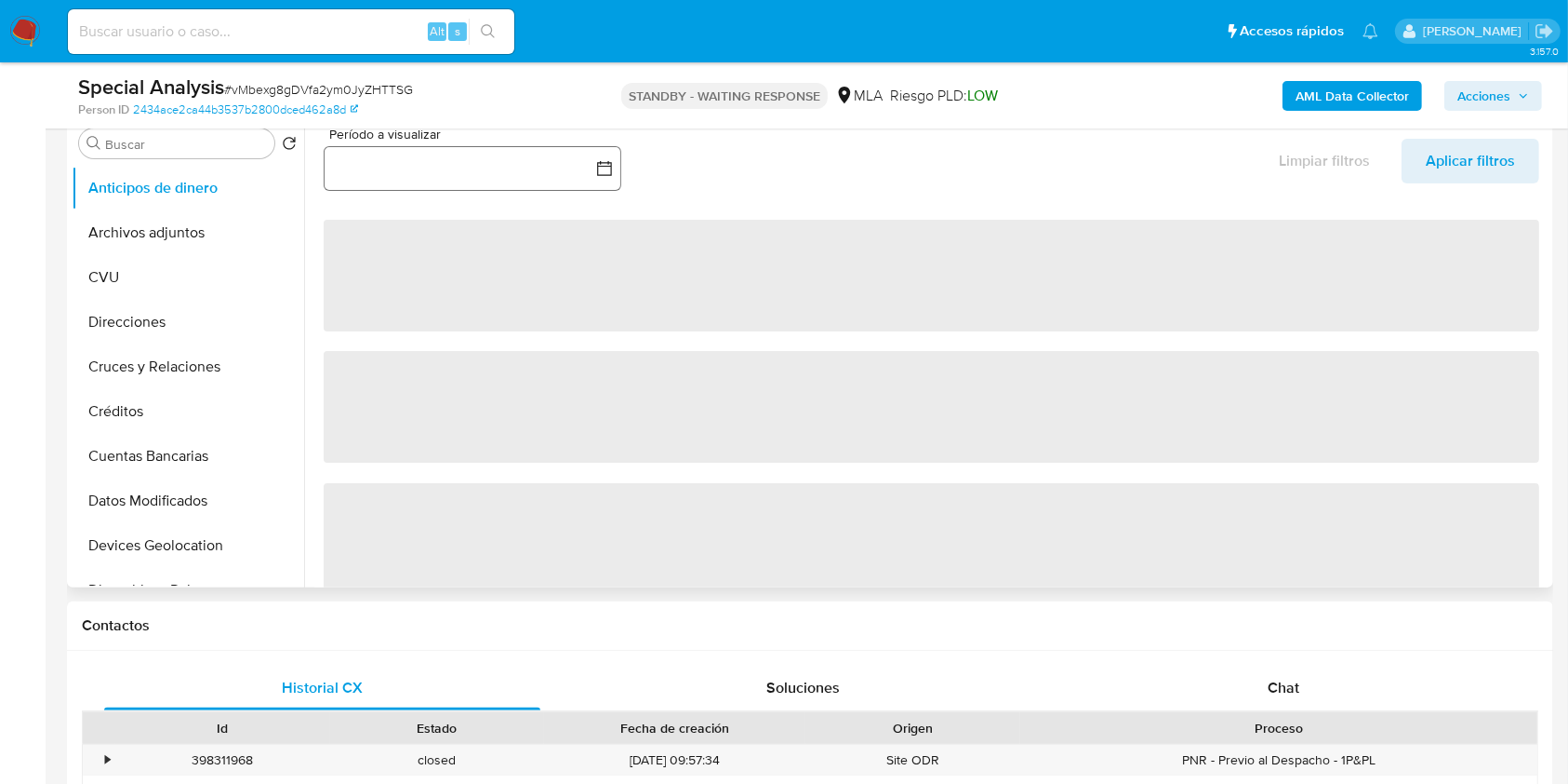
select select "10"
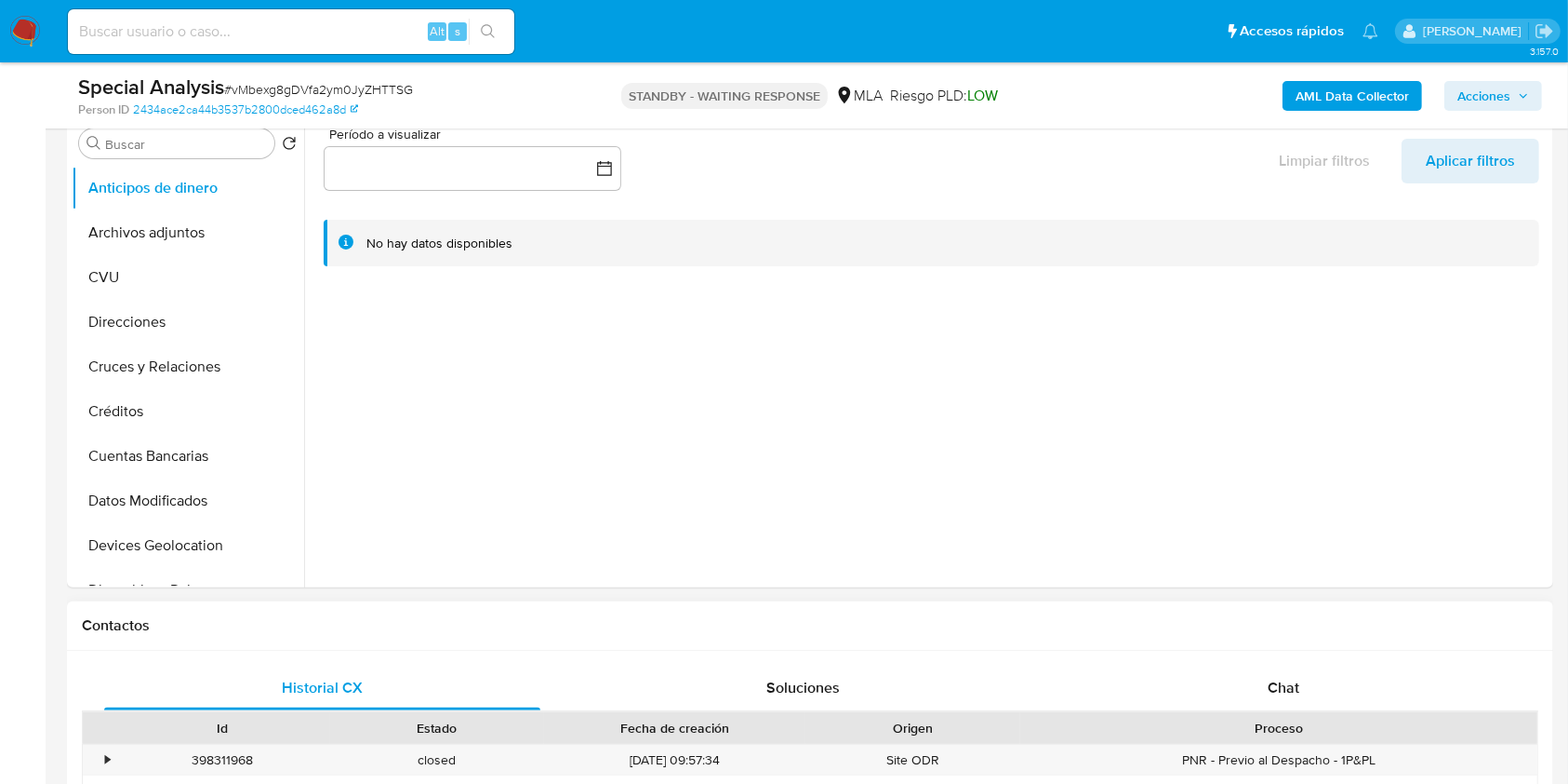
click at [1230, 662] on div "Historial CX Soluciones Chat Id Estado Fecha de creación Origen Proceso • 39831…" at bounding box center [809, 776] width 1486 height 252
click at [1216, 680] on div "Chat" at bounding box center [1284, 687] width 436 height 45
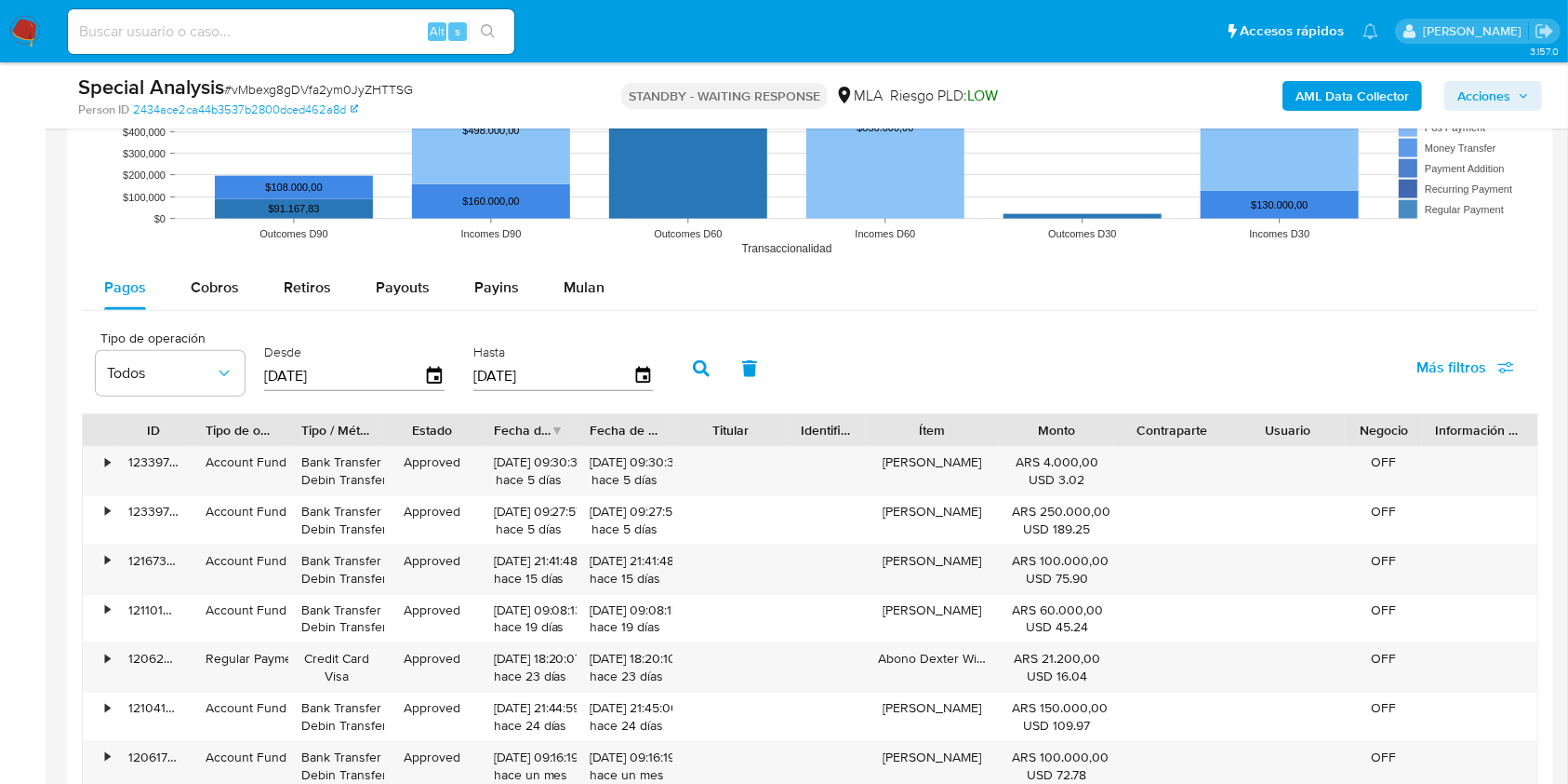
scroll to position [2614, 0]
